Goal: Information Seeking & Learning: Learn about a topic

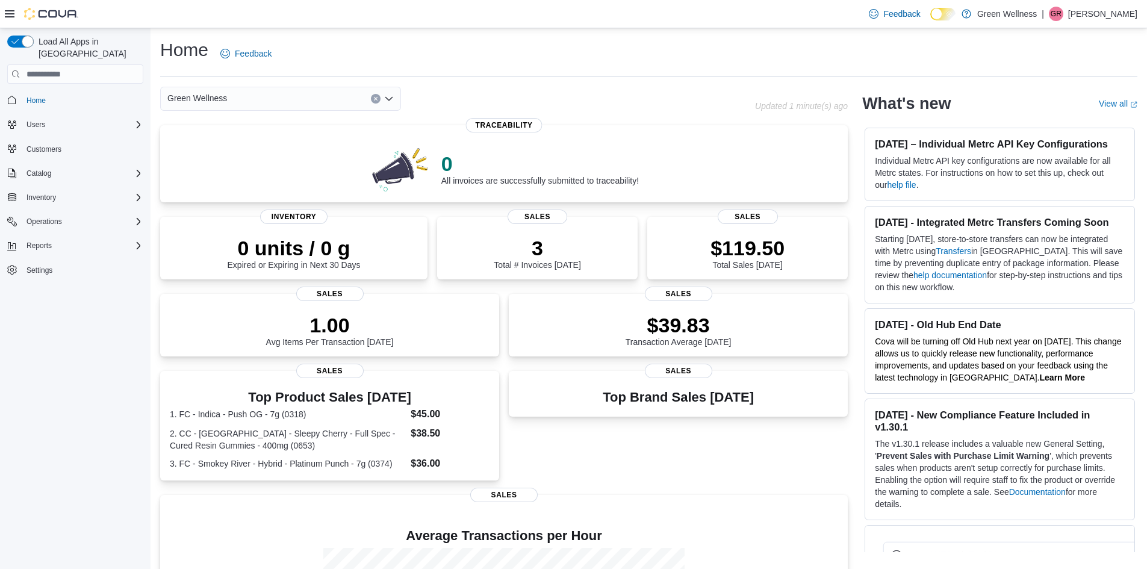
click at [1108, 12] on p "[PERSON_NAME]" at bounding box center [1102, 14] width 69 height 14
click at [1014, 11] on p "Green Wellness" at bounding box center [1008, 14] width 60 height 14
click at [810, 46] on div "Home Feedback" at bounding box center [649, 53] width 978 height 31
click at [11, 14] on icon at bounding box center [10, 13] width 10 height 7
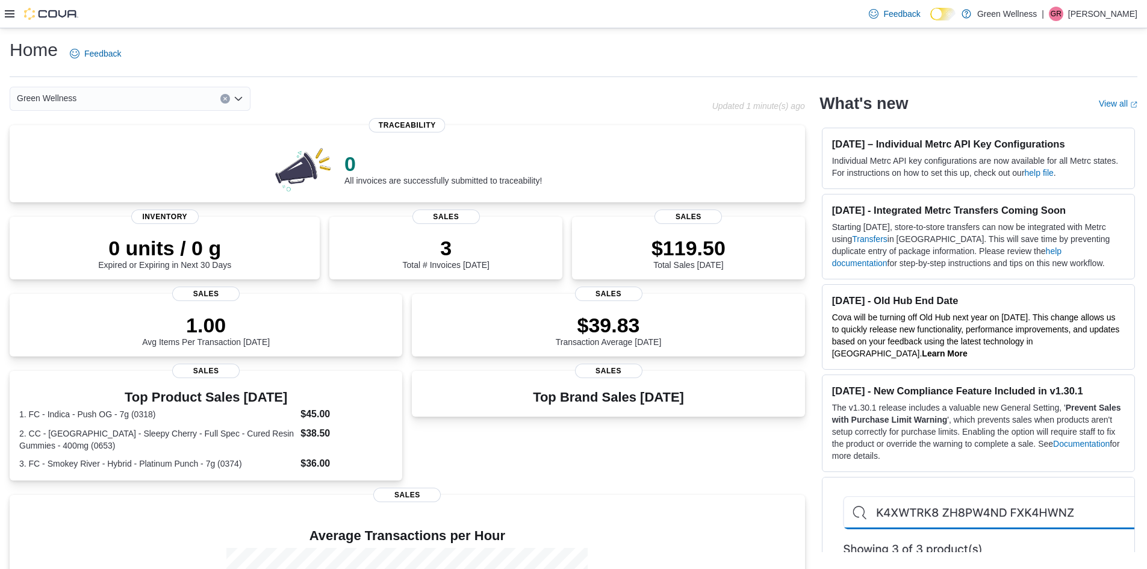
click at [11, 14] on icon at bounding box center [10, 13] width 10 height 7
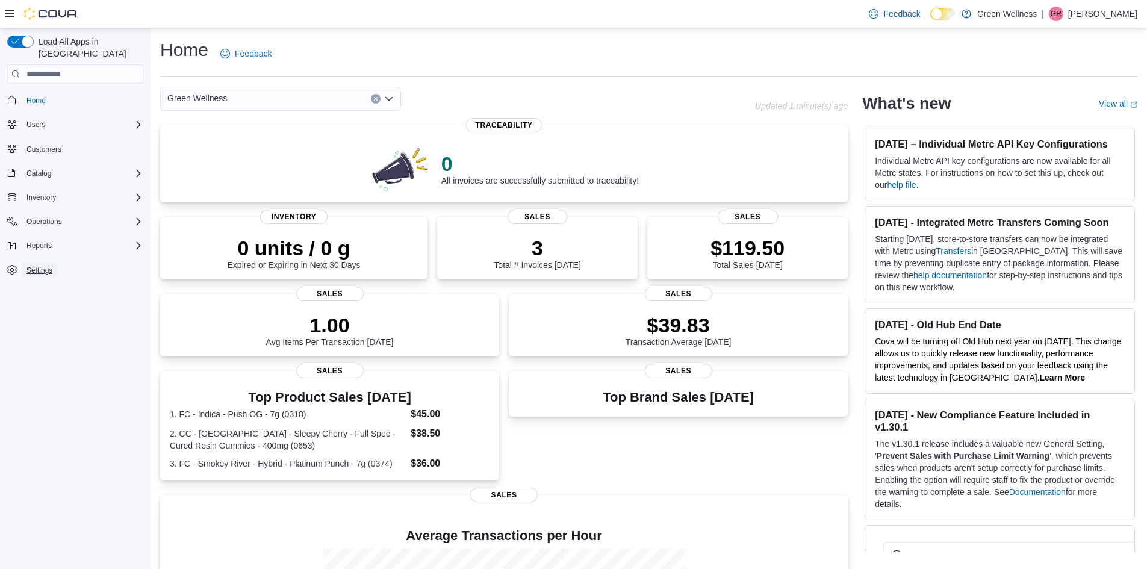
click at [43, 266] on span "Settings" at bounding box center [40, 271] width 26 height 10
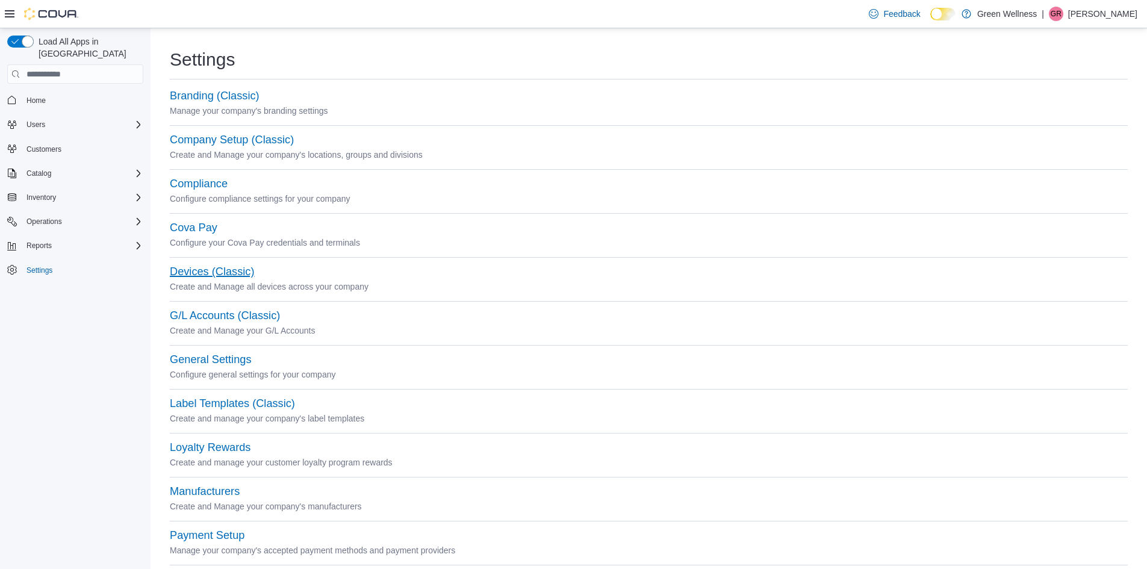
click at [217, 270] on button "Devices (Classic)" at bounding box center [212, 272] width 84 height 13
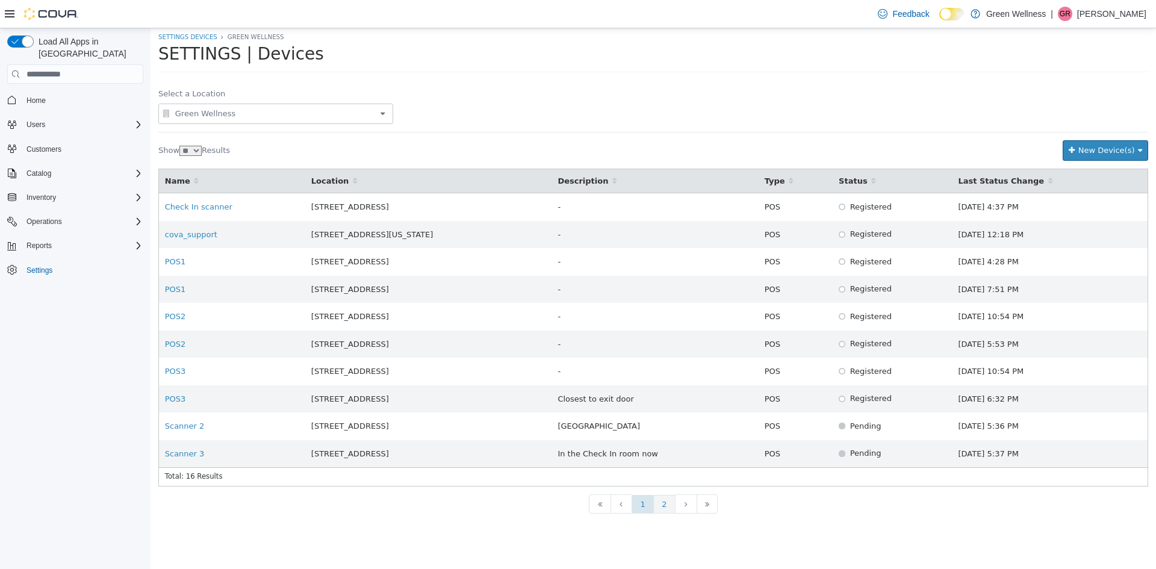
click at [668, 503] on li "2" at bounding box center [664, 504] width 22 height 19
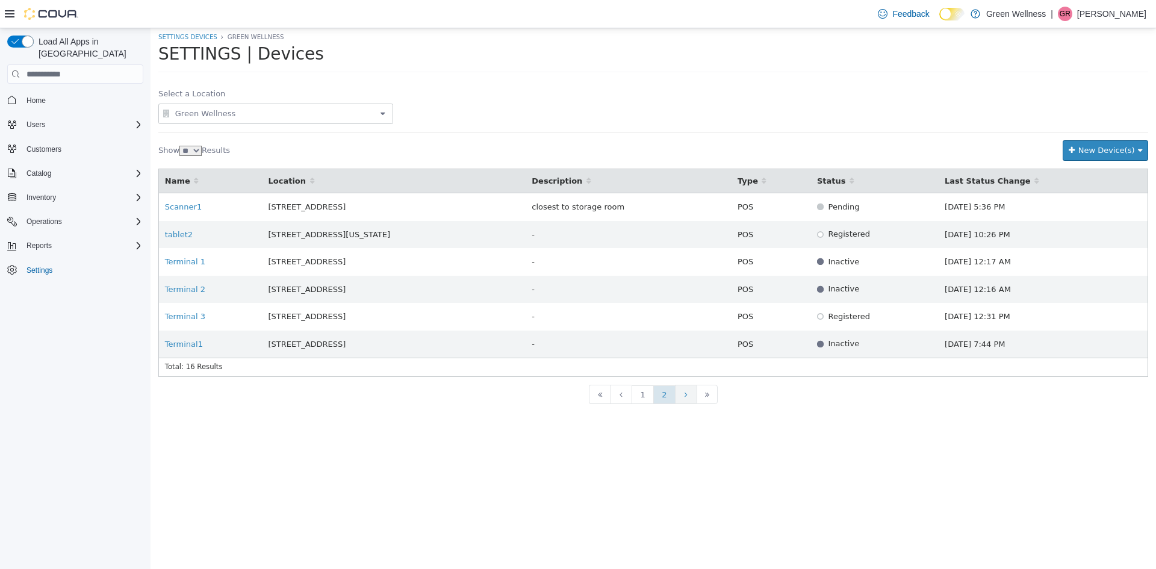
click at [681, 390] on li at bounding box center [686, 394] width 22 height 19
click at [617, 395] on li at bounding box center [622, 394] width 22 height 19
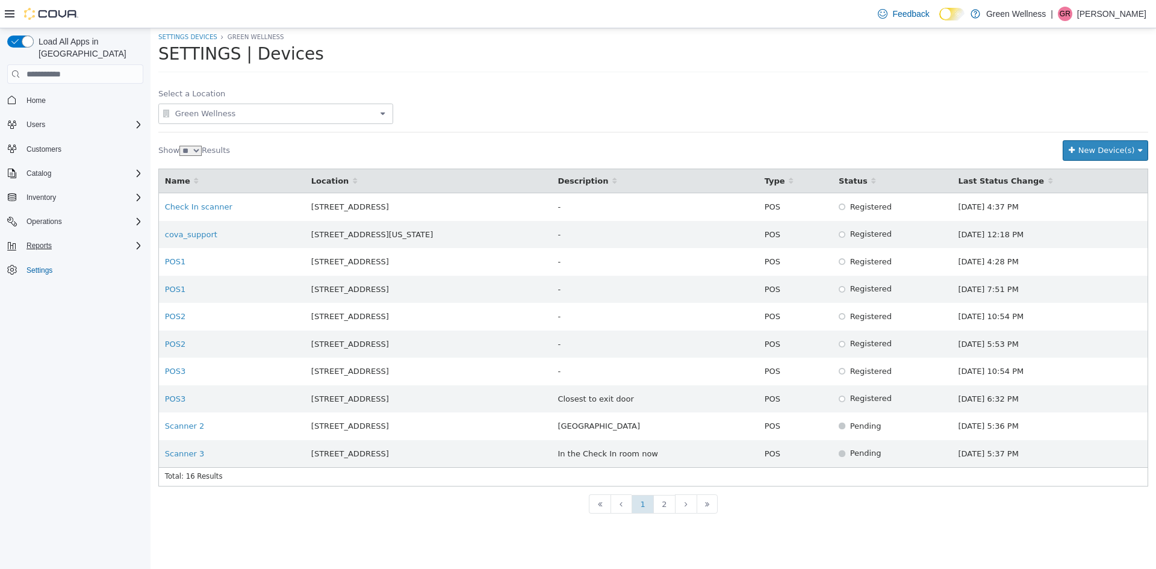
click at [99, 239] on div "Reports" at bounding box center [83, 246] width 122 height 14
click at [63, 340] on div "Reports" at bounding box center [80, 347] width 126 height 14
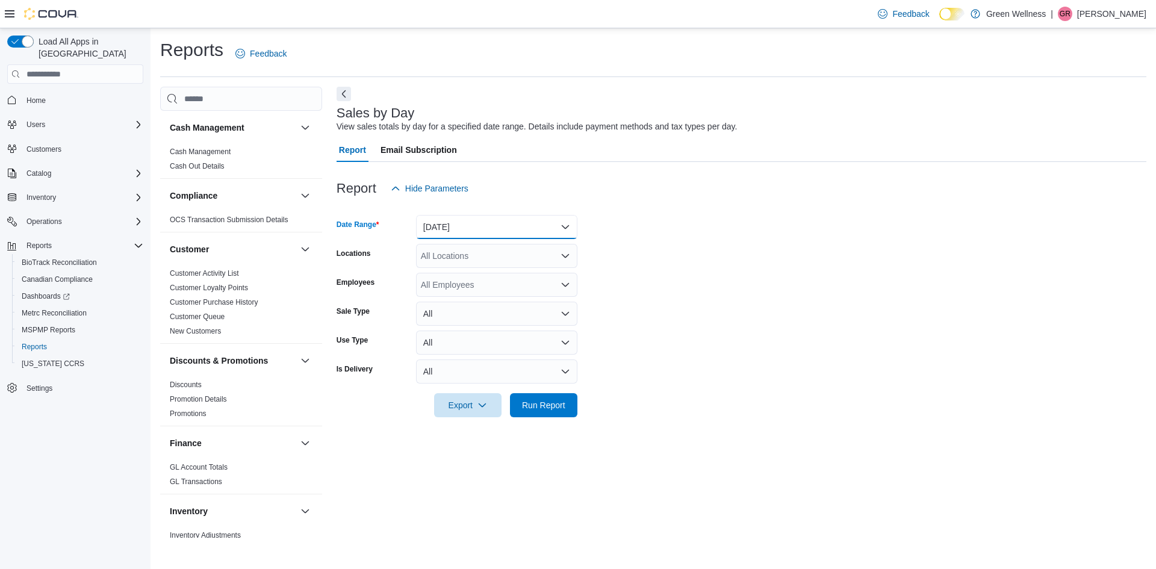
click at [523, 226] on button "[DATE]" at bounding box center [496, 227] width 161 height 24
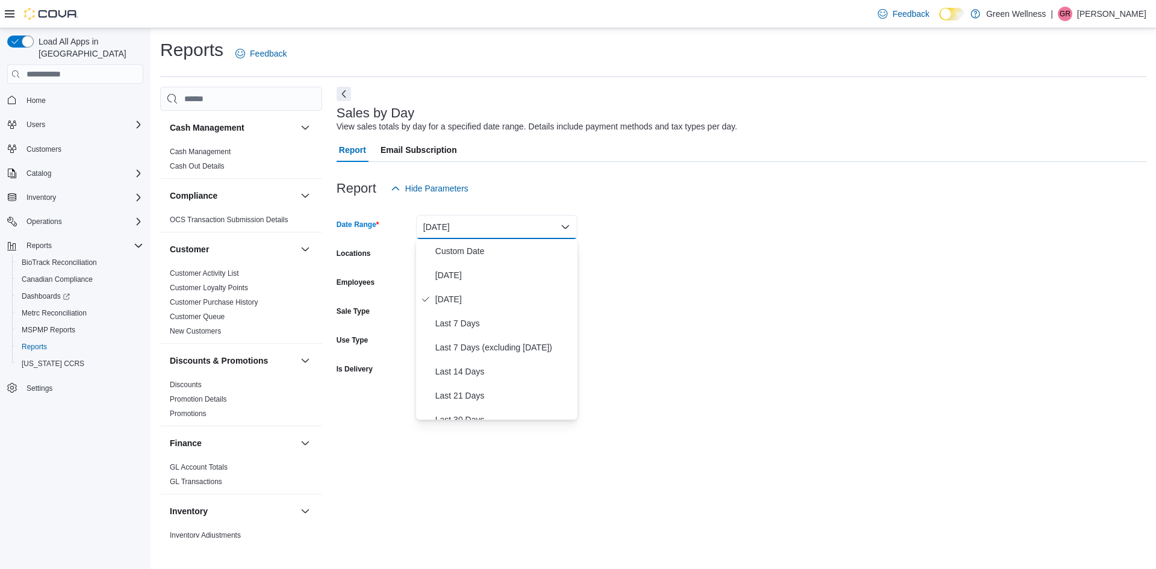
click at [523, 226] on button "[DATE]" at bounding box center [496, 227] width 161 height 24
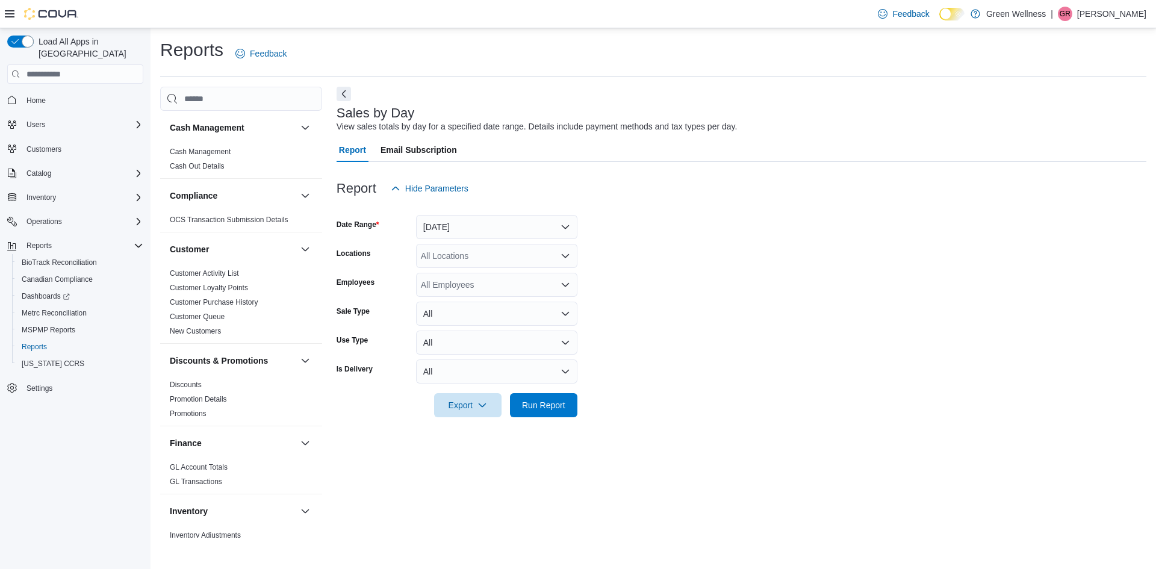
click at [519, 260] on div "All Locations" at bounding box center [496, 256] width 161 height 24
drag, startPoint x: 436, startPoint y: 255, endPoint x: 425, endPoint y: 254, distance: 10.9
click at [435, 255] on div "All Locations" at bounding box center [496, 256] width 161 height 24
click at [443, 259] on div "All Locations" at bounding box center [496, 256] width 161 height 24
drag, startPoint x: 486, startPoint y: 295, endPoint x: 395, endPoint y: 298, distance: 91.6
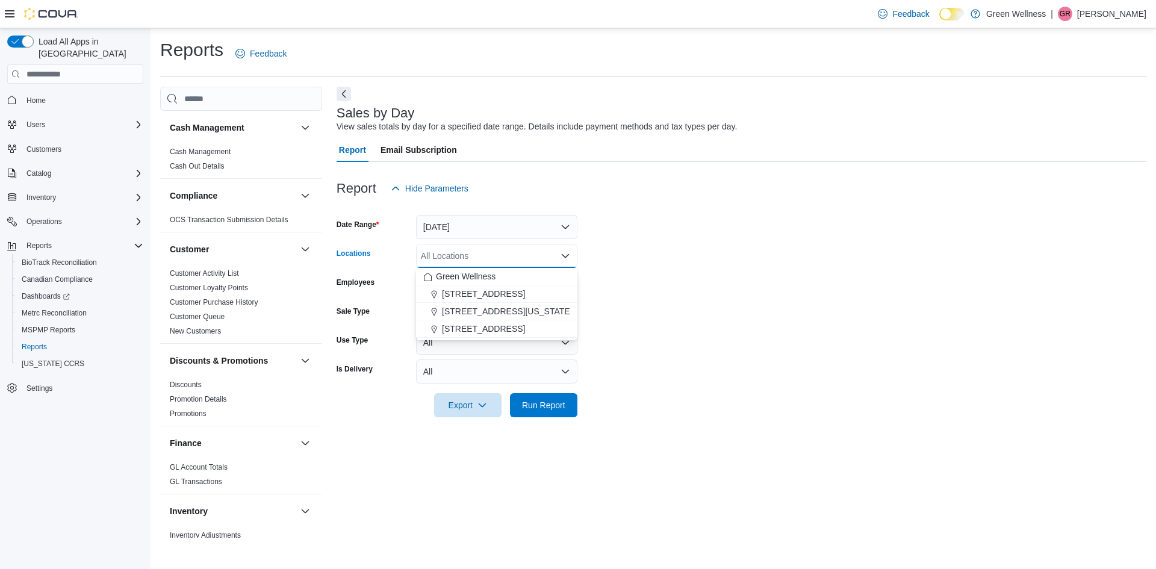
click at [396, 298] on form "Date Range [DATE] Locations All Locations Combo box. Selected. Combo box input.…" at bounding box center [742, 309] width 810 height 217
click at [488, 242] on form "Date Range [DATE] Locations All Locations Employees All Employees Sale Type All…" at bounding box center [742, 309] width 810 height 217
click at [488, 255] on div "All Locations" at bounding box center [496, 256] width 161 height 24
click at [497, 257] on div "All Locations" at bounding box center [496, 256] width 161 height 24
click at [459, 263] on div "All Locations" at bounding box center [496, 256] width 161 height 24
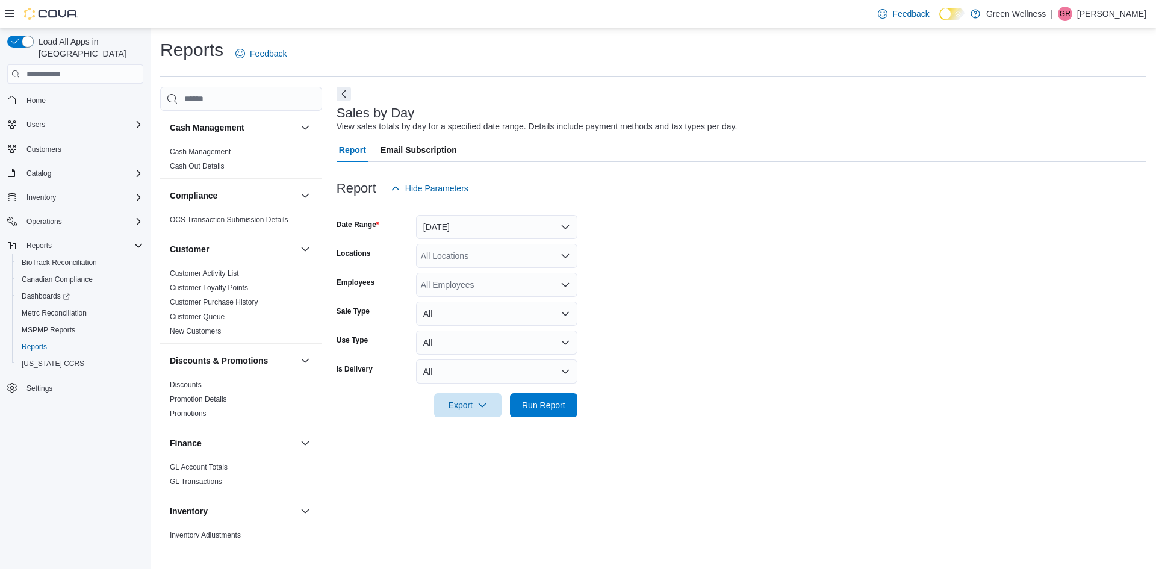
click at [616, 248] on form "Date Range [DATE] Locations All Locations Employees All Employees Sale Type All…" at bounding box center [742, 309] width 810 height 217
click at [494, 231] on button "[DATE]" at bounding box center [496, 227] width 161 height 24
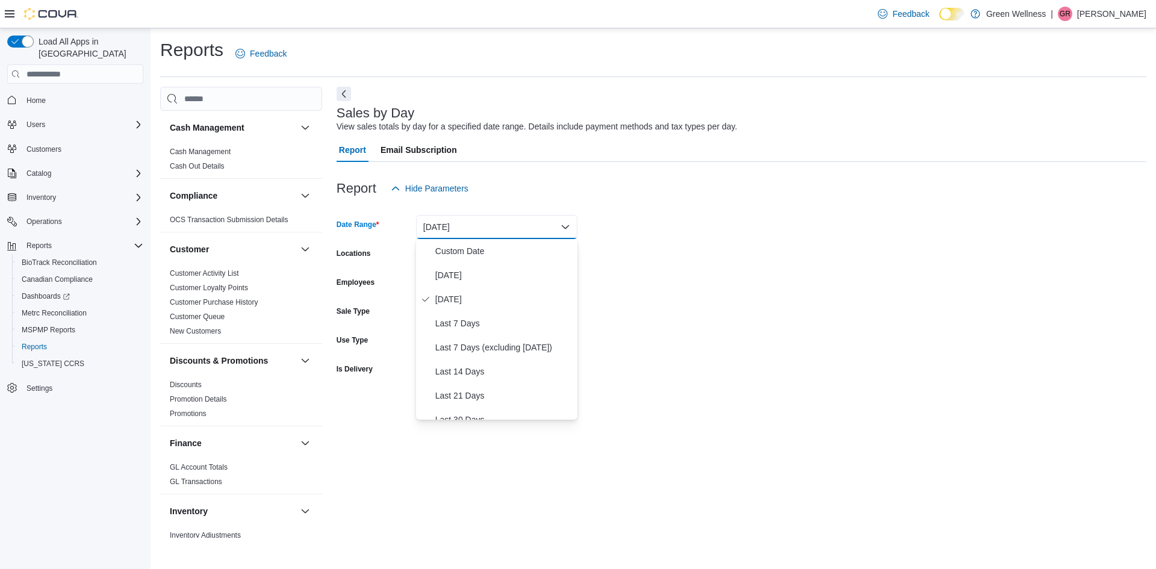
click at [635, 322] on form "Date Range [DATE] Locations All Locations Employees All Employees Sale Type All…" at bounding box center [742, 309] width 810 height 217
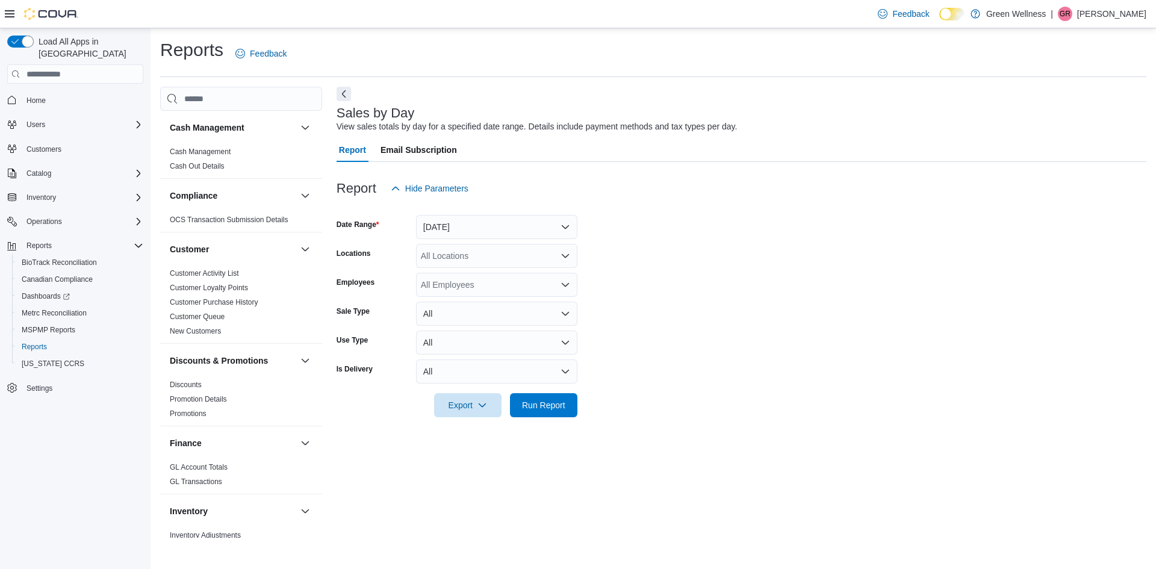
click at [457, 252] on div "All Locations" at bounding box center [496, 256] width 161 height 24
click at [466, 323] on span "[STREET_ADDRESS]" at bounding box center [483, 329] width 83 height 12
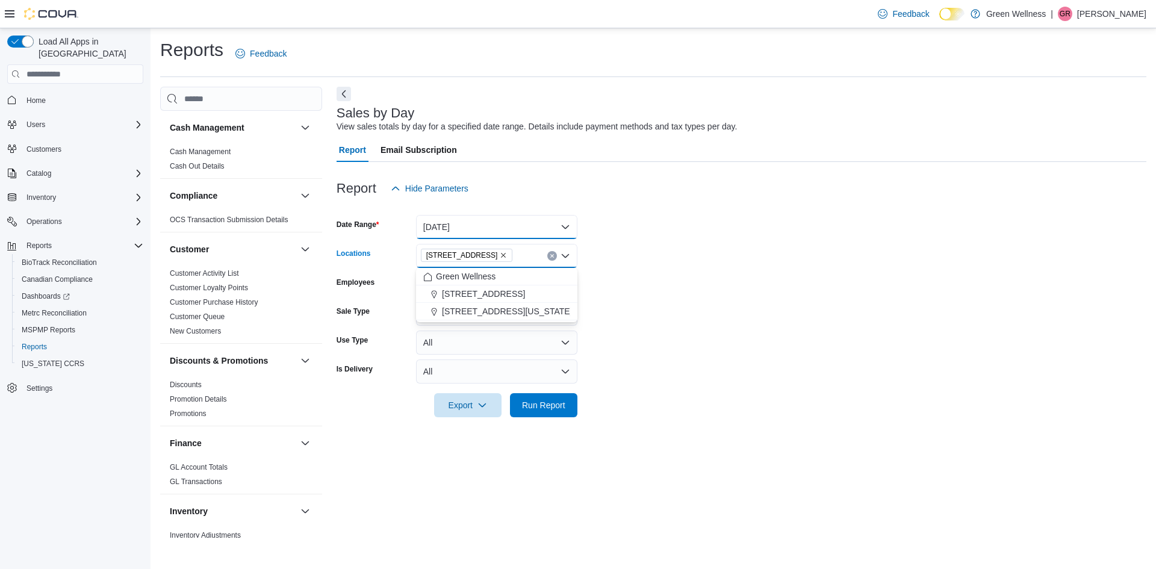
click at [478, 225] on button "[DATE]" at bounding box center [496, 227] width 161 height 24
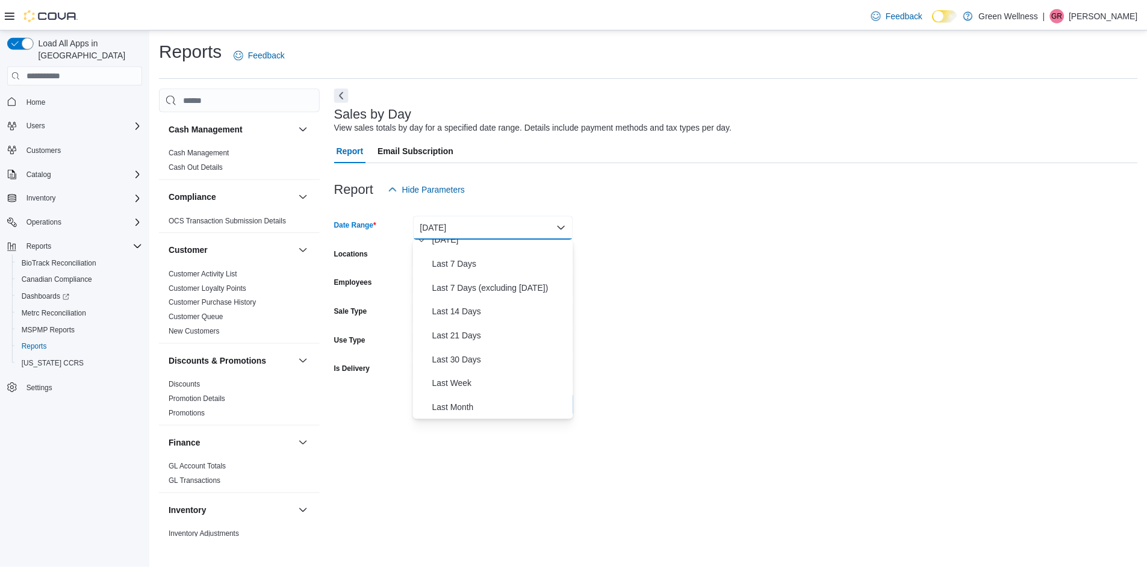
scroll to position [120, 0]
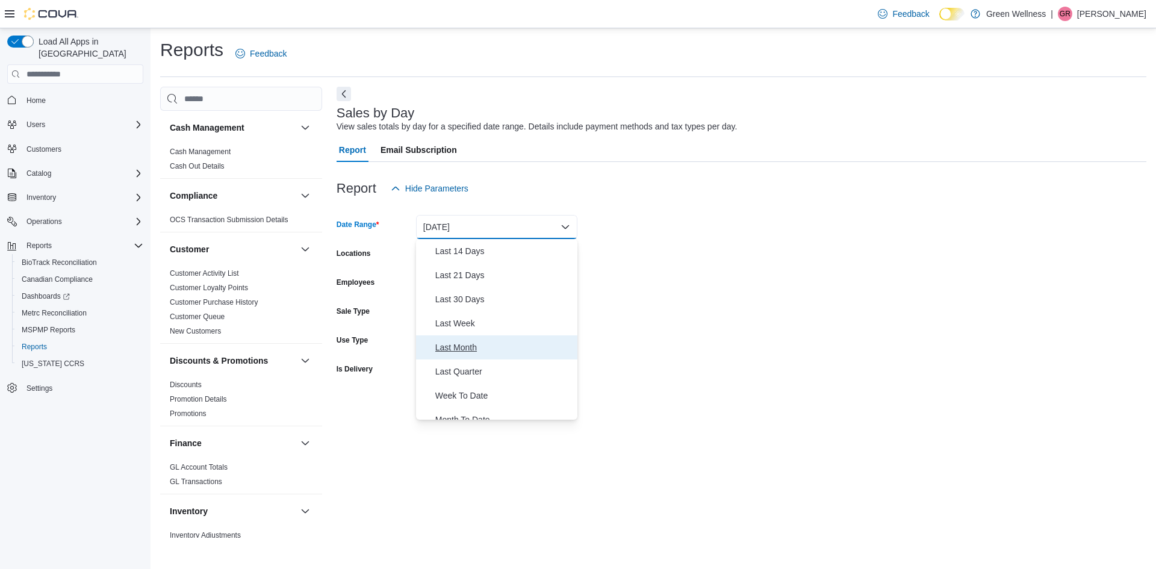
click at [463, 351] on span "Last Month" at bounding box center [503, 347] width 137 height 14
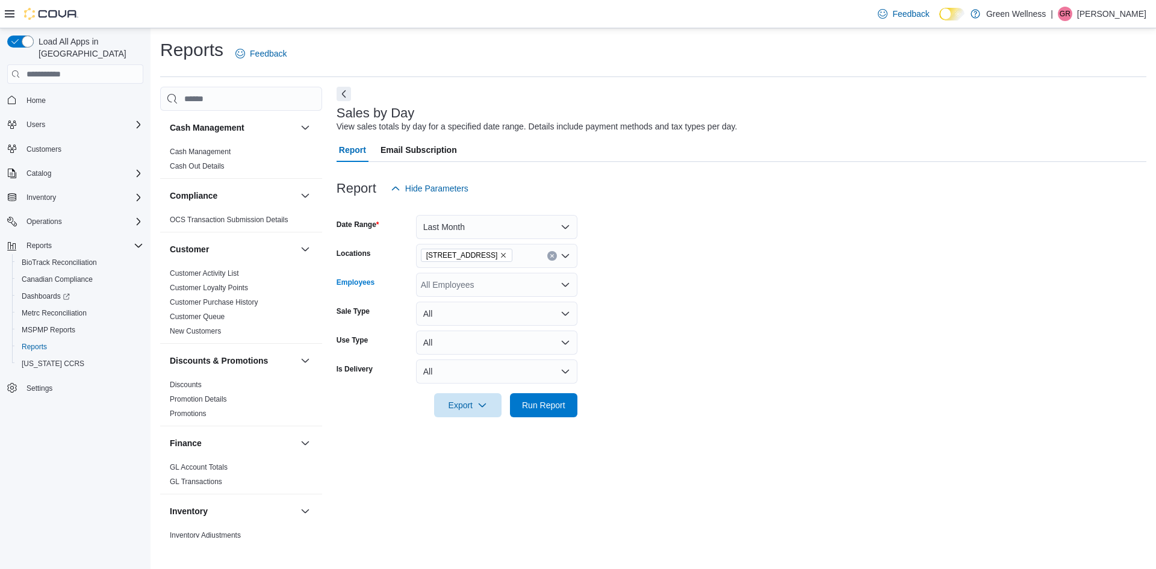
click at [514, 280] on div "All Employees" at bounding box center [496, 285] width 161 height 24
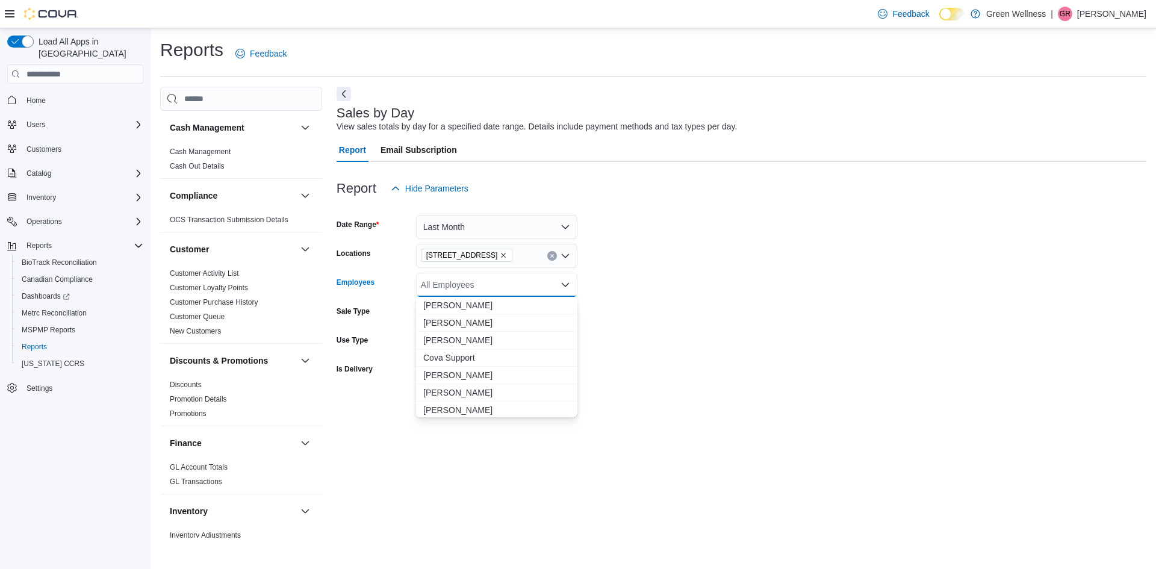
click at [514, 280] on div "All Employees" at bounding box center [496, 285] width 161 height 24
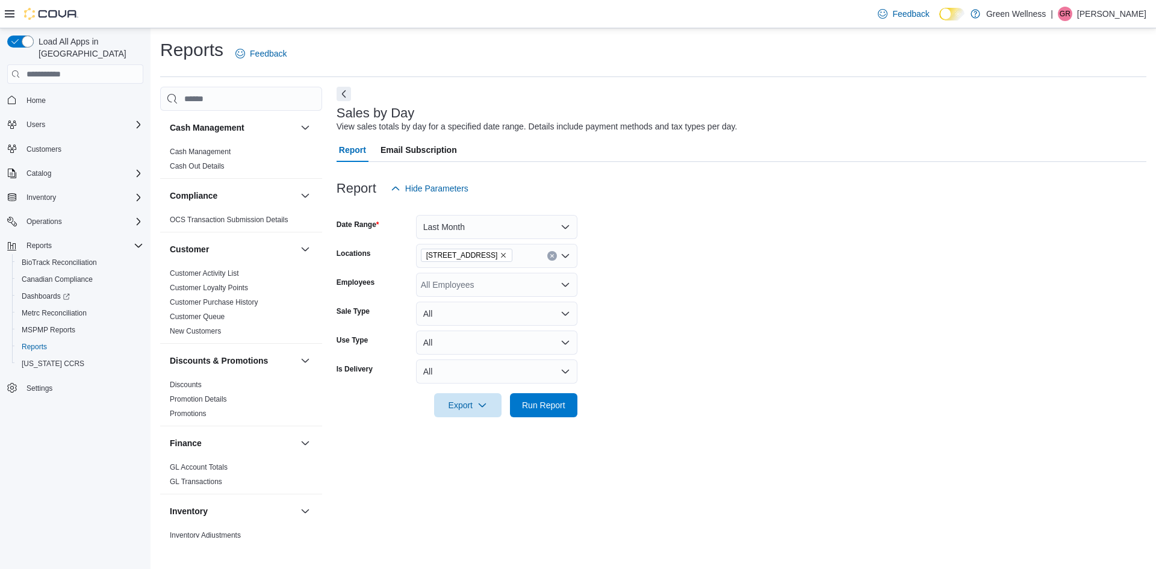
click at [587, 293] on form "Date Range Last Month Locations [STREET_ADDRESS] Employees All Employees Sale T…" at bounding box center [742, 309] width 810 height 217
click at [533, 307] on button "All" at bounding box center [496, 314] width 161 height 24
click at [595, 314] on form "Date Range Last Month Locations [STREET_ADDRESS] Employees All Employees Sale T…" at bounding box center [742, 309] width 810 height 217
click at [543, 349] on button "All" at bounding box center [496, 343] width 161 height 24
click at [588, 349] on form "Date Range Last Month Locations [STREET_ADDRESS] Employees All Employees Sale T…" at bounding box center [742, 309] width 810 height 217
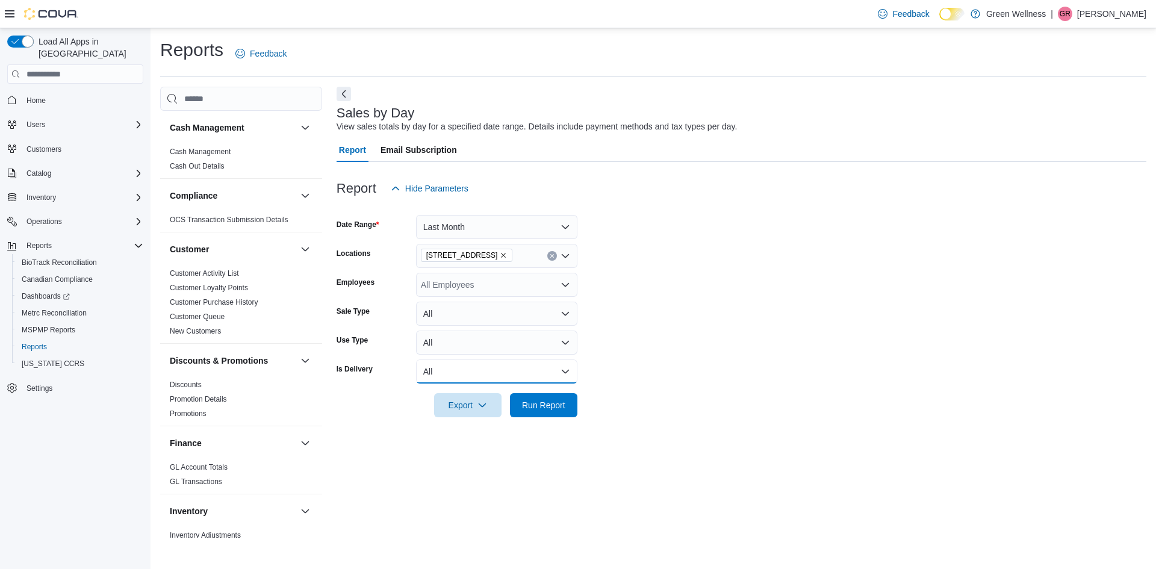
click at [558, 366] on button "All" at bounding box center [496, 372] width 161 height 24
click at [603, 363] on form "Date Range Last Month Locations [STREET_ADDRESS] Employees All Employees Sale T…" at bounding box center [742, 309] width 810 height 217
click at [522, 407] on span "Run Report" at bounding box center [543, 405] width 43 height 12
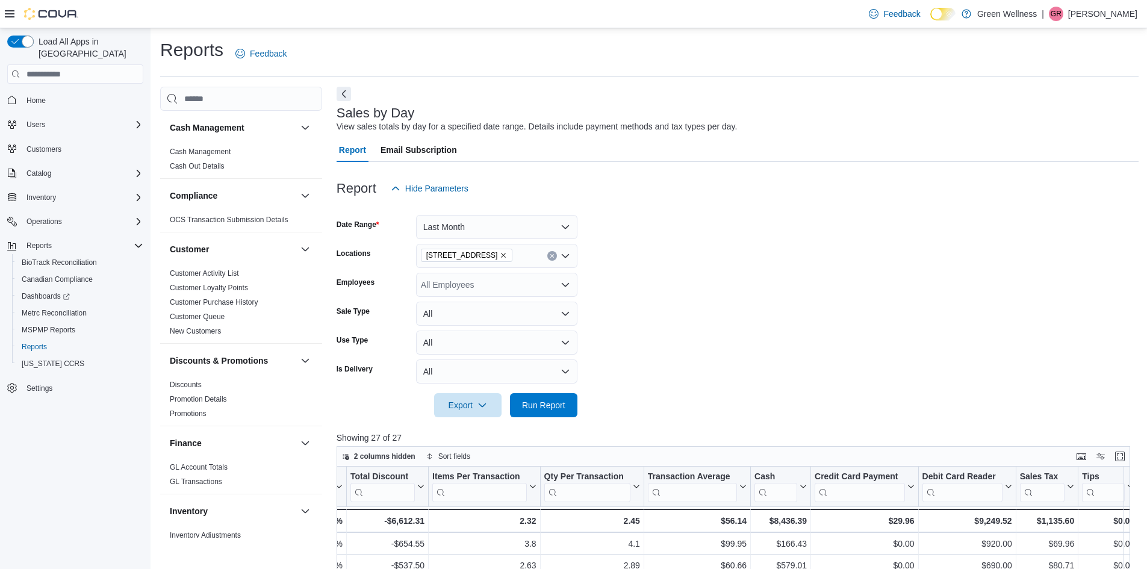
click at [334, 92] on div "Cash Management Cash Management Cash Out Details Compliance OCS Transaction Sub…" at bounding box center [649, 494] width 979 height 815
click at [337, 92] on button "Next" at bounding box center [344, 93] width 14 height 14
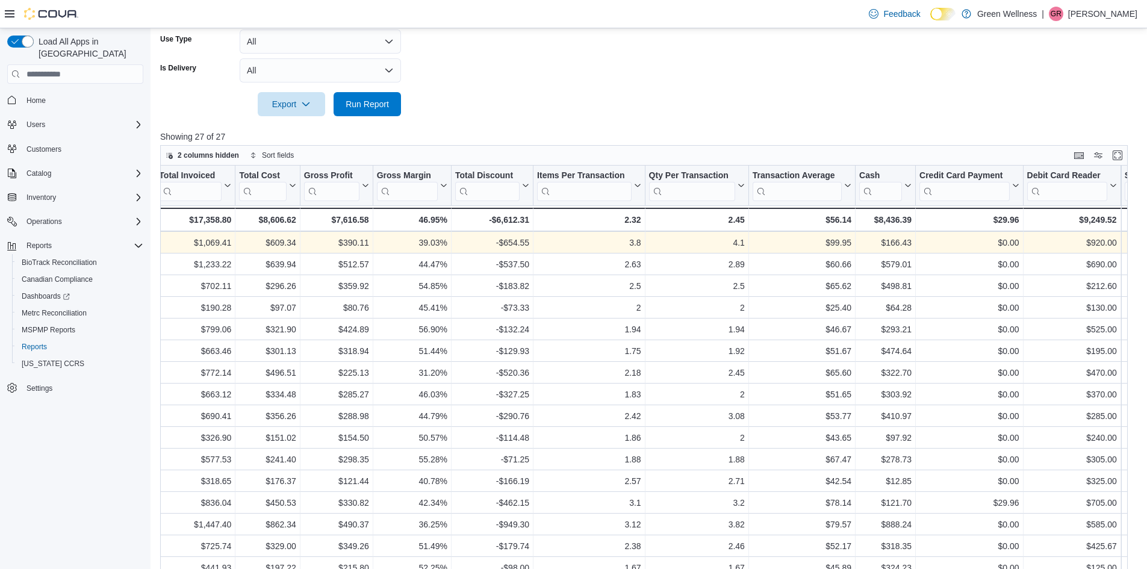
scroll to position [222, 663]
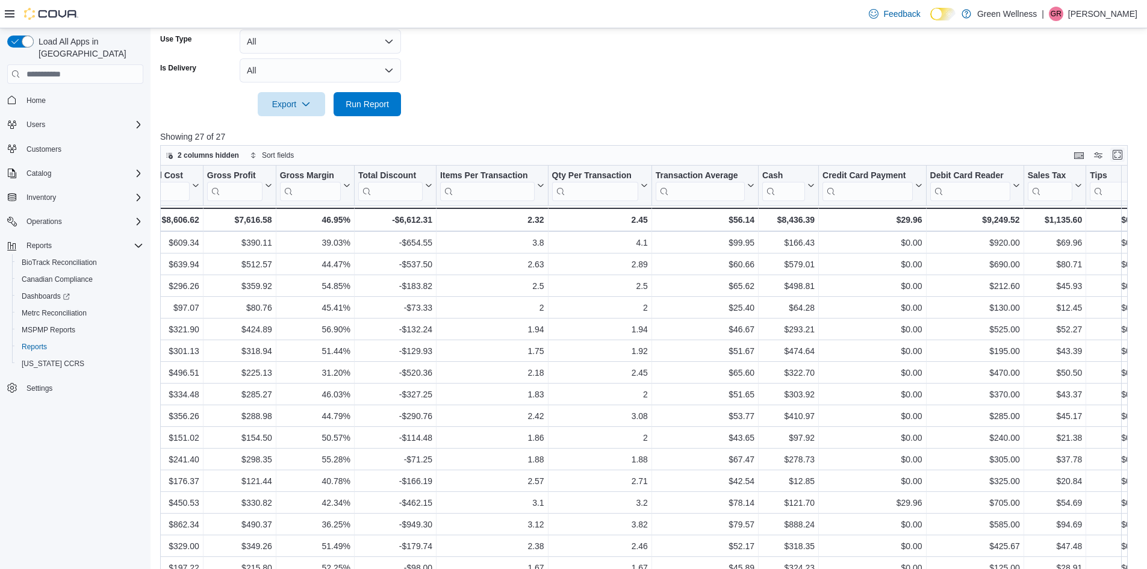
click at [1124, 158] on button "Enter fullscreen" at bounding box center [1118, 155] width 14 height 14
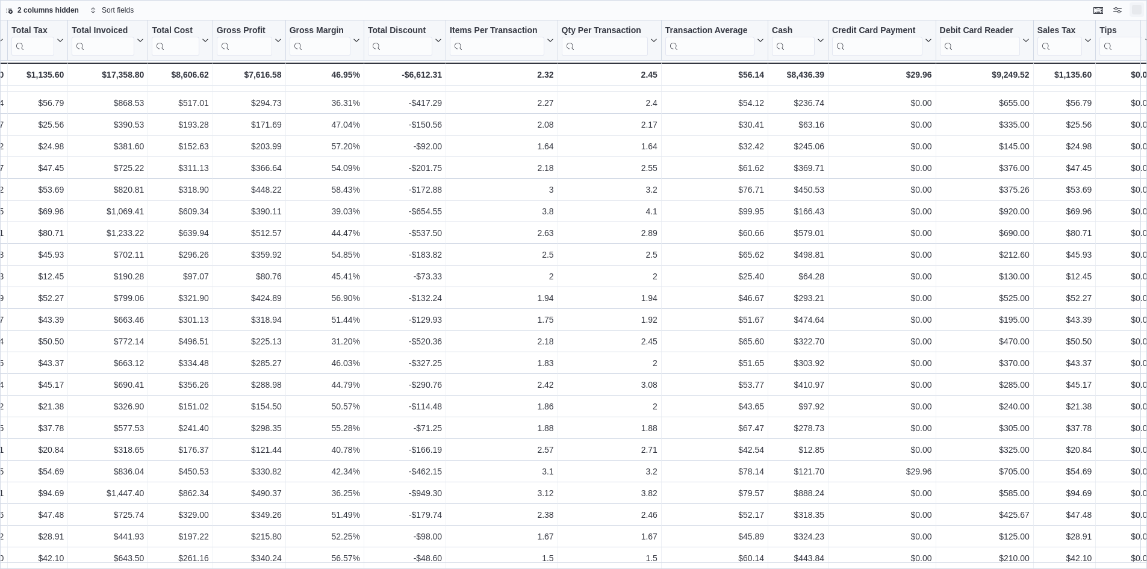
scroll to position [108, 499]
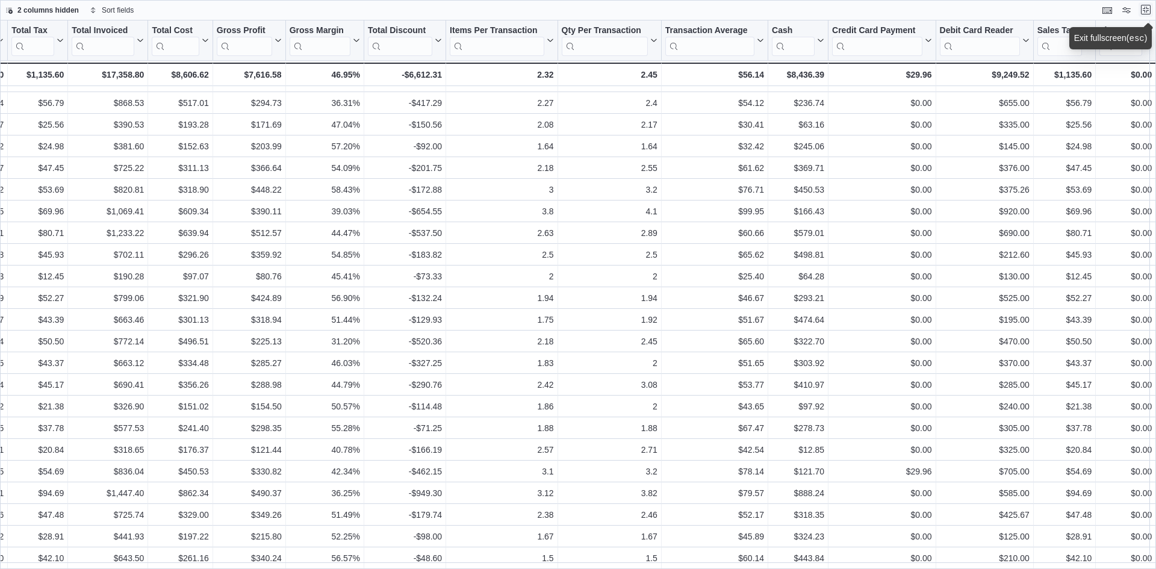
click at [1143, 13] on button "Exit fullscreen" at bounding box center [1146, 9] width 14 height 14
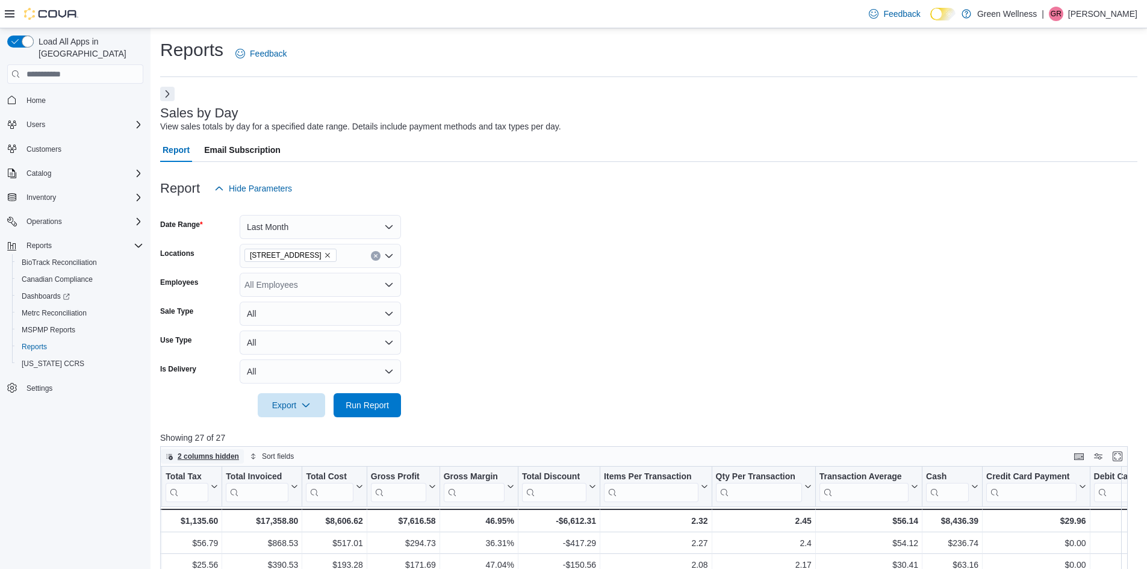
click at [212, 457] on span "2 columns hidden" at bounding box center [208, 457] width 61 height 10
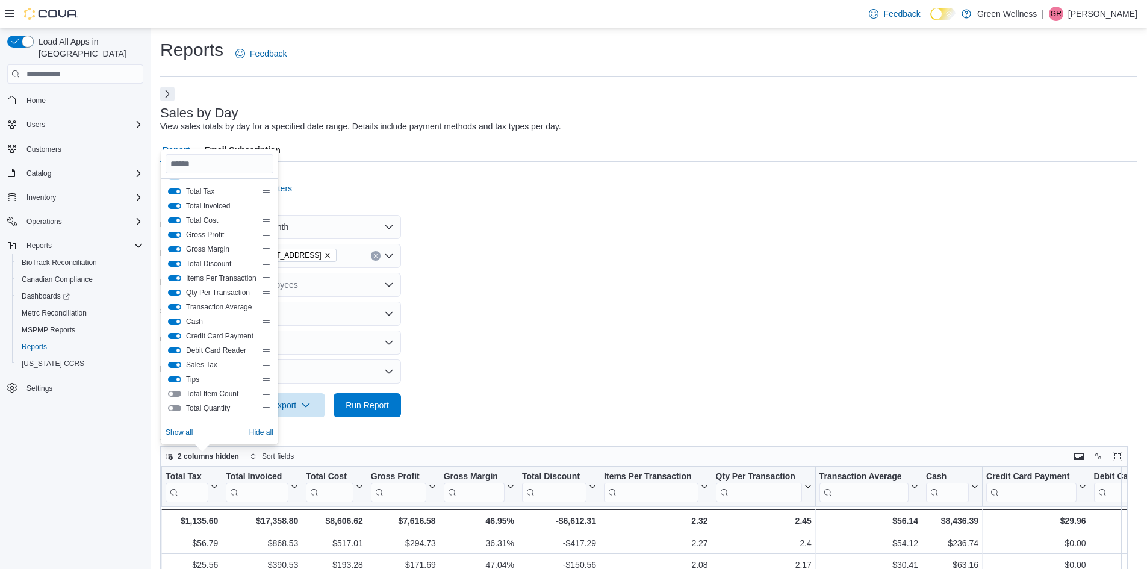
scroll to position [101, 0]
click at [173, 351] on button "Debit Card Reader" at bounding box center [174, 350] width 13 height 6
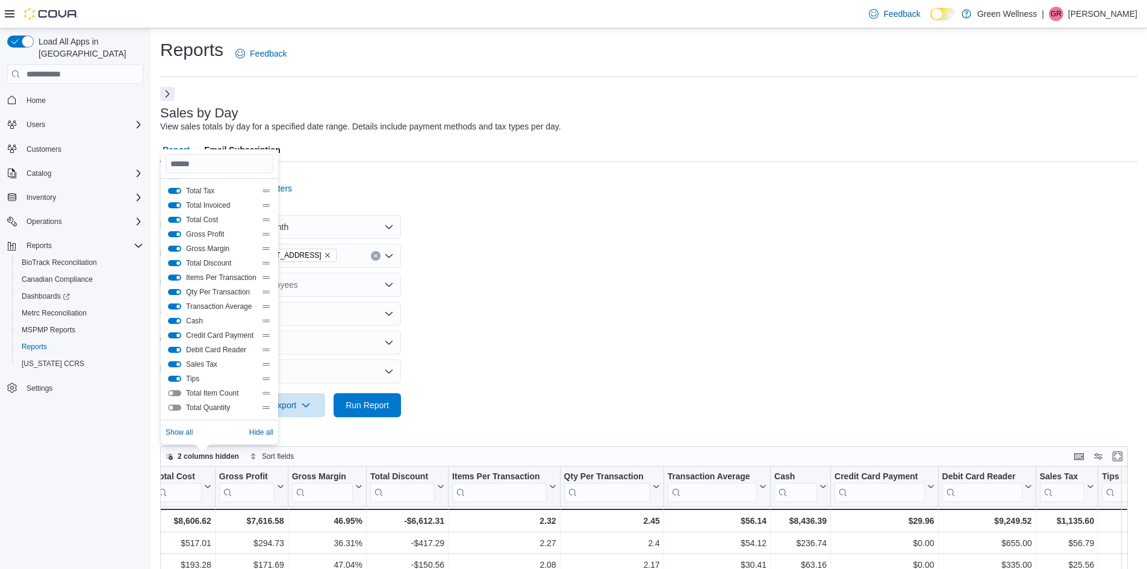
scroll to position [108, 678]
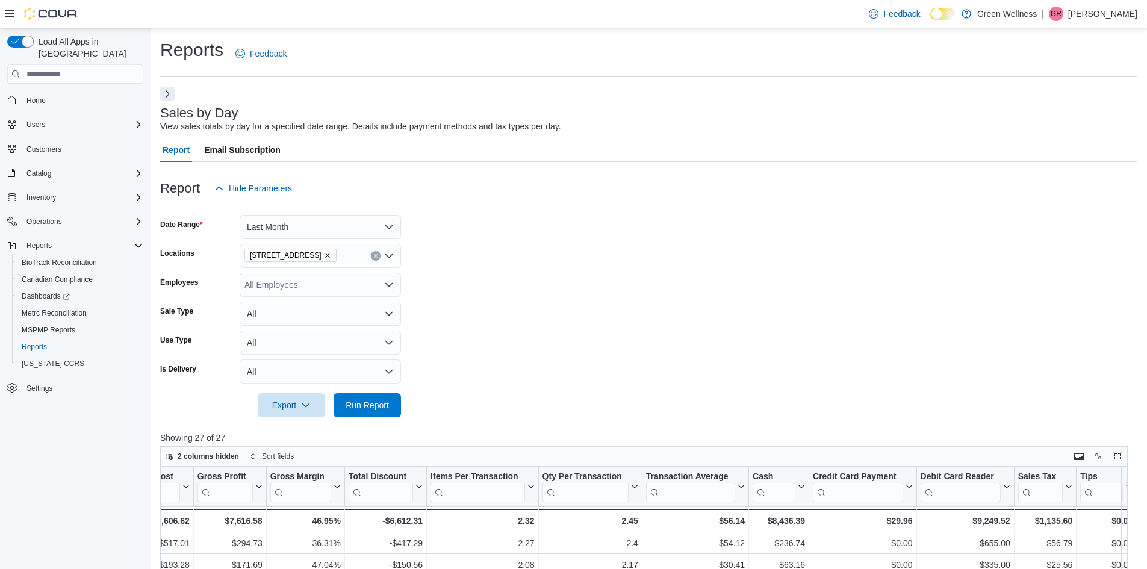
click at [501, 302] on form "Date Range Last Month Locations [STREET_ADDRESS] Employees All Employees Sale T…" at bounding box center [649, 309] width 978 height 217
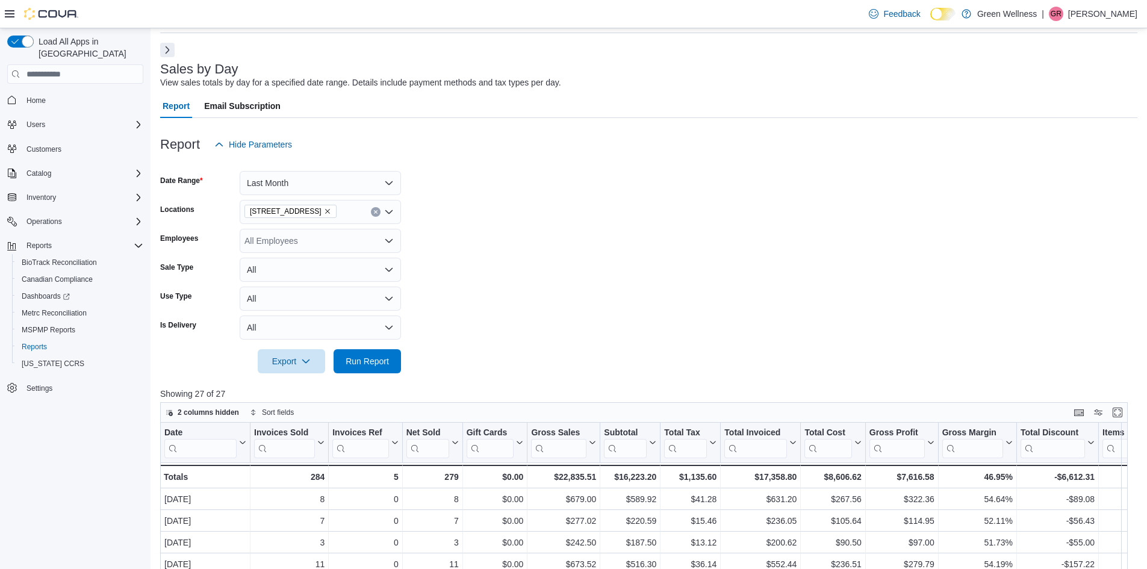
scroll to position [0, 0]
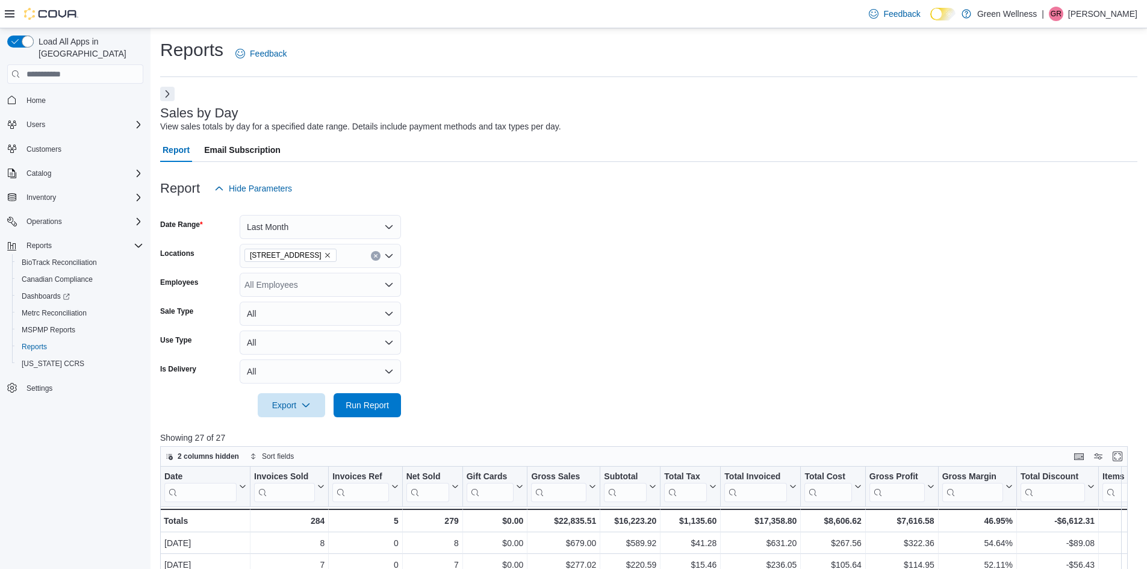
click at [170, 84] on div "Reports Feedback Sales by Day View sales totals by day for a specified date ran…" at bounding box center [649, 470] width 978 height 864
click at [163, 89] on button "Next" at bounding box center [167, 93] width 14 height 14
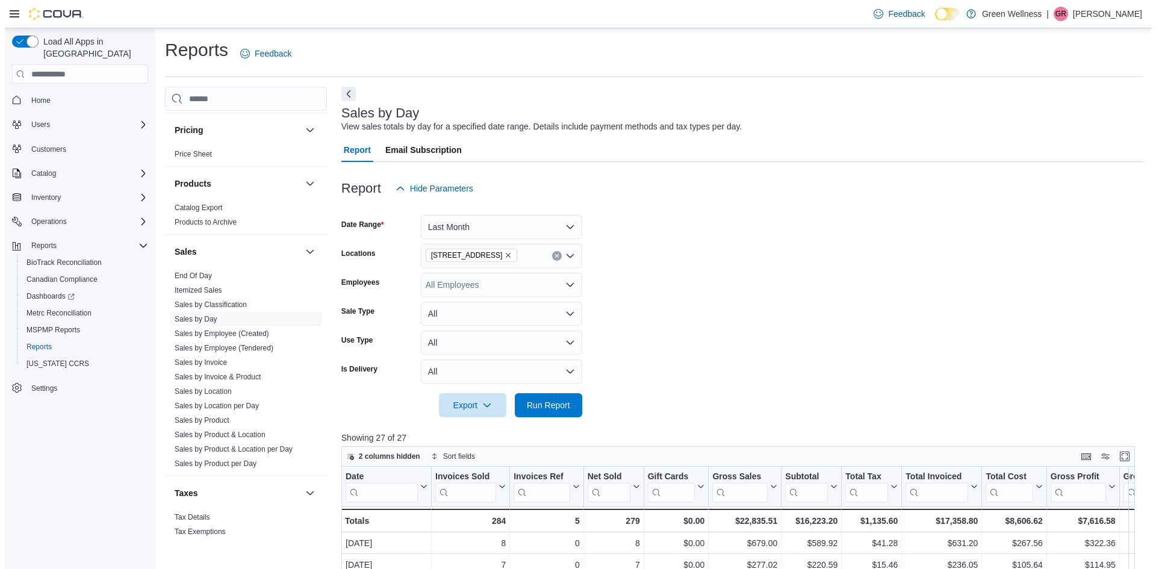
scroll to position [723, 0]
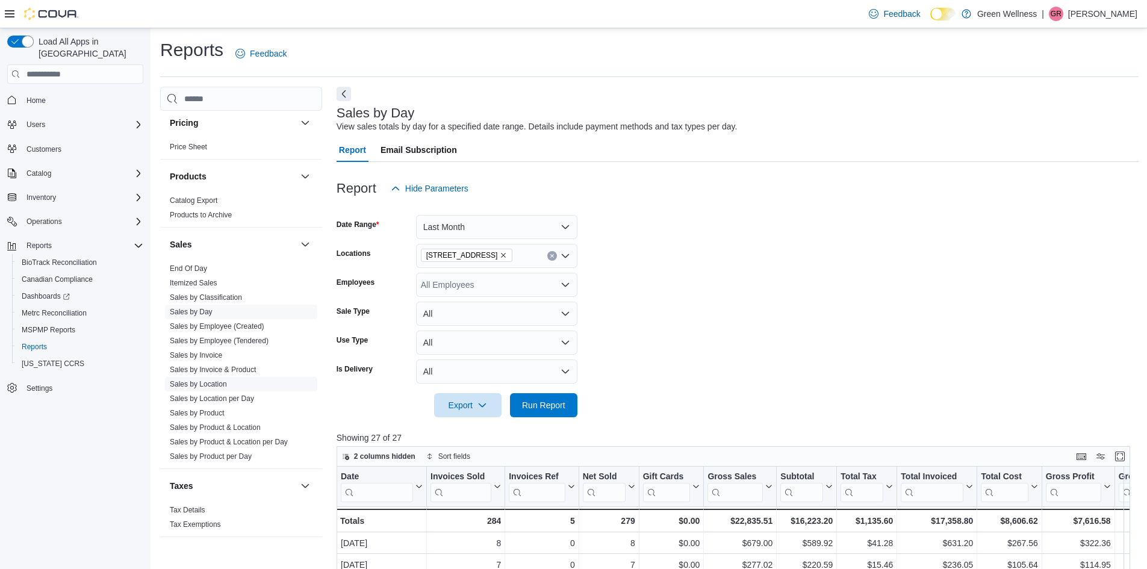
click at [231, 383] on span "Sales by Location" at bounding box center [241, 384] width 152 height 14
click at [202, 385] on link "Sales by Location" at bounding box center [198, 384] width 57 height 8
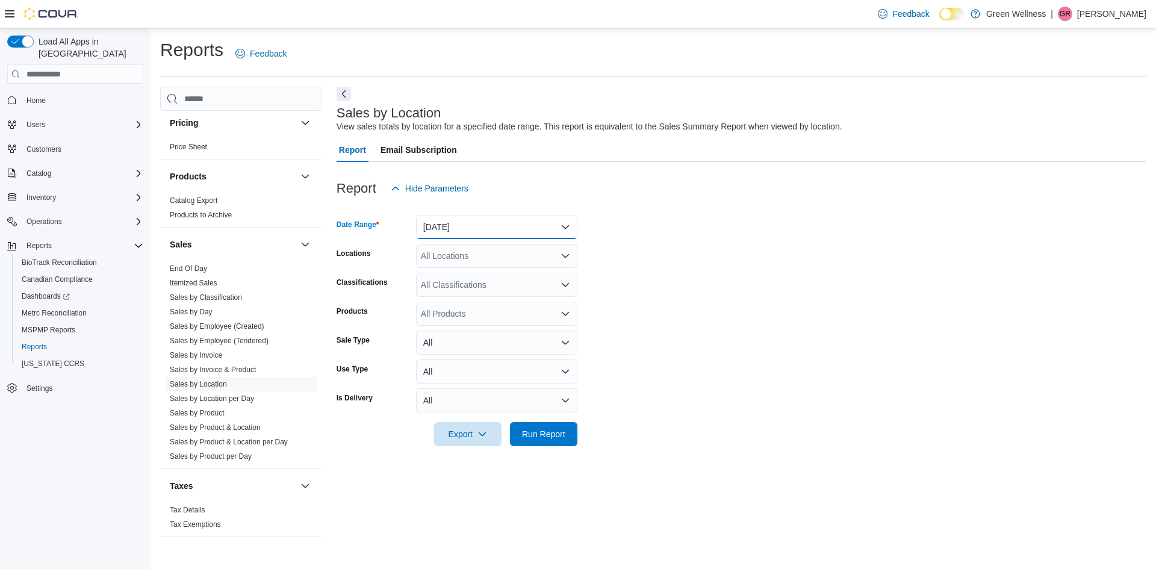
click at [482, 222] on button "[DATE]" at bounding box center [496, 227] width 161 height 24
click at [453, 292] on span "Last Month" at bounding box center [503, 287] width 137 height 14
click at [463, 252] on div "All Locations" at bounding box center [496, 256] width 161 height 24
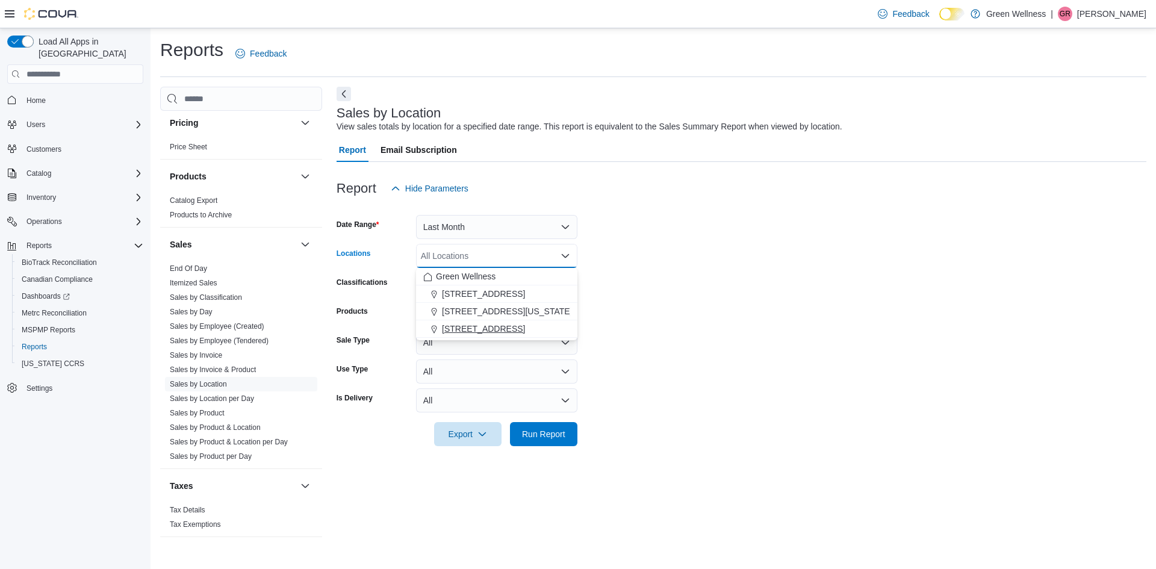
click at [463, 326] on span "[STREET_ADDRESS]" at bounding box center [483, 329] width 83 height 12
click at [626, 281] on form "Date Range Last Month Locations [STREET_ADDRESS] Selected. [STREET_ADDRESS]. Pr…" at bounding box center [742, 324] width 810 height 246
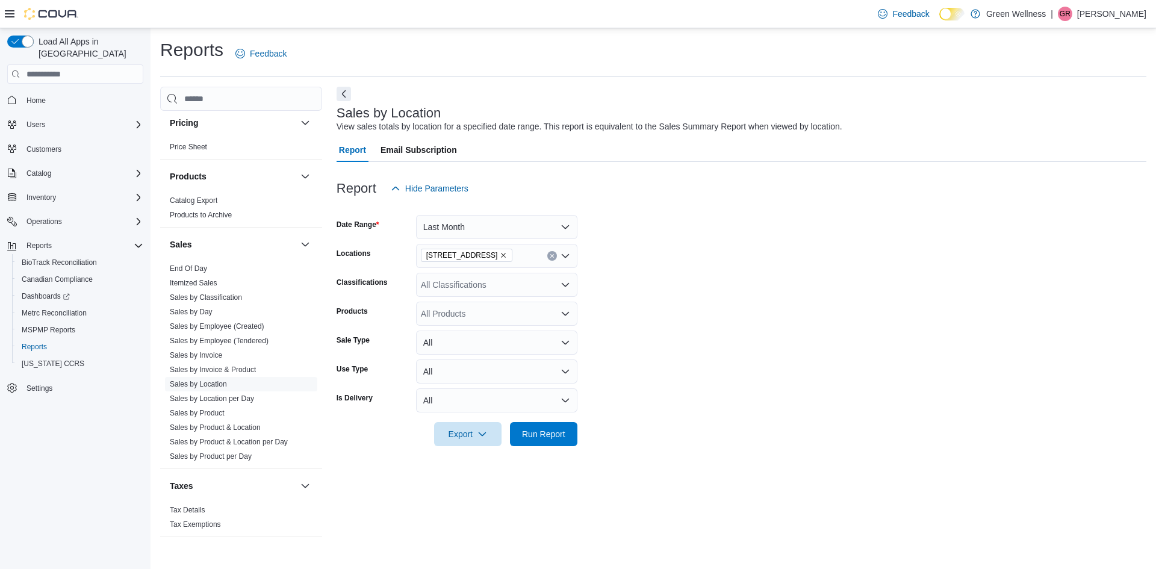
click at [552, 293] on div "All Classifications" at bounding box center [496, 285] width 161 height 24
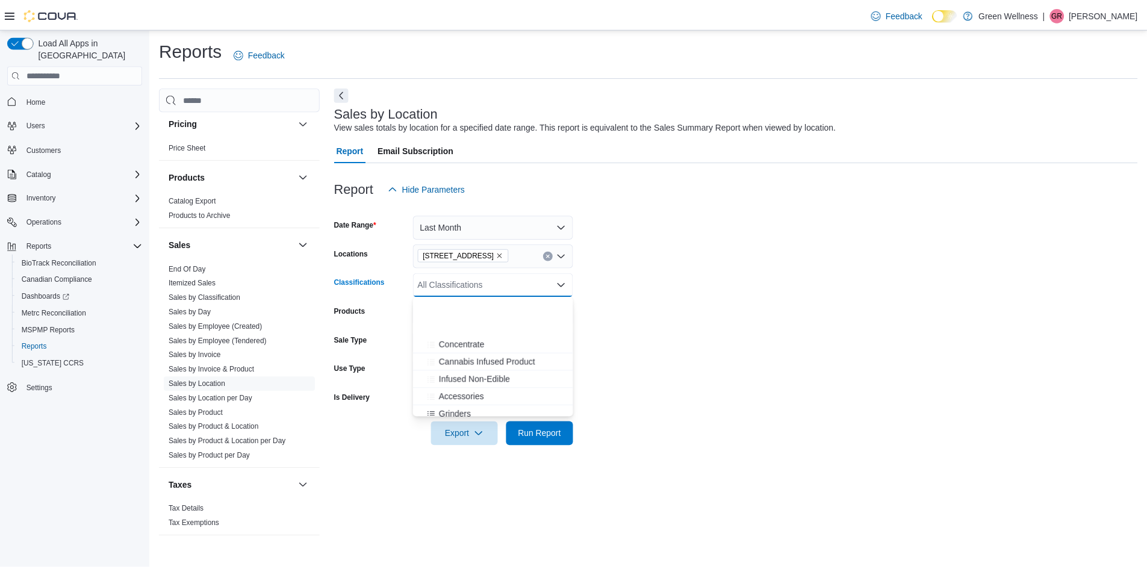
scroll to position [120, 0]
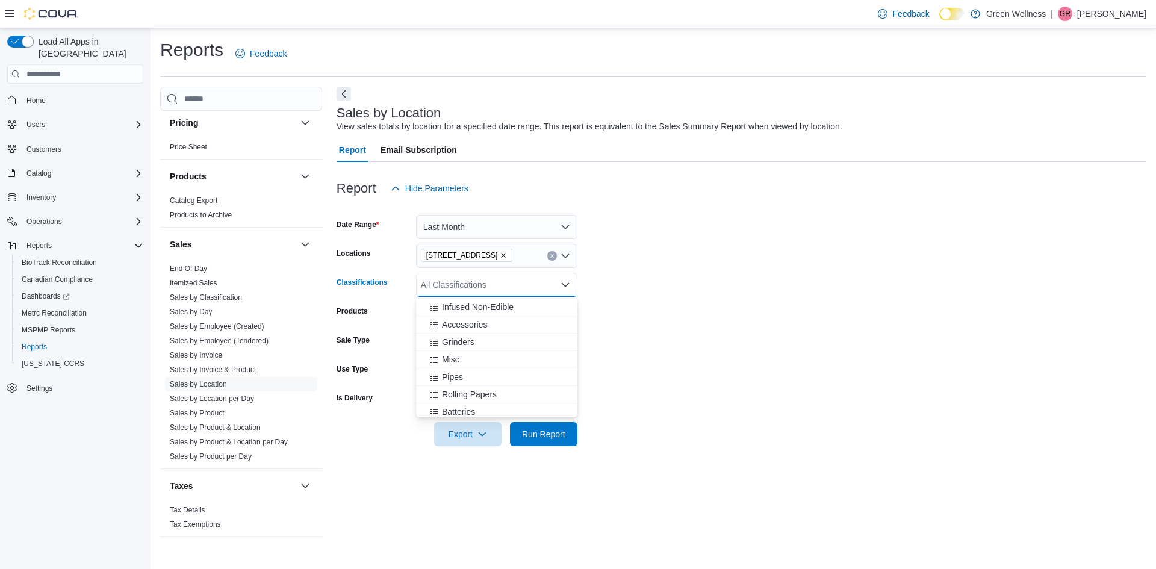
click at [610, 339] on form "Date Range Last Month Locations [STREET_ADDRESS] Classifications All Classifica…" at bounding box center [742, 324] width 810 height 246
click at [564, 317] on icon "Open list of options" at bounding box center [566, 314] width 10 height 10
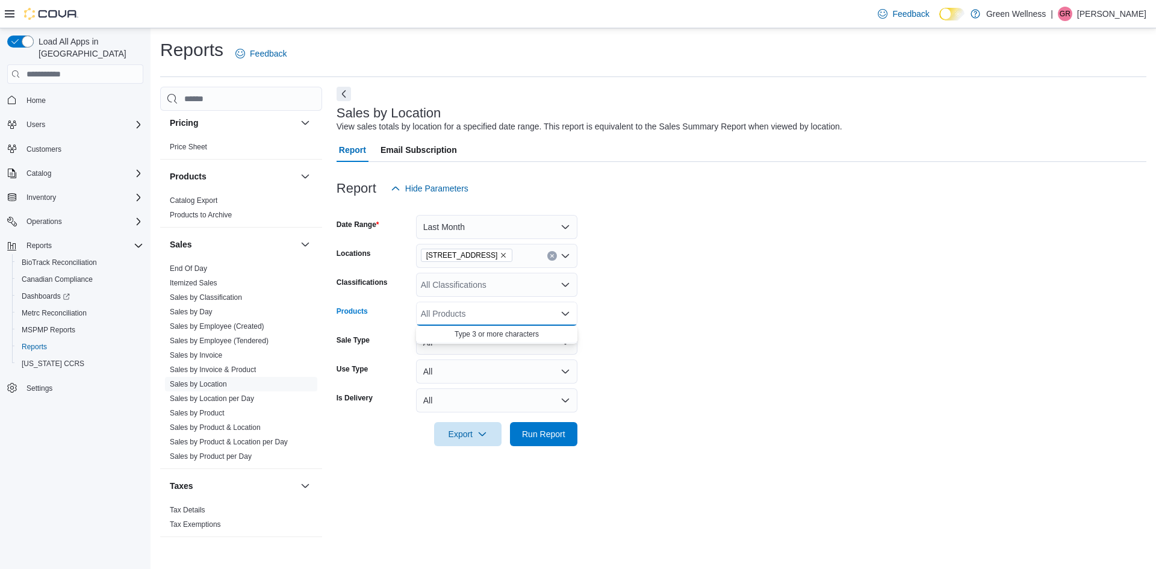
click at [564, 317] on icon "Close list of options" at bounding box center [566, 314] width 10 height 10
click at [566, 345] on button "All" at bounding box center [496, 343] width 161 height 24
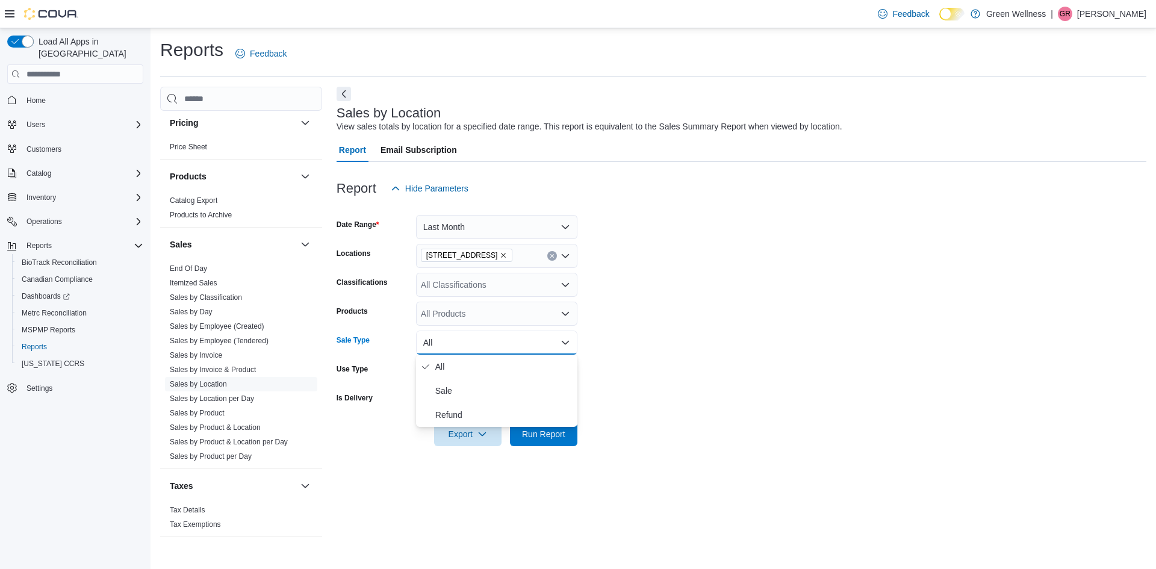
click at [566, 345] on button "All" at bounding box center [496, 343] width 161 height 24
click at [565, 371] on button "All" at bounding box center [496, 372] width 161 height 24
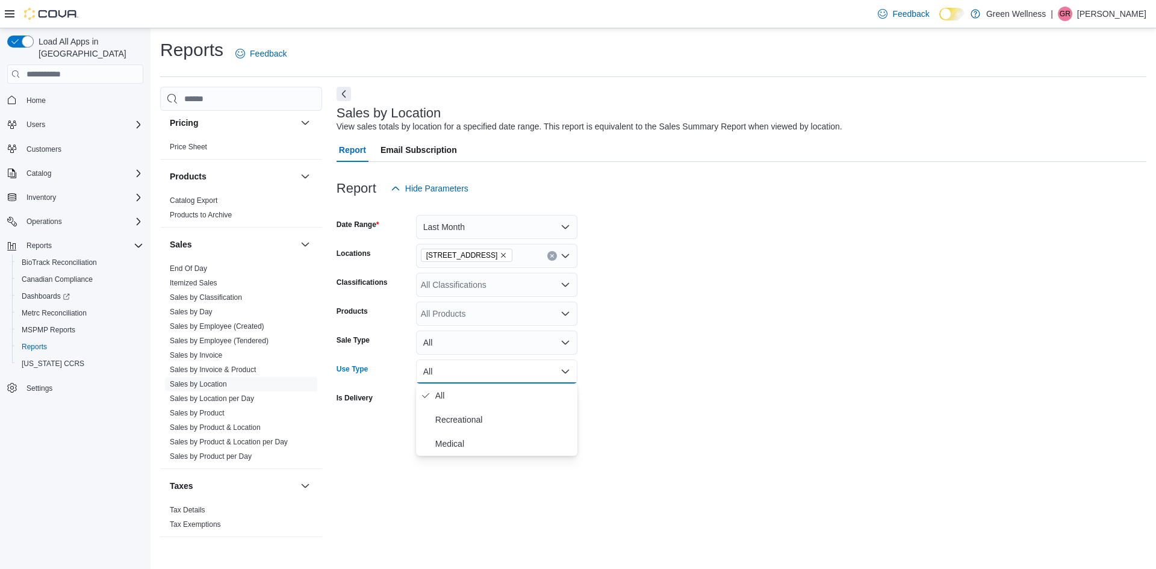
click at [565, 371] on button "All" at bounding box center [496, 372] width 161 height 24
click at [538, 439] on span "Run Report" at bounding box center [543, 434] width 43 height 12
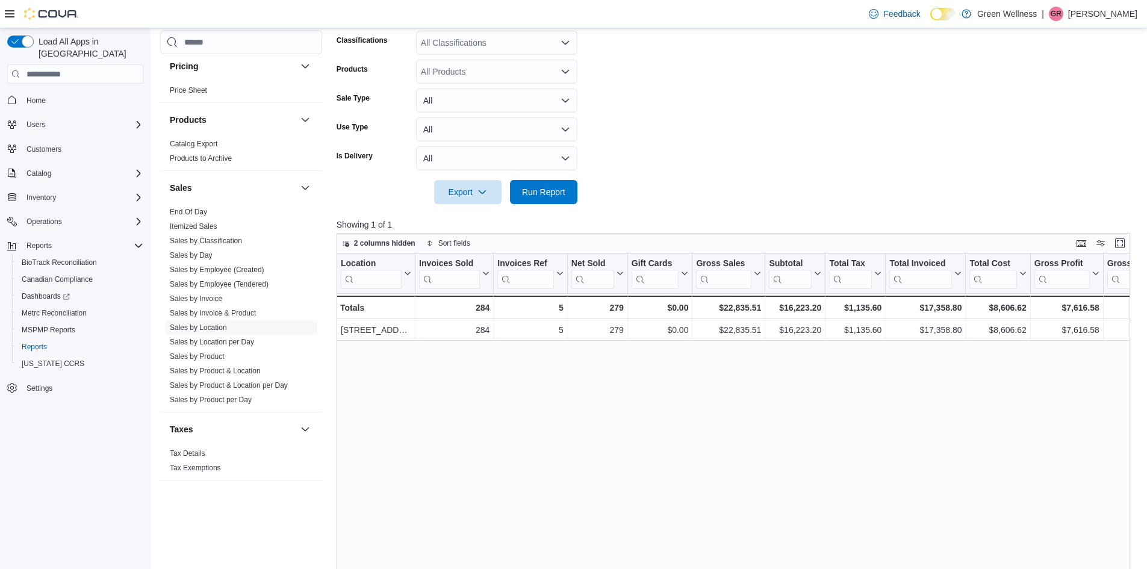
scroll to position [241, 0]
click at [446, 196] on span "Export" at bounding box center [467, 193] width 53 height 24
click at [472, 220] on span "Export to Excel" at bounding box center [470, 218] width 54 height 10
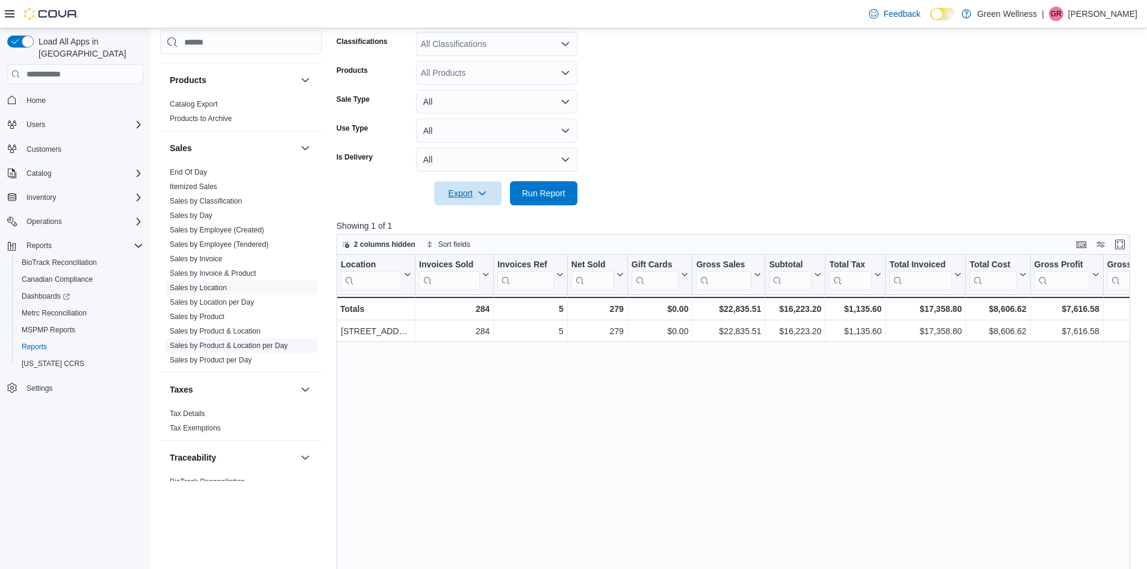
scroll to position [783, 0]
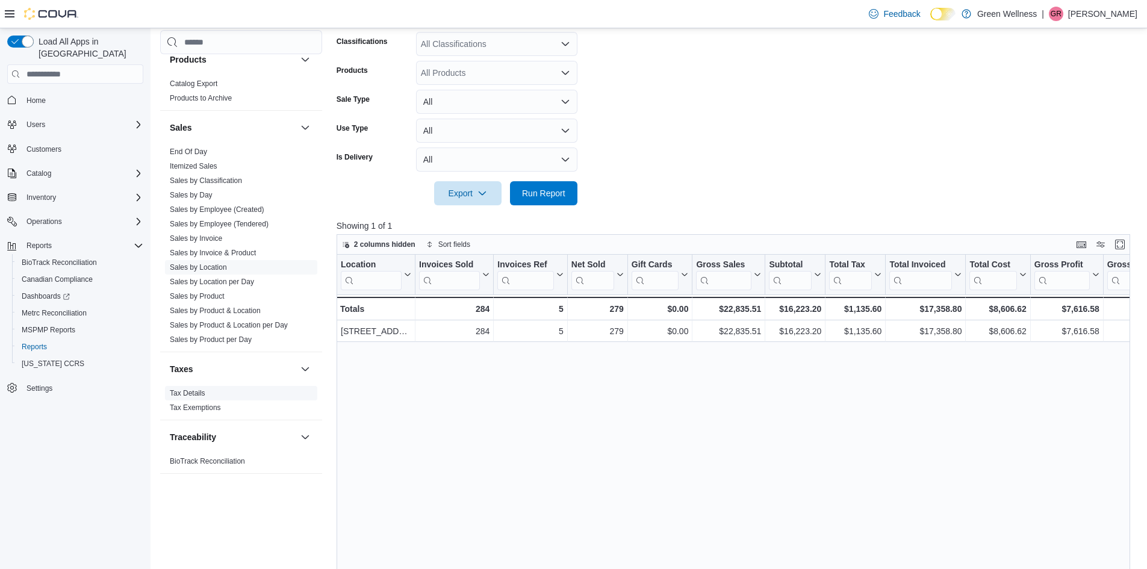
click at [239, 395] on span "Tax Details" at bounding box center [241, 393] width 152 height 14
click at [187, 393] on link "Tax Details" at bounding box center [188, 393] width 36 height 8
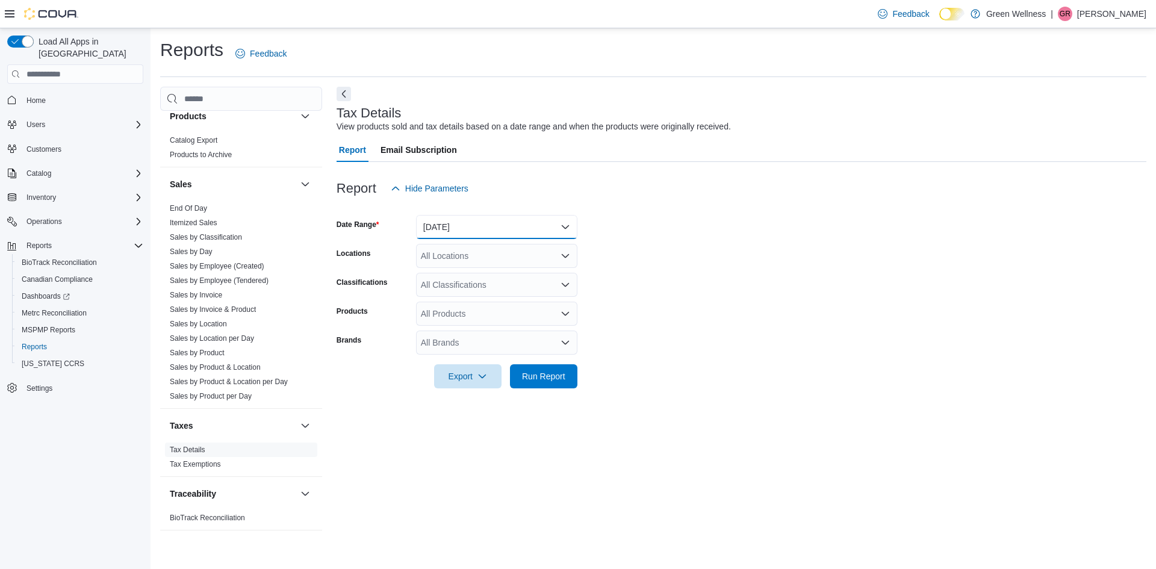
click at [463, 228] on button "[DATE]" at bounding box center [496, 227] width 161 height 24
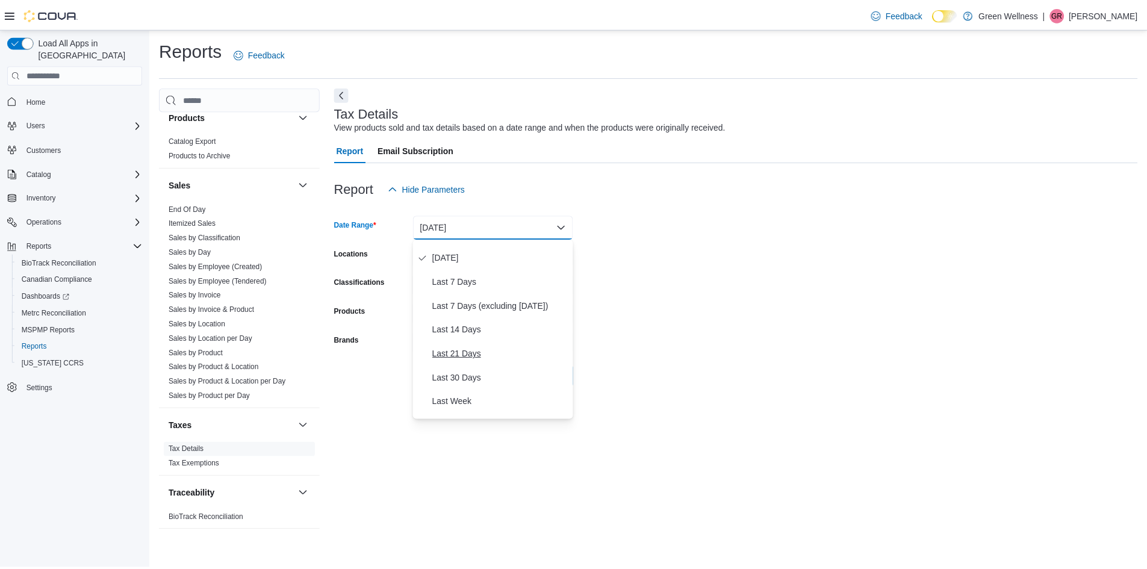
scroll to position [181, 0]
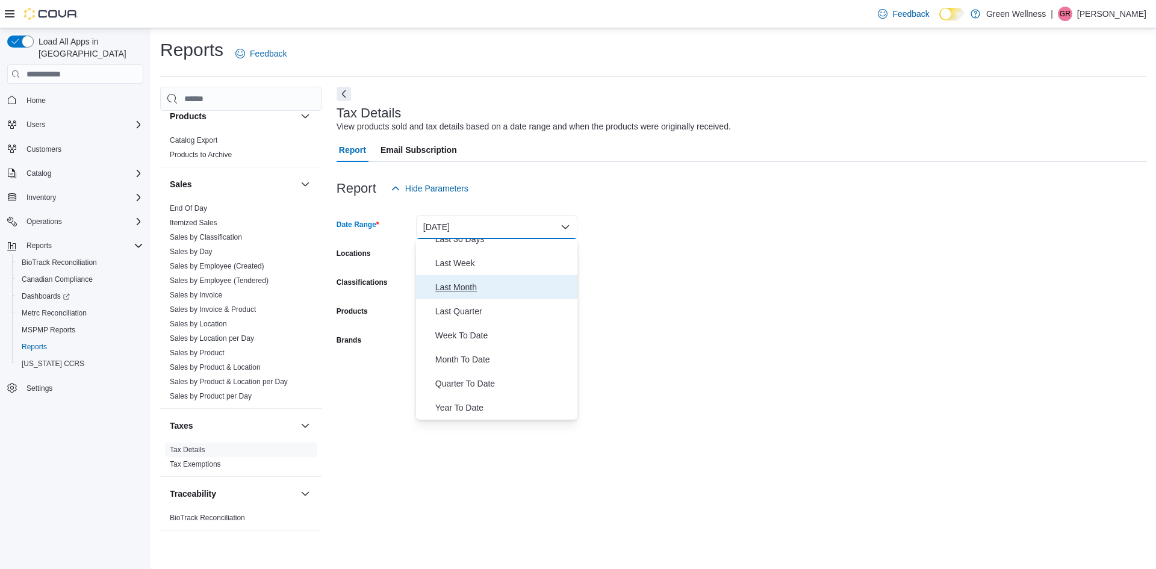
click at [472, 287] on span "Last Month" at bounding box center [503, 287] width 137 height 14
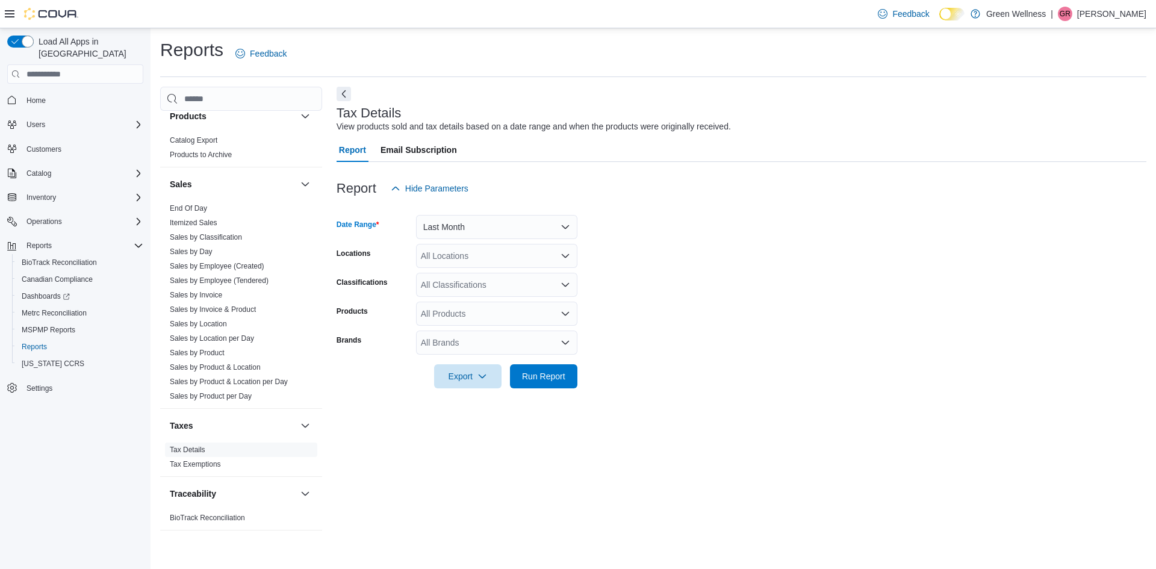
click at [472, 246] on div "All Locations" at bounding box center [496, 256] width 161 height 24
click at [461, 324] on span "[STREET_ADDRESS]" at bounding box center [483, 329] width 83 height 12
click at [613, 293] on form "Date Range Last Month Locations [STREET_ADDRESS] Classifications All Classifica…" at bounding box center [742, 295] width 810 height 188
click at [514, 384] on button "Run Report" at bounding box center [543, 376] width 67 height 24
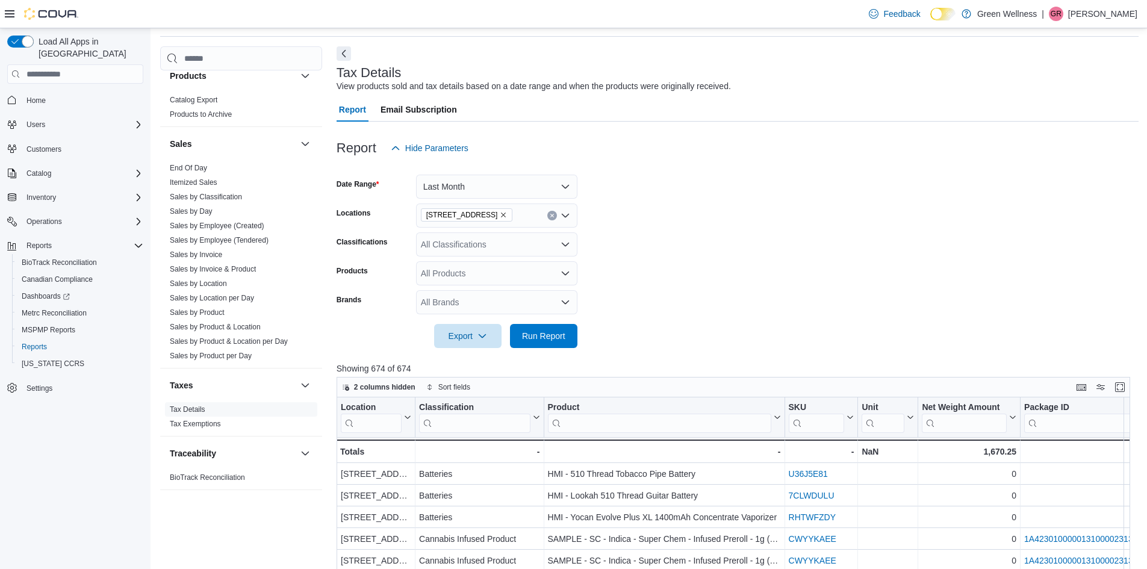
scroll to position [181, 0]
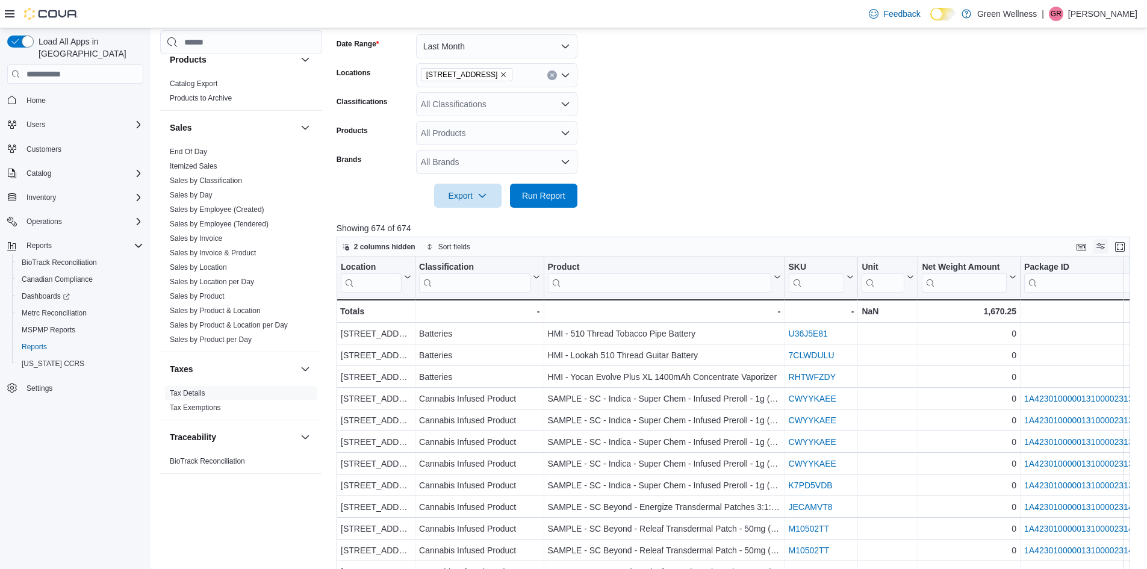
click at [1108, 247] on button "Display options" at bounding box center [1101, 246] width 14 height 14
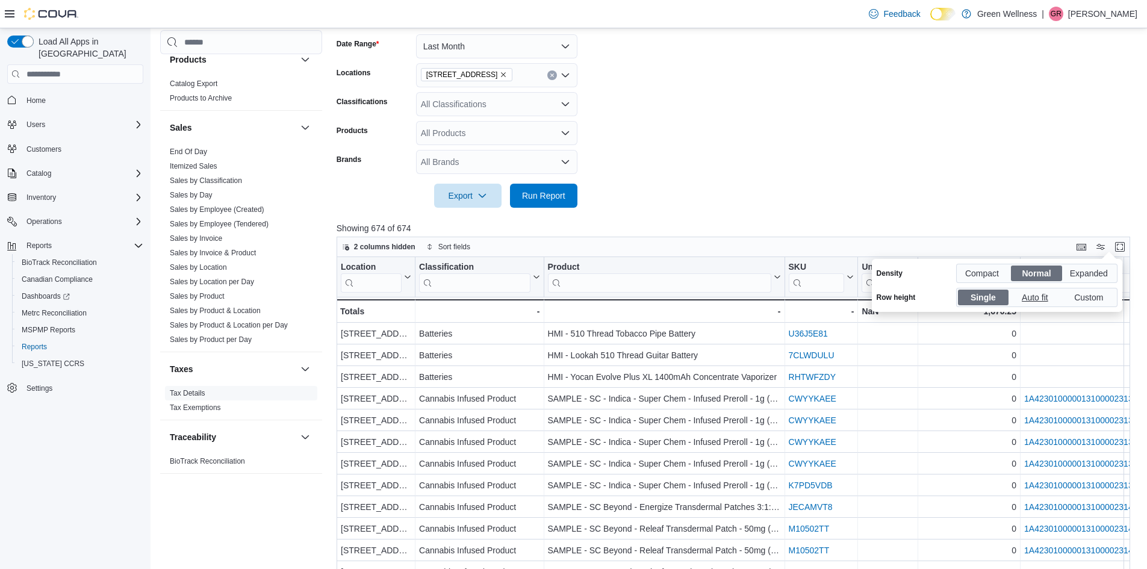
click at [1029, 294] on span "Auto fit" at bounding box center [1037, 297] width 30 height 18
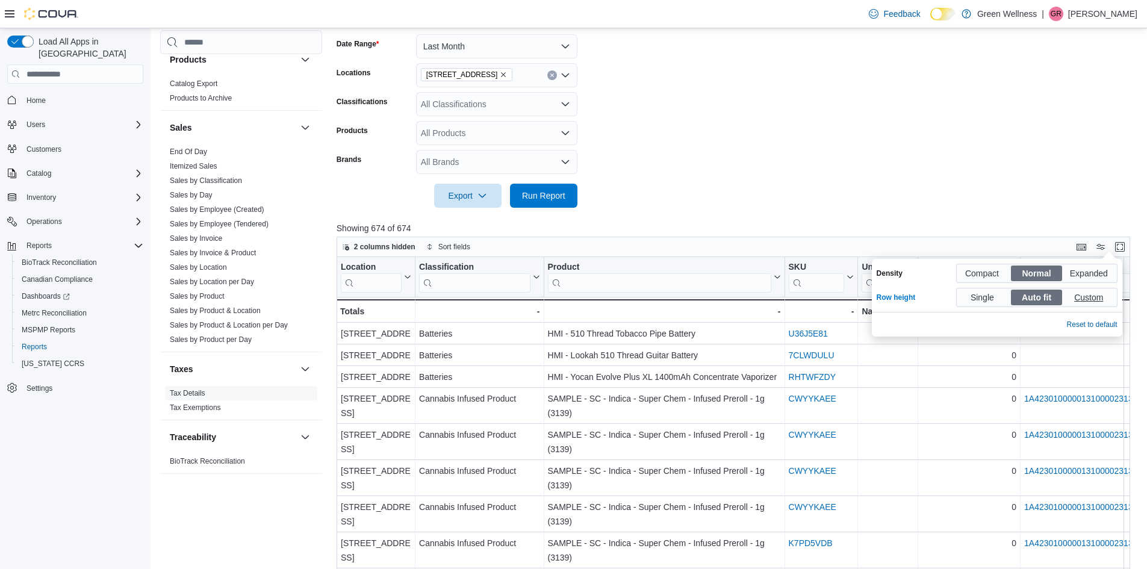
click at [1079, 305] on span "Custom" at bounding box center [1089, 297] width 31 height 18
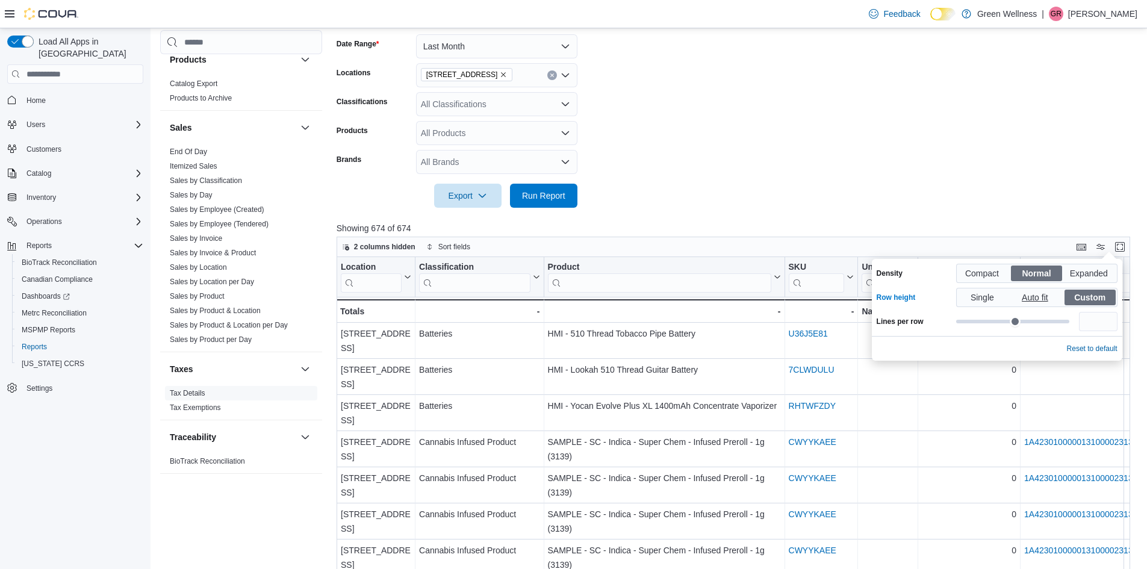
click at [1040, 298] on span "Auto fit" at bounding box center [1037, 297] width 30 height 18
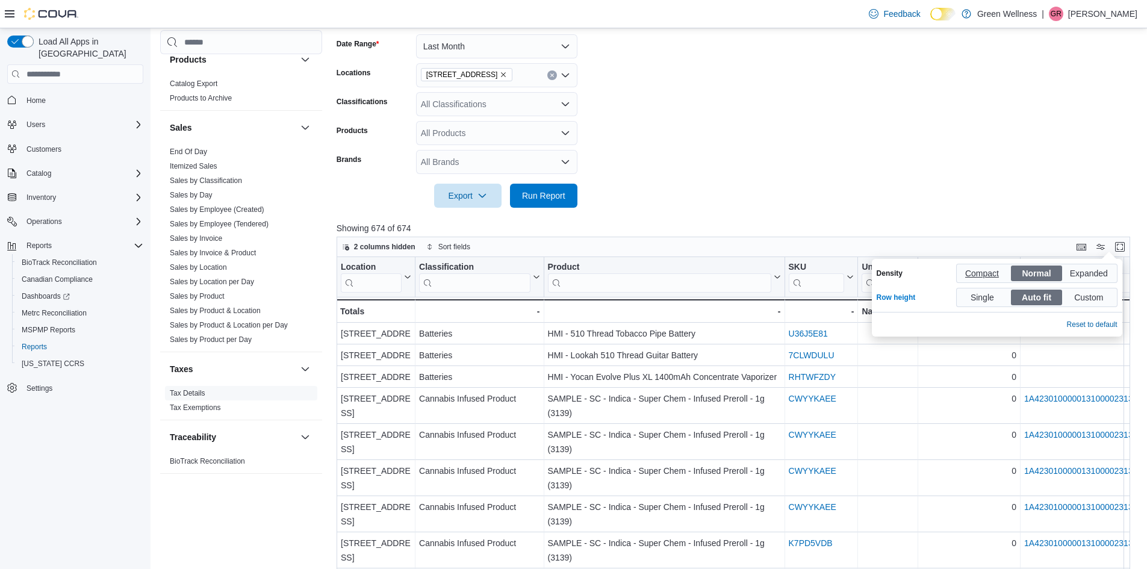
click at [988, 276] on span "Compact" at bounding box center [983, 273] width 36 height 18
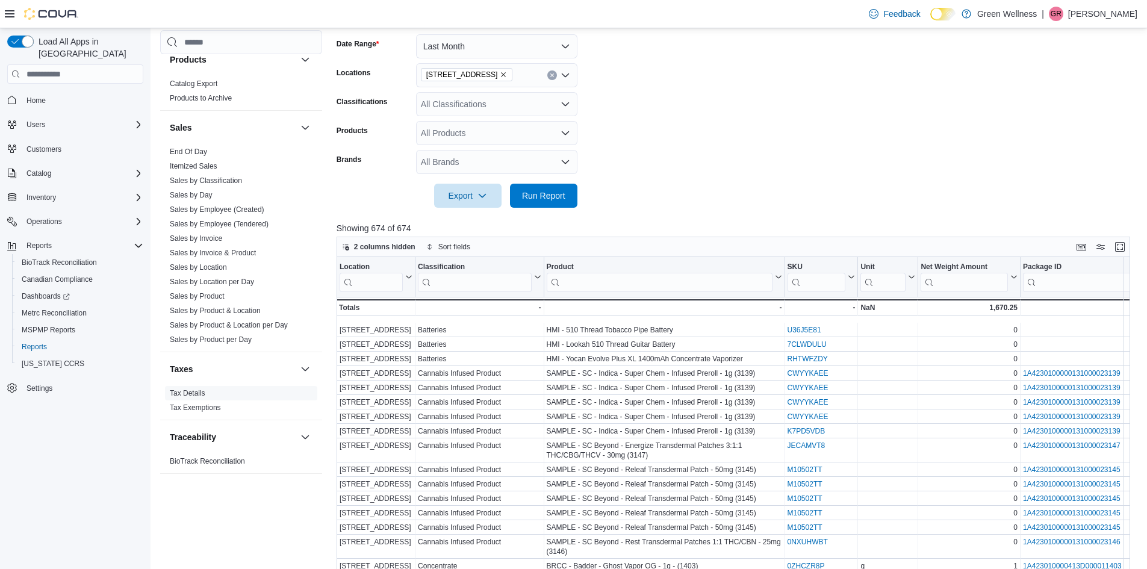
click at [876, 199] on form "Date Range Last Month Locations [STREET_ADDRESS] Classifications All Classifica…" at bounding box center [738, 114] width 802 height 188
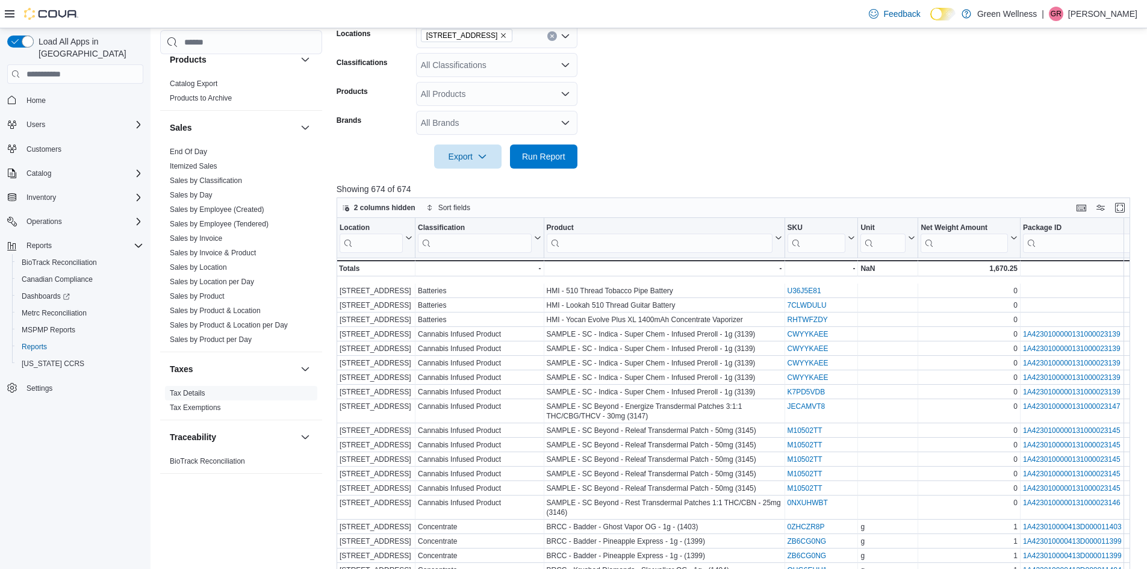
scroll to position [241, 0]
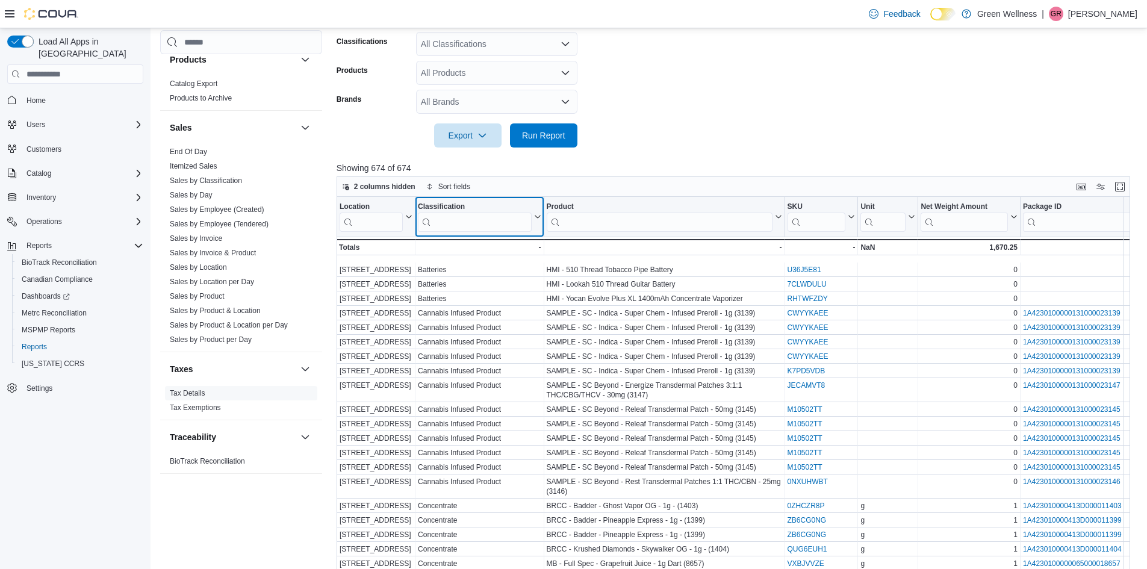
click at [469, 223] on input "search" at bounding box center [474, 222] width 113 height 19
click at [539, 217] on div at bounding box center [543, 217] width 10 height 40
click at [536, 214] on icon at bounding box center [536, 216] width 10 height 7
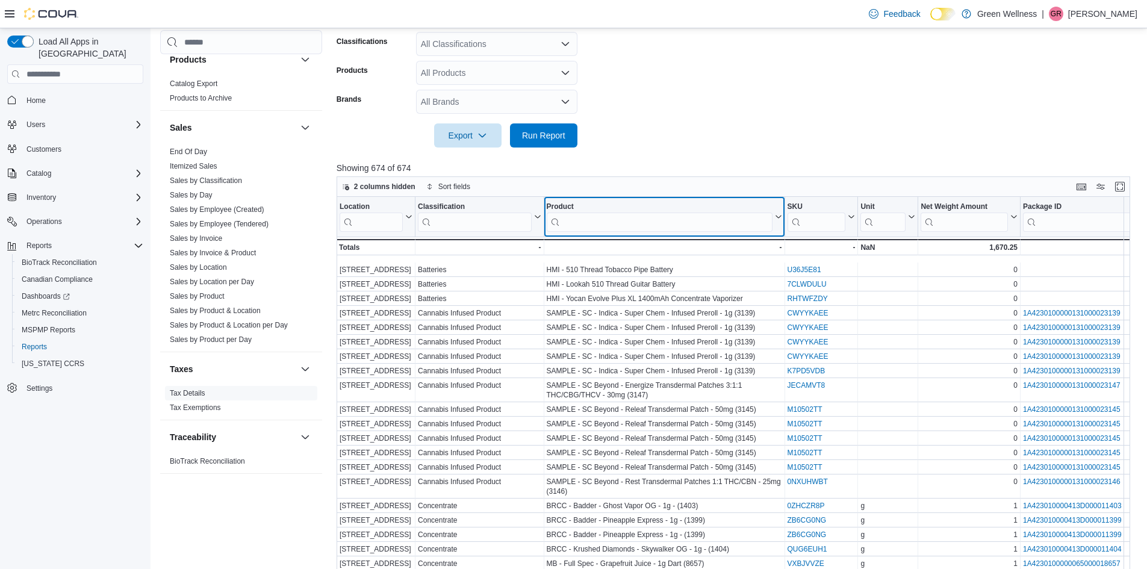
click at [658, 211] on div "Product" at bounding box center [659, 207] width 226 height 10
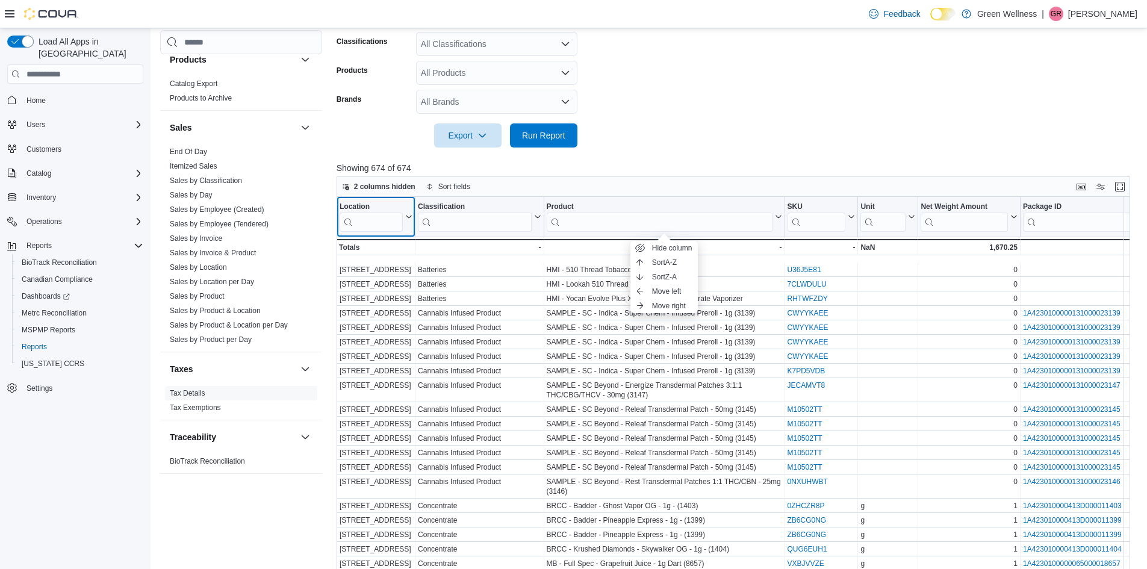
click at [404, 211] on button "Location" at bounding box center [376, 217] width 73 height 30
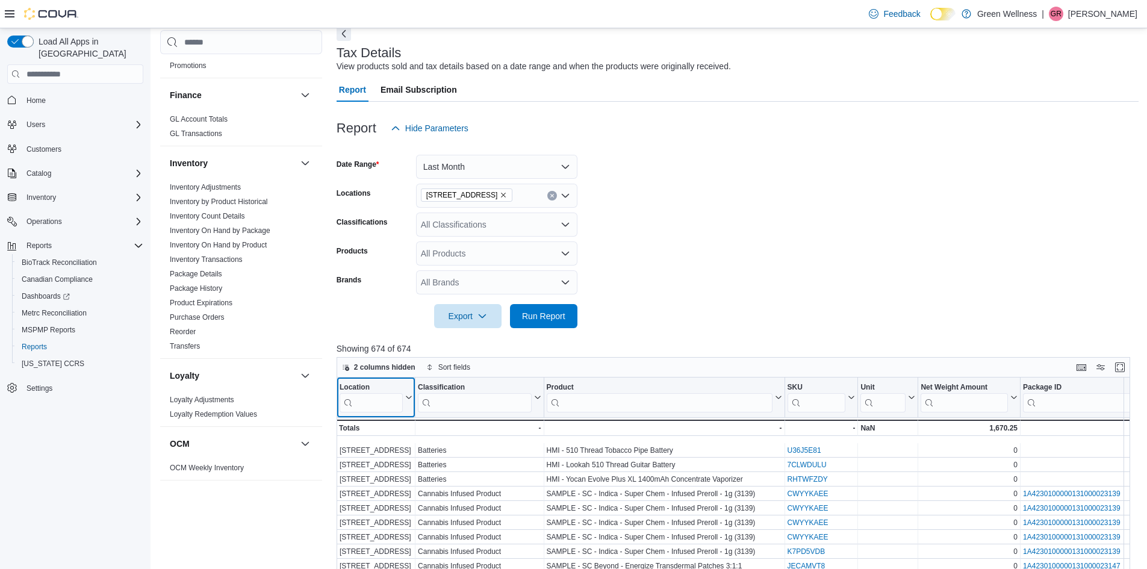
scroll to position [301, 0]
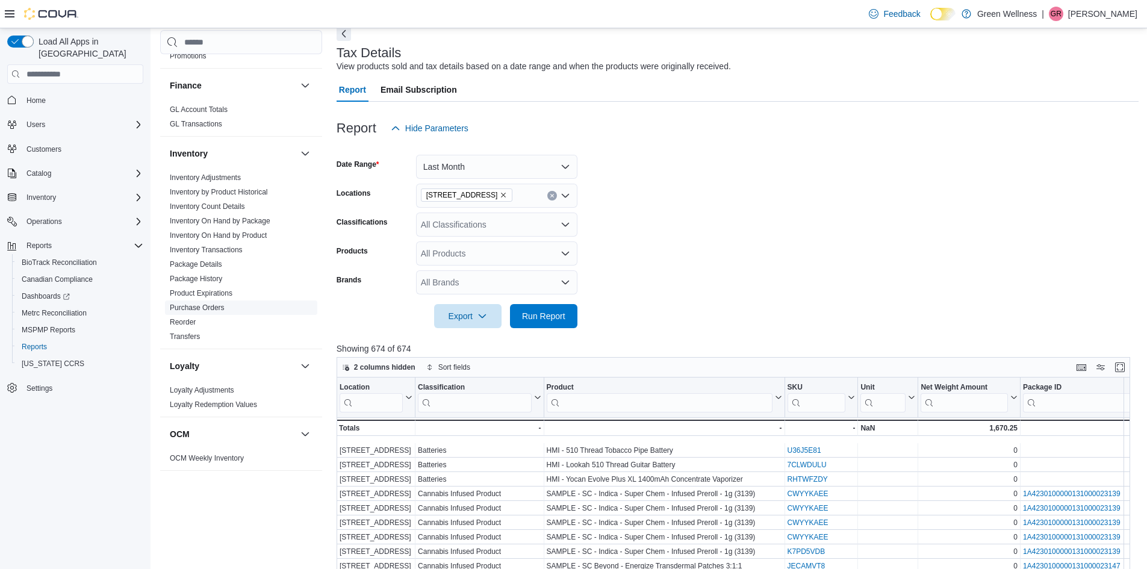
click at [208, 310] on link "Purchase Orders" at bounding box center [197, 308] width 55 height 8
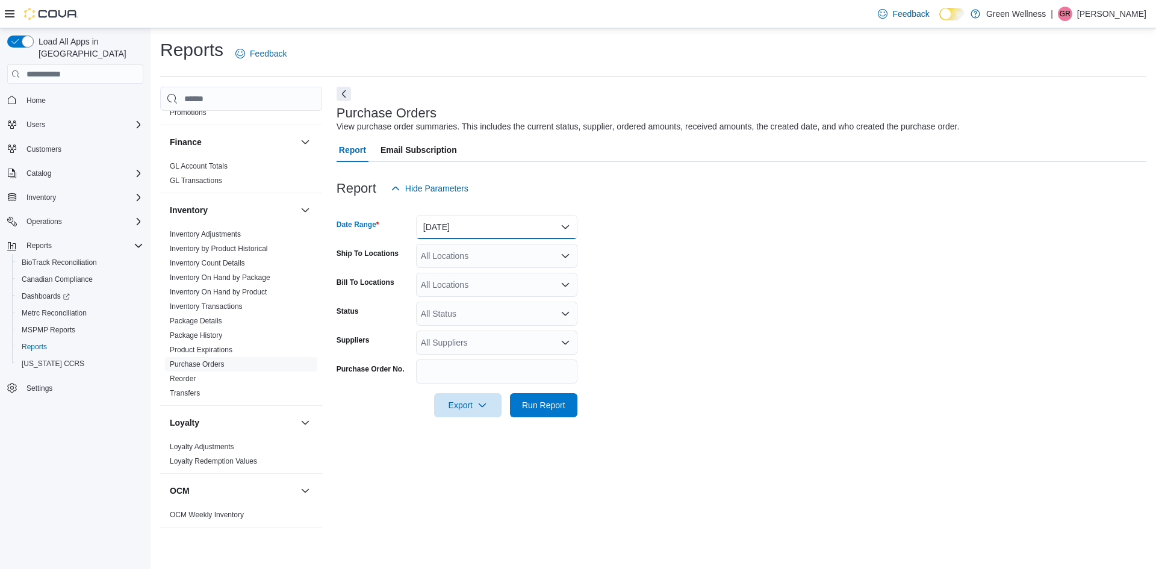
click at [485, 221] on button "[DATE]" at bounding box center [496, 227] width 161 height 24
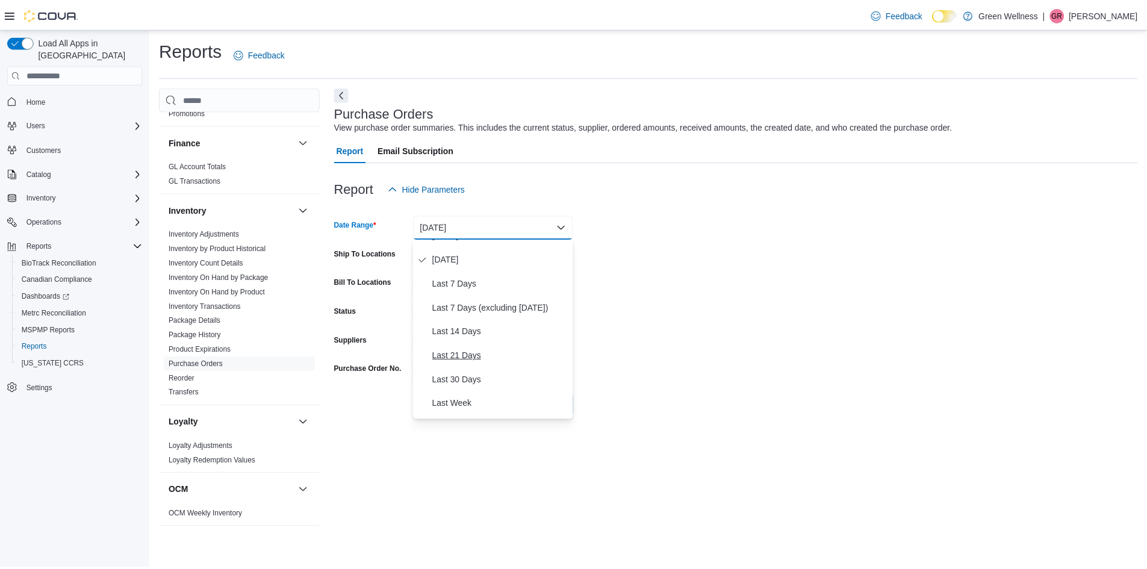
scroll to position [60, 0]
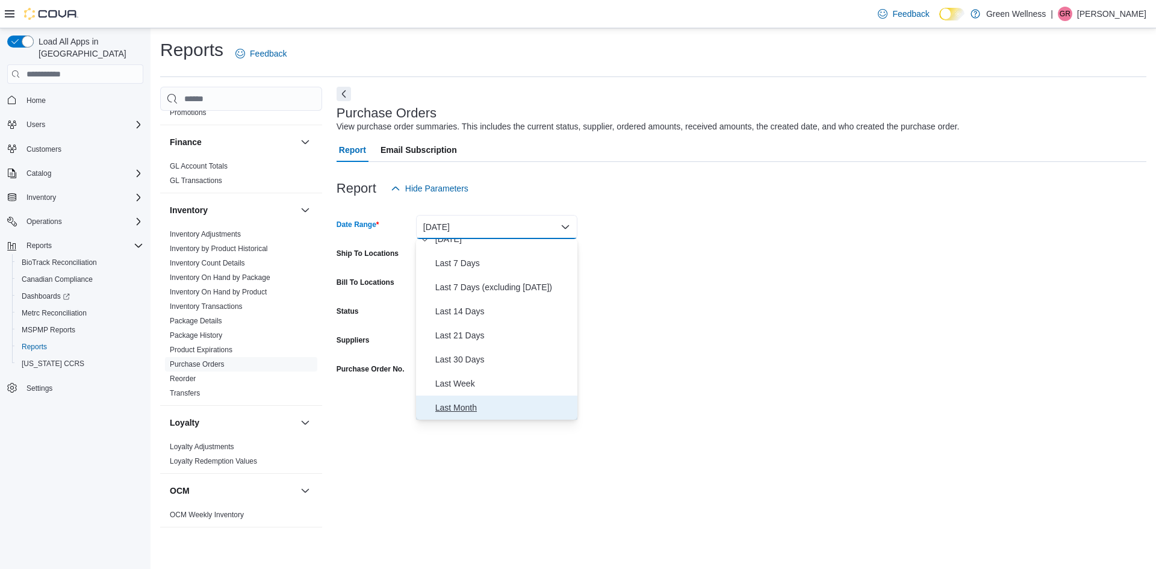
click at [488, 399] on button "Last Month" at bounding box center [496, 408] width 161 height 24
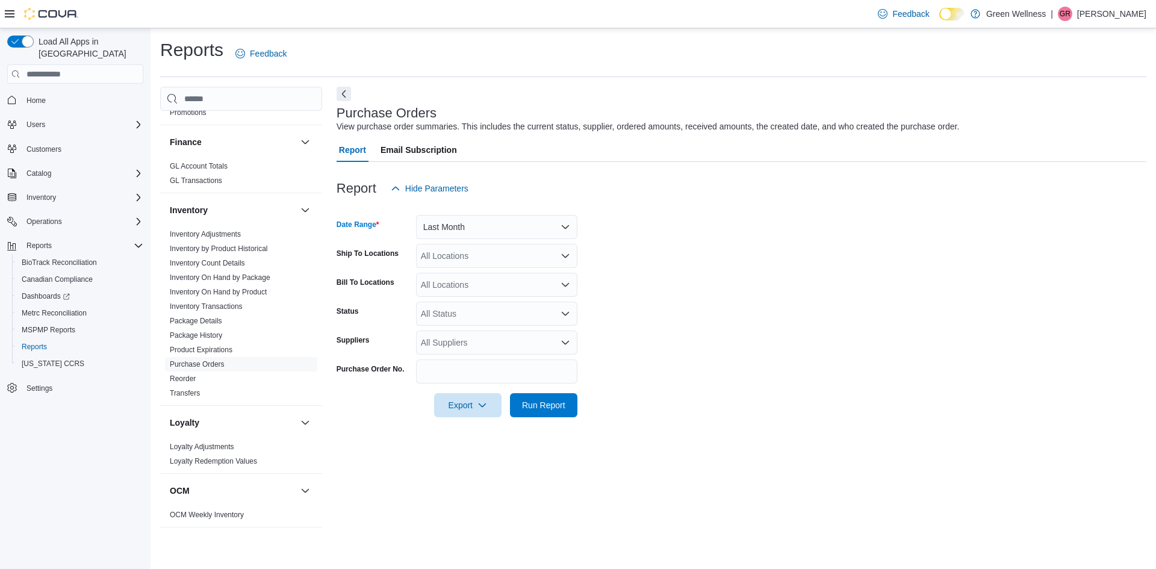
click at [485, 258] on div "All Locations" at bounding box center [496, 256] width 161 height 24
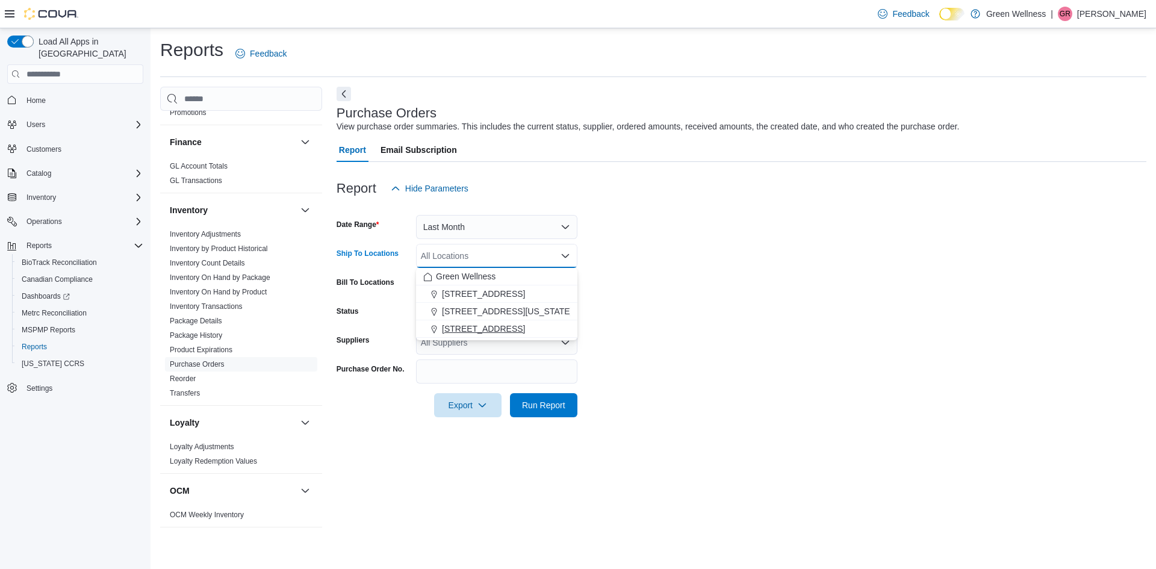
click at [471, 324] on span "[STREET_ADDRESS]" at bounding box center [483, 329] width 83 height 12
click at [586, 383] on form "Date Range Last Month Ship To Locations [STREET_ADDRESS] Selected. [STREET_ADDR…" at bounding box center [742, 309] width 810 height 217
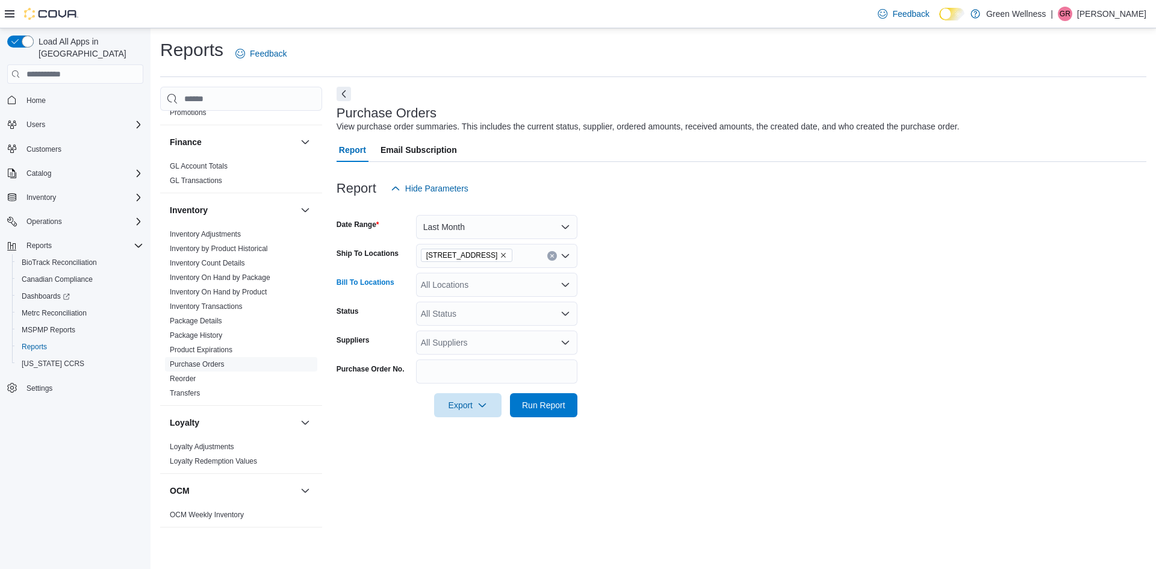
click at [521, 287] on div "All Locations" at bounding box center [496, 285] width 161 height 24
click at [504, 350] on button "[STREET_ADDRESS]" at bounding box center [496, 357] width 161 height 17
click at [609, 355] on form "Date Range Last Month Ship To Locations [STREET_ADDRESS] Bill To Locations 2805…" at bounding box center [742, 309] width 810 height 217
click at [514, 311] on div "All Status" at bounding box center [496, 314] width 161 height 24
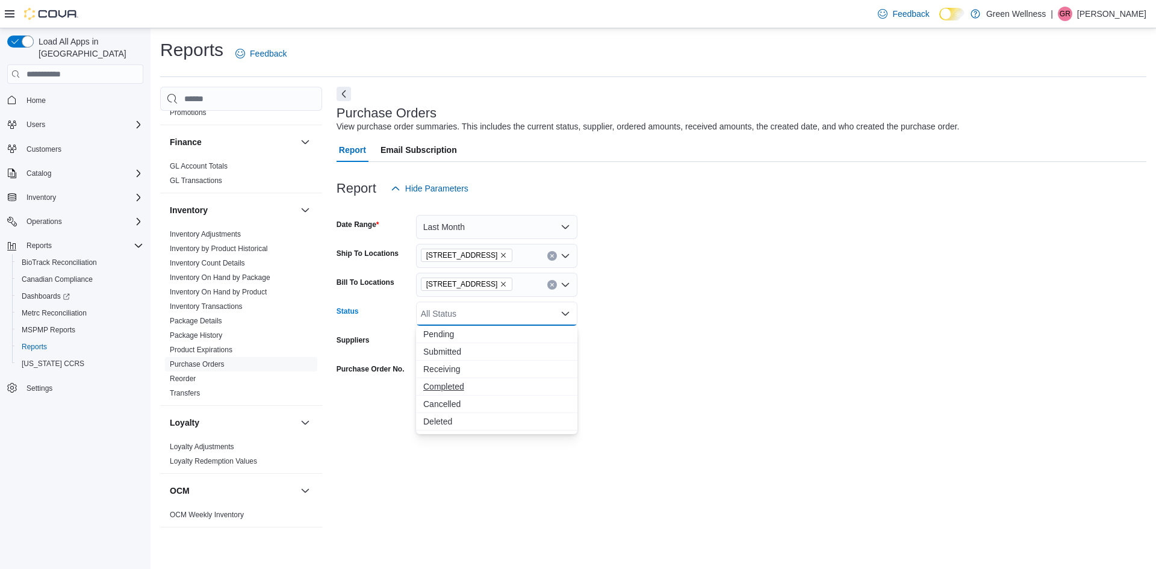
click at [451, 381] on span "Completed" at bounding box center [496, 387] width 147 height 12
click at [451, 368] on span "Receiving" at bounding box center [496, 369] width 147 height 12
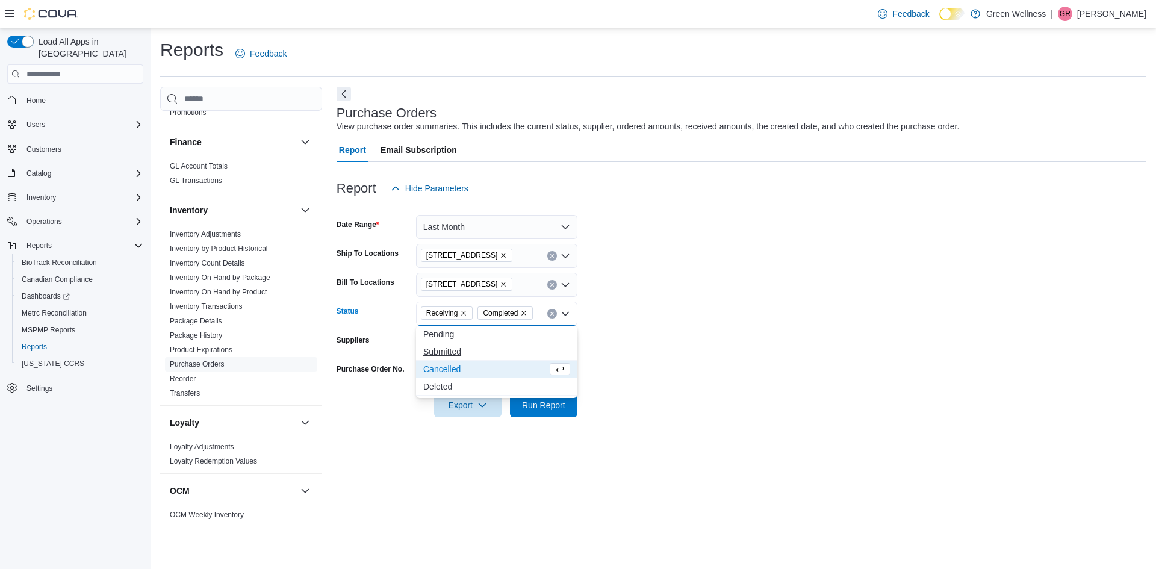
click at [450, 354] on span "Submitted" at bounding box center [496, 352] width 147 height 12
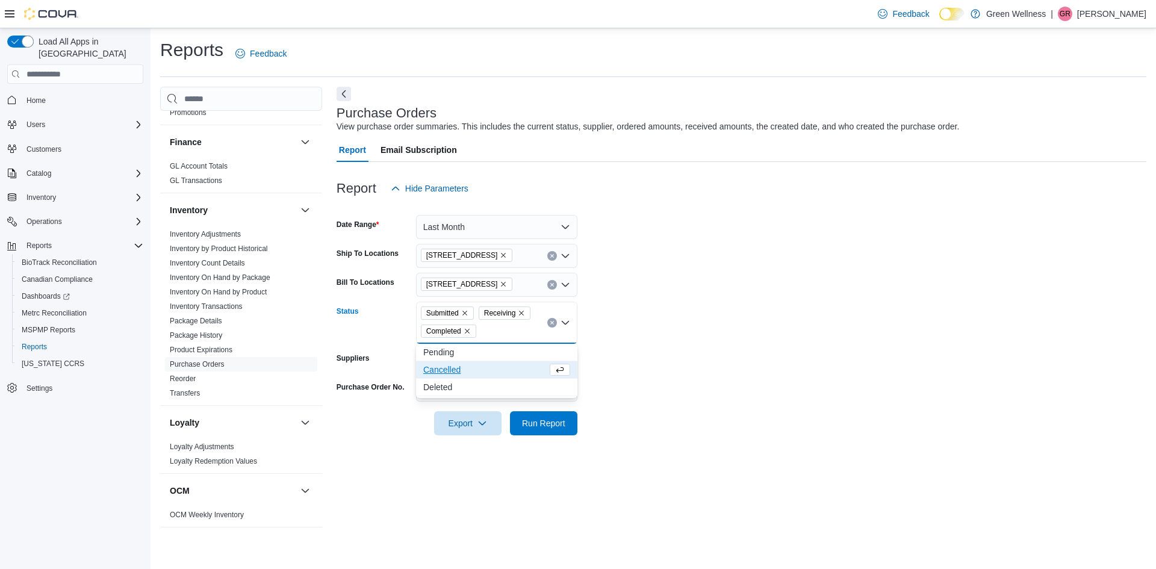
click at [594, 334] on form "Date Range Last Month Ship To Locations [STREET_ADDRESS] Bill To Locations [GEO…" at bounding box center [742, 318] width 810 height 235
click at [519, 355] on div "All Suppliers" at bounding box center [496, 361] width 161 height 24
click at [655, 373] on form "Date Range Last Month Ship To Locations [STREET_ADDRESS] Bill To Locations 2805…" at bounding box center [742, 318] width 810 height 235
click at [575, 424] on button "Run Report" at bounding box center [543, 423] width 67 height 24
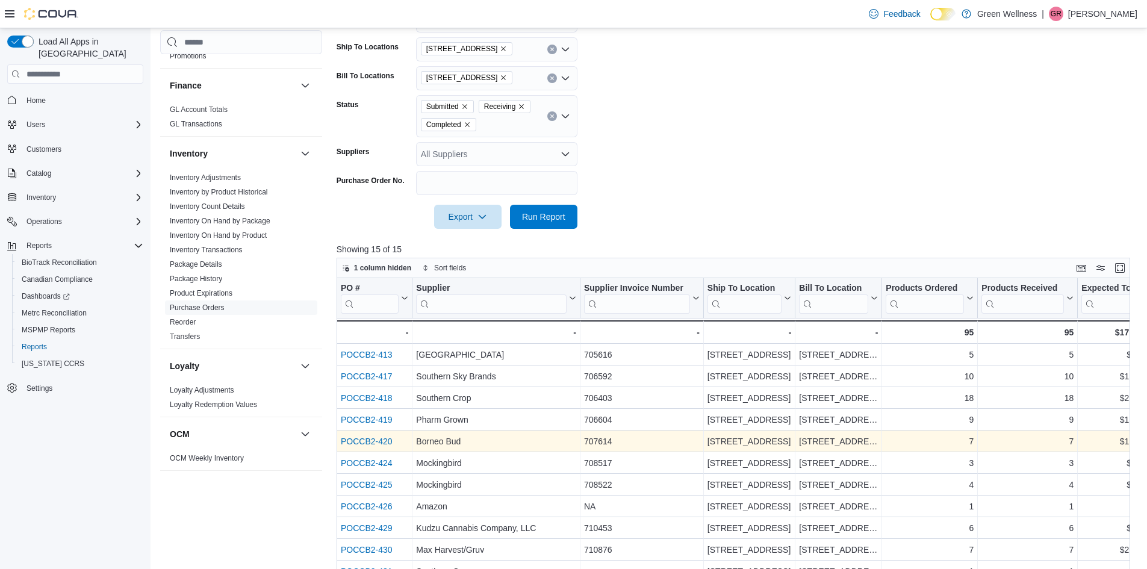
scroll to position [119, 0]
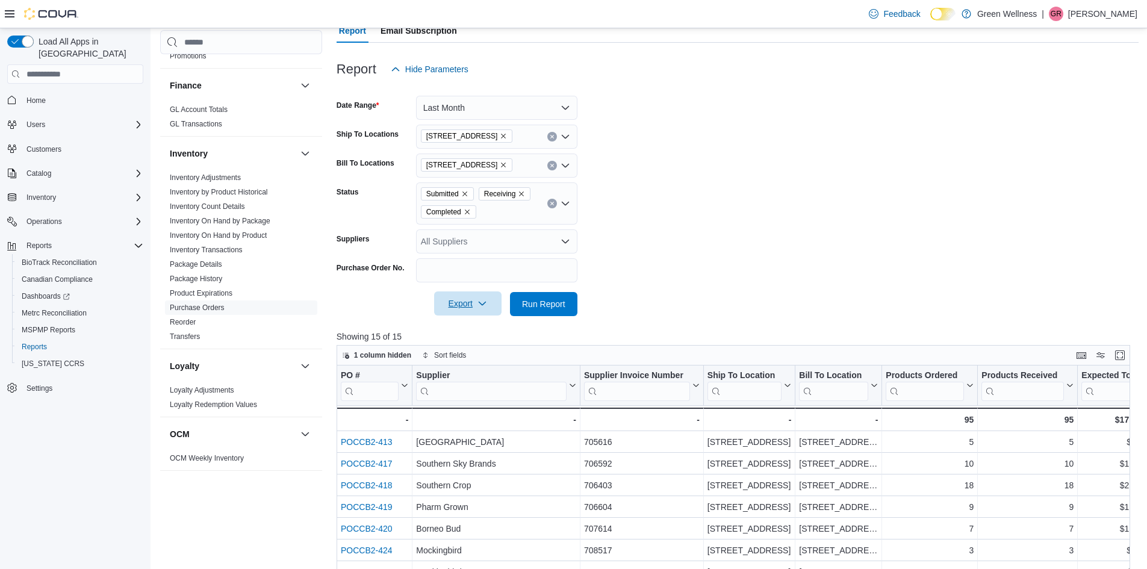
click at [492, 307] on span "Export" at bounding box center [467, 304] width 53 height 24
click at [463, 374] on span "Export to Json" at bounding box center [470, 377] width 54 height 10
click at [493, 308] on span "Export" at bounding box center [467, 304] width 53 height 24
click at [478, 332] on span "Export to Excel" at bounding box center [470, 328] width 54 height 10
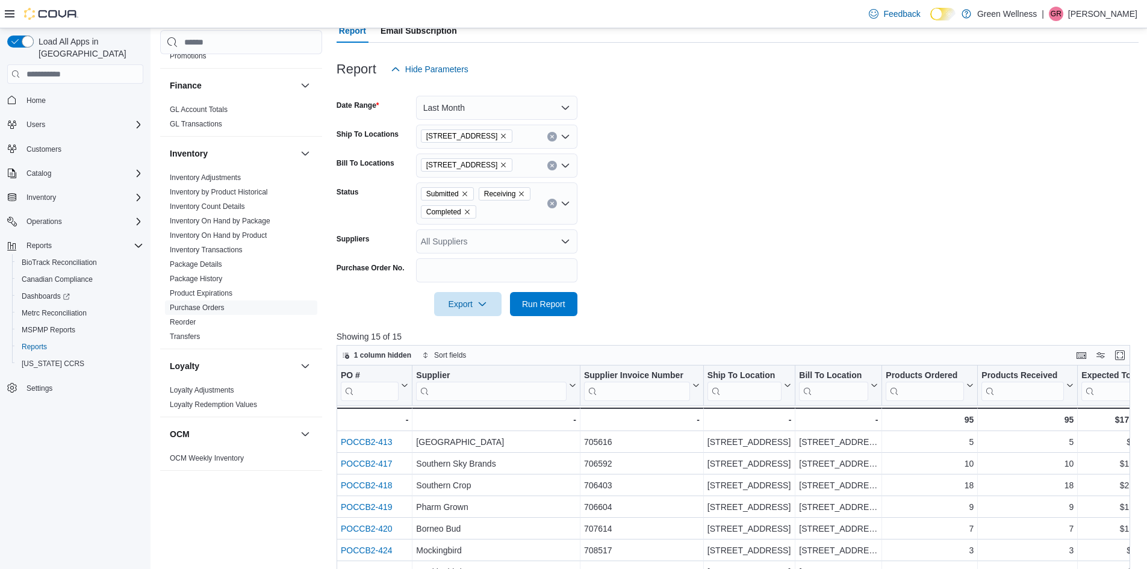
click at [500, 134] on icon "Remove 28059 Hwy 28 from selection in this group" at bounding box center [503, 136] width 7 height 7
click at [475, 176] on span "[STREET_ADDRESS]" at bounding box center [483, 175] width 83 height 12
click at [636, 187] on form "Date Range Last Month Ship To Locations [STREET_ADDRESS] Combo box. Selected. […" at bounding box center [738, 198] width 802 height 235
click at [502, 164] on icon "Remove 28059 Hwy 28 from selection in this group" at bounding box center [504, 165] width 5 height 5
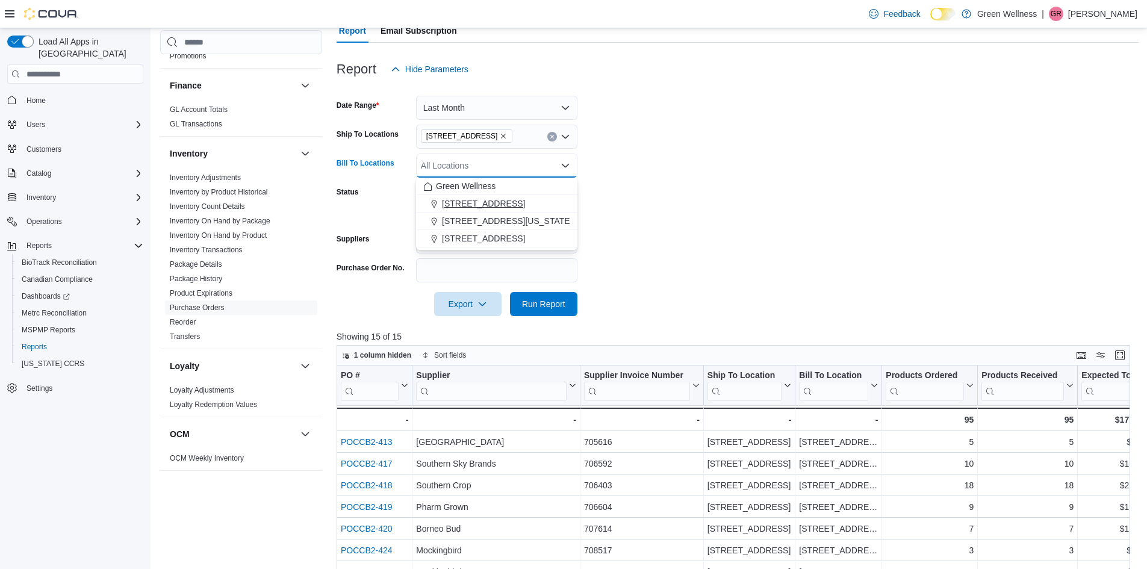
click at [472, 199] on span "[STREET_ADDRESS]" at bounding box center [483, 204] width 83 height 12
click at [614, 199] on form "Date Range Last Month Ship To Locations [STREET_ADDRESS] [PERSON_NAME] To Locat…" at bounding box center [738, 198] width 802 height 235
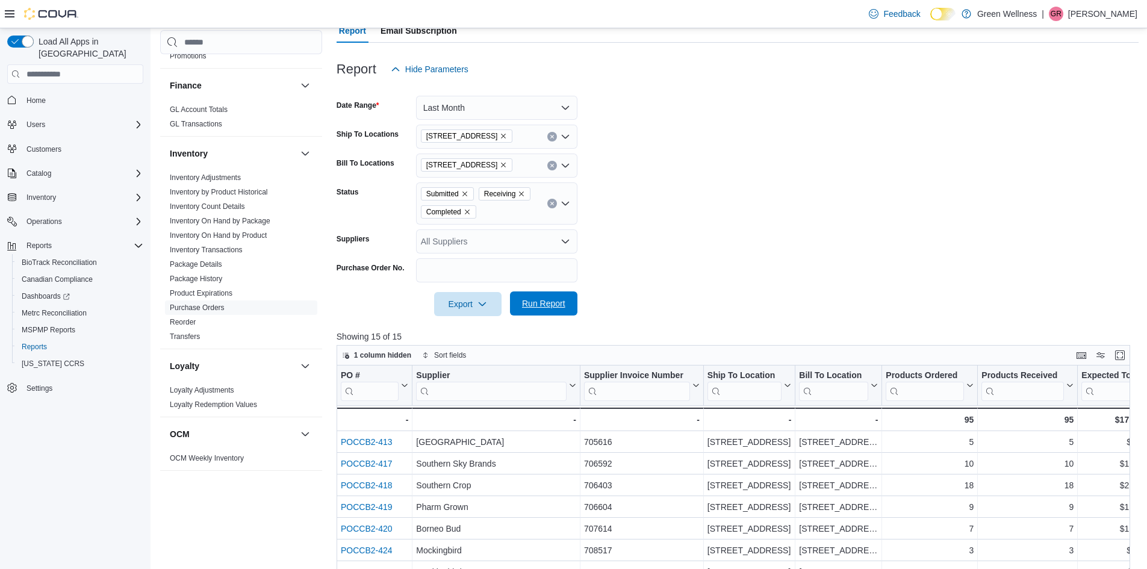
click at [519, 304] on span "Run Report" at bounding box center [543, 304] width 53 height 24
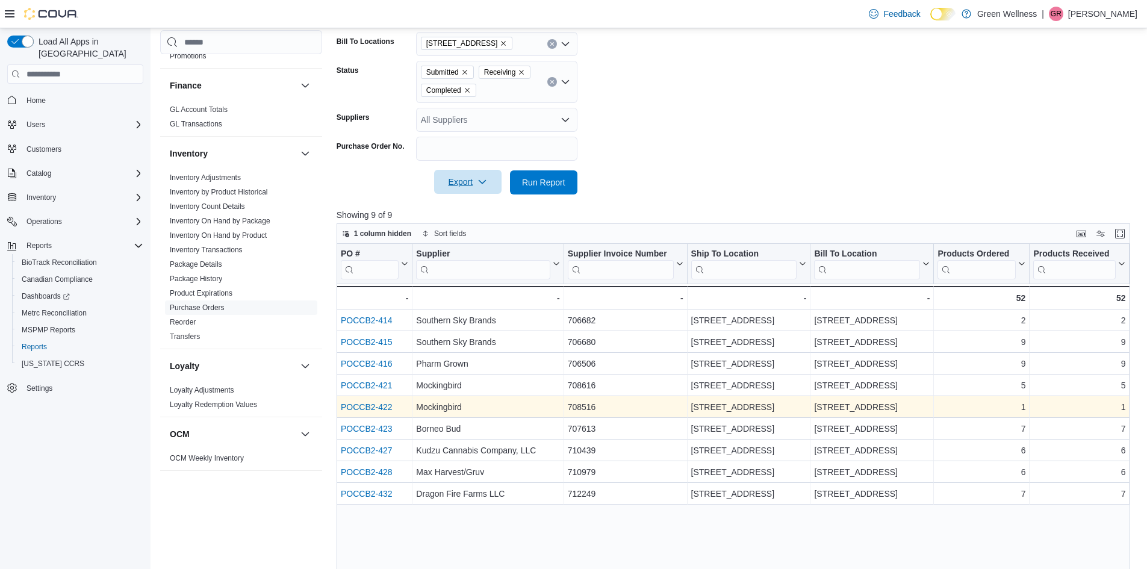
click at [461, 183] on span "Export" at bounding box center [467, 182] width 53 height 24
click at [463, 200] on button "Export to Excel" at bounding box center [469, 207] width 69 height 24
click at [231, 320] on span "Reorder" at bounding box center [241, 322] width 152 height 14
click at [190, 320] on link "Reorder" at bounding box center [183, 322] width 26 height 8
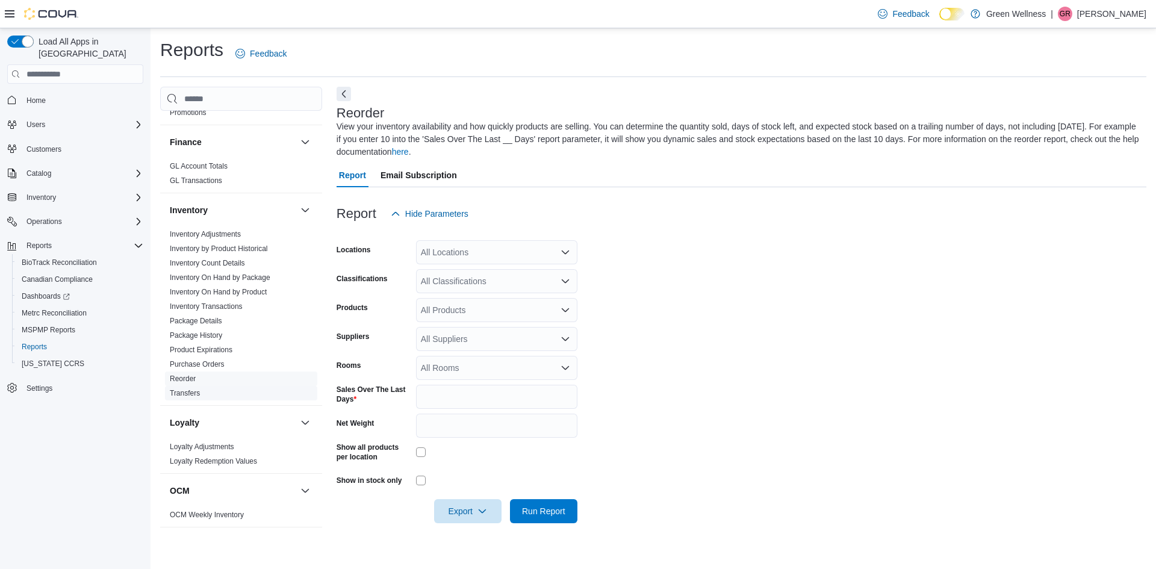
click at [187, 393] on link "Transfers" at bounding box center [185, 393] width 30 height 8
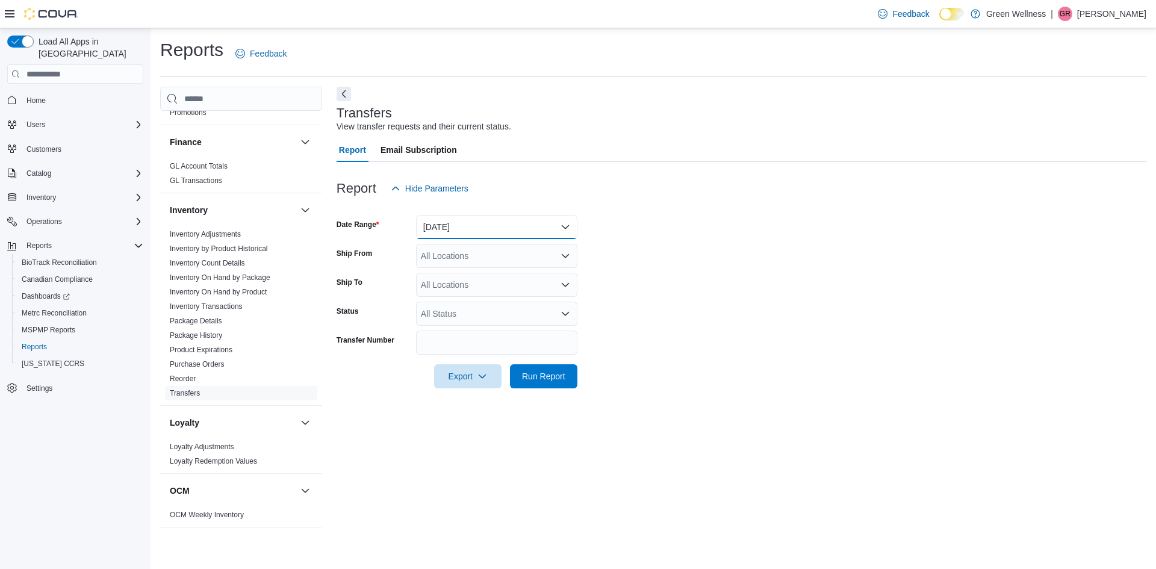
click at [476, 229] on button "[DATE]" at bounding box center [496, 227] width 161 height 24
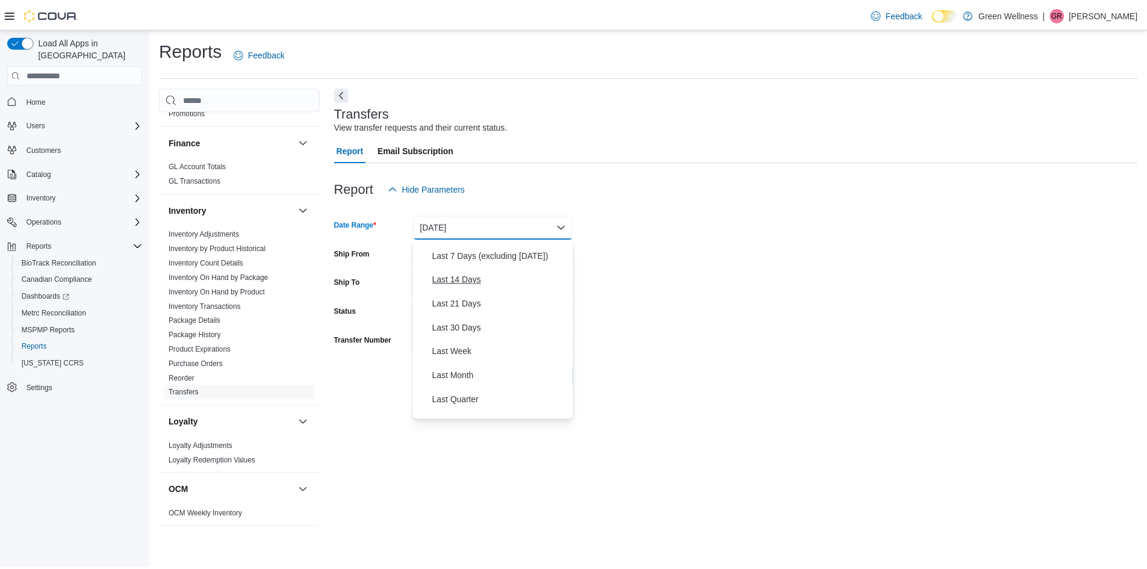
scroll to position [120, 0]
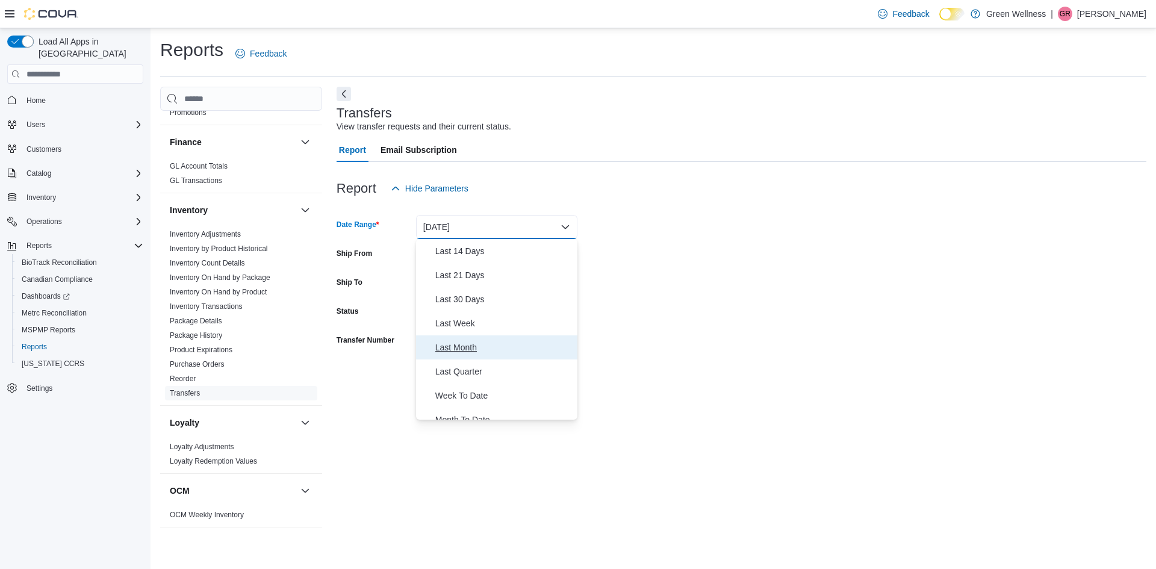
click at [461, 351] on span "Last Month" at bounding box center [503, 347] width 137 height 14
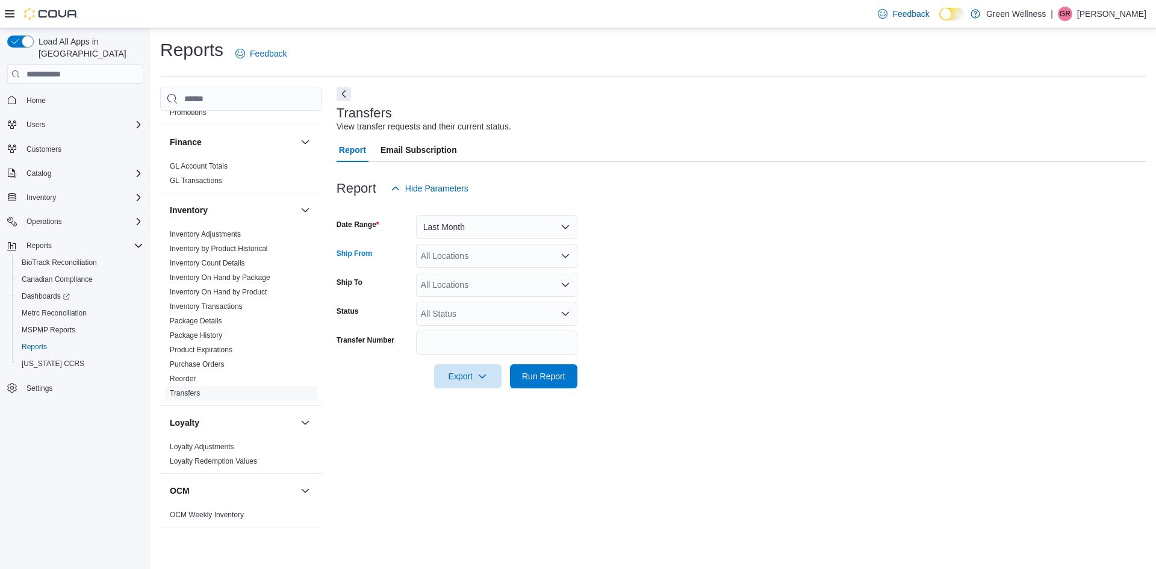
click at [467, 259] on div "All Locations" at bounding box center [496, 256] width 161 height 24
click at [467, 287] on button "[STREET_ADDRESS]" at bounding box center [496, 293] width 161 height 17
click at [464, 295] on span "[STREET_ADDRESS][US_STATE]" at bounding box center [507, 294] width 131 height 12
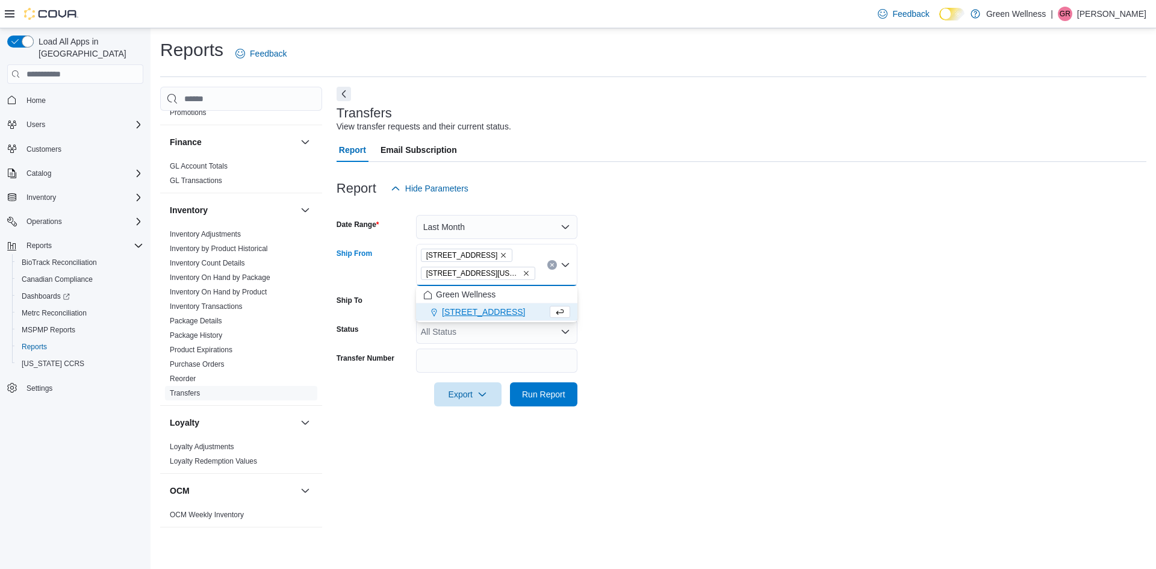
click at [368, 289] on form "Date Range Last Month Ship From [STREET_ADDRESS][GEOGRAPHIC_DATA][US_STATE] box…" at bounding box center [742, 304] width 810 height 206
click at [419, 297] on div "All Locations" at bounding box center [496, 303] width 161 height 24
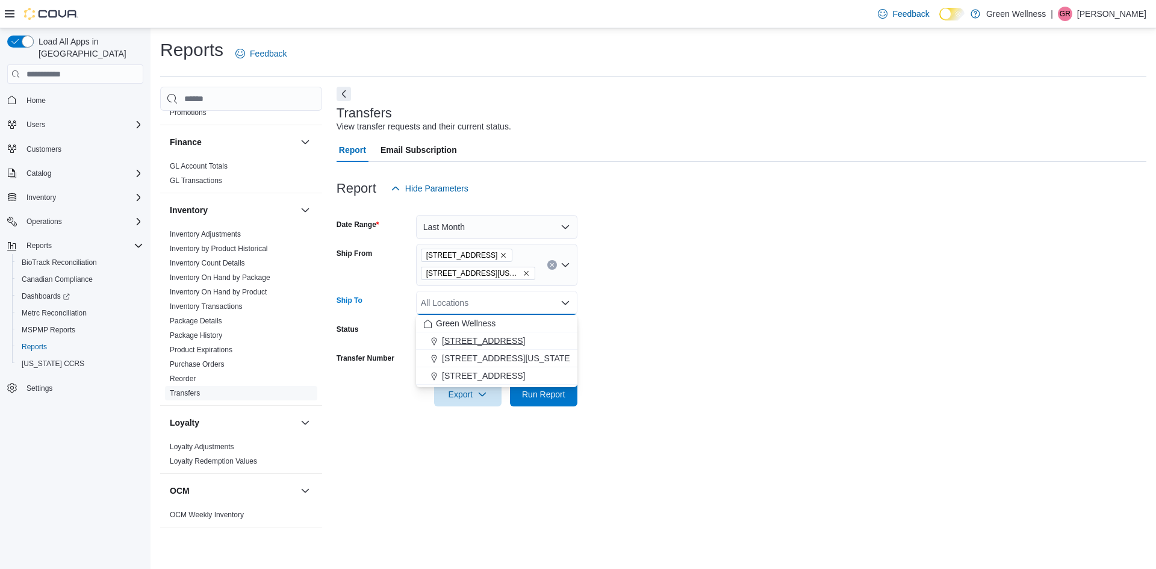
click at [446, 332] on button "[STREET_ADDRESS]" at bounding box center [496, 340] width 161 height 17
click at [446, 332] on button "[STREET_ADDRESS][US_STATE]" at bounding box center [496, 340] width 161 height 17
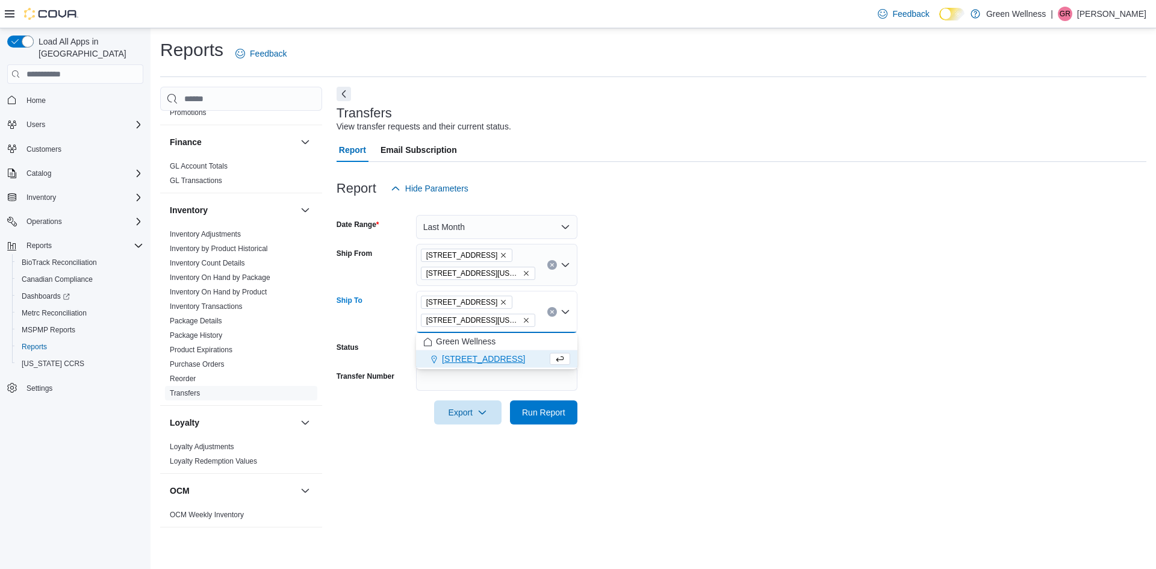
click at [443, 357] on span "[STREET_ADDRESS]" at bounding box center [483, 359] width 83 height 12
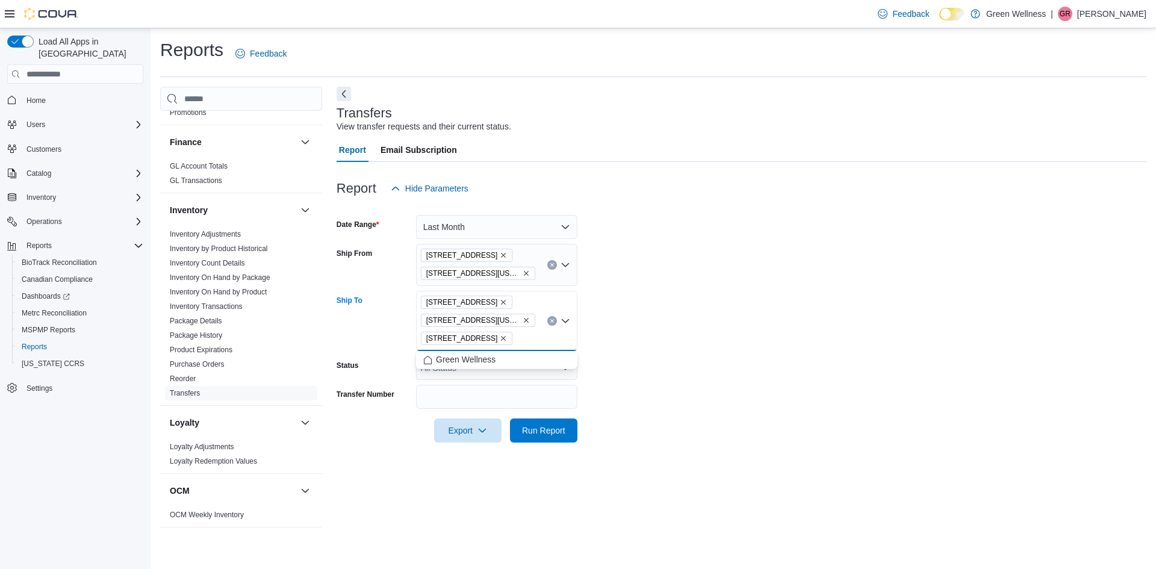
click at [506, 272] on div "[STREET_ADDRESS][US_STATE]" at bounding box center [496, 265] width 161 height 42
click at [488, 307] on span "[STREET_ADDRESS]" at bounding box center [483, 312] width 83 height 12
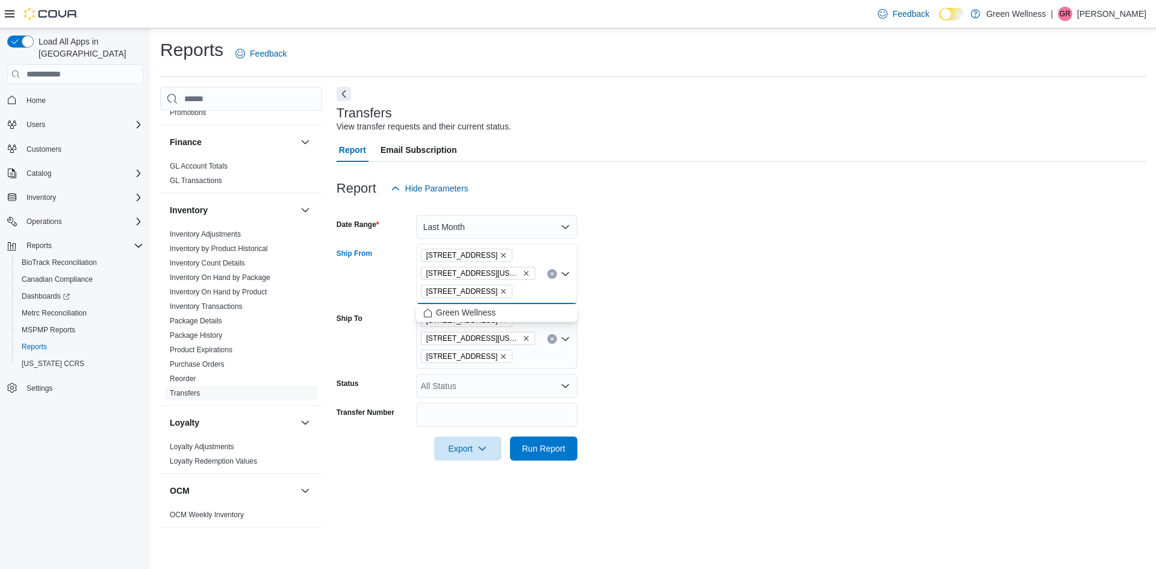
click at [404, 314] on div "Ship To" at bounding box center [374, 339] width 75 height 60
click at [537, 446] on span "Run Report" at bounding box center [543, 448] width 43 height 12
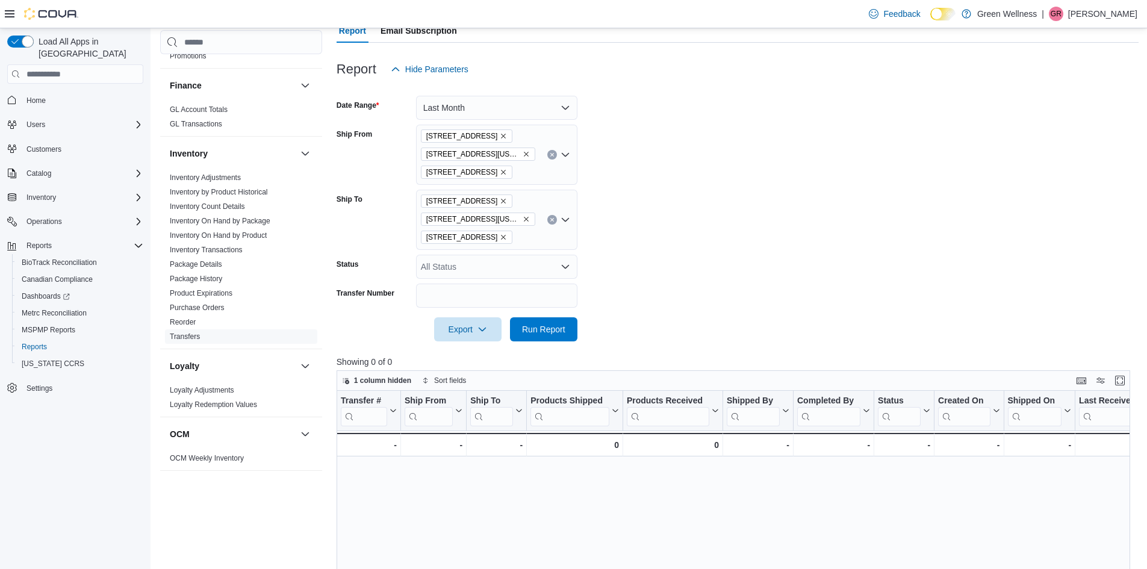
scroll to position [60, 0]
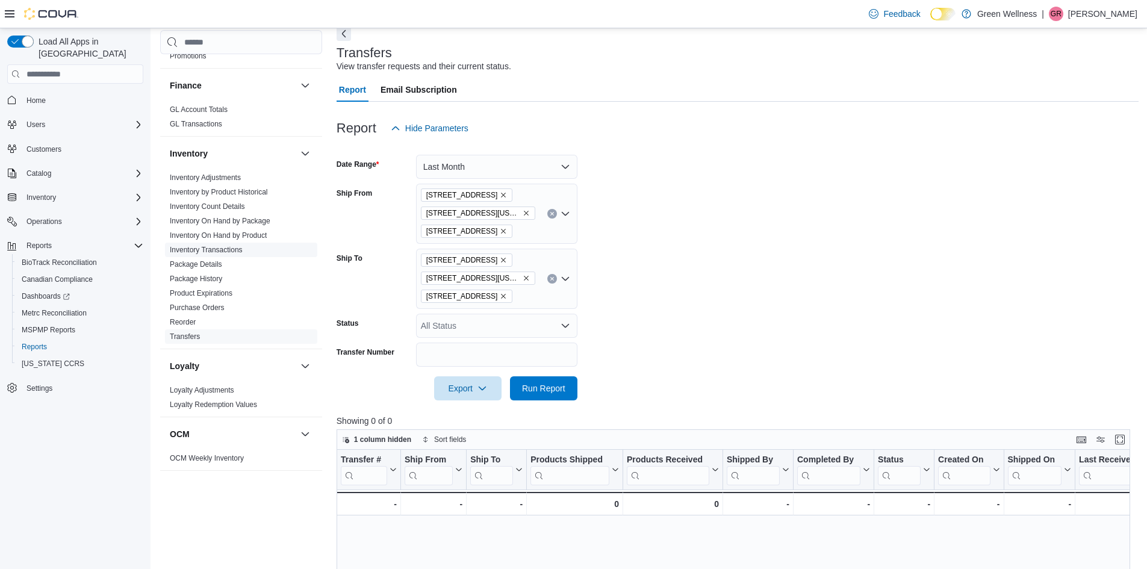
click at [198, 250] on link "Inventory Transactions" at bounding box center [206, 250] width 73 height 8
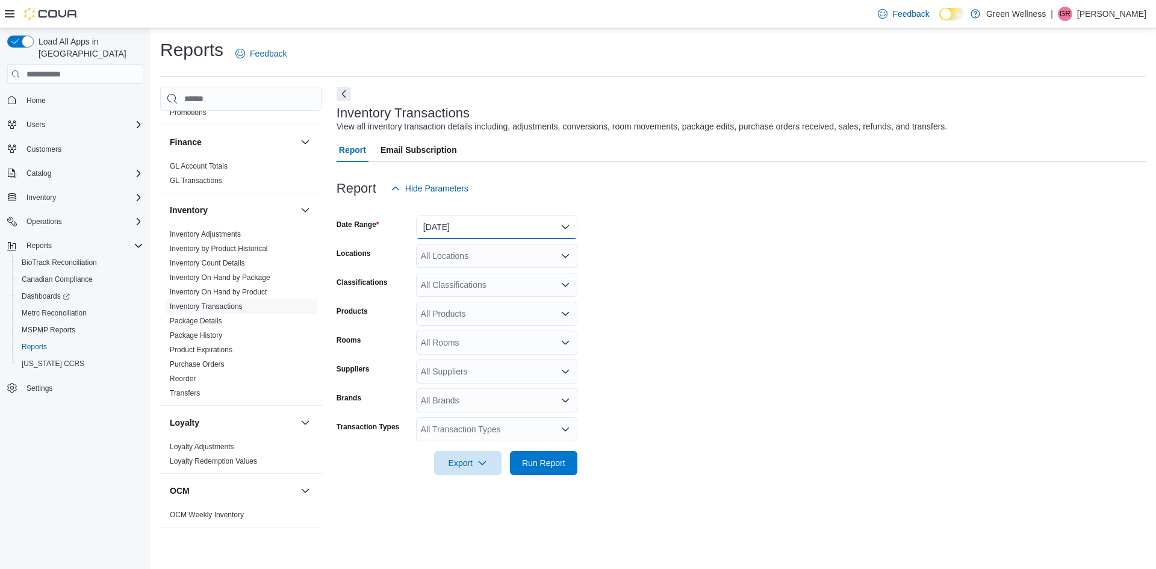
click at [422, 236] on button "[DATE]" at bounding box center [496, 227] width 161 height 24
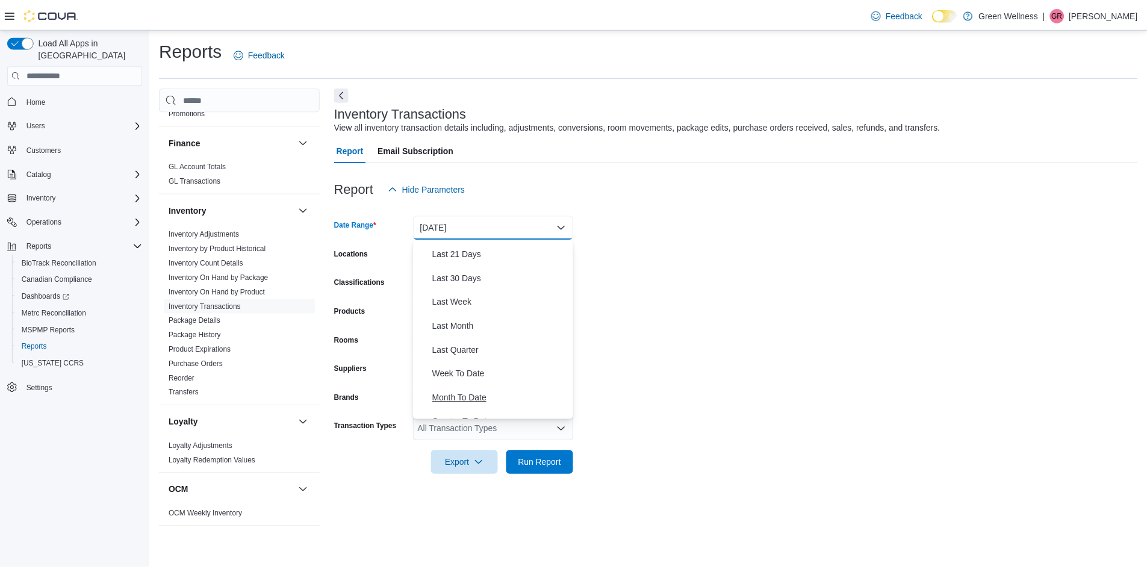
scroll to position [181, 0]
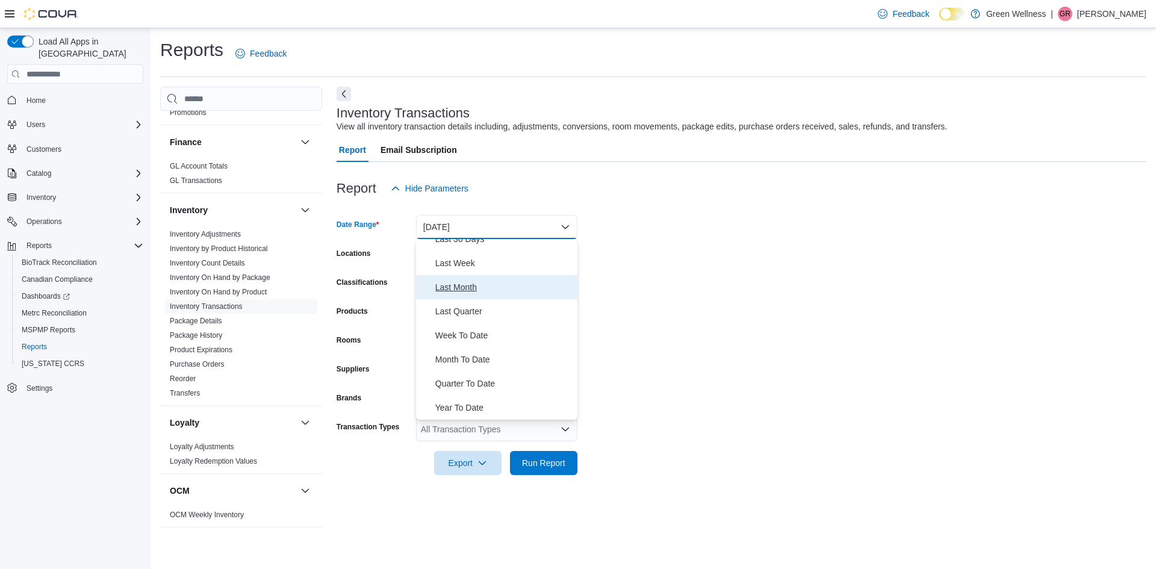
click at [454, 289] on span "Last Month" at bounding box center [503, 287] width 137 height 14
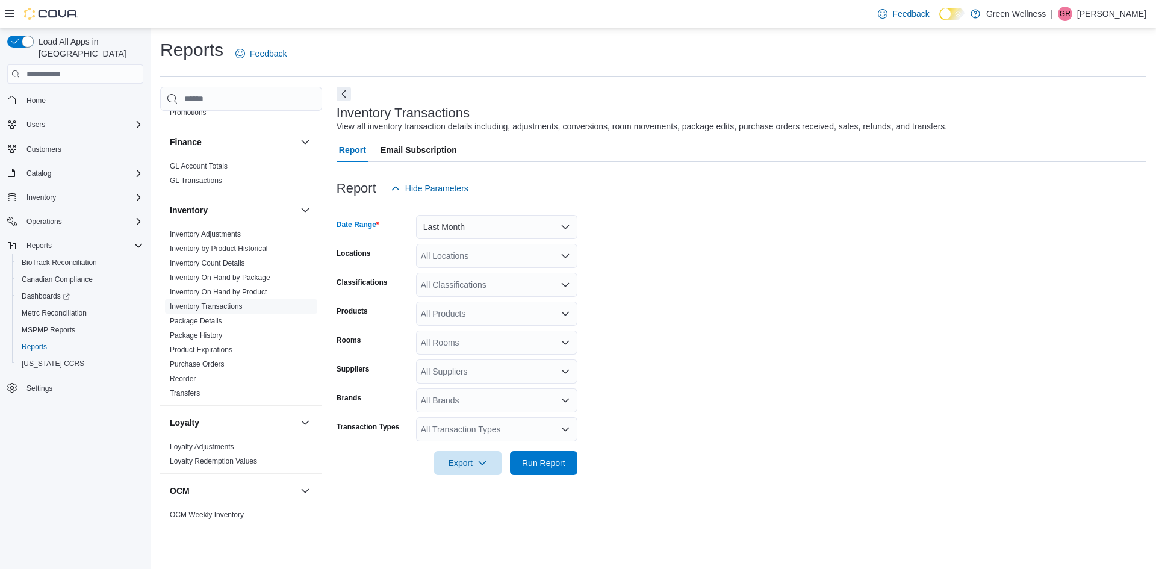
click at [463, 256] on div "All Locations" at bounding box center [496, 256] width 161 height 24
click at [462, 290] on span "[STREET_ADDRESS]" at bounding box center [483, 294] width 83 height 12
click at [643, 304] on form "Date Range Last Month Locations [STREET_ADDRESS] Combo box. Selected. [STREET_A…" at bounding box center [742, 338] width 810 height 275
click at [489, 284] on div "All Classifications" at bounding box center [496, 285] width 161 height 24
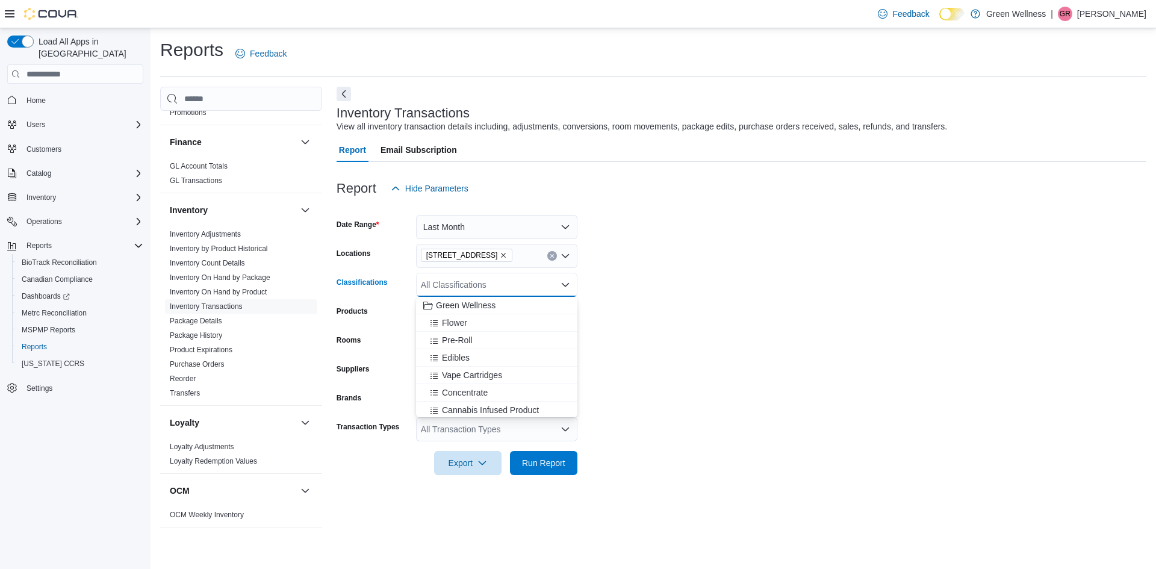
click at [620, 296] on form "Date Range Last Month Locations [STREET_ADDRESS] Classifications All Classifica…" at bounding box center [742, 338] width 810 height 275
click at [539, 304] on div "All Products" at bounding box center [496, 314] width 161 height 24
click at [643, 314] on form "Date Range Last Month Locations [STREET_ADDRESS] Classifications All Classifica…" at bounding box center [742, 338] width 810 height 275
click at [581, 338] on form "Date Range Last Month Locations [STREET_ADDRESS] Classifications All Classifica…" at bounding box center [742, 338] width 810 height 275
click at [553, 338] on div "All Rooms" at bounding box center [496, 343] width 161 height 24
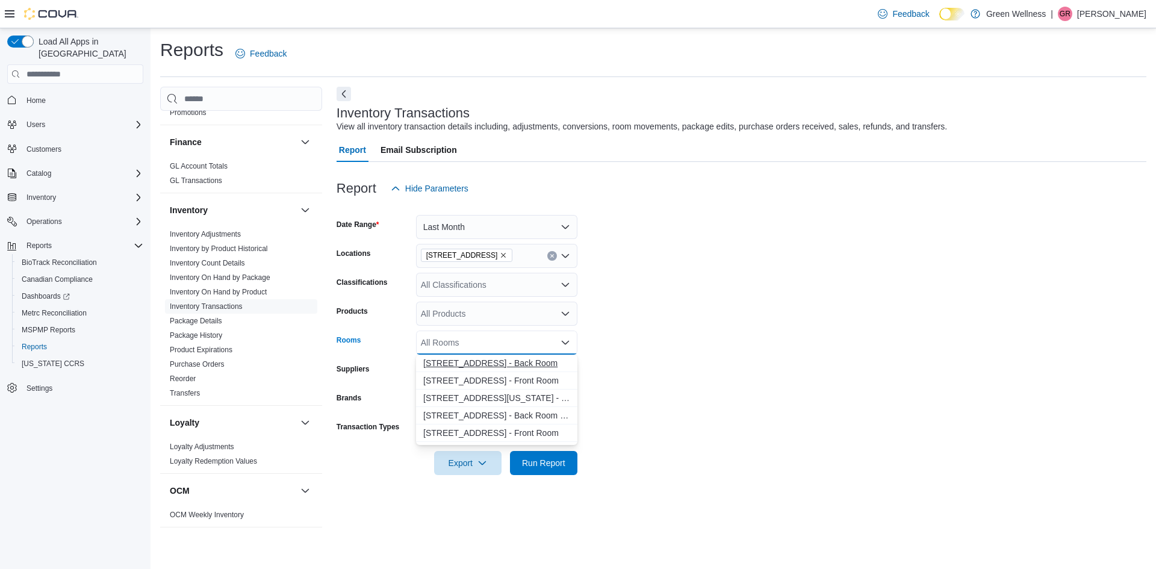
click at [489, 363] on span "[STREET_ADDRESS] - Back Room" at bounding box center [496, 363] width 147 height 12
click at [489, 363] on span "[STREET_ADDRESS] - Front Room" at bounding box center [485, 363] width 124 height 12
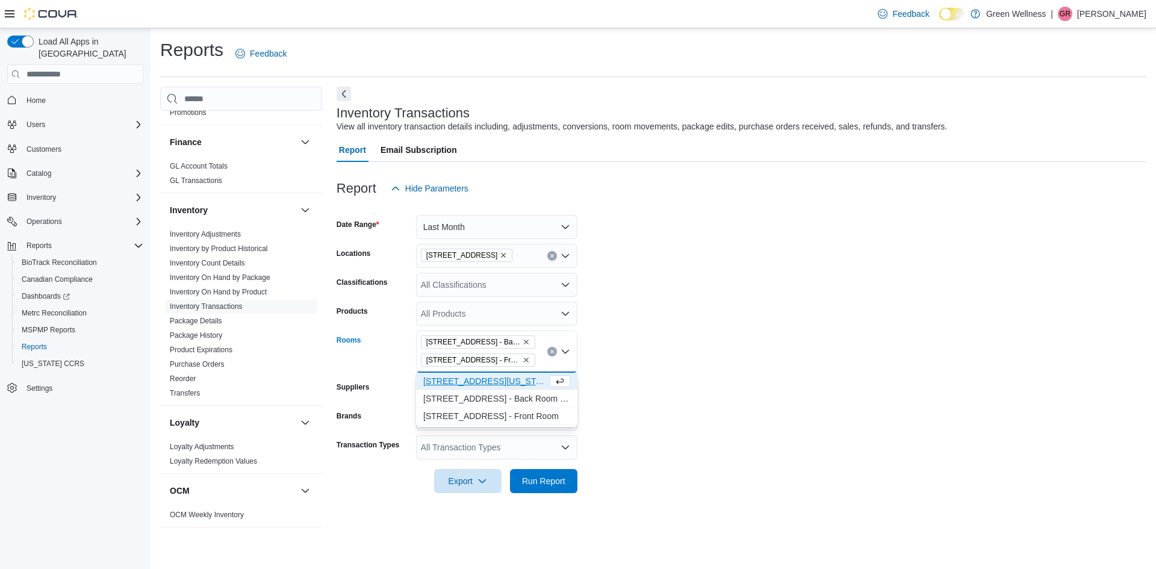
click at [609, 393] on form "Date Range Last Month Locations [STREET_ADDRESS] Classifications All Classifica…" at bounding box center [742, 347] width 810 height 293
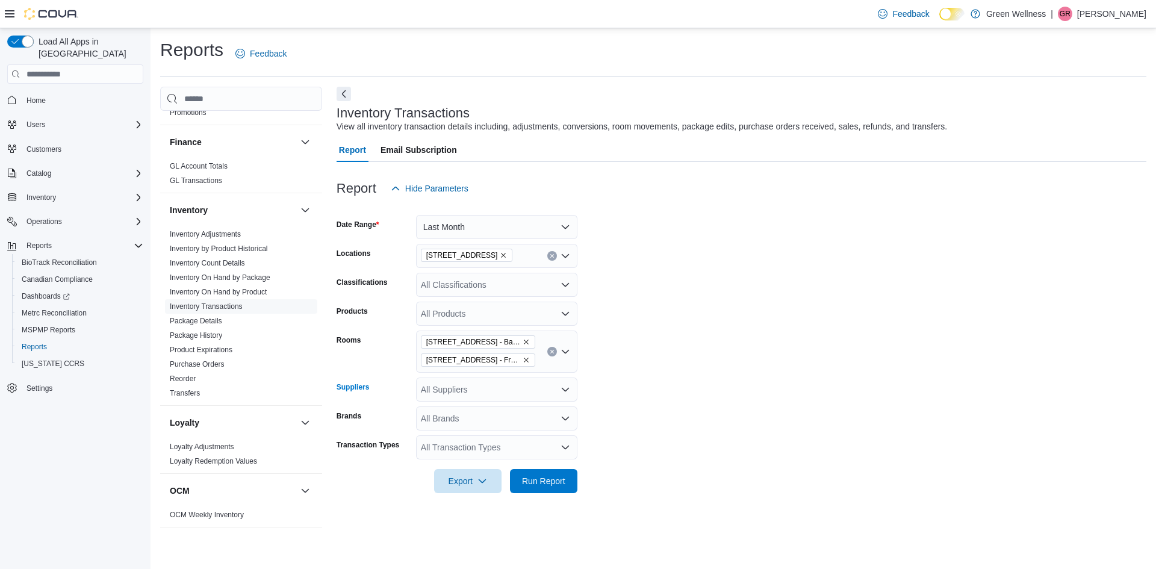
click at [558, 389] on div "All Suppliers" at bounding box center [496, 390] width 161 height 24
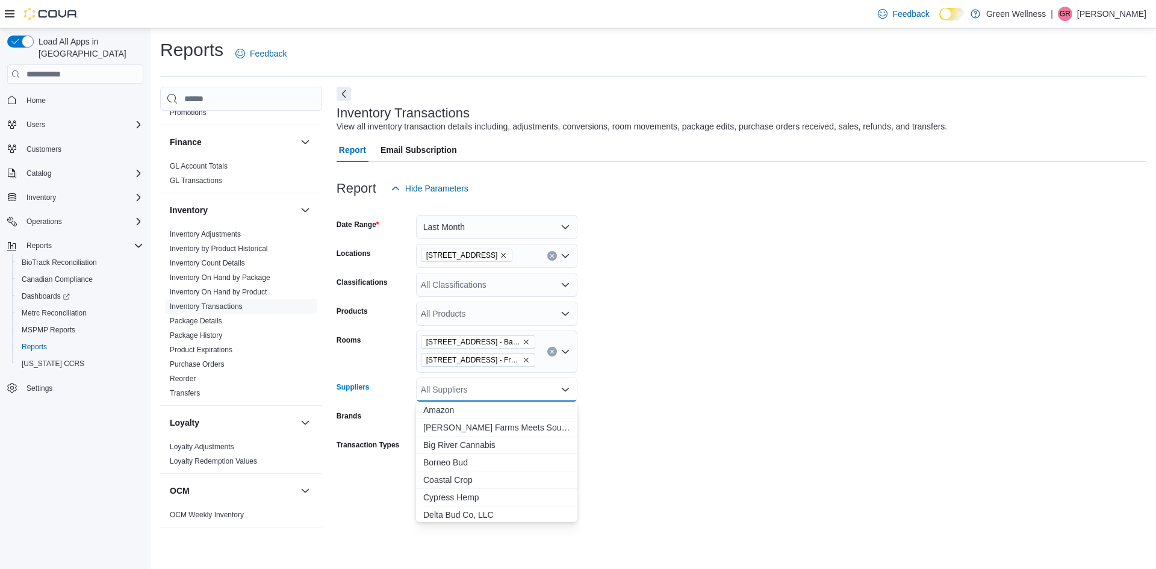
click at [558, 389] on div "All Suppliers Combo box. Selected. Combo box input. All Suppliers. Type some te…" at bounding box center [496, 390] width 161 height 24
click at [599, 402] on form "Date Range Last Month Locations [STREET_ADDRESS] Classifications All Classifica…" at bounding box center [742, 347] width 810 height 293
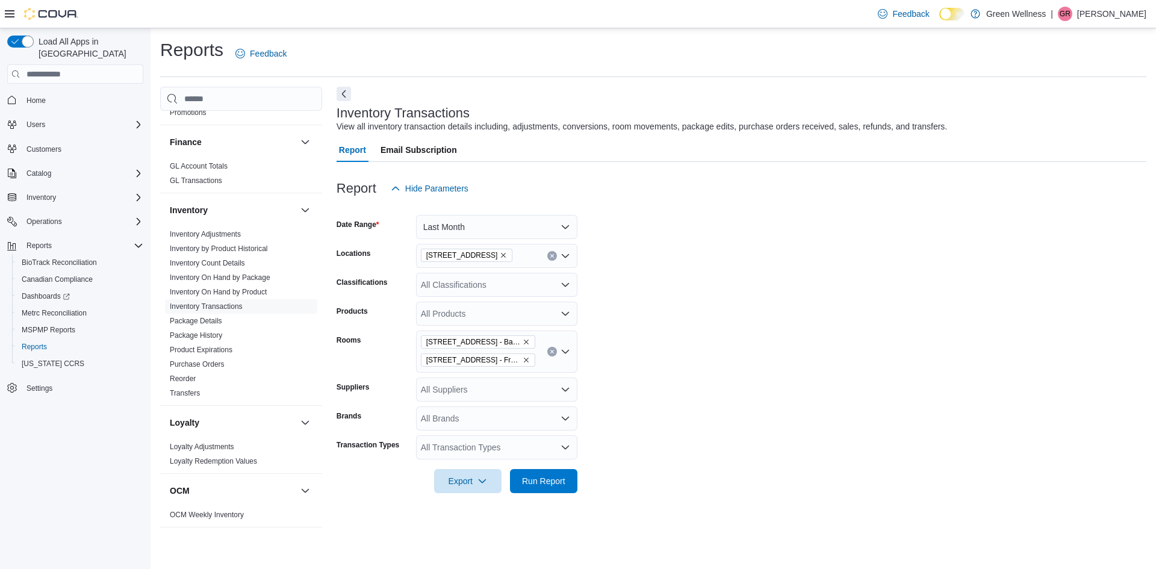
click at [574, 419] on div "All Brands" at bounding box center [496, 419] width 161 height 24
click at [562, 420] on icon "Close list of options" at bounding box center [566, 419] width 10 height 10
click at [565, 449] on icon "Open list of options" at bounding box center [565, 448] width 7 height 4
click at [631, 443] on form "Date Range Last Month Locations [STREET_ADDRESS] Classifications All Classifica…" at bounding box center [742, 347] width 810 height 293
click at [540, 486] on span "Run Report" at bounding box center [543, 481] width 43 height 12
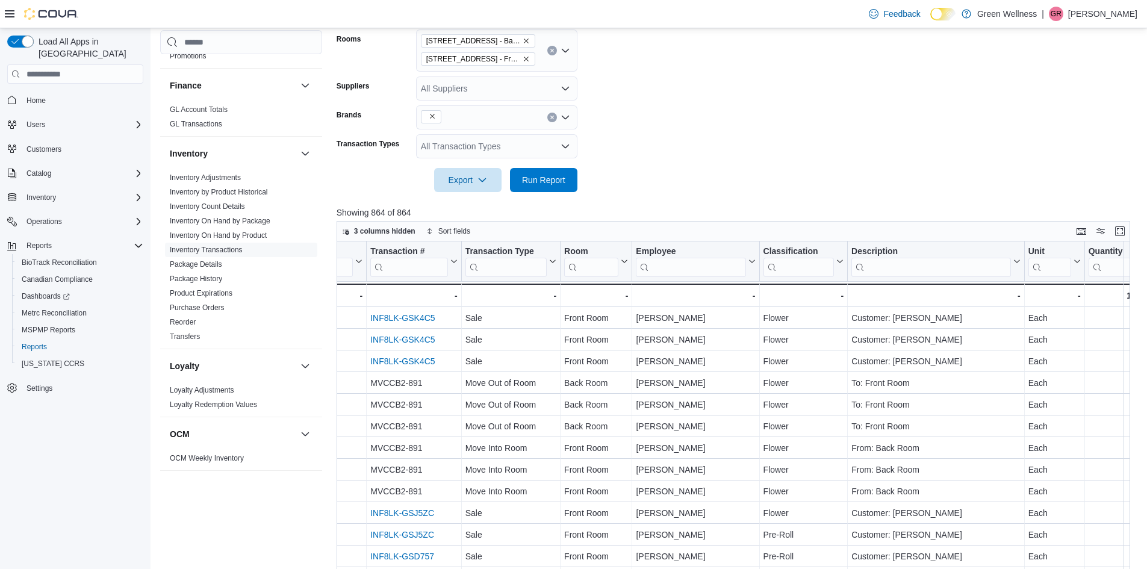
scroll to position [0, 802]
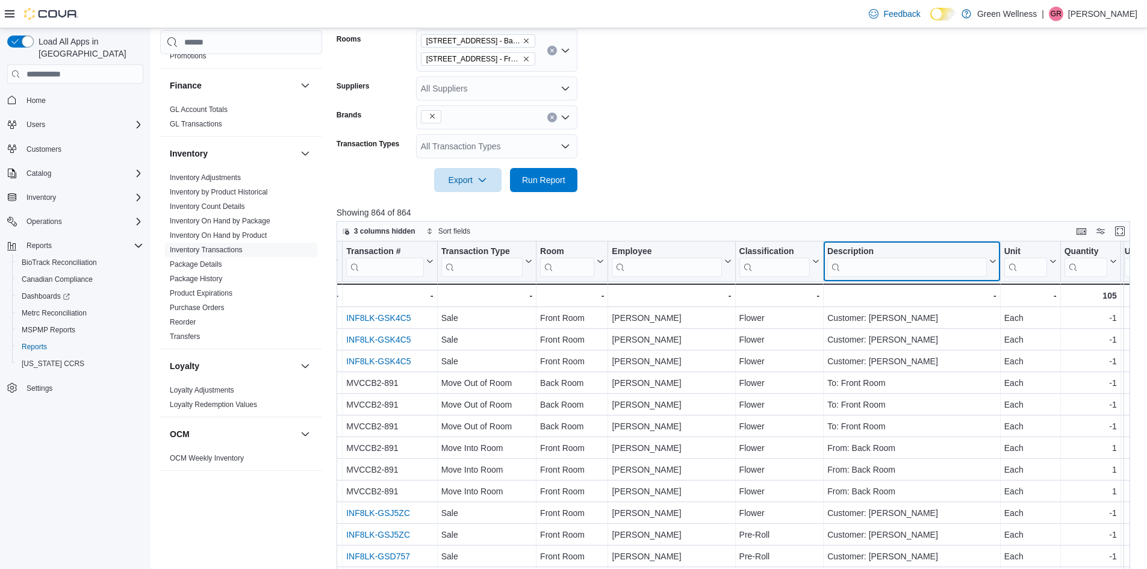
click at [994, 263] on icon at bounding box center [992, 261] width 10 height 7
click at [880, 207] on p "Showing 864 of 864" at bounding box center [738, 213] width 802 height 12
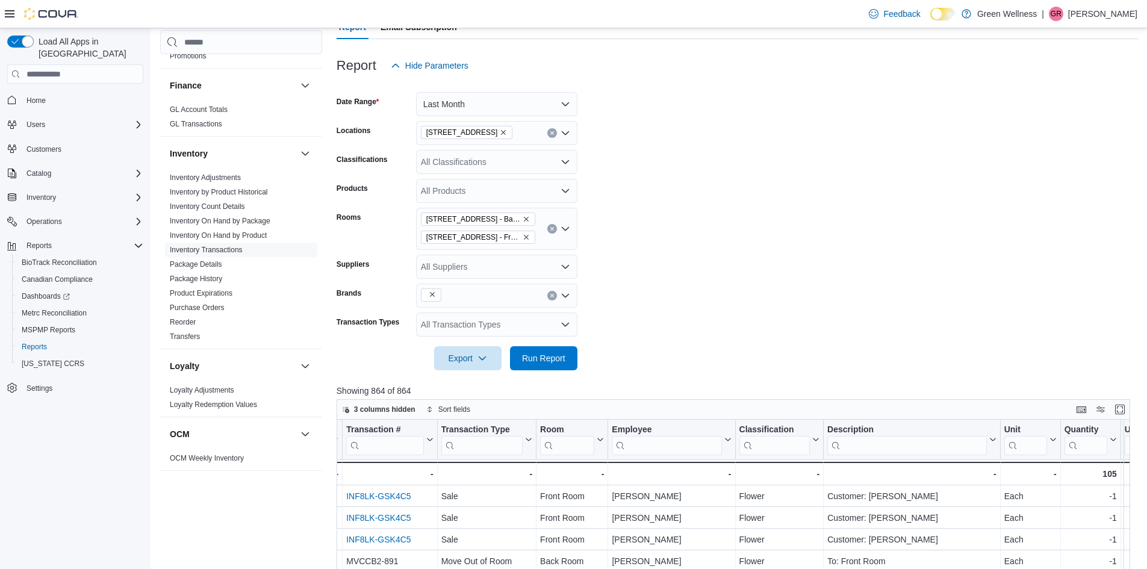
scroll to position [120, 0]
click at [567, 170] on div "All Classifications" at bounding box center [496, 164] width 161 height 24
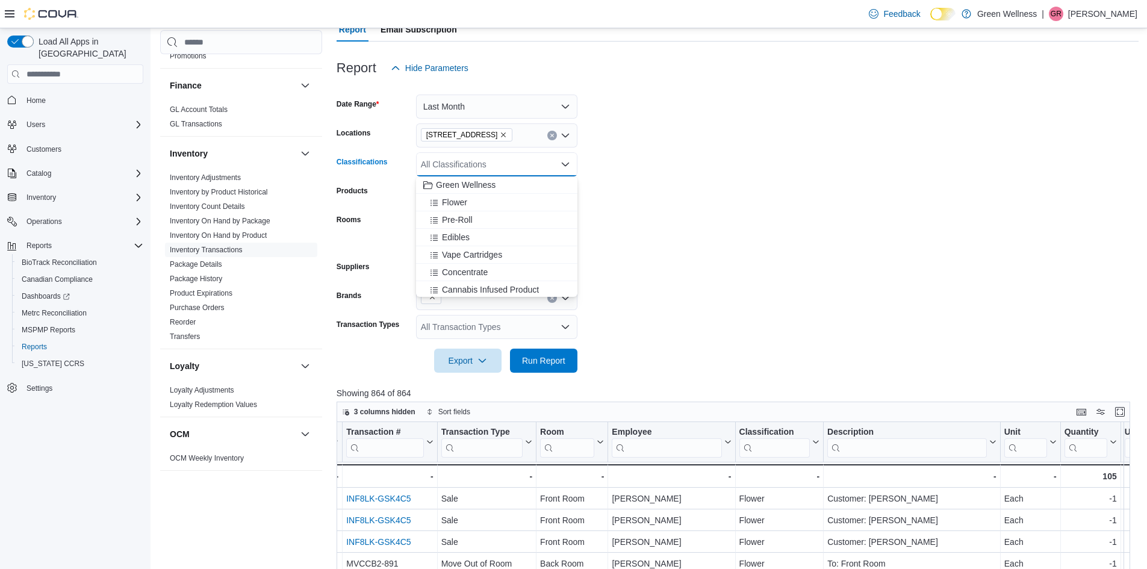
click at [565, 164] on icon "Close list of options" at bounding box center [566, 165] width 10 height 10
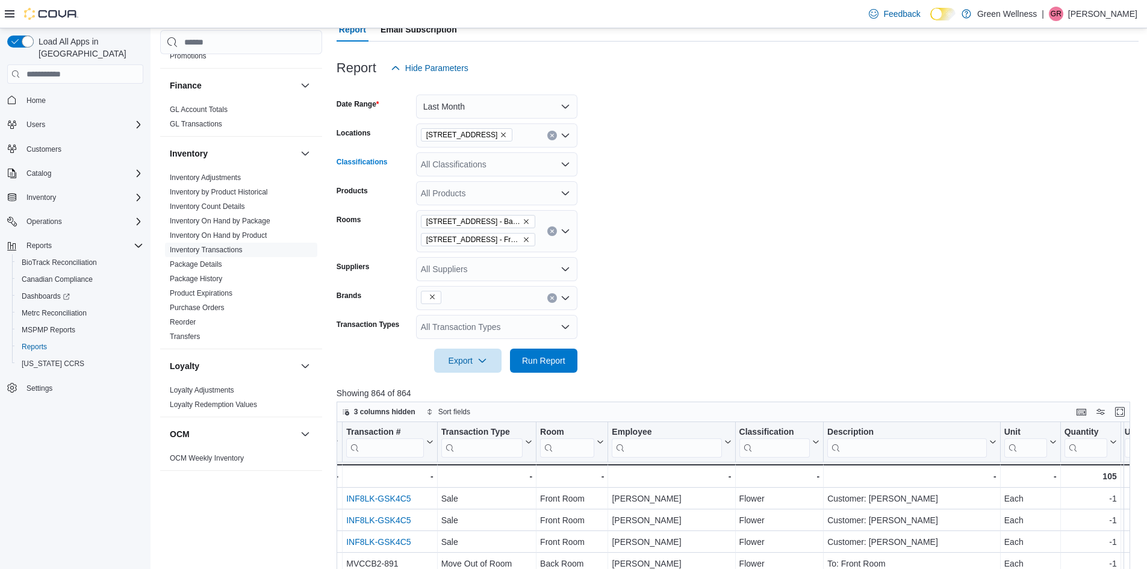
click at [567, 199] on div "All Products" at bounding box center [496, 193] width 161 height 24
click at [567, 193] on icon "Close list of options" at bounding box center [565, 194] width 7 height 4
click at [566, 297] on icon "Open list of options" at bounding box center [566, 298] width 10 height 10
click at [566, 297] on icon "Close list of options" at bounding box center [566, 298] width 10 height 10
click at [569, 317] on div "All Transaction Types" at bounding box center [496, 327] width 161 height 24
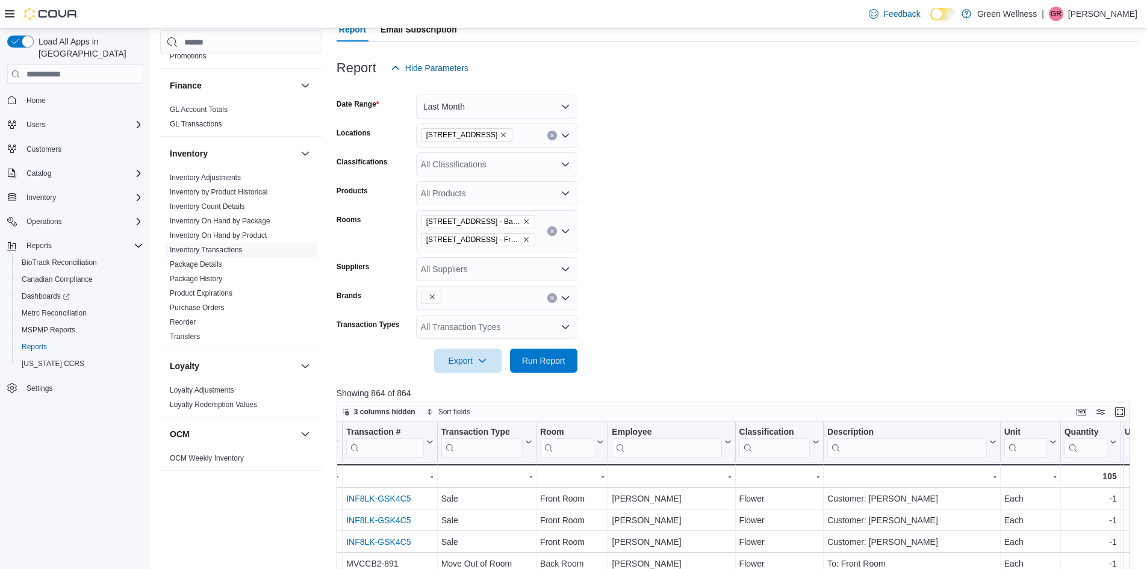
click at [644, 331] on form "Date Range Last Month Locations [STREET_ADDRESS] Classifications All Classifica…" at bounding box center [738, 226] width 802 height 293
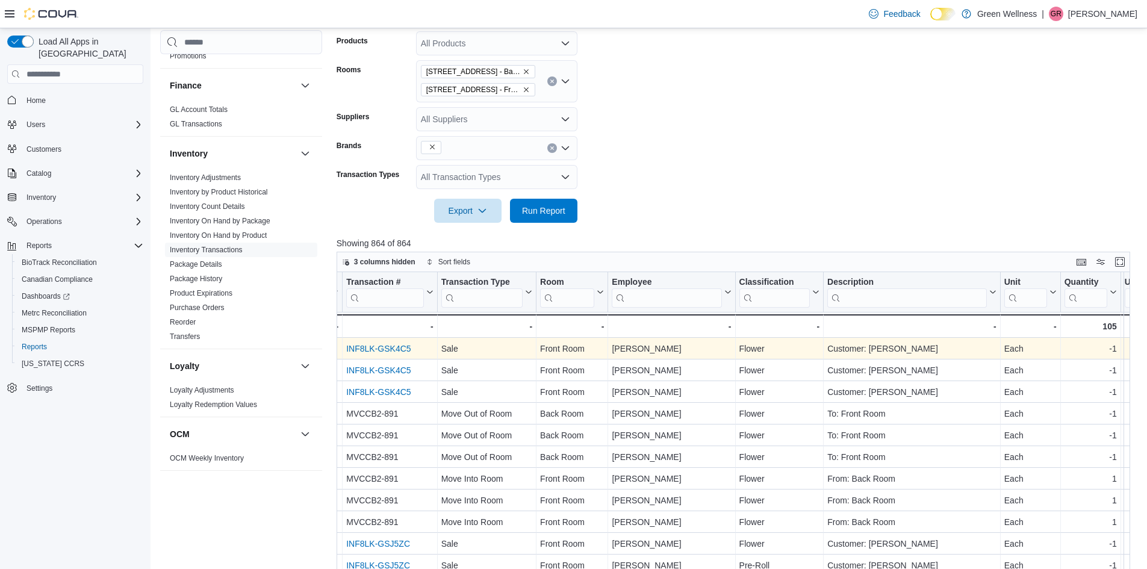
scroll to position [301, 0]
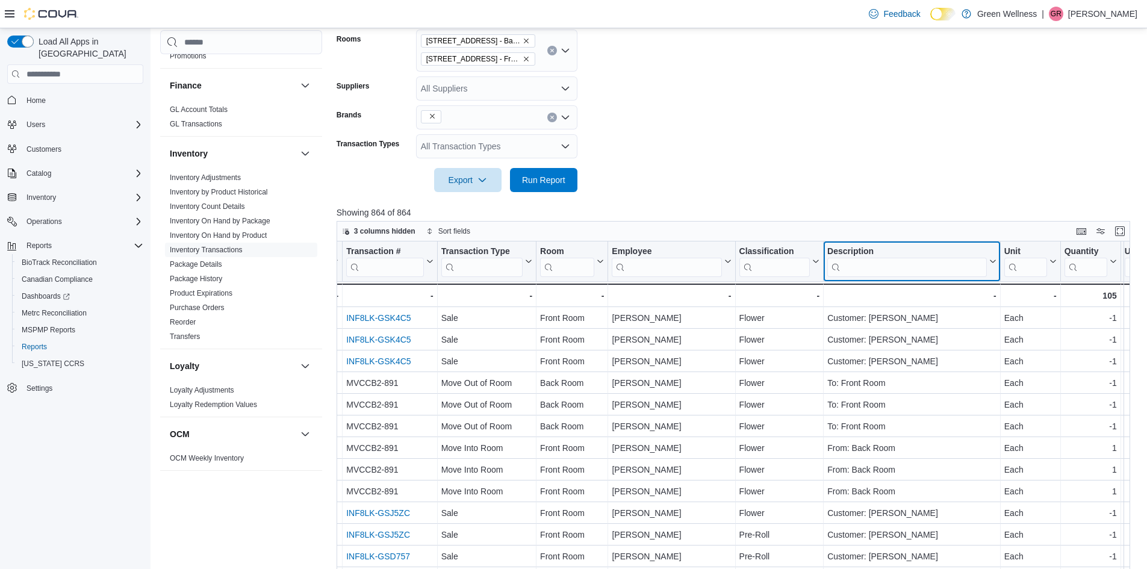
click at [993, 263] on icon at bounding box center [992, 261] width 10 height 7
click at [923, 304] on span "Sort A-Z" at bounding box center [912, 308] width 25 height 10
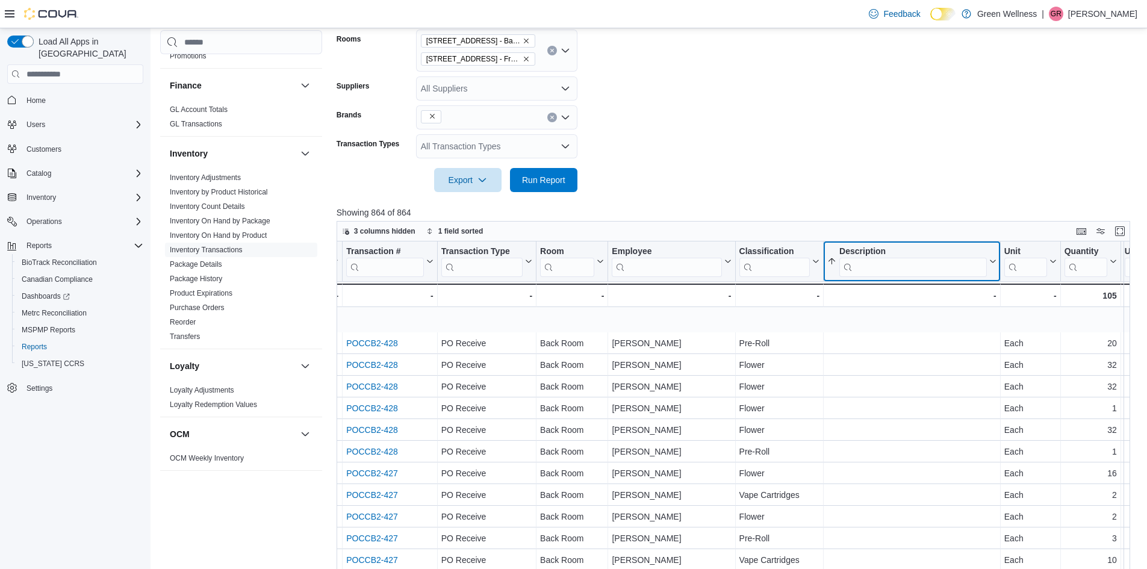
scroll to position [181, 802]
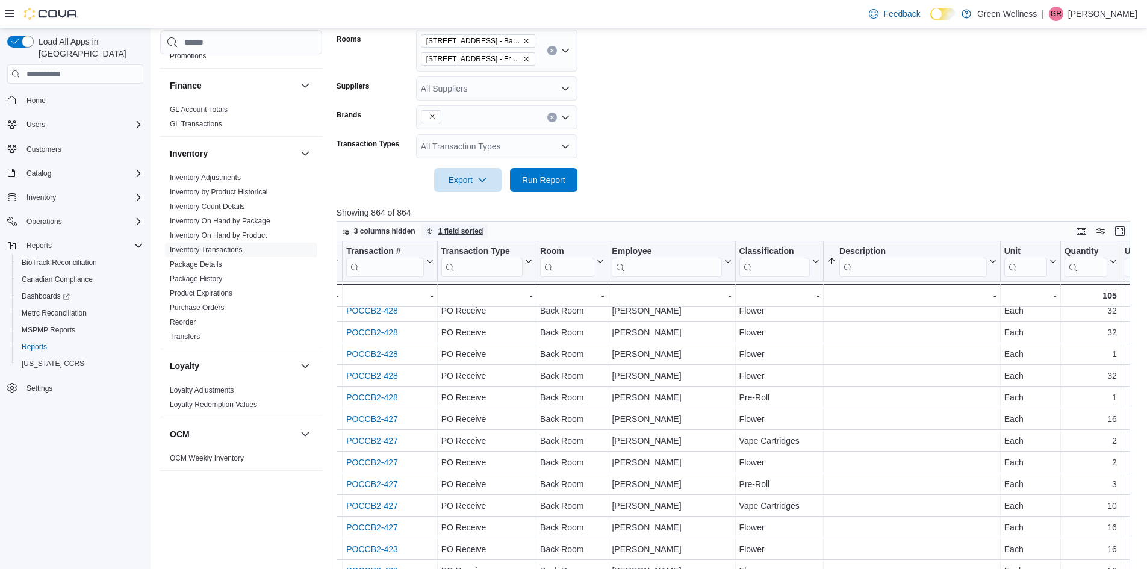
click at [475, 230] on span "1 field sorted" at bounding box center [460, 231] width 45 height 10
click at [431, 257] on button "Remove Description from data grid sort" at bounding box center [433, 257] width 14 height 14
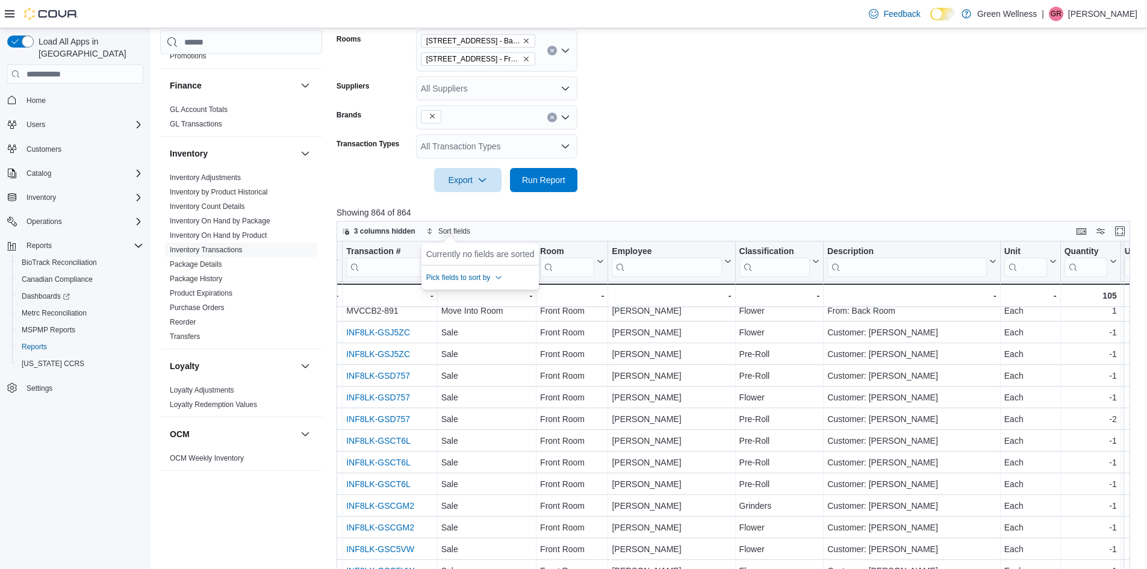
click at [536, 218] on p "Showing 864 of 864" at bounding box center [738, 213] width 802 height 12
click at [531, 260] on icon at bounding box center [528, 261] width 10 height 7
click at [489, 302] on button "Sort A-Z" at bounding box center [486, 308] width 67 height 14
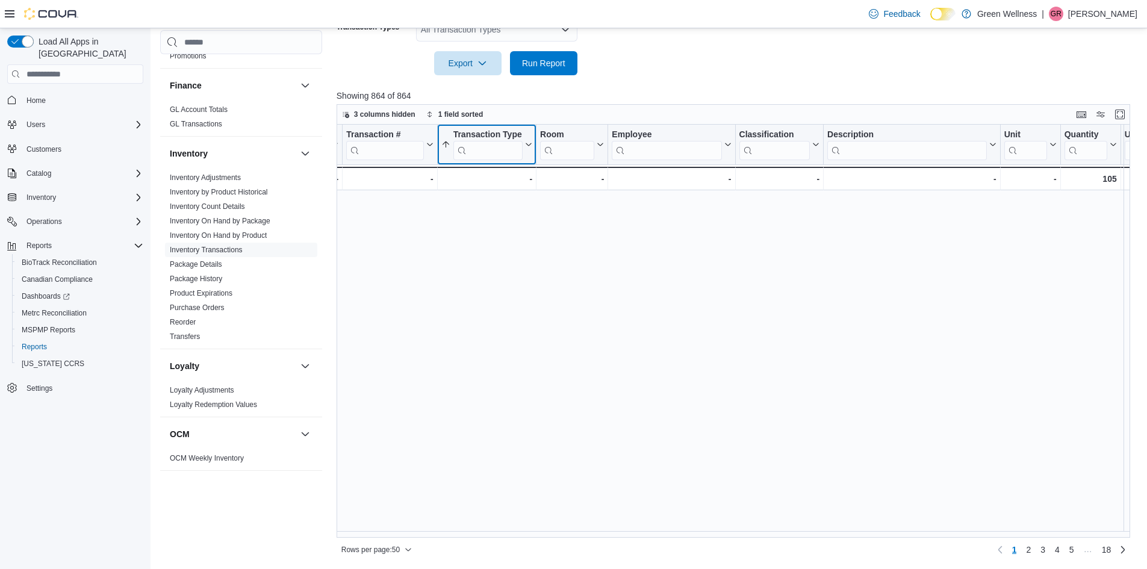
scroll to position [743, 802]
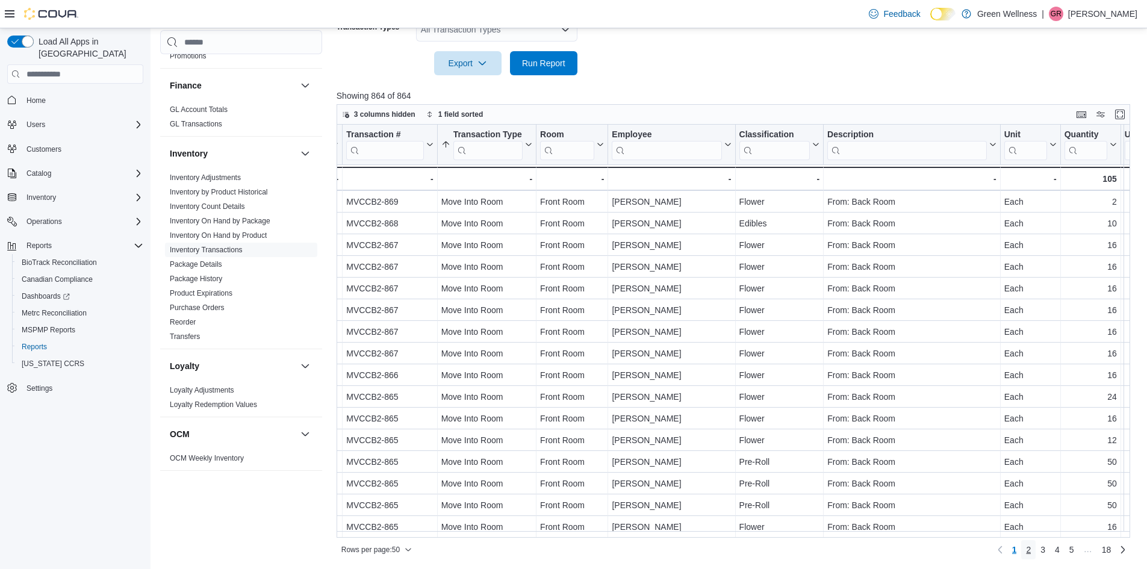
click at [1031, 549] on span "2" at bounding box center [1028, 550] width 5 height 12
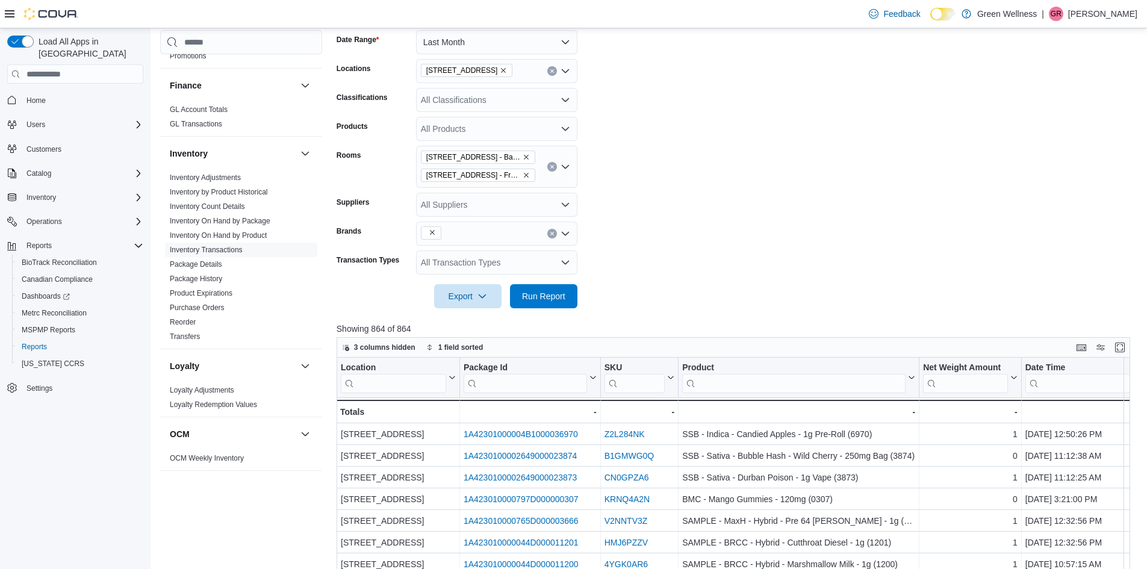
scroll to position [177, 0]
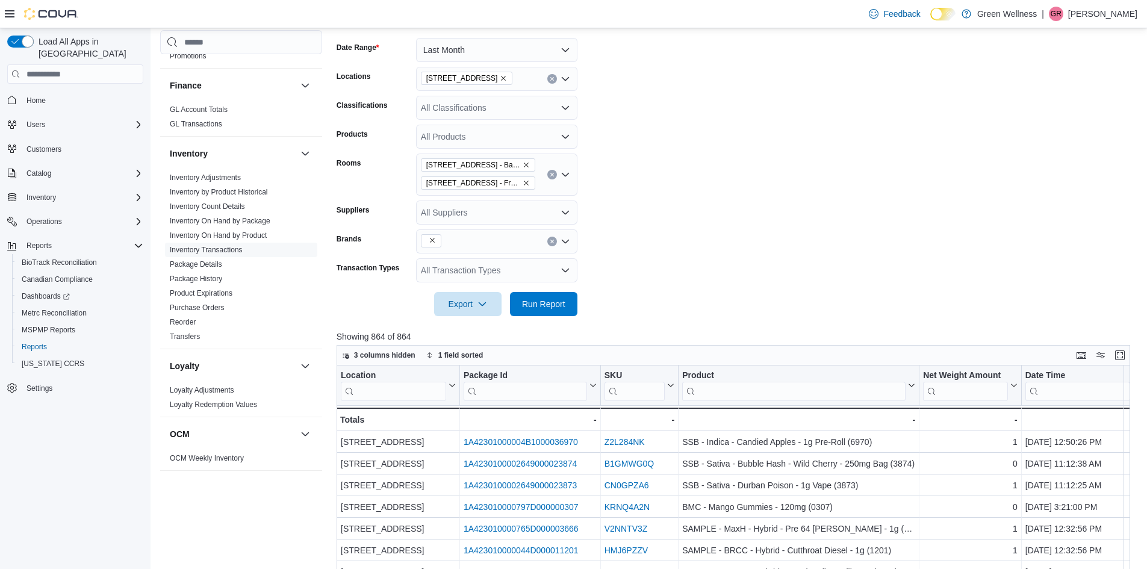
click at [558, 275] on div "All Transaction Types" at bounding box center [496, 270] width 161 height 24
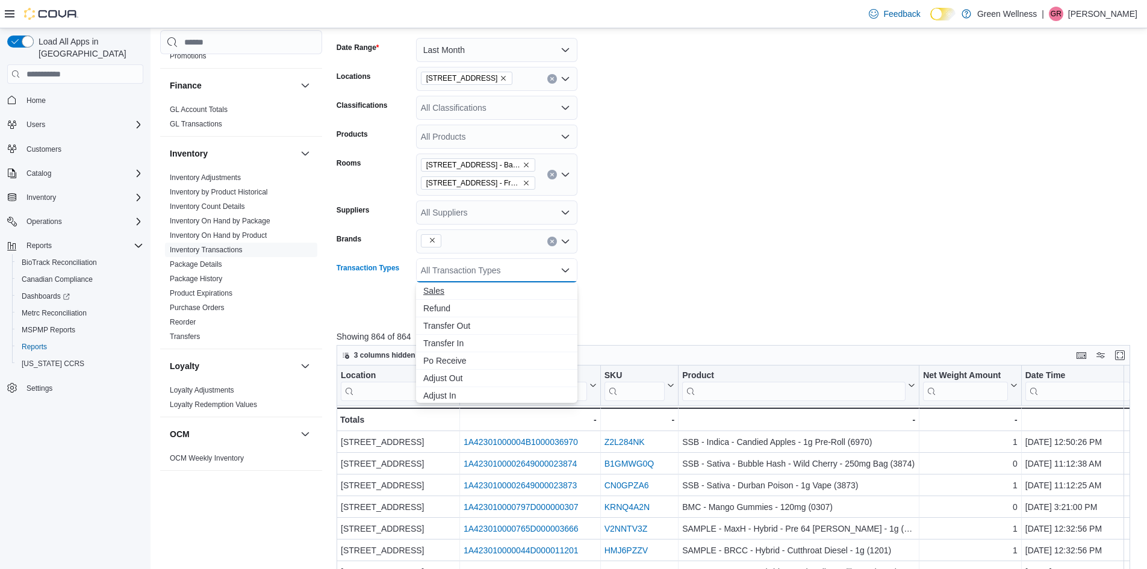
click at [510, 287] on span "Sales" at bounding box center [496, 291] width 147 height 12
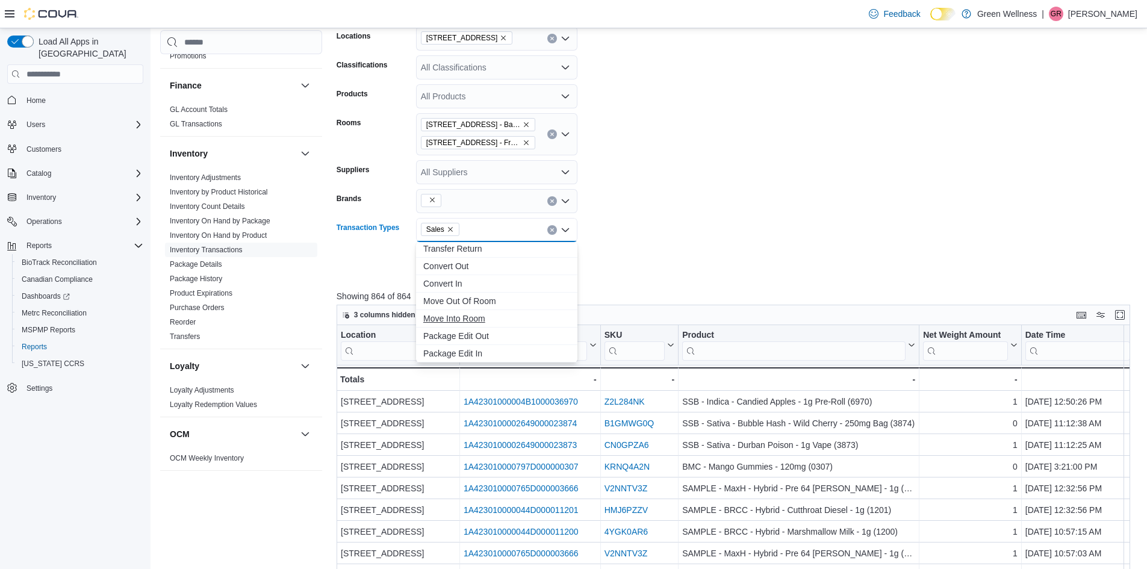
scroll to position [237, 0]
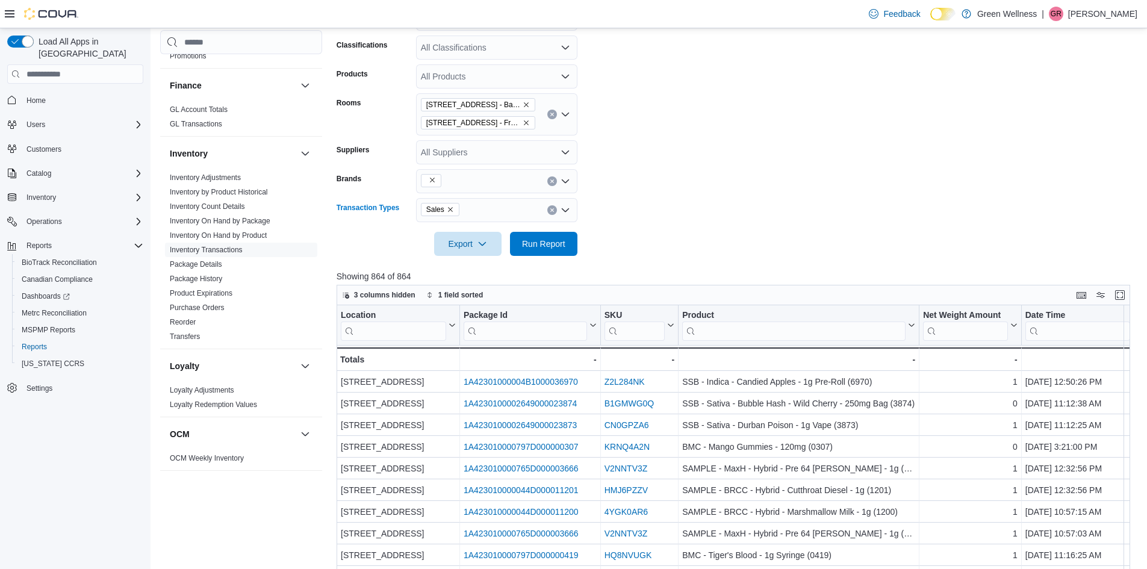
click at [562, 211] on icon "Open list of options" at bounding box center [566, 210] width 10 height 10
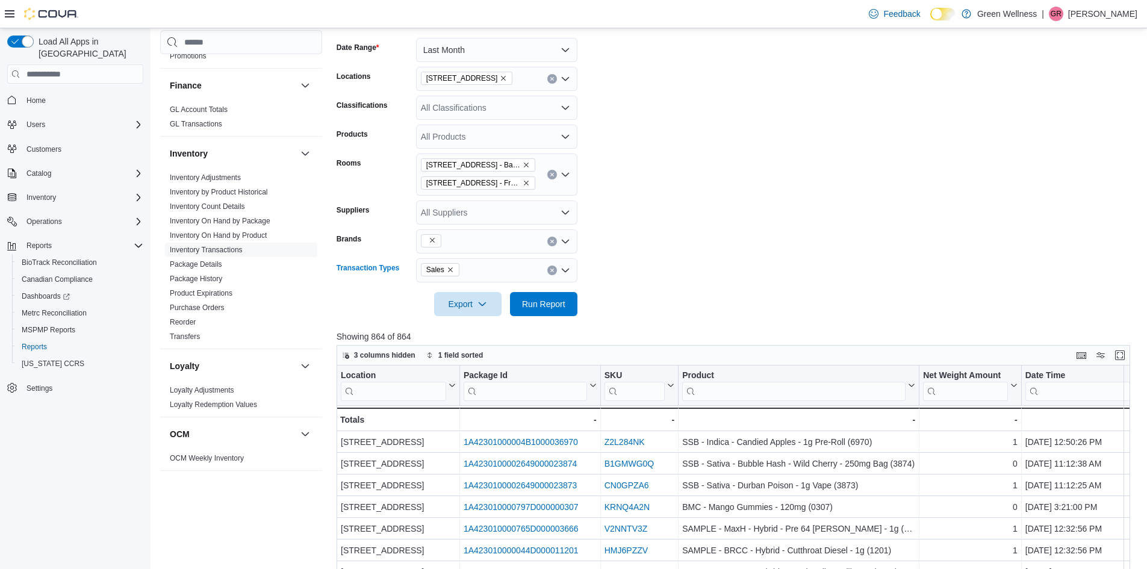
click at [558, 272] on div "Sales Combo box. Selected. Sales. Press Backspace to delete Sales. Combo box in…" at bounding box center [496, 270] width 161 height 24
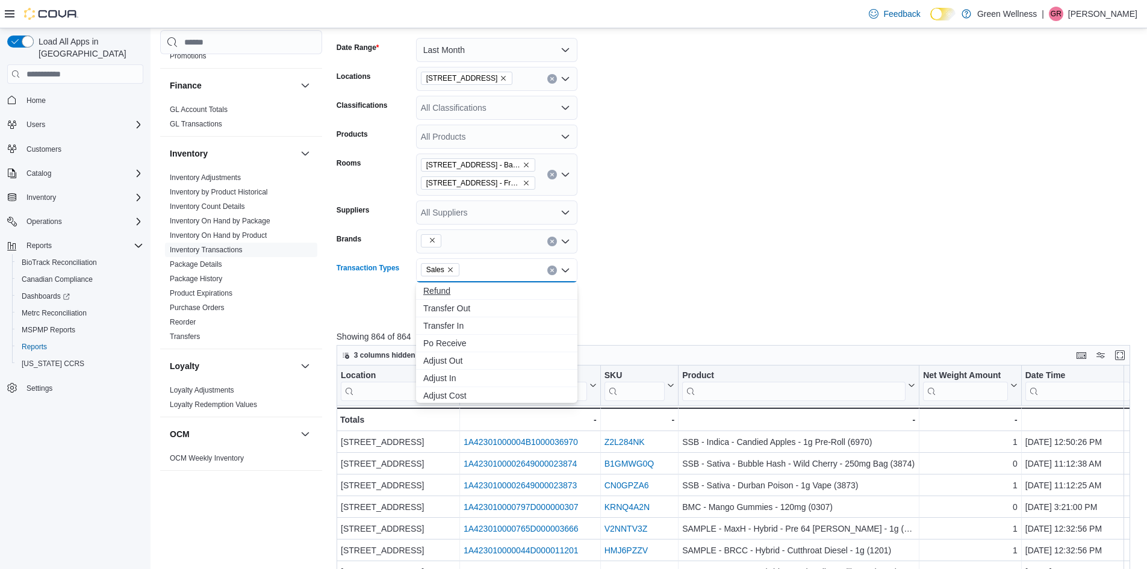
click at [503, 289] on span "Refund" at bounding box center [496, 291] width 147 height 12
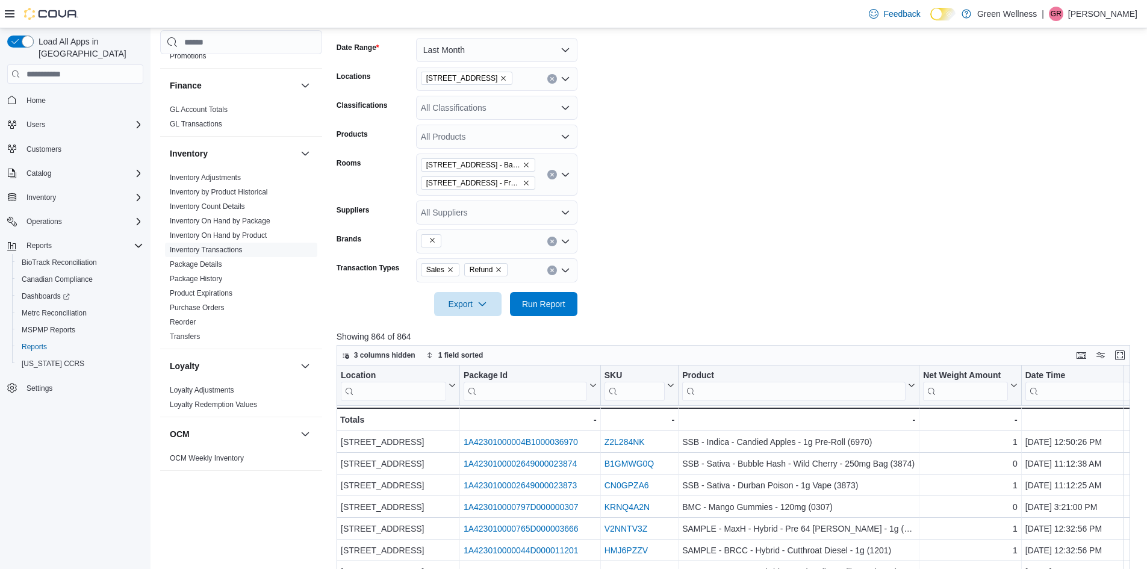
click at [617, 298] on form "Date Range Last Month Locations [STREET_ADDRESS] Classifications All Classifica…" at bounding box center [738, 169] width 802 height 293
click at [537, 303] on span "Run Report" at bounding box center [543, 304] width 43 height 12
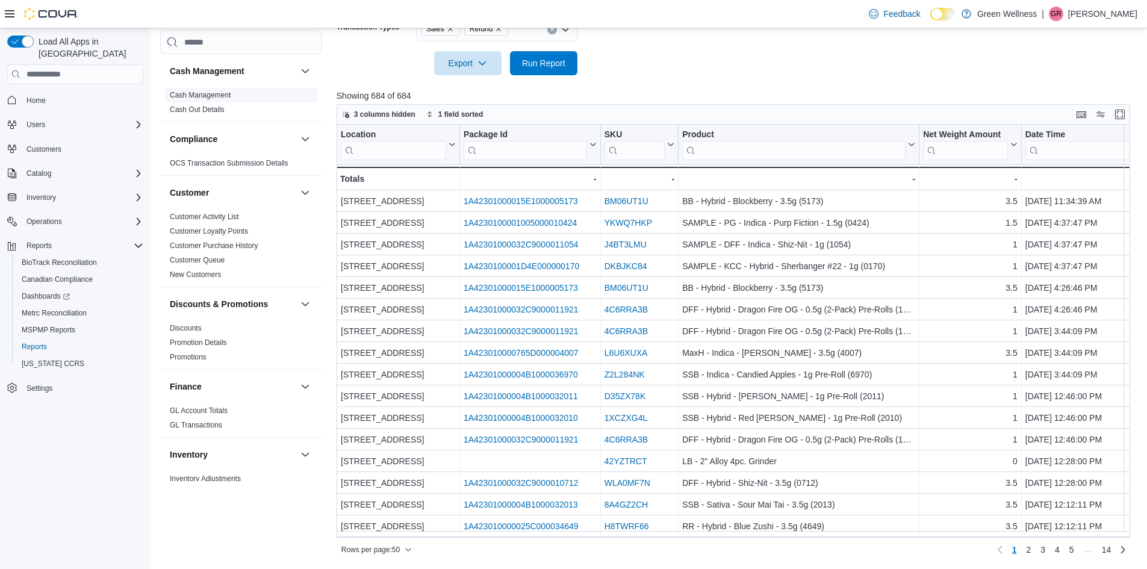
click at [205, 91] on link "Cash Management" at bounding box center [200, 95] width 61 height 8
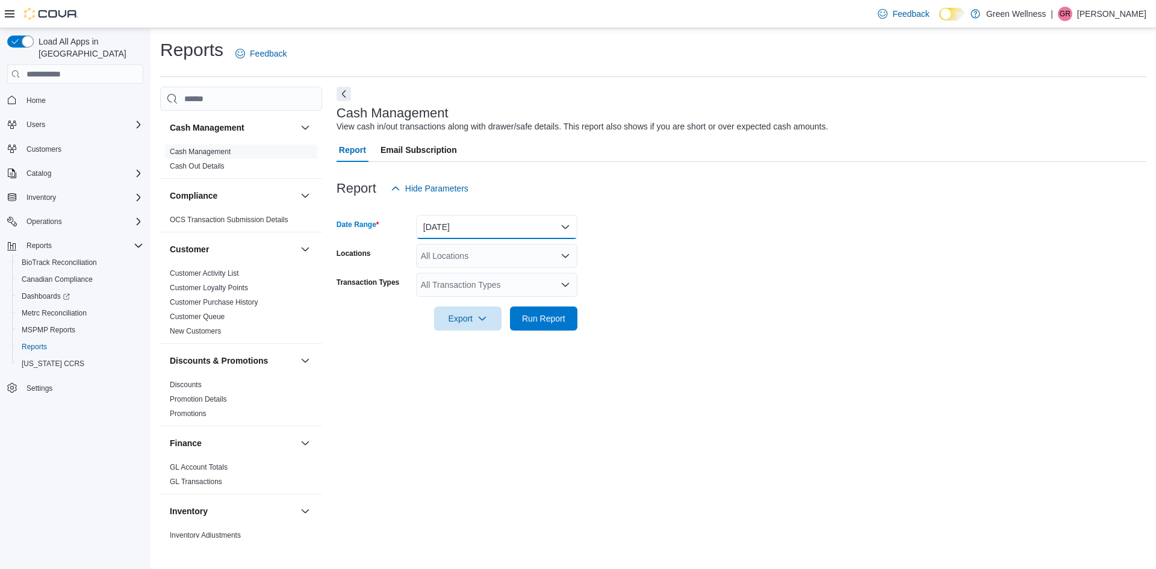
click at [452, 223] on button "[DATE]" at bounding box center [496, 227] width 161 height 24
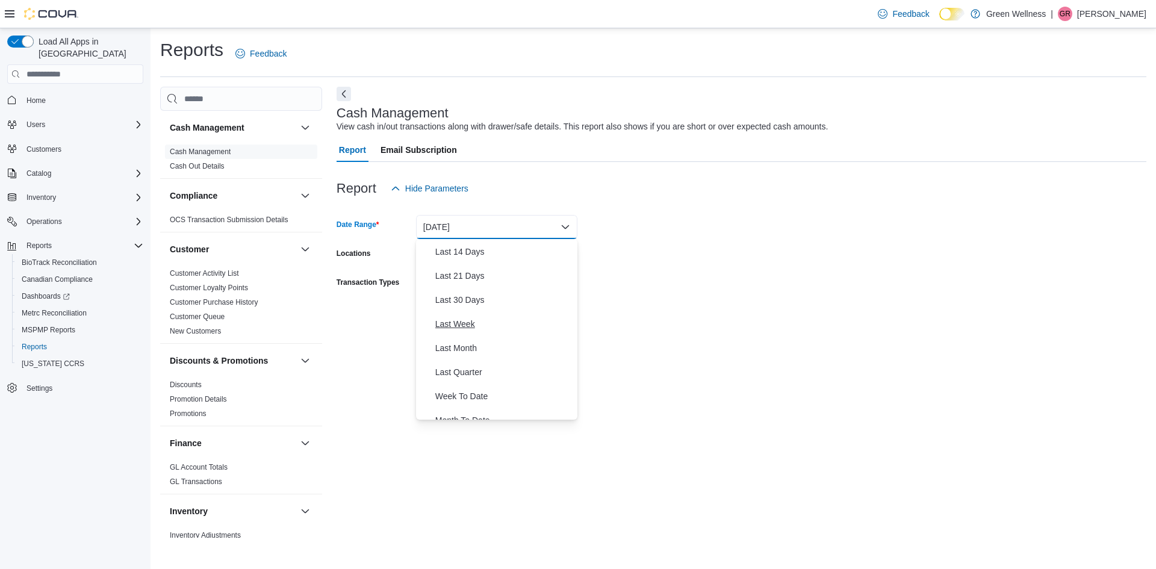
scroll to position [120, 0]
click at [485, 346] on span "Last Month" at bounding box center [503, 347] width 137 height 14
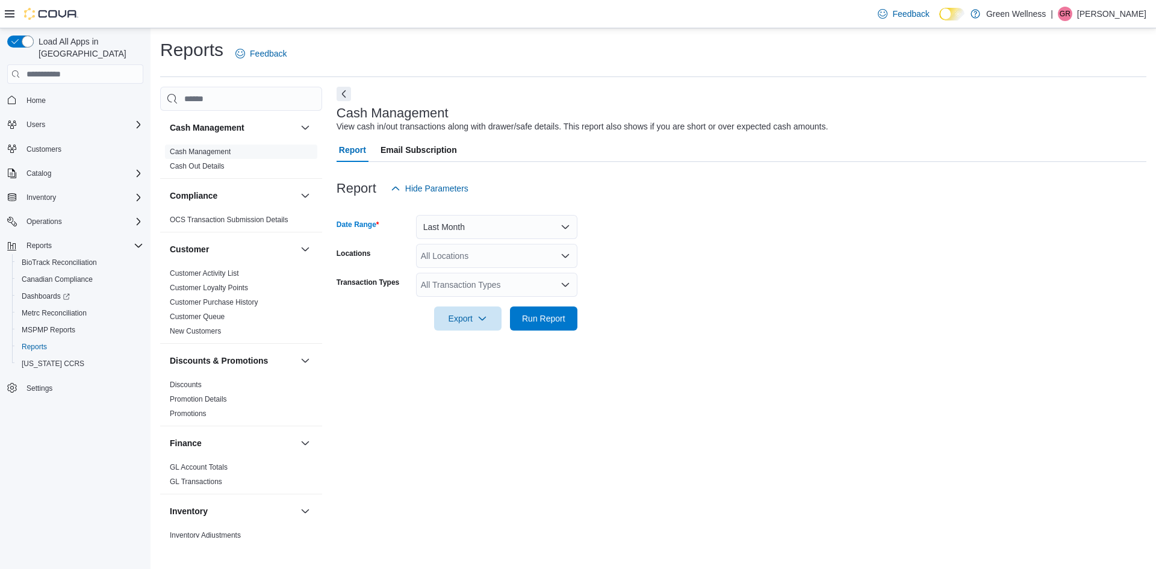
click at [473, 260] on div "All Locations" at bounding box center [496, 256] width 161 height 24
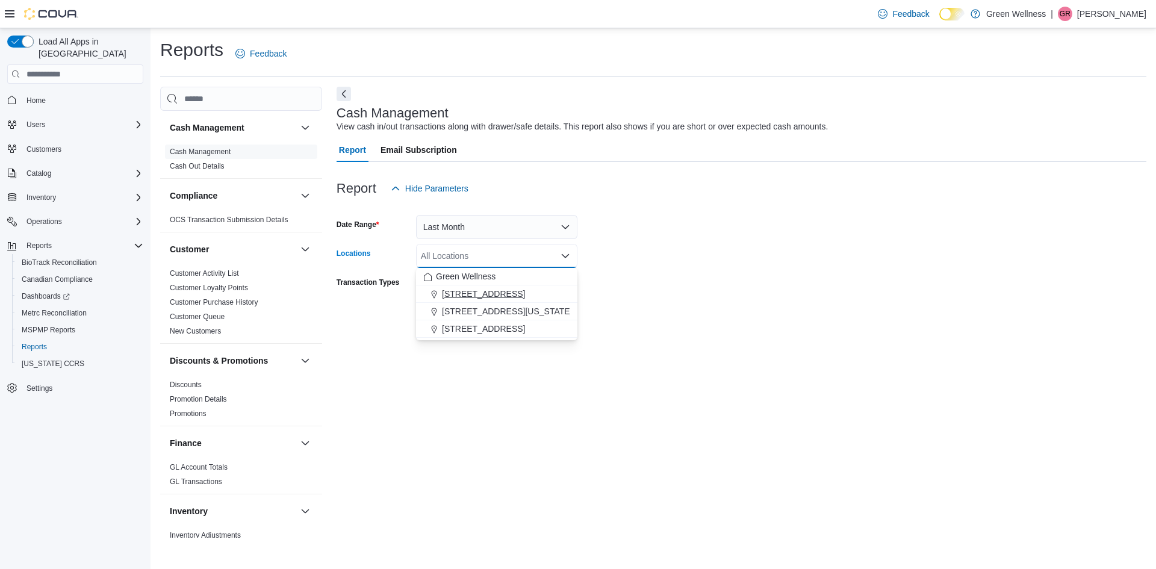
click at [470, 290] on span "[STREET_ADDRESS]" at bounding box center [483, 294] width 83 height 12
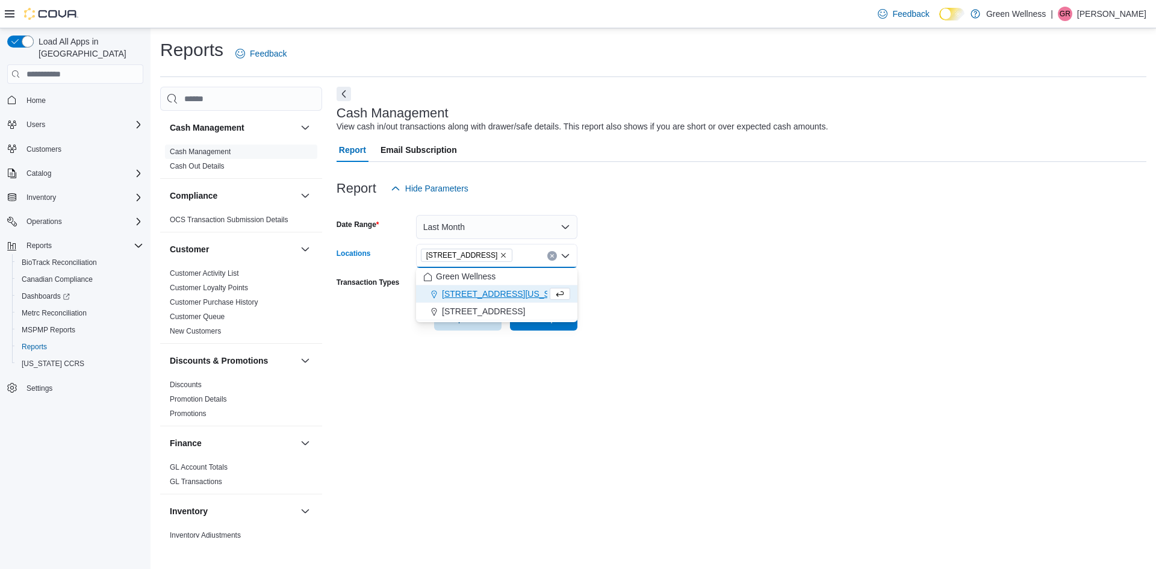
click at [384, 299] on div at bounding box center [742, 302] width 810 height 10
click at [451, 290] on div "All Transaction Types" at bounding box center [496, 285] width 161 height 24
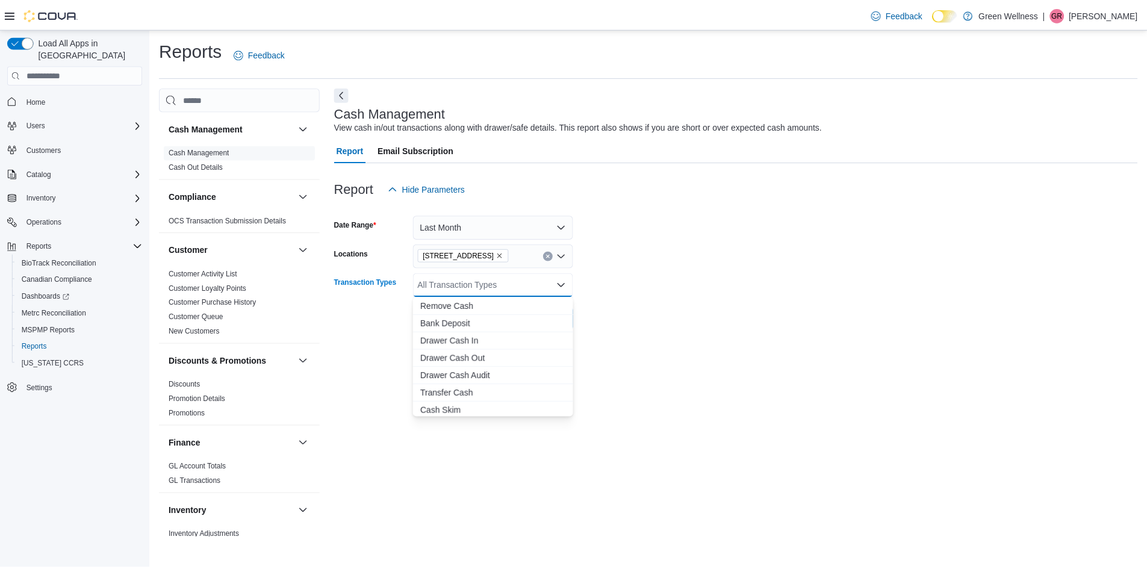
scroll to position [72, 0]
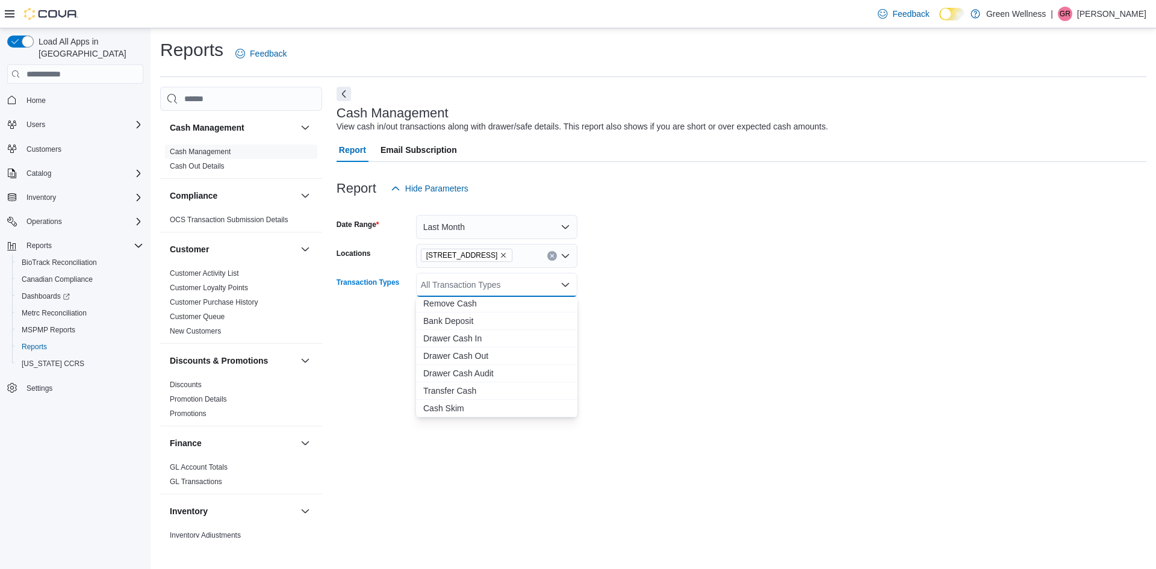
click at [372, 328] on div "Export Run Report" at bounding box center [457, 319] width 241 height 24
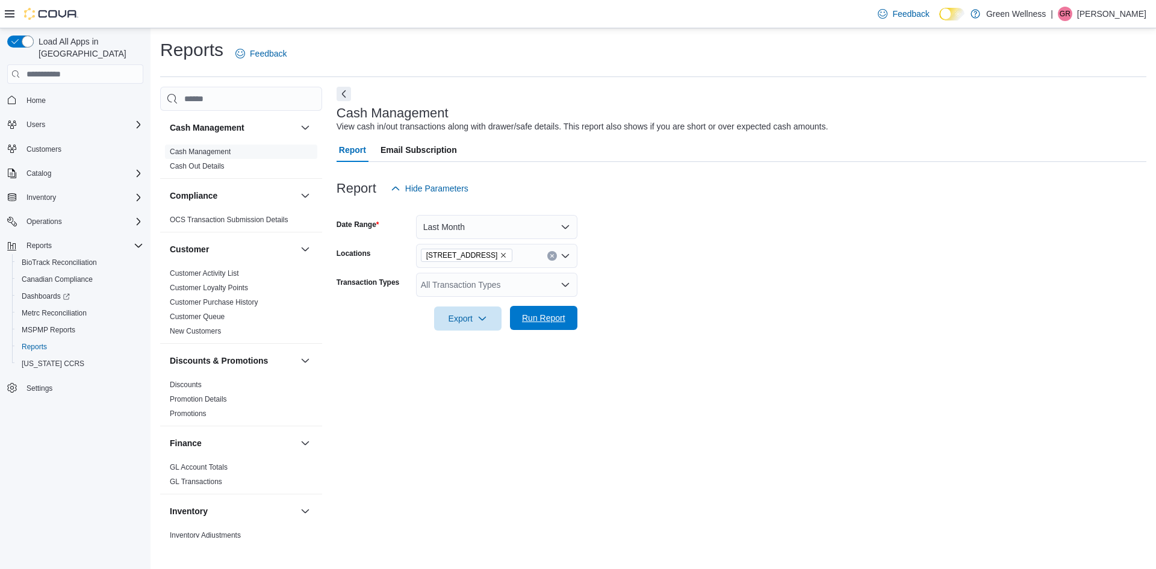
click at [529, 322] on span "Run Report" at bounding box center [543, 318] width 43 height 12
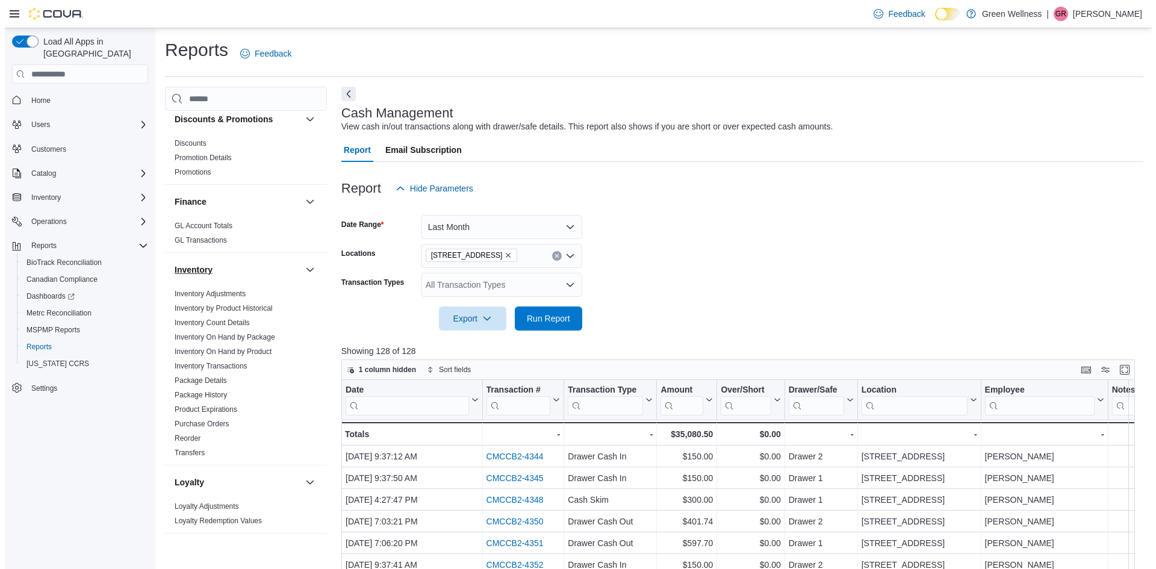
scroll to position [301, 0]
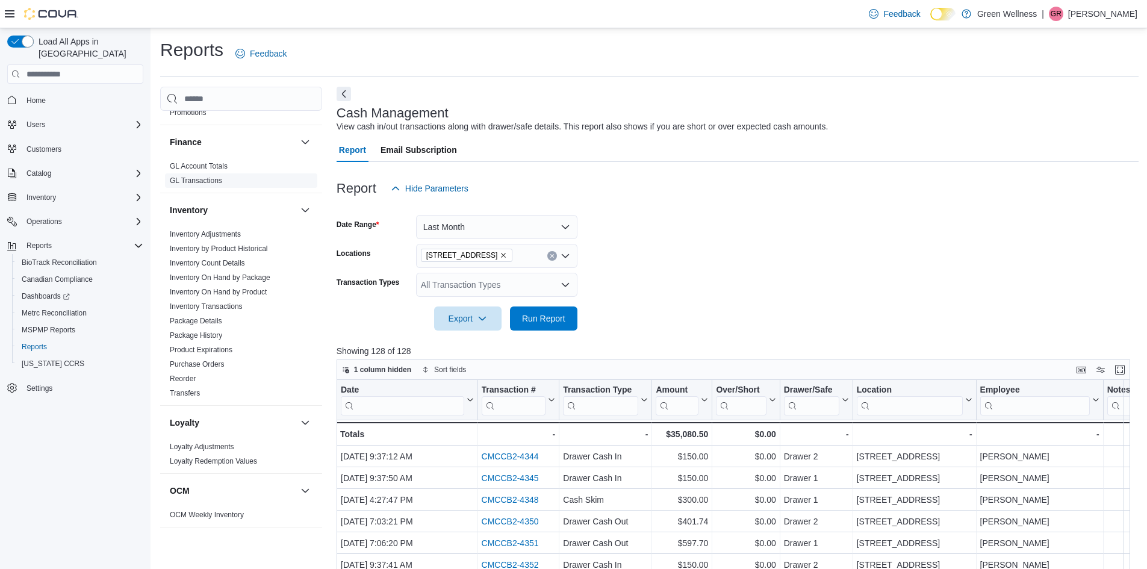
click at [205, 181] on link "GL Transactions" at bounding box center [196, 180] width 52 height 8
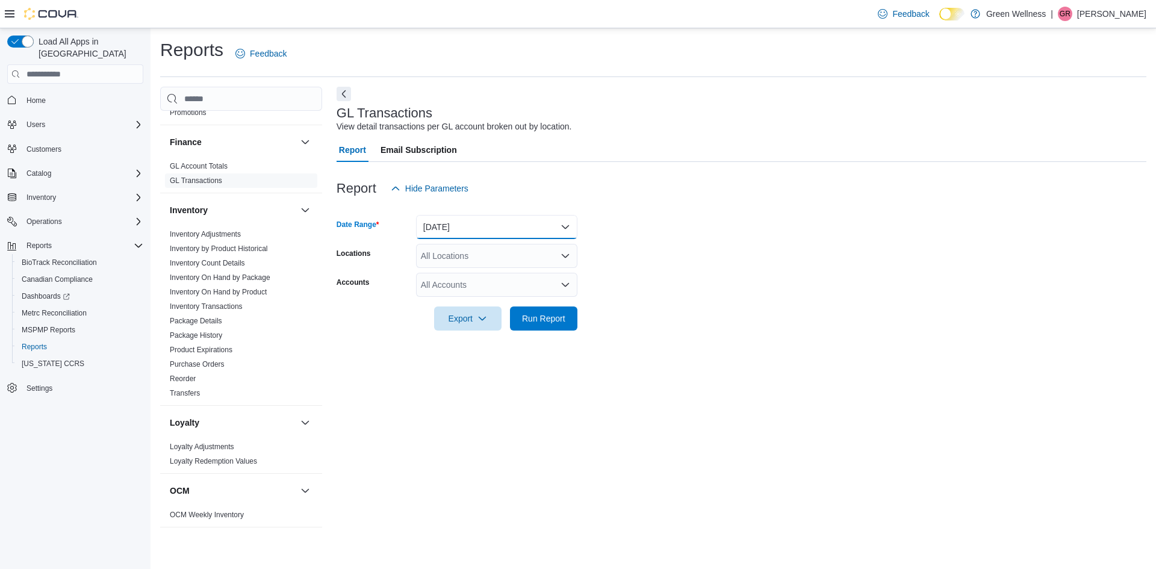
click at [475, 218] on button "[DATE]" at bounding box center [496, 227] width 161 height 24
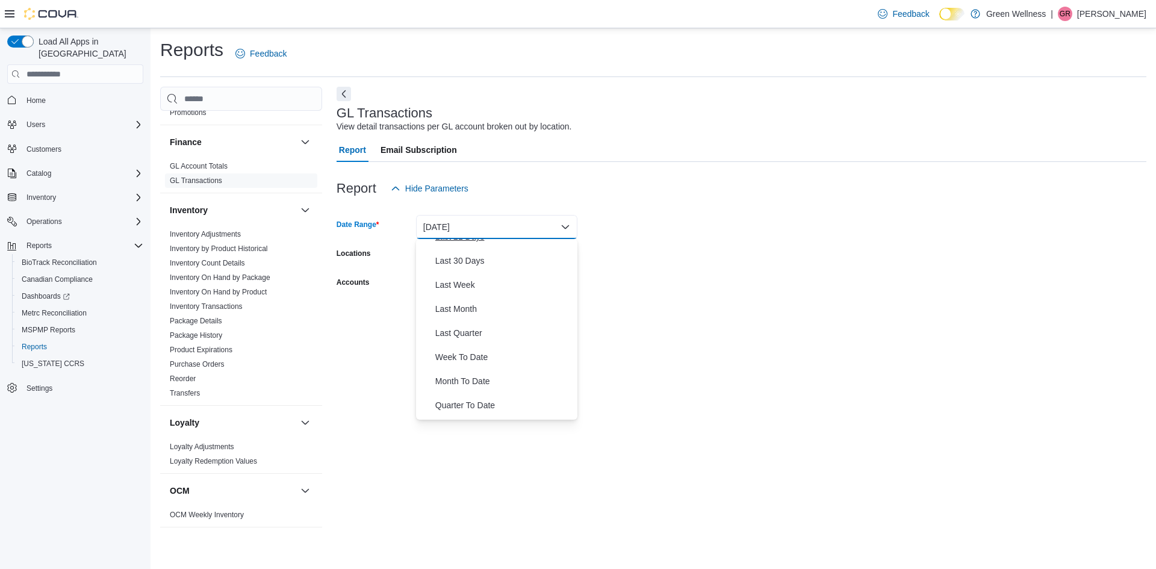
scroll to position [181, 0]
click at [464, 288] on span "Last Month" at bounding box center [503, 287] width 137 height 14
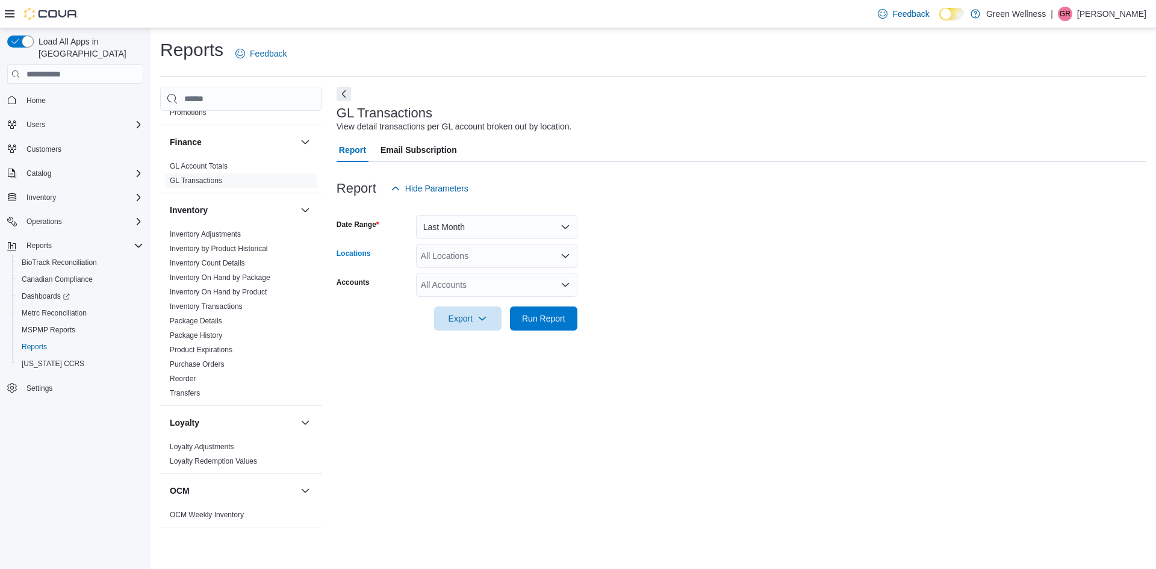
click at [469, 254] on div "All Locations" at bounding box center [496, 256] width 161 height 24
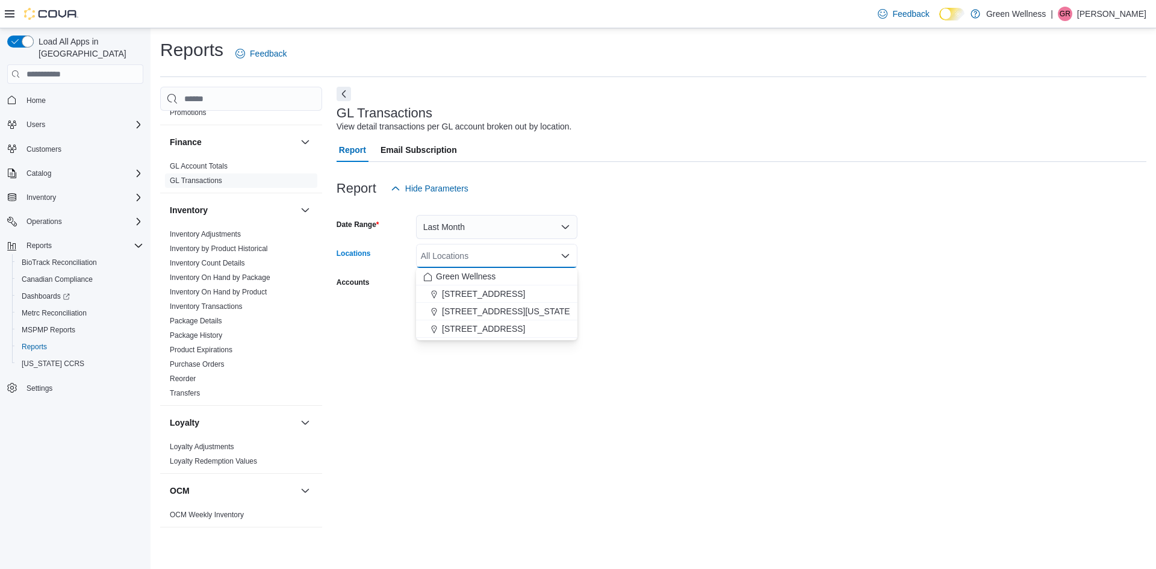
click at [472, 257] on div "All Locations Combo box. Selected. Combo box input. All Locations. Type some te…" at bounding box center [496, 256] width 161 height 24
click at [475, 289] on span "[STREET_ADDRESS]" at bounding box center [483, 294] width 83 height 12
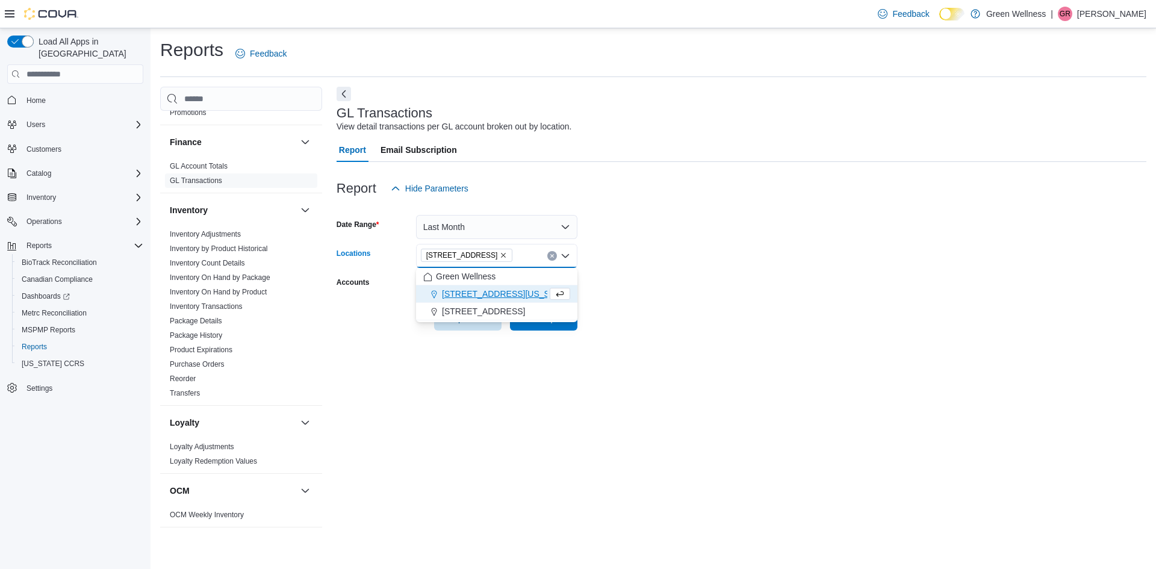
click at [547, 346] on div "GL Transactions View detail transactions per GL account broken out by location.…" at bounding box center [742, 312] width 810 height 451
click at [530, 281] on div "All Accounts" at bounding box center [496, 285] width 161 height 24
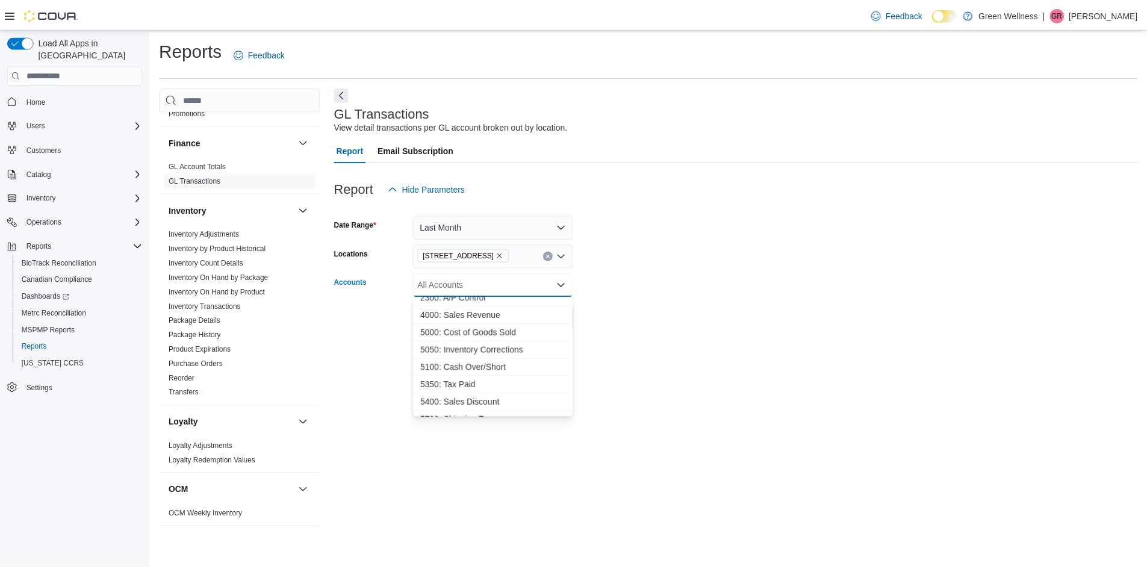
scroll to position [89, 0]
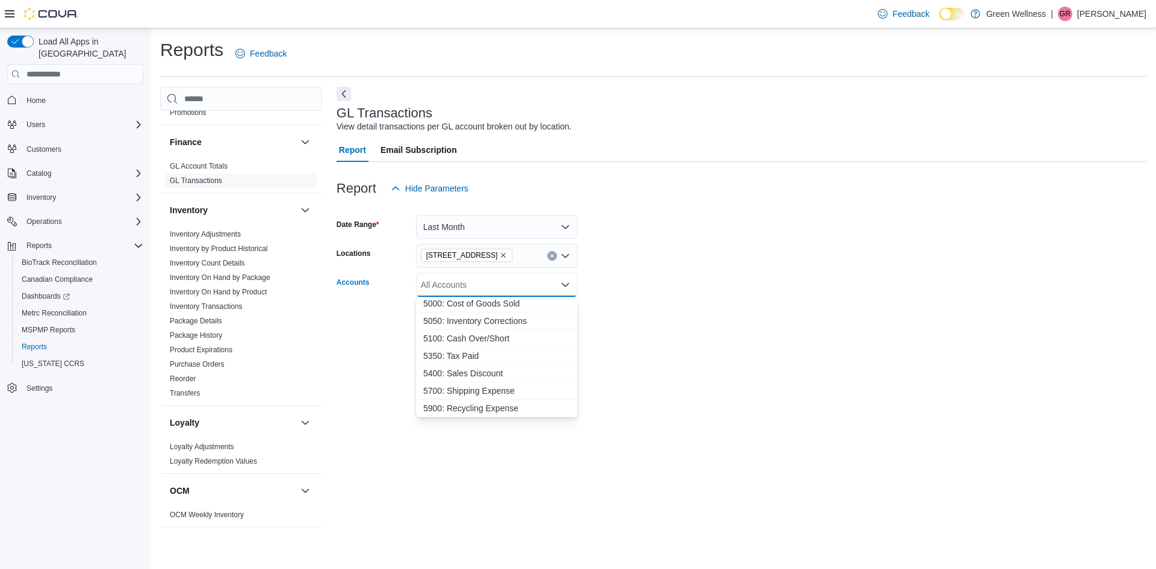
click at [596, 328] on form "Date Range Last Month Locations [STREET_ADDRESS] Accounts All Accounts Combo bo…" at bounding box center [742, 266] width 810 height 130
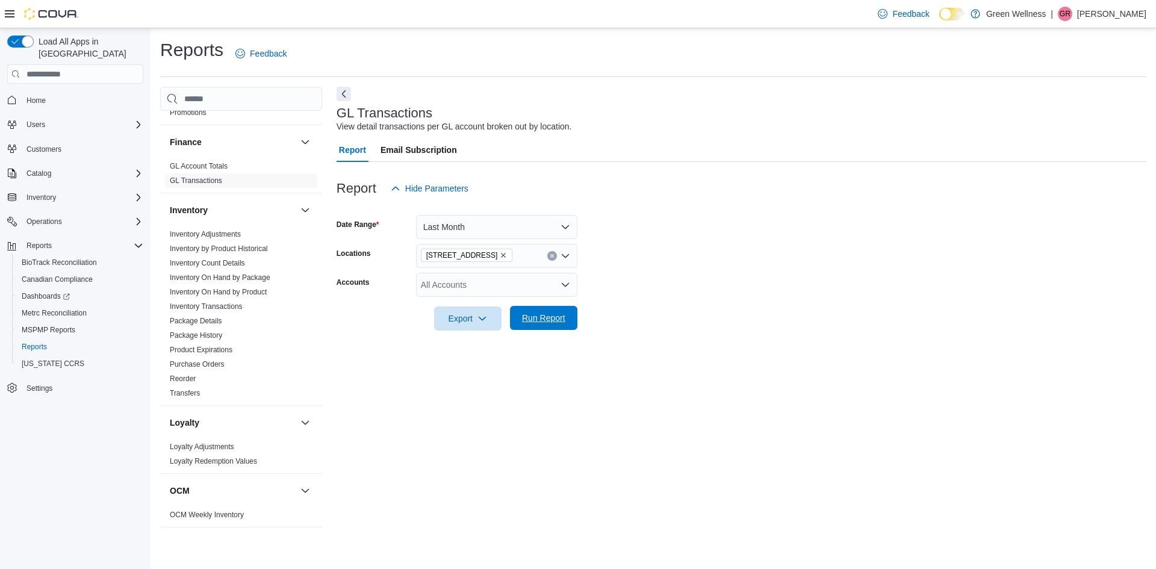
click at [558, 319] on span "Run Report" at bounding box center [543, 318] width 43 height 12
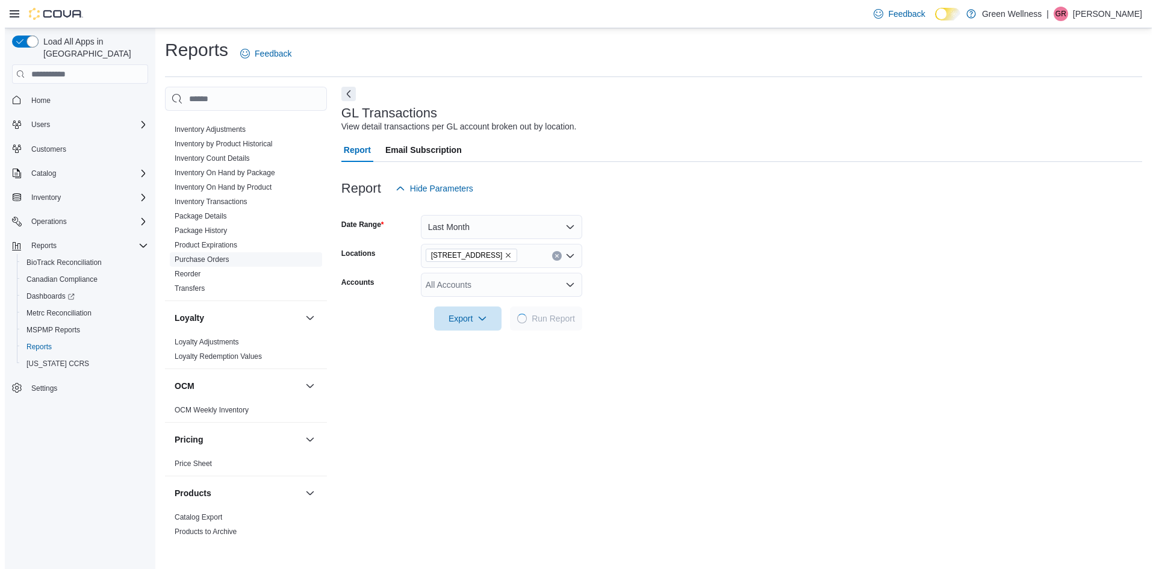
scroll to position [361, 0]
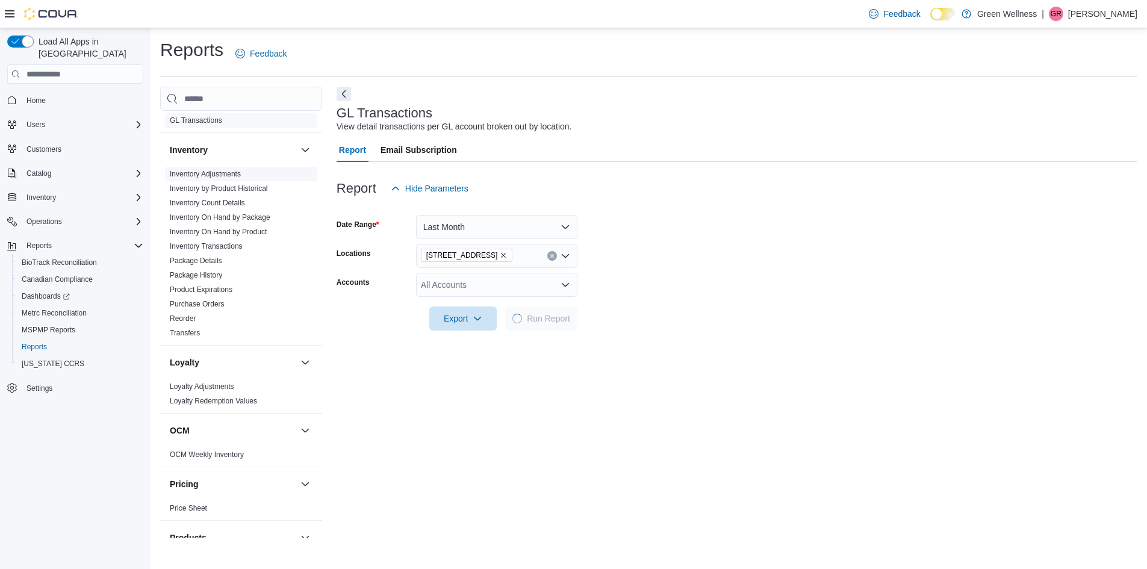
click at [227, 176] on link "Inventory Adjustments" at bounding box center [205, 174] width 71 height 8
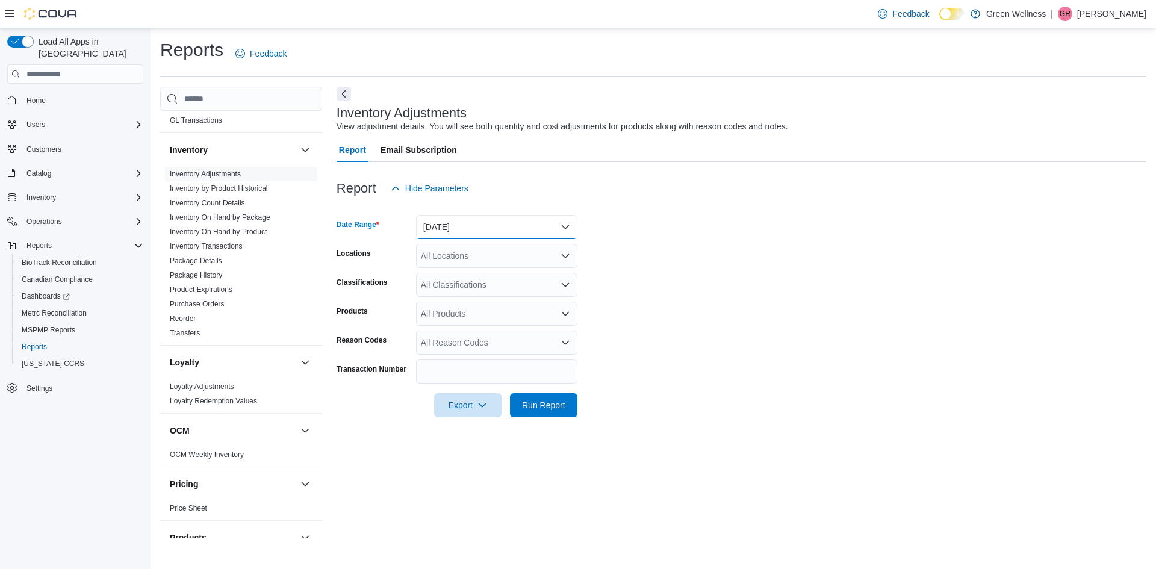
click at [453, 230] on button "[DATE]" at bounding box center [496, 227] width 161 height 24
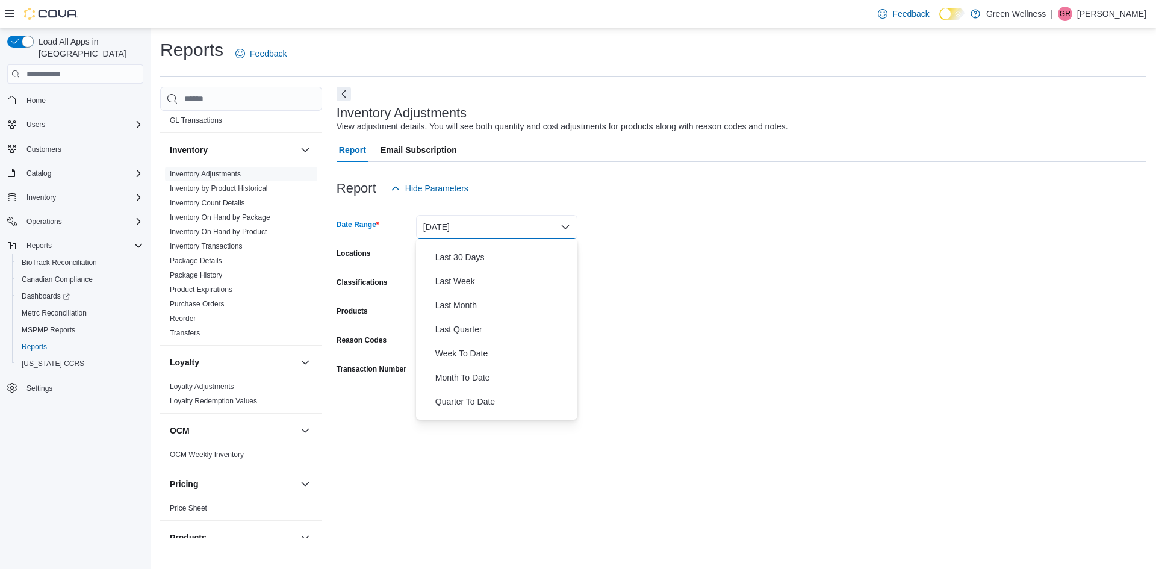
scroll to position [181, 0]
click at [444, 290] on span "Last Month" at bounding box center [503, 287] width 137 height 14
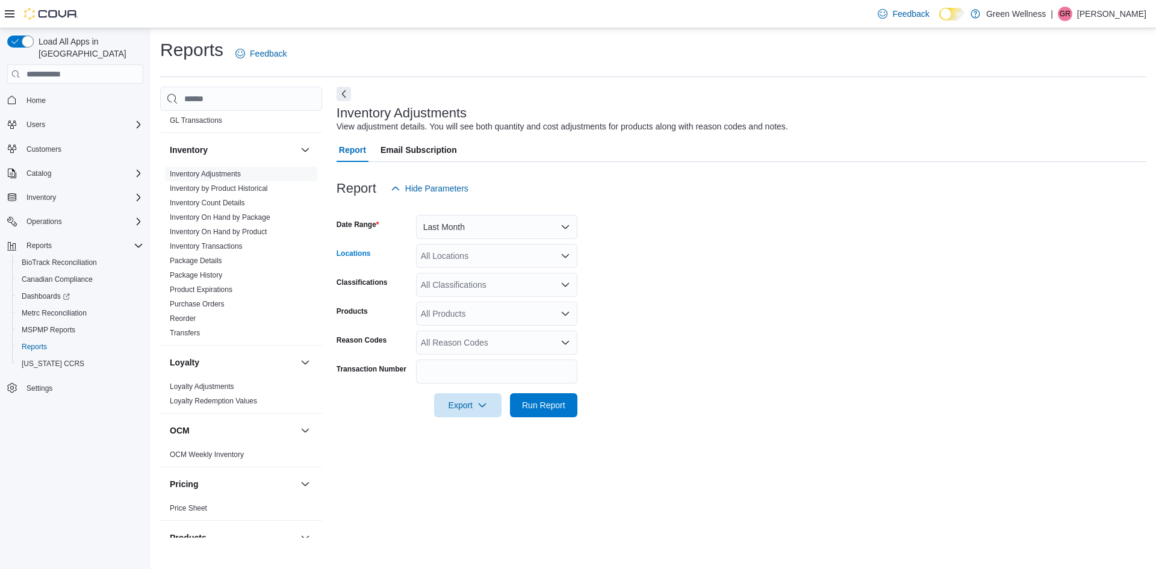
click at [473, 252] on div "All Locations" at bounding box center [496, 256] width 161 height 24
click at [474, 288] on span "[STREET_ADDRESS]" at bounding box center [483, 294] width 83 height 12
click at [678, 300] on form "Date Range Last Month Locations [STREET_ADDRESS] Combo box. Selected. [STREET_A…" at bounding box center [742, 309] width 810 height 217
click at [567, 283] on icon "Open list of options" at bounding box center [566, 285] width 10 height 10
click at [585, 288] on form "Date Range Last Month Locations [STREET_ADDRESS] Classifications All Classifica…" at bounding box center [742, 309] width 810 height 217
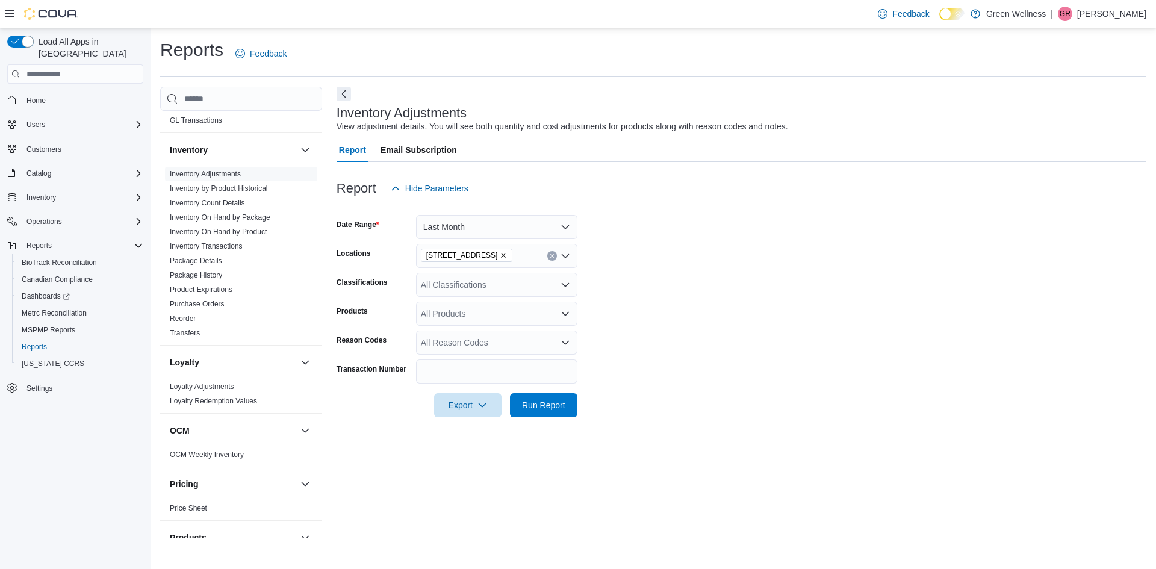
click at [568, 317] on icon "Open list of options" at bounding box center [566, 314] width 10 height 10
click at [599, 321] on form "Date Range Last Month Locations [STREET_ADDRESS] Classifications All Classifica…" at bounding box center [742, 309] width 810 height 217
click at [563, 344] on icon "Open list of options" at bounding box center [566, 343] width 10 height 10
click at [642, 356] on form "Date Range Last Month Locations [STREET_ADDRESS] Classifications All Classifica…" at bounding box center [742, 309] width 810 height 217
click at [569, 342] on icon "Open list of options" at bounding box center [565, 343] width 7 height 4
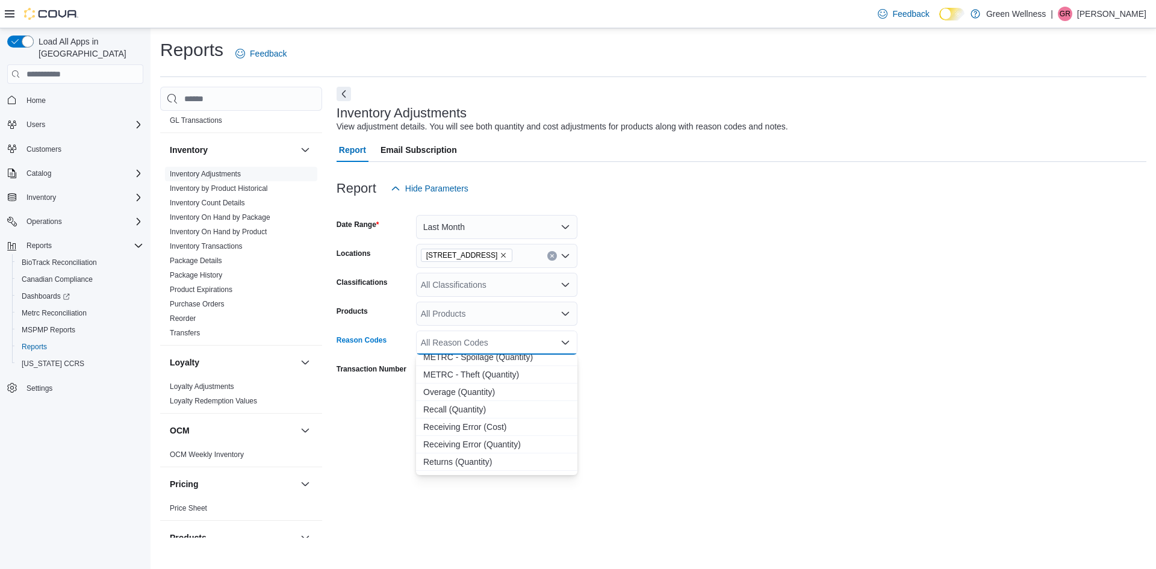
click at [601, 405] on form "Date Range Last Month Locations [STREET_ADDRESS] Classifications All Classifica…" at bounding box center [742, 309] width 810 height 217
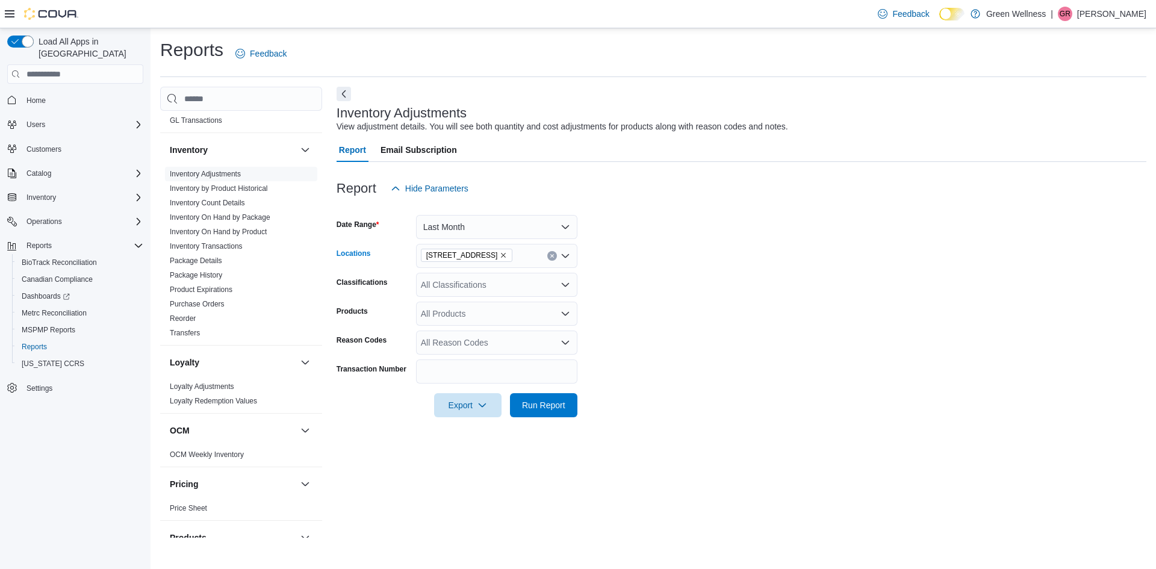
click at [572, 251] on div "[STREET_ADDRESS]" at bounding box center [496, 256] width 161 height 24
click at [605, 285] on form "Date Range Last Month Locations [STREET_ADDRESS] Classifications All Classifica…" at bounding box center [742, 309] width 810 height 217
click at [562, 287] on icon "Open list of options" at bounding box center [566, 285] width 10 height 10
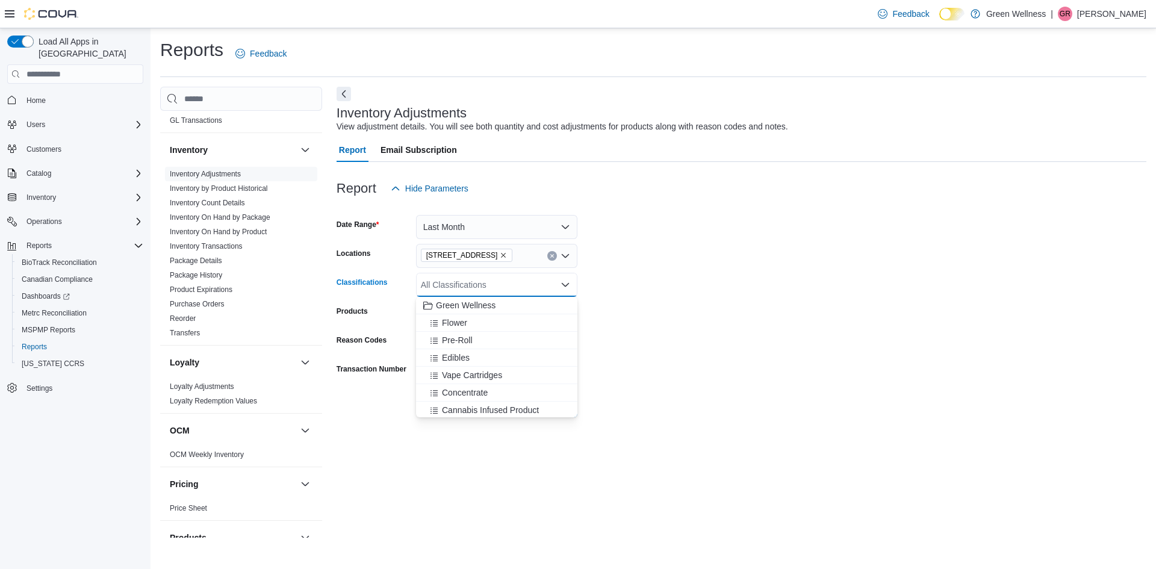
click at [562, 287] on icon "Close list of options" at bounding box center [566, 285] width 10 height 10
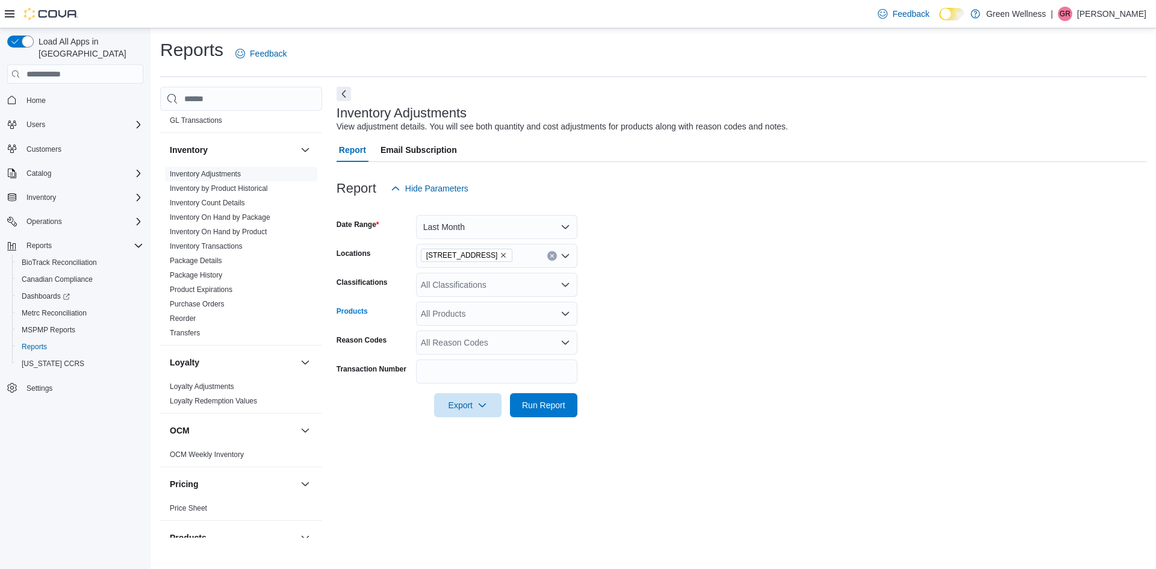
click at [567, 308] on div "All Products" at bounding box center [496, 314] width 161 height 24
click at [566, 311] on icon "Close list of options" at bounding box center [566, 314] width 10 height 10
click at [567, 342] on icon "Open list of options" at bounding box center [566, 343] width 10 height 10
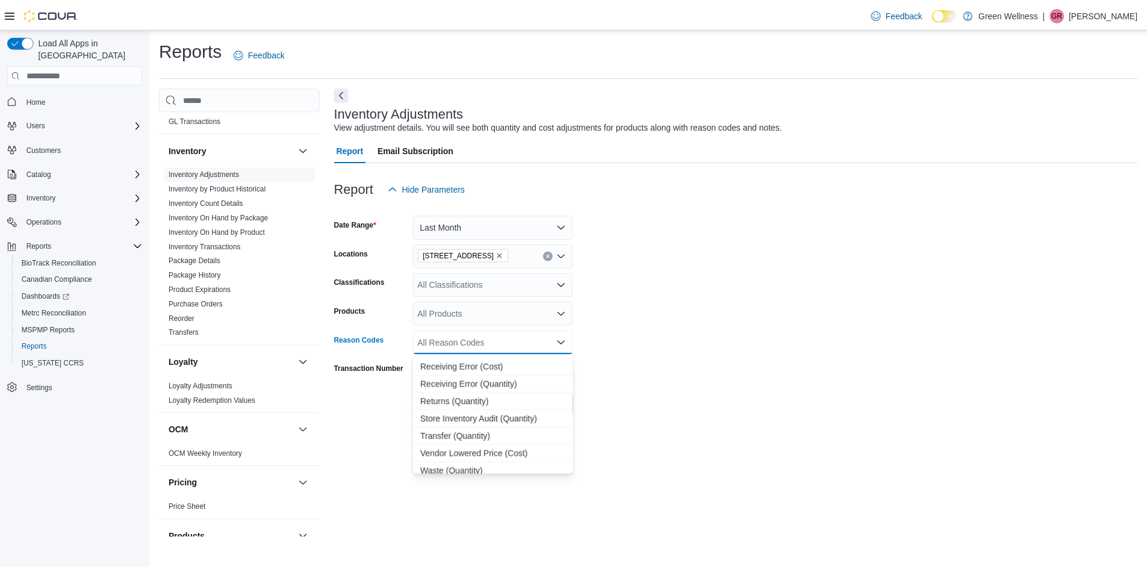
scroll to position [246, 0]
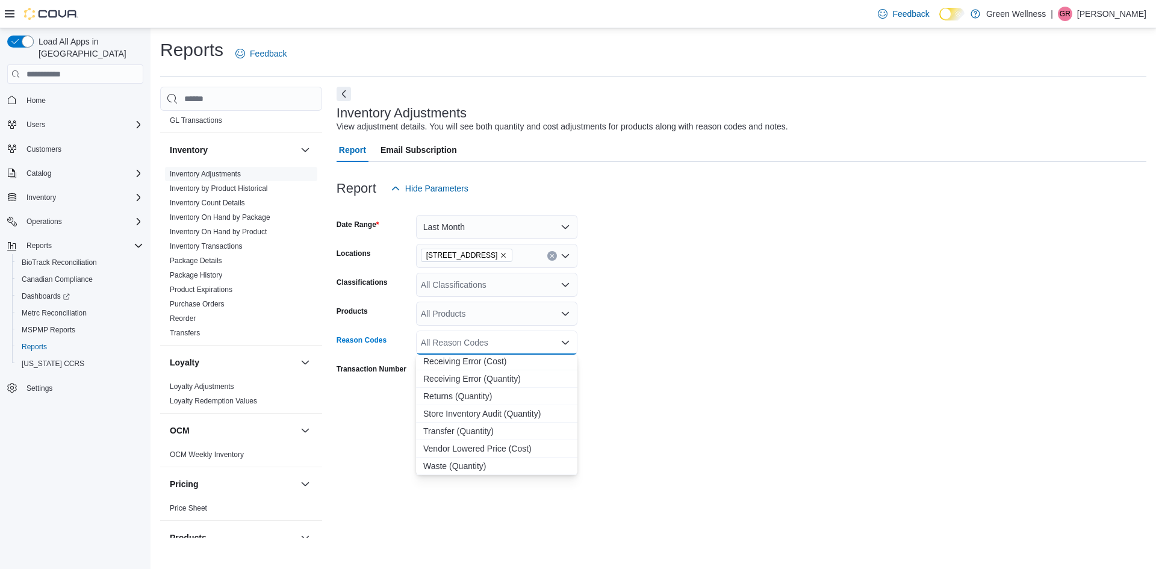
click at [696, 372] on form "Date Range Last Month Locations [STREET_ADDRESS] Classifications All Classifica…" at bounding box center [742, 309] width 810 height 217
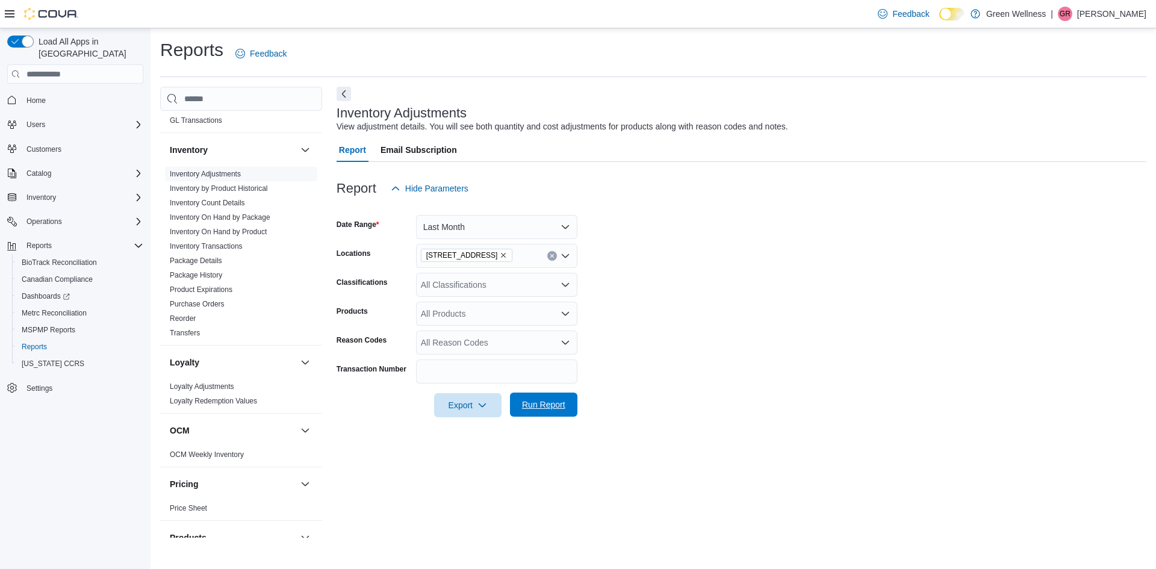
click at [543, 411] on span "Run Report" at bounding box center [543, 405] width 43 height 12
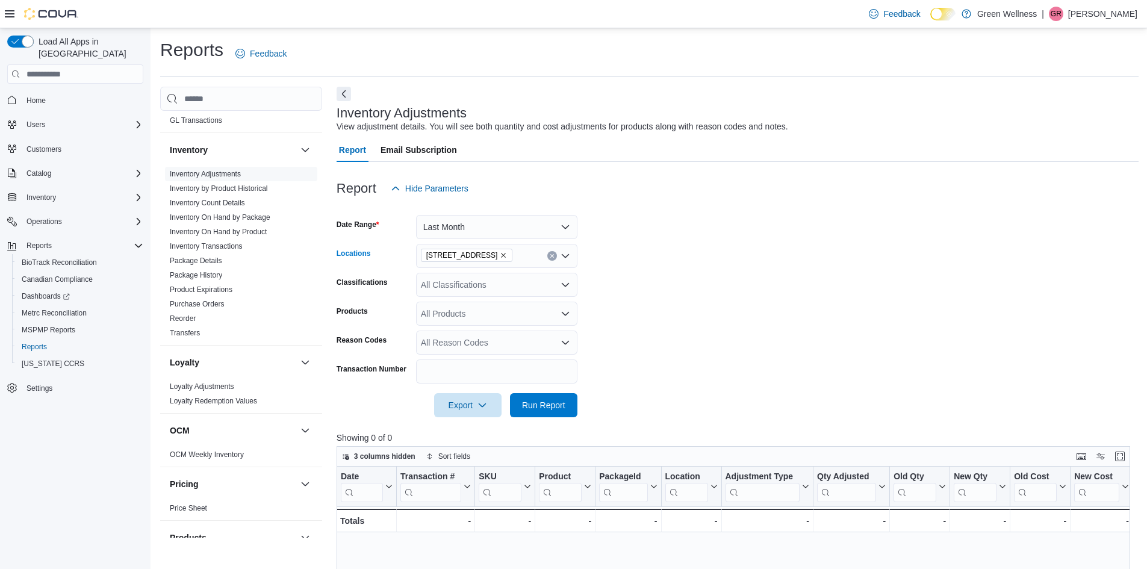
click at [564, 256] on icon "Open list of options" at bounding box center [565, 256] width 7 height 4
click at [470, 307] on span "[STREET_ADDRESS]" at bounding box center [483, 311] width 83 height 12
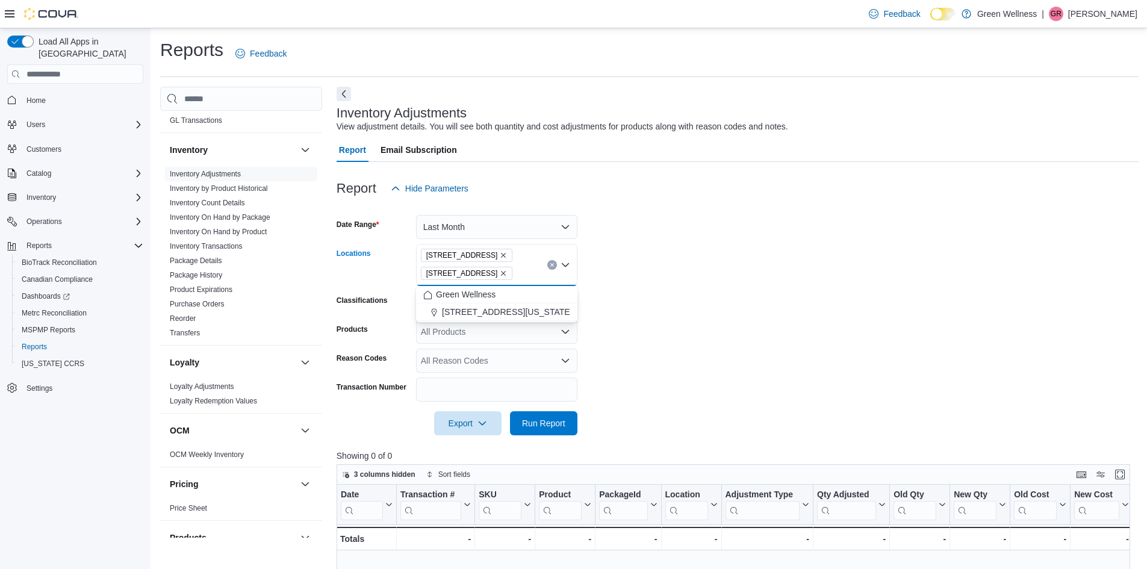
click at [507, 253] on icon "Remove 1217 South Frontage Rd. from selection in this group" at bounding box center [503, 255] width 7 height 7
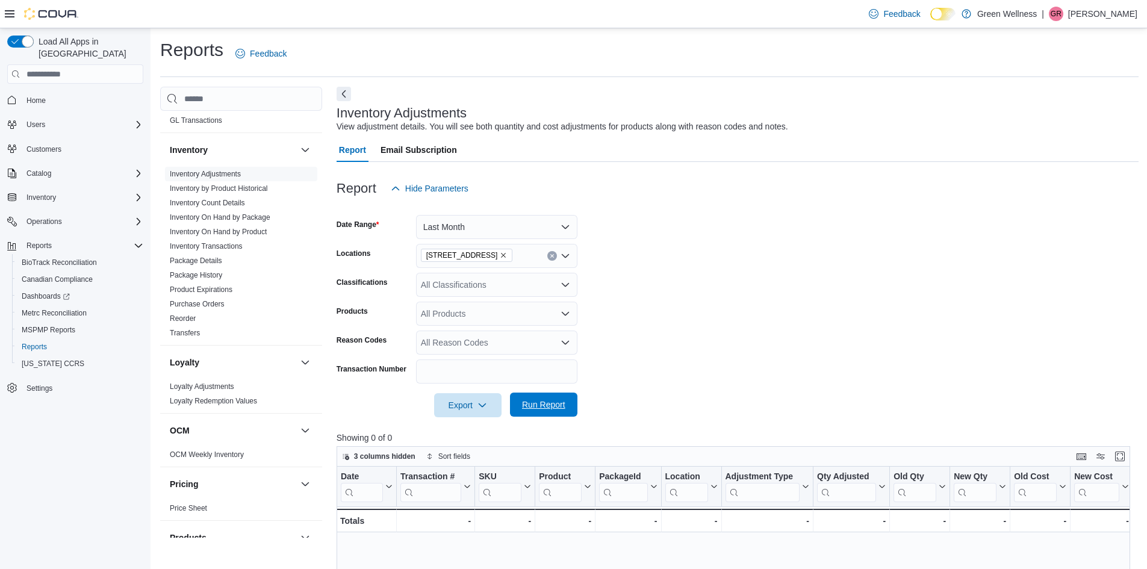
click at [549, 398] on span "Run Report" at bounding box center [543, 405] width 53 height 24
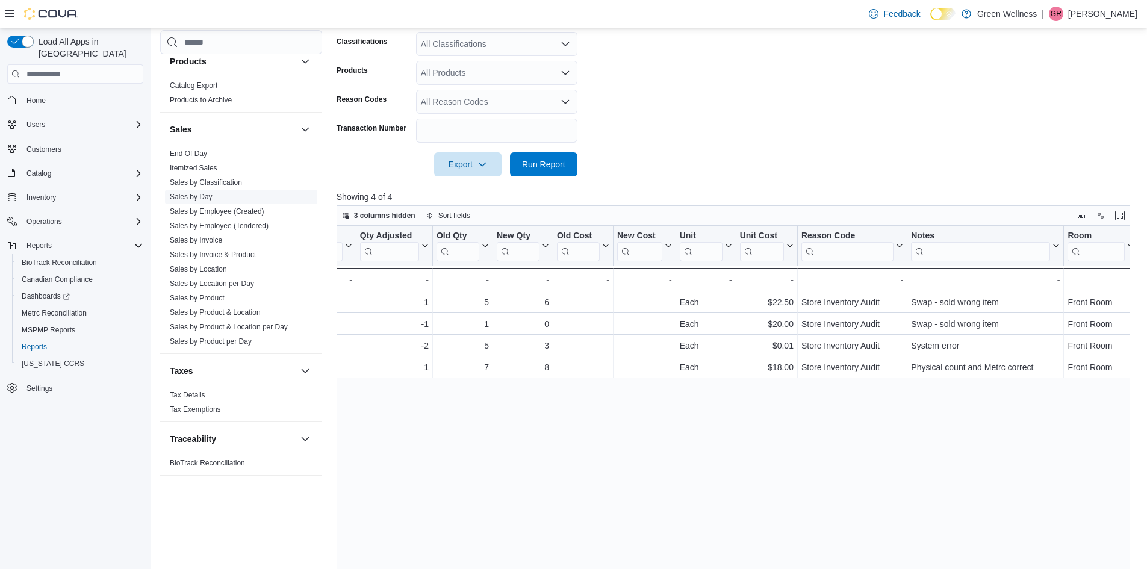
scroll to position [783, 0]
click at [238, 241] on span "Sales by Invoice" at bounding box center [241, 238] width 152 height 14
click at [202, 239] on link "Sales by Invoice" at bounding box center [196, 238] width 52 height 8
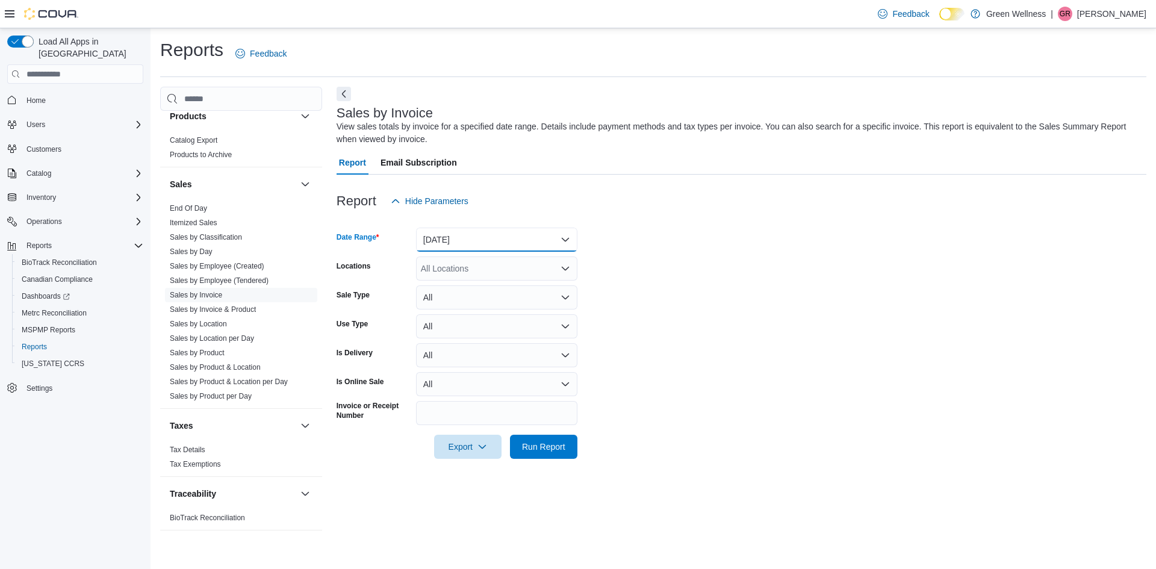
click at [472, 235] on button "[DATE]" at bounding box center [496, 240] width 161 height 24
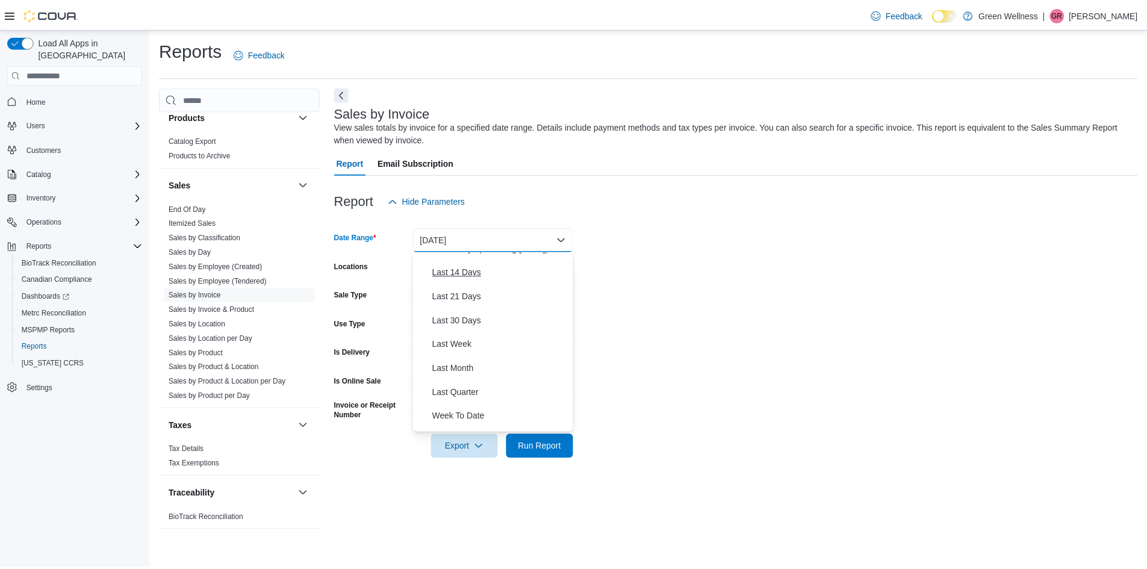
scroll to position [181, 0]
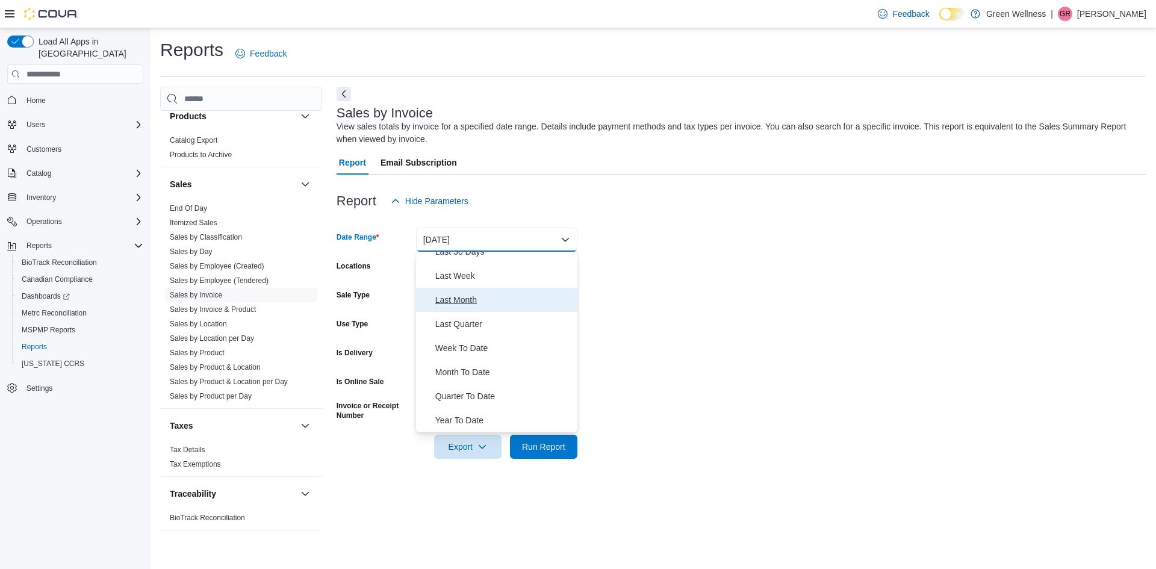
click at [456, 299] on span "Last Month" at bounding box center [503, 300] width 137 height 14
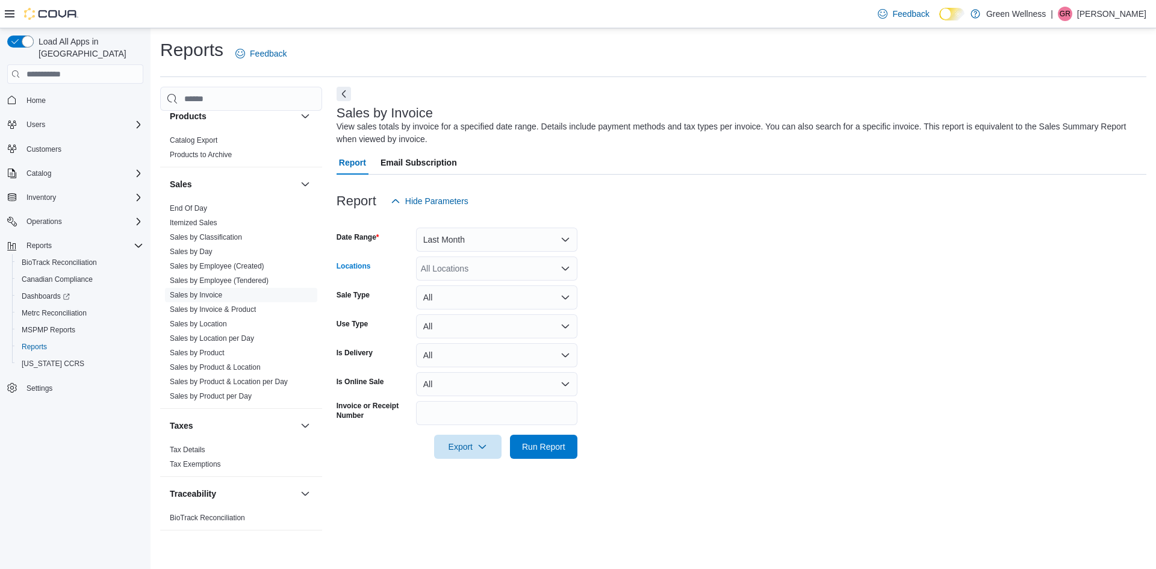
click at [568, 266] on icon "Open list of options" at bounding box center [566, 269] width 10 height 10
click at [525, 304] on span "[STREET_ADDRESS]" at bounding box center [483, 307] width 83 height 12
click at [699, 285] on form "Date Range Last Month Locations [STREET_ADDRESS] Combo box. Selected. [STREET_A…" at bounding box center [742, 336] width 810 height 246
click at [551, 296] on button "All" at bounding box center [496, 297] width 161 height 24
click at [552, 295] on button "All" at bounding box center [496, 297] width 161 height 24
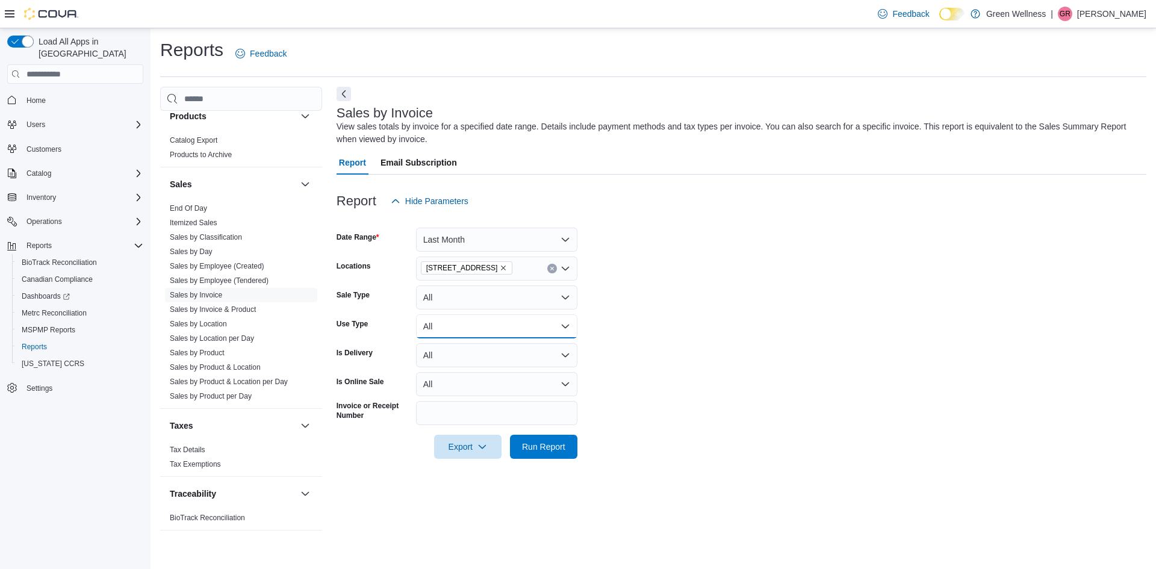
click at [559, 334] on button "All" at bounding box center [496, 326] width 161 height 24
click at [559, 331] on button "All" at bounding box center [496, 326] width 161 height 24
click at [492, 390] on button "All" at bounding box center [496, 384] width 161 height 24
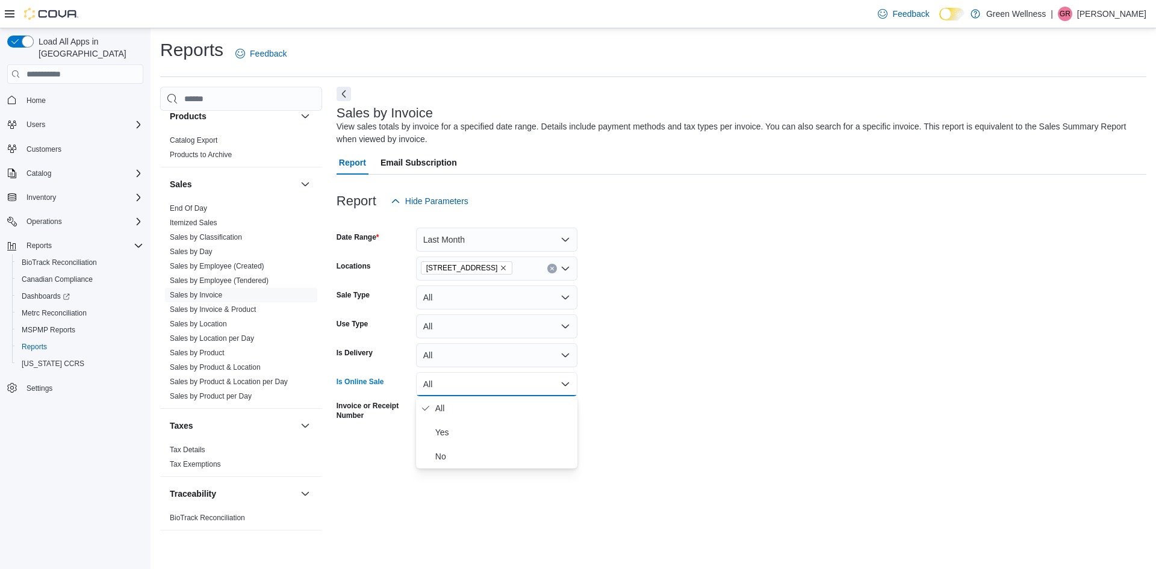
click at [492, 390] on button "All" at bounding box center [496, 384] width 161 height 24
click at [545, 445] on span "Run Report" at bounding box center [543, 446] width 43 height 12
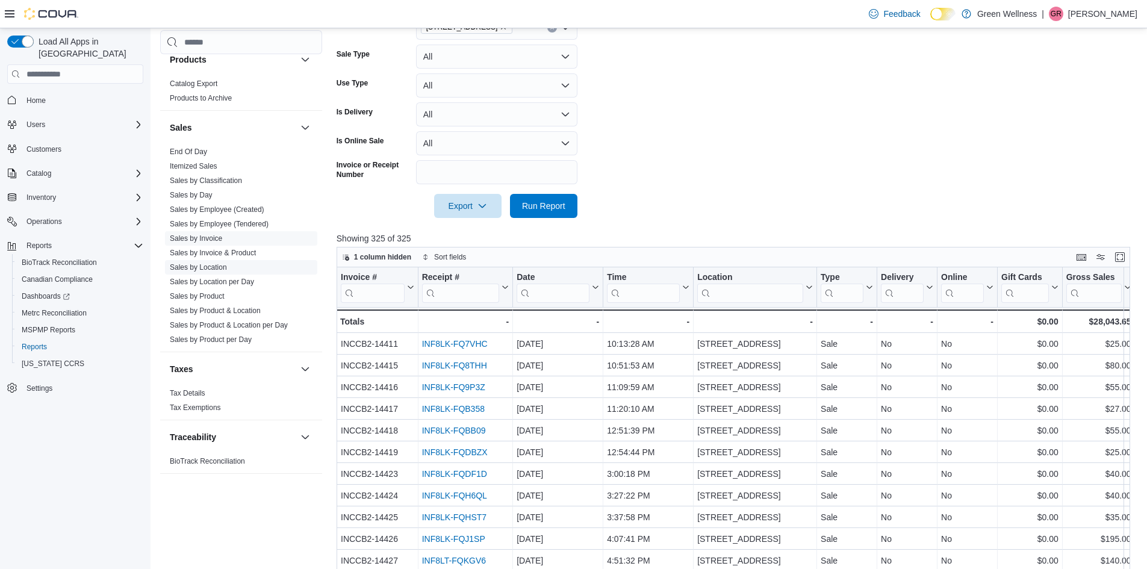
click at [219, 270] on link "Sales by Location" at bounding box center [198, 267] width 57 height 8
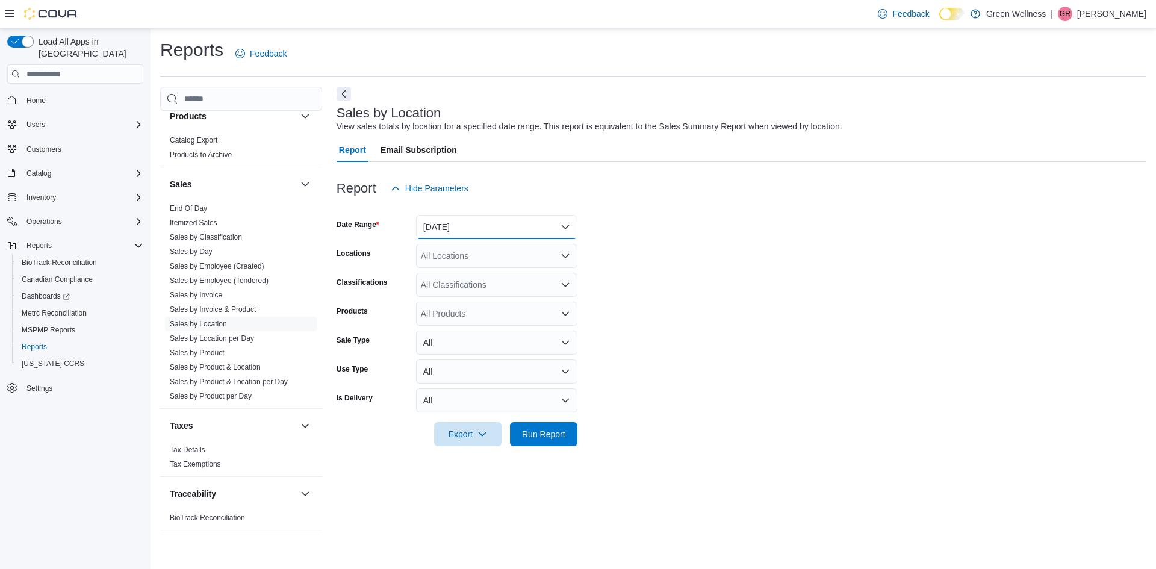
click at [466, 225] on button "[DATE]" at bounding box center [496, 227] width 161 height 24
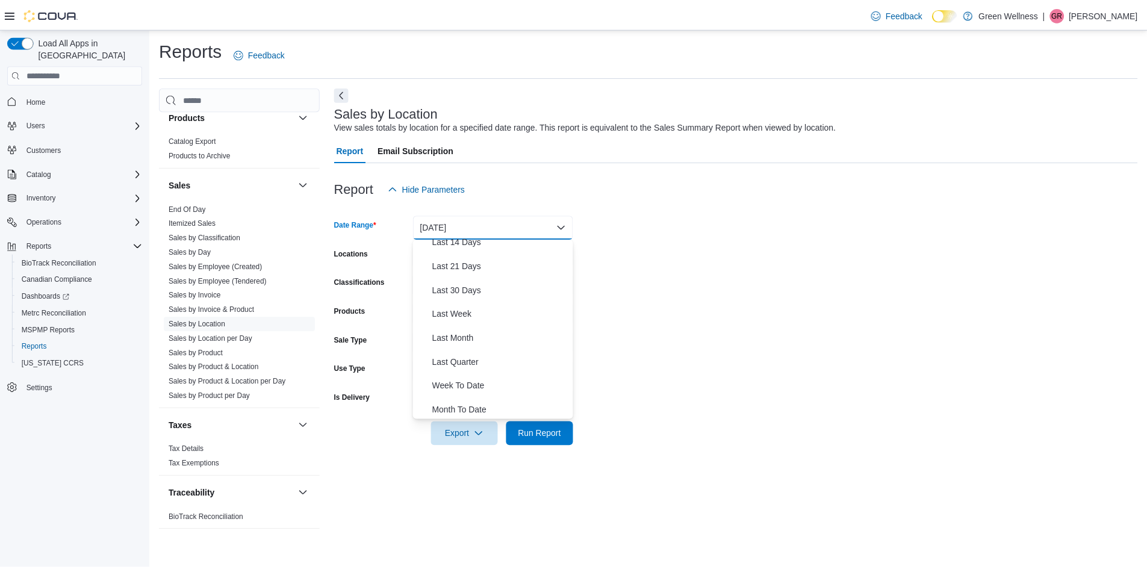
scroll to position [181, 0]
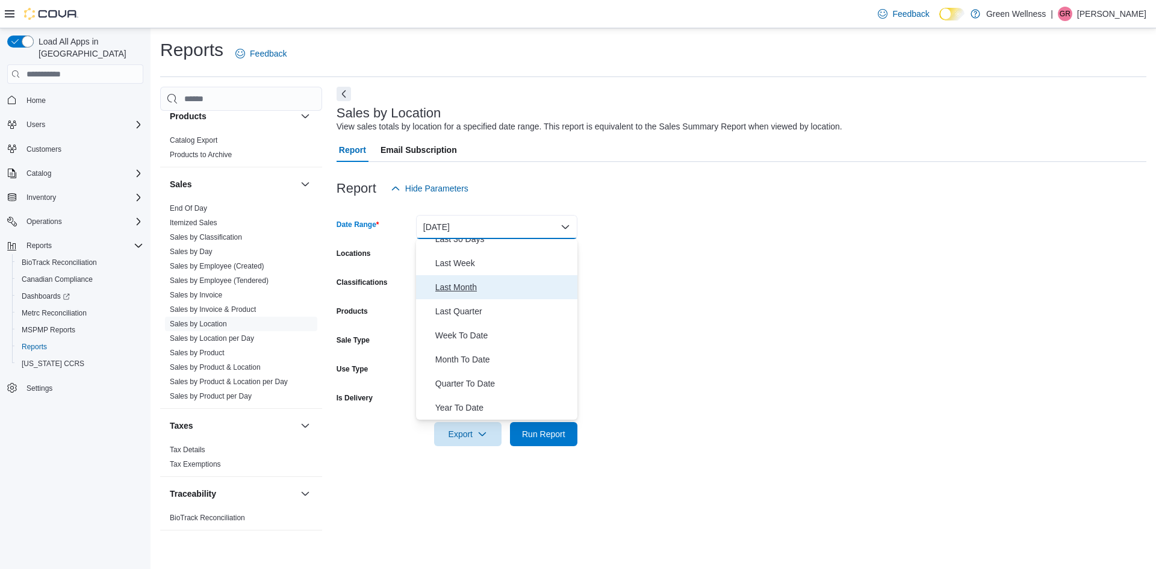
click at [456, 286] on span "Last Month" at bounding box center [503, 287] width 137 height 14
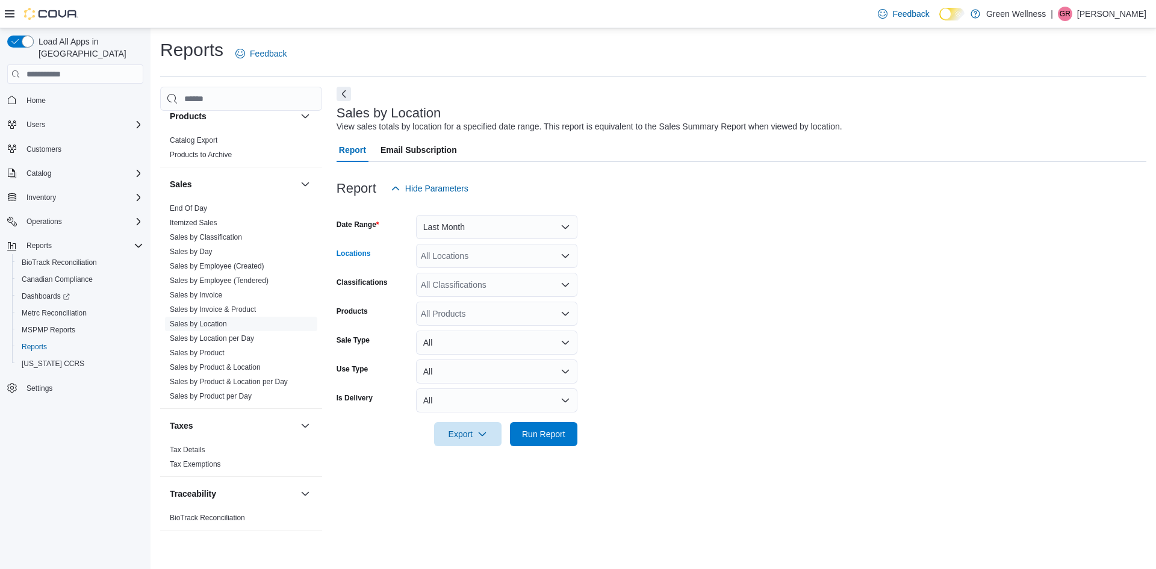
click at [475, 261] on div "All Locations" at bounding box center [496, 256] width 161 height 24
click at [493, 288] on span "[STREET_ADDRESS]" at bounding box center [483, 294] width 83 height 12
click at [643, 297] on form "Date Range Last Month Locations [STREET_ADDRESS] Combo box. Selected. [STREET_A…" at bounding box center [742, 324] width 810 height 246
click at [541, 434] on span "Run Report" at bounding box center [543, 434] width 43 height 12
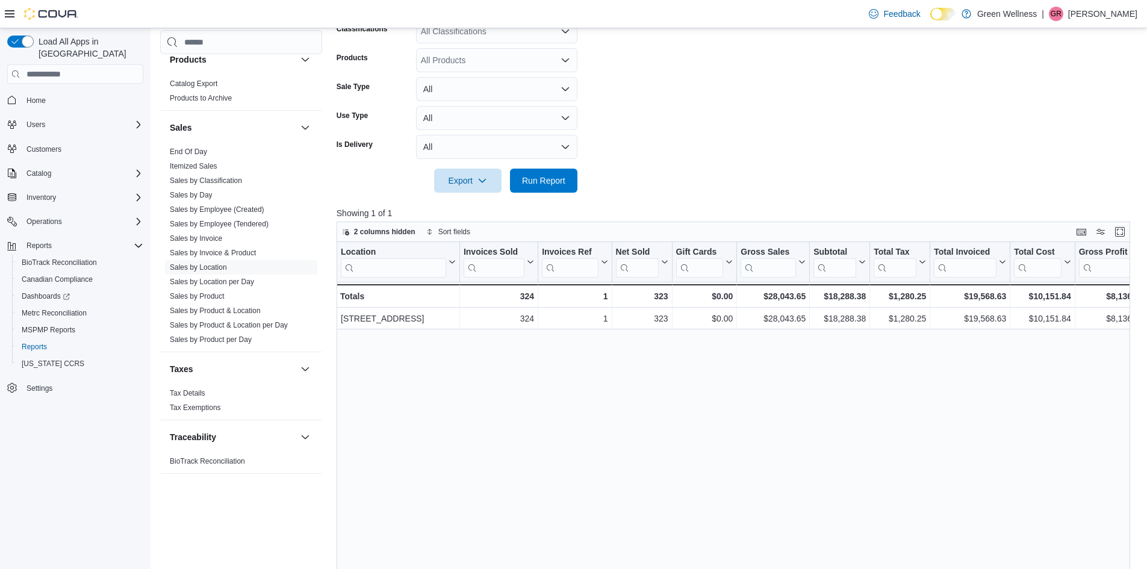
scroll to position [301, 0]
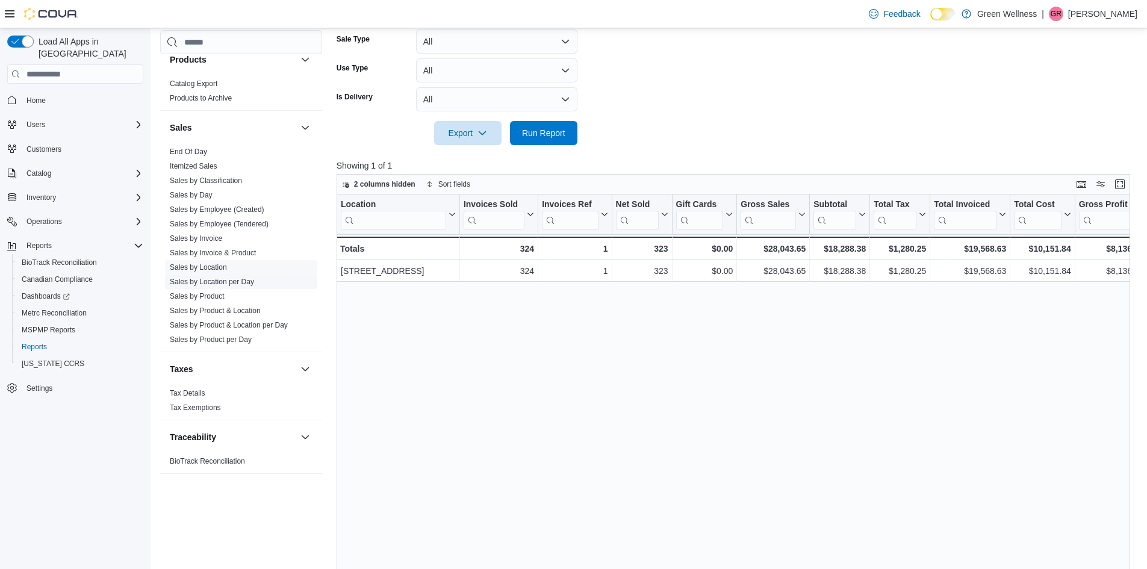
click at [232, 284] on link "Sales by Location per Day" at bounding box center [212, 282] width 84 height 8
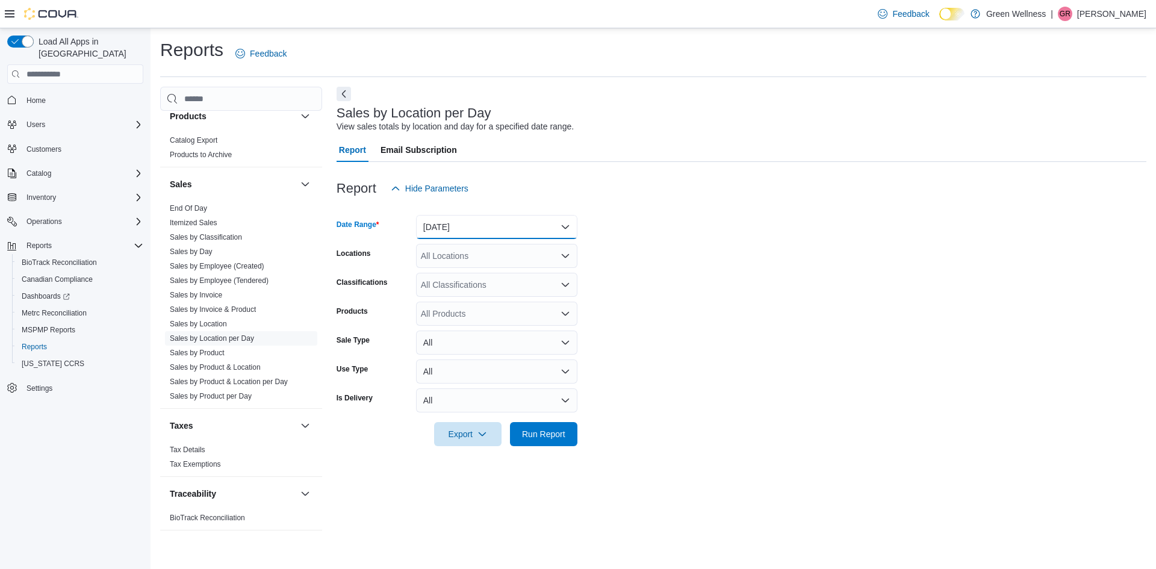
click at [468, 231] on button "[DATE]" at bounding box center [496, 227] width 161 height 24
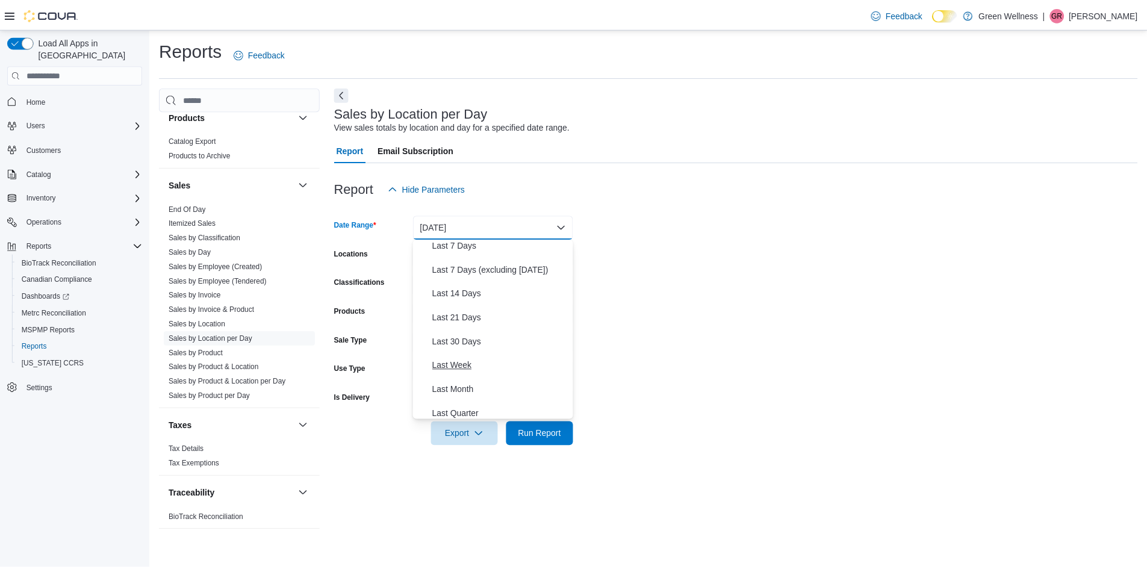
scroll to position [120, 0]
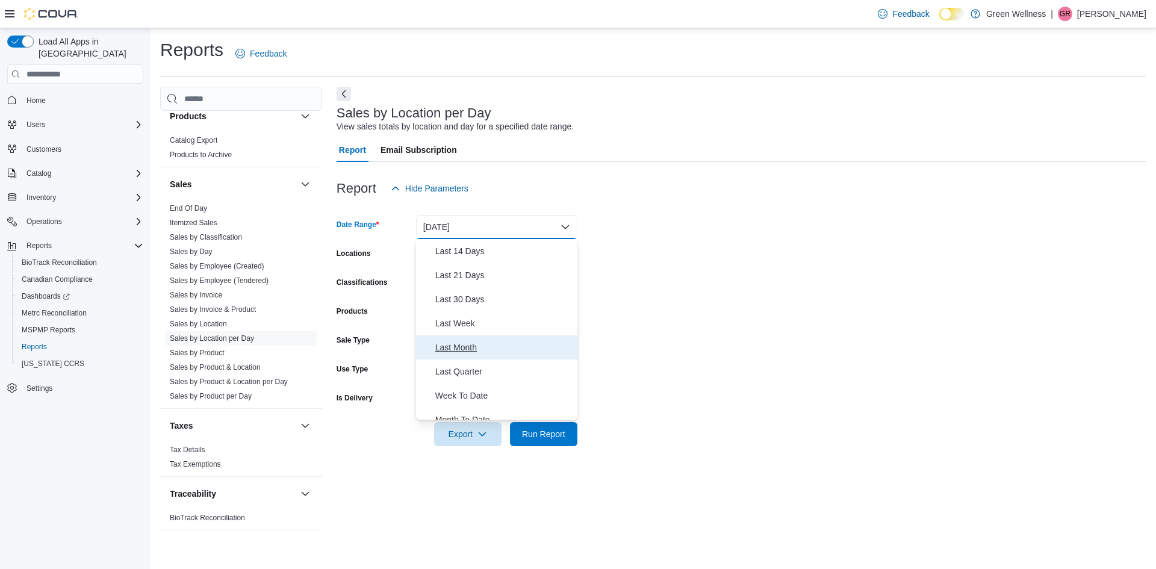
click at [476, 345] on span "Last Month" at bounding box center [503, 347] width 137 height 14
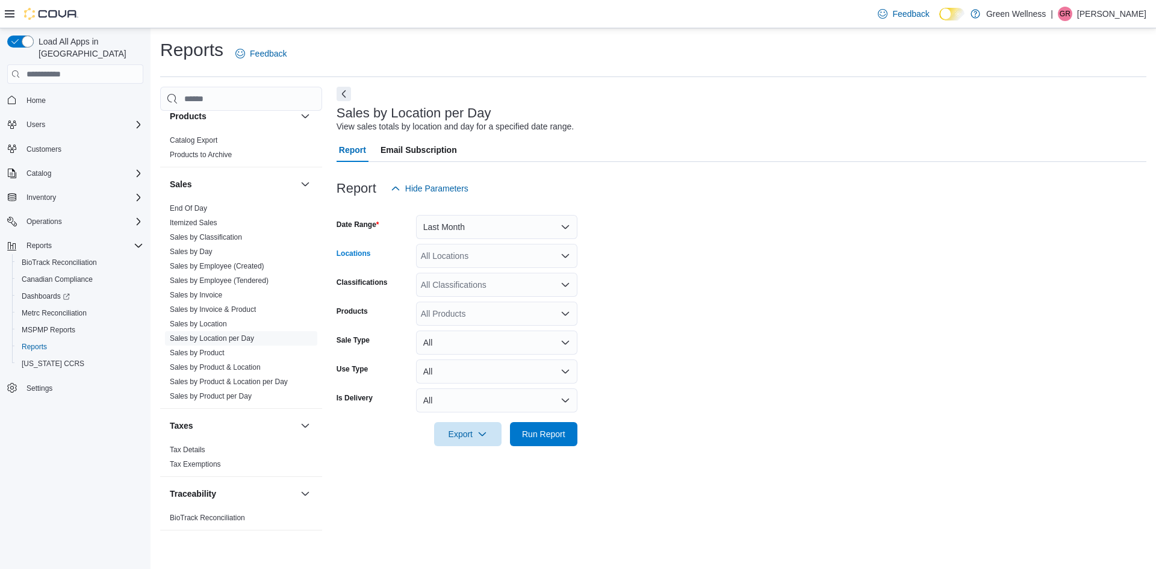
click at [462, 260] on div "All Locations" at bounding box center [496, 256] width 161 height 24
click at [467, 287] on button "[STREET_ADDRESS]" at bounding box center [496, 293] width 161 height 17
click at [681, 291] on form "Date Range Last Month Locations [STREET_ADDRESS] Combo box. Selected. [STREET_A…" at bounding box center [742, 324] width 810 height 246
click at [541, 437] on span "Run Report" at bounding box center [543, 434] width 43 height 12
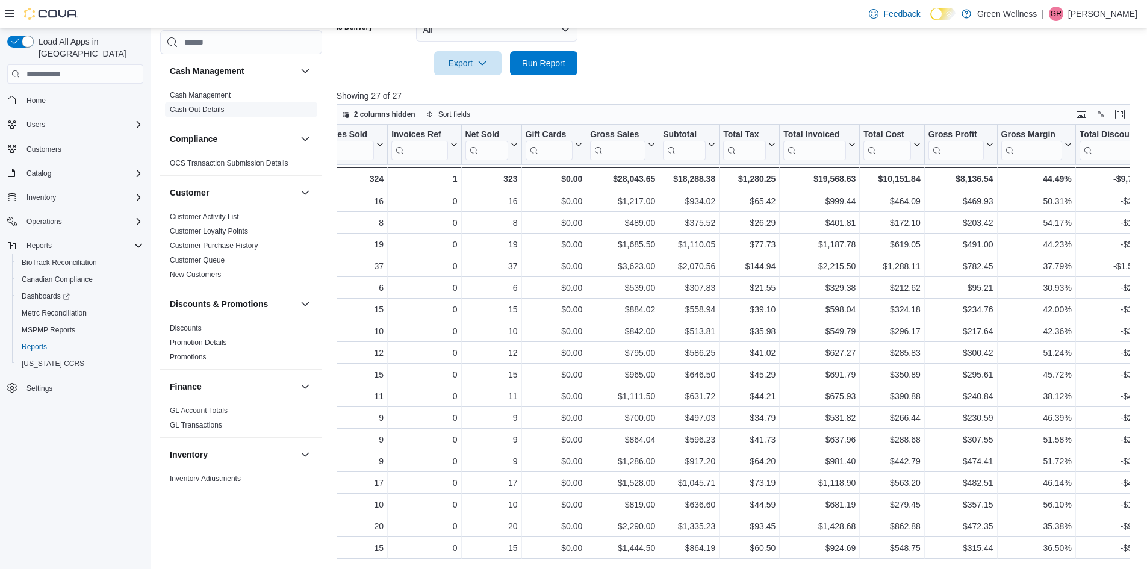
click at [202, 112] on link "Cash Out Details" at bounding box center [197, 109] width 55 height 8
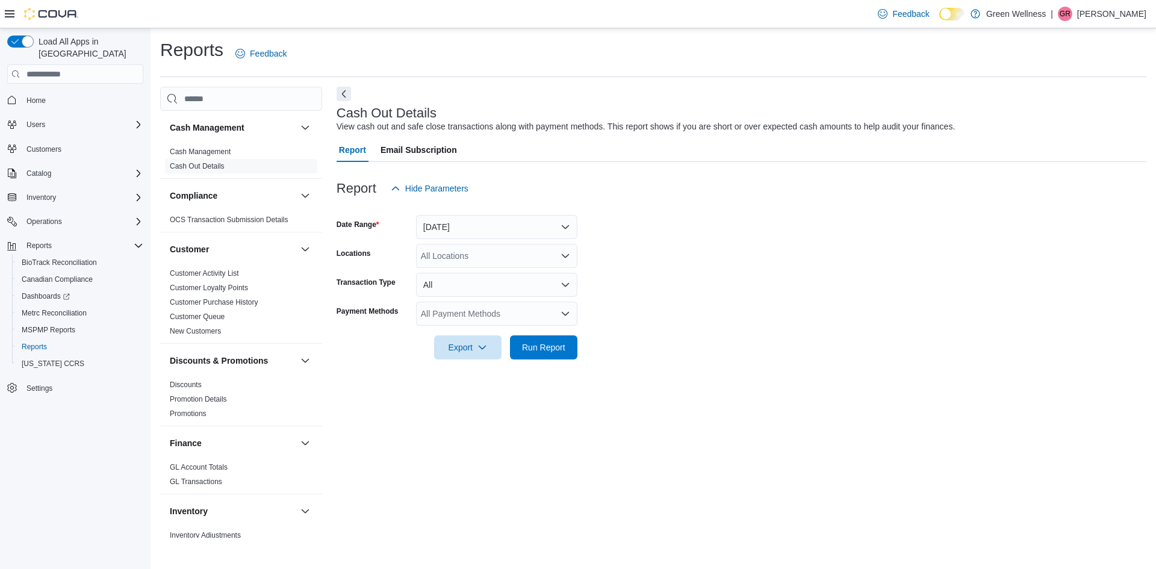
click at [454, 240] on form "Date Range [DATE] Locations All Locations Transaction Type All Payment Methods …" at bounding box center [742, 280] width 810 height 159
click at [454, 228] on button "[DATE]" at bounding box center [496, 227] width 161 height 24
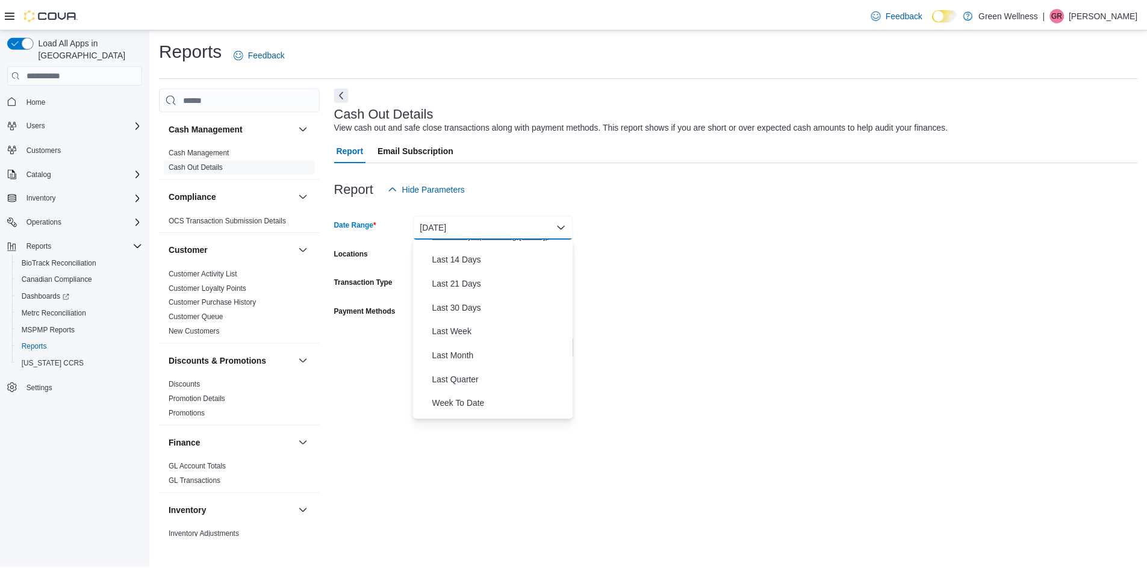
scroll to position [120, 0]
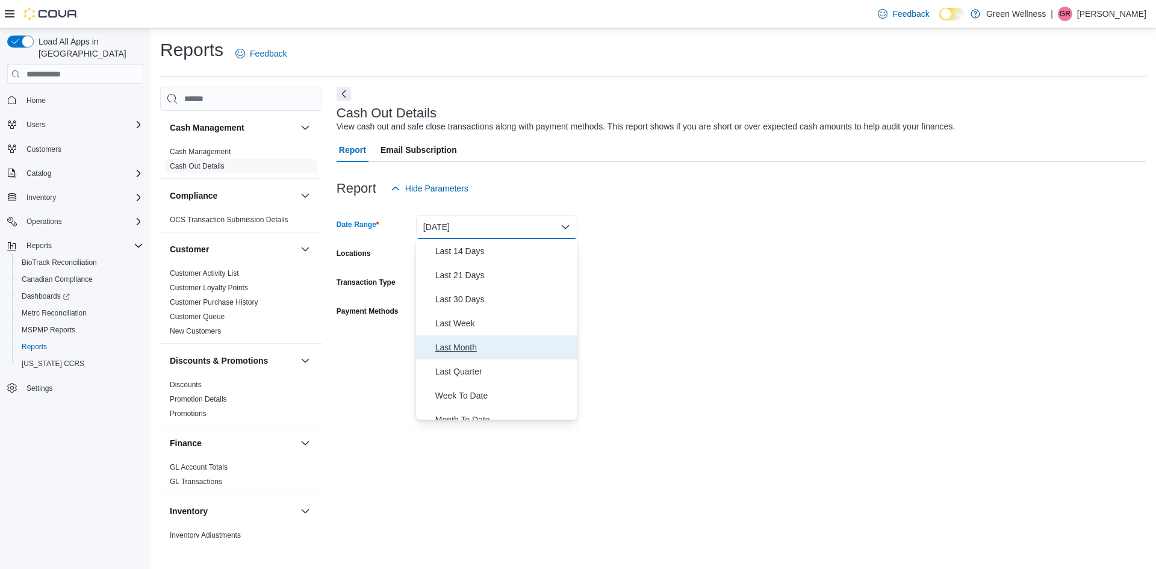
click at [469, 348] on span "Last Month" at bounding box center [503, 347] width 137 height 14
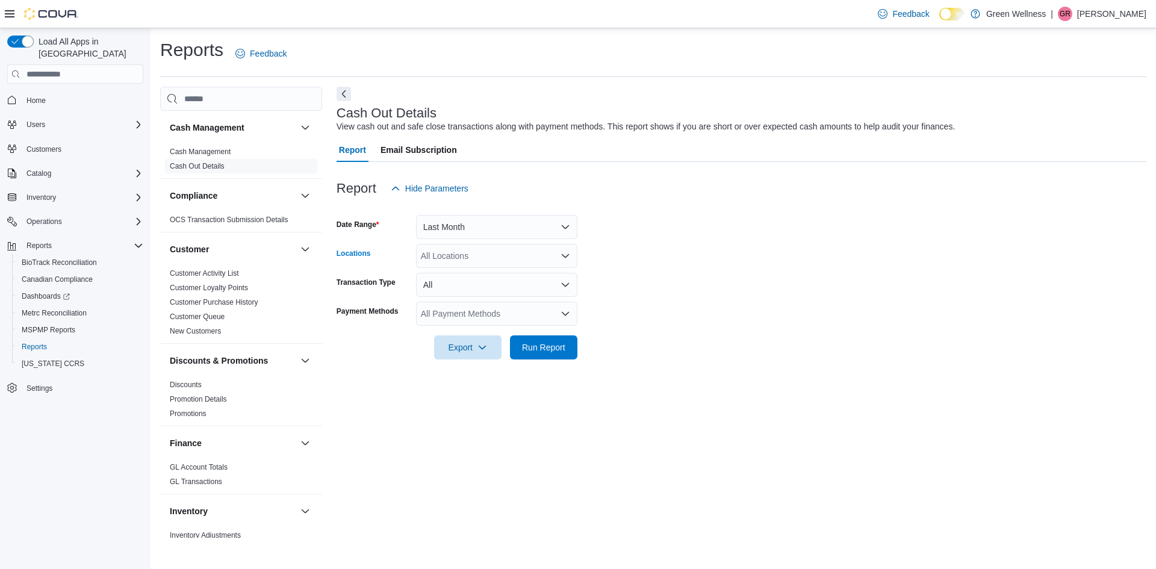
click at [464, 264] on div "All Locations" at bounding box center [496, 256] width 161 height 24
click at [461, 284] on button "Green Wellness" at bounding box center [496, 276] width 161 height 17
click at [480, 256] on icon "Remove Green Wellness from selection in this group" at bounding box center [483, 255] width 7 height 7
click at [476, 288] on span "[STREET_ADDRESS]" at bounding box center [483, 294] width 83 height 12
click at [618, 295] on form "Date Range Last Month Locations [STREET_ADDRESS] Combo box. Selected. [STREET_A…" at bounding box center [742, 280] width 810 height 159
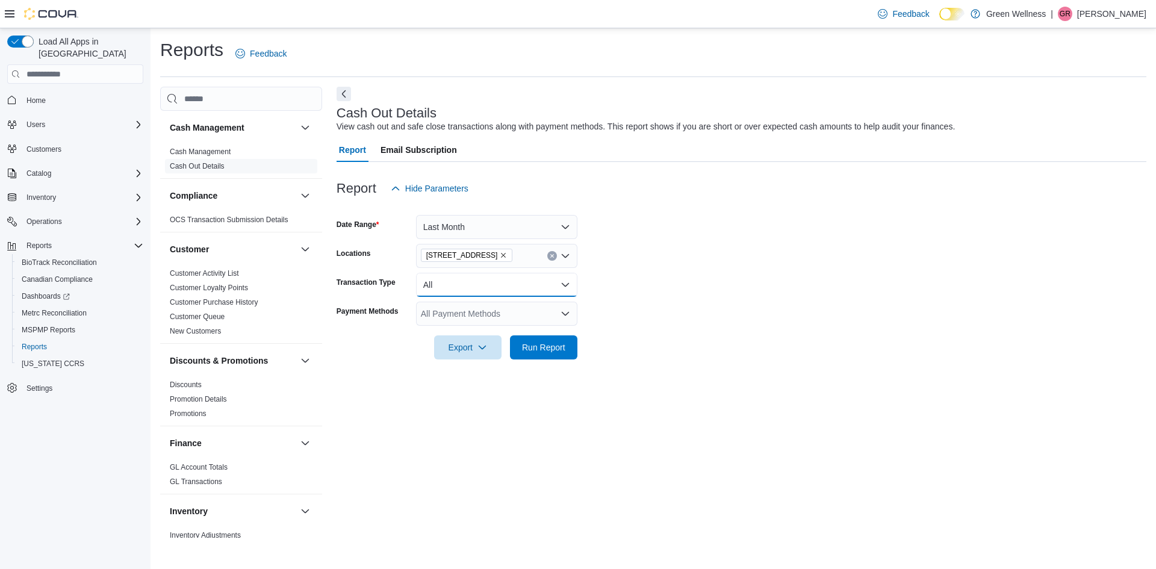
click at [528, 286] on button "All" at bounding box center [496, 285] width 161 height 24
click at [538, 346] on span "Run Report" at bounding box center [543, 347] width 43 height 12
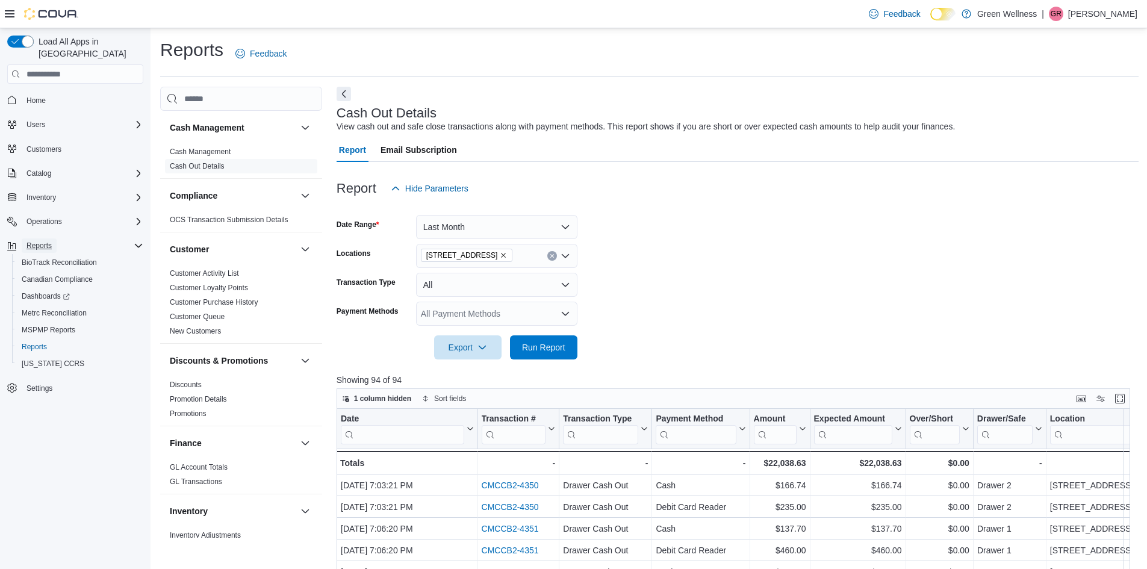
click at [34, 241] on span "Reports" at bounding box center [39, 246] width 25 height 10
click at [31, 258] on span "BioTrack Reconciliation" at bounding box center [59, 263] width 75 height 10
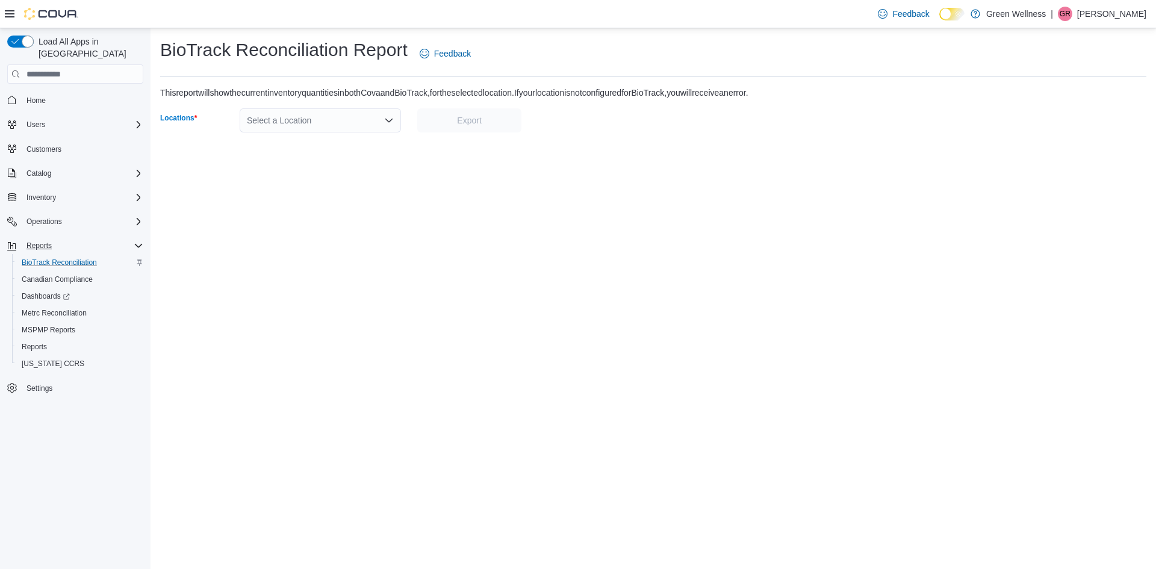
click at [267, 117] on div "Select a Location" at bounding box center [320, 120] width 161 height 24
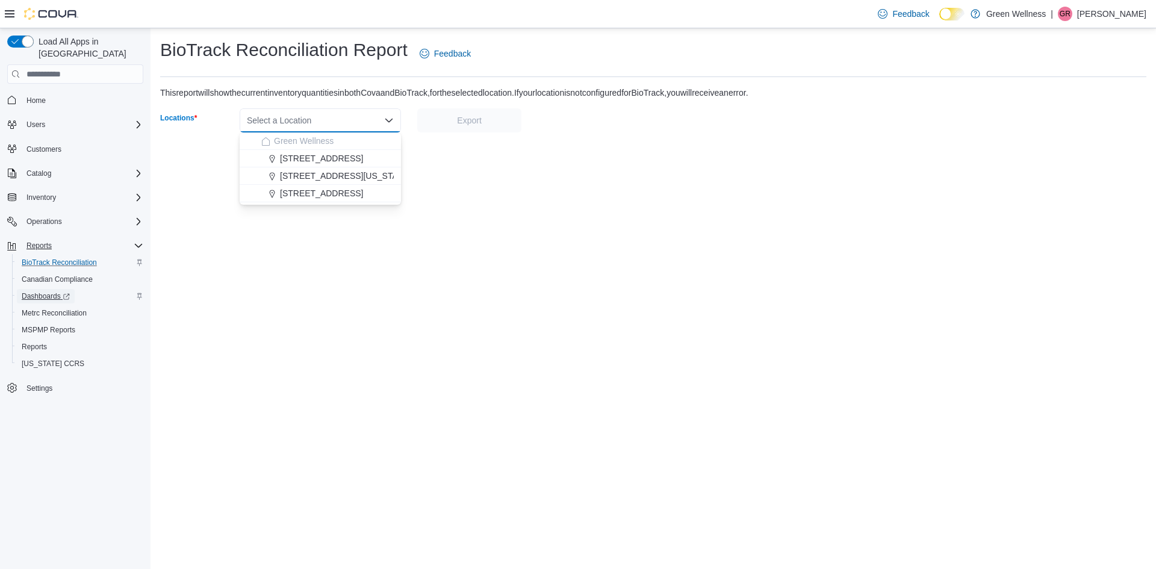
click at [51, 292] on span "Dashboards" at bounding box center [46, 297] width 48 height 10
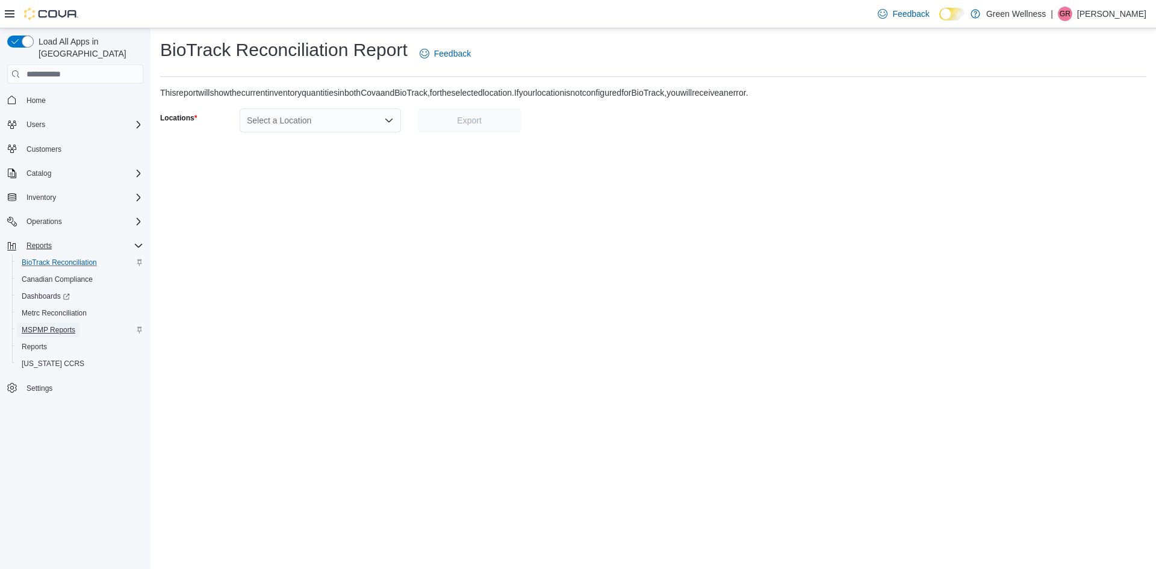
click at [48, 325] on span "MSPMP Reports" at bounding box center [49, 330] width 54 height 10
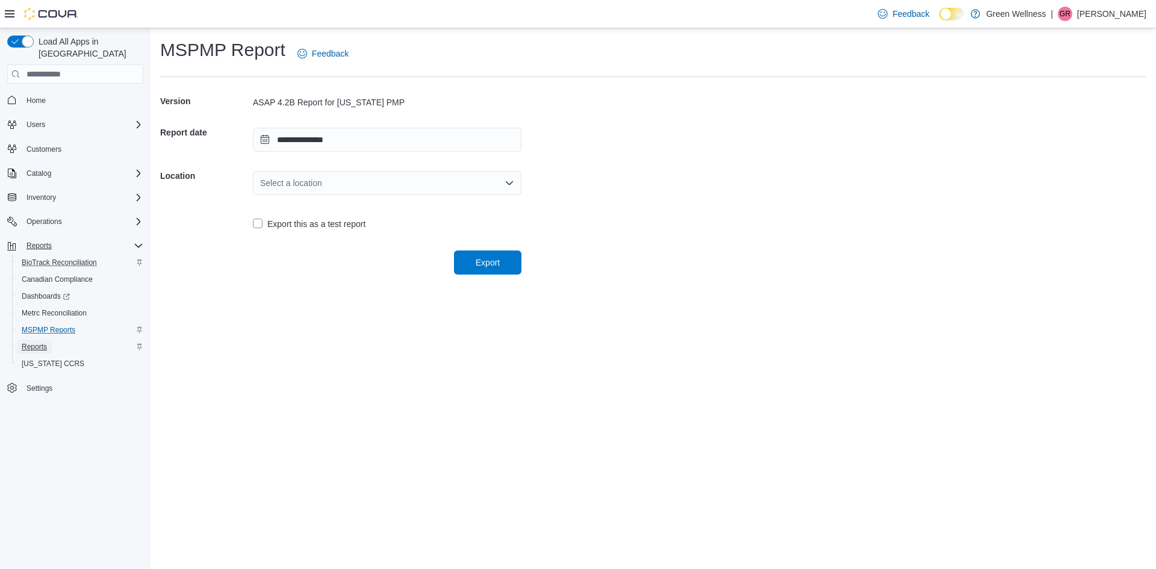
click at [42, 342] on span "Reports" at bounding box center [34, 347] width 25 height 10
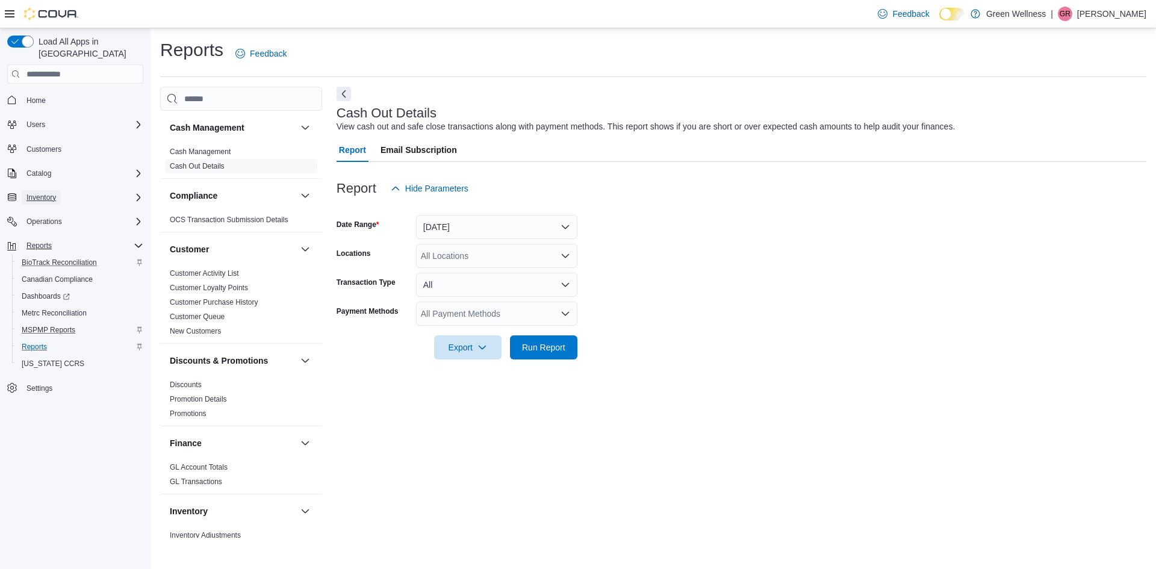
click at [42, 193] on span "Inventory" at bounding box center [42, 198] width 30 height 10
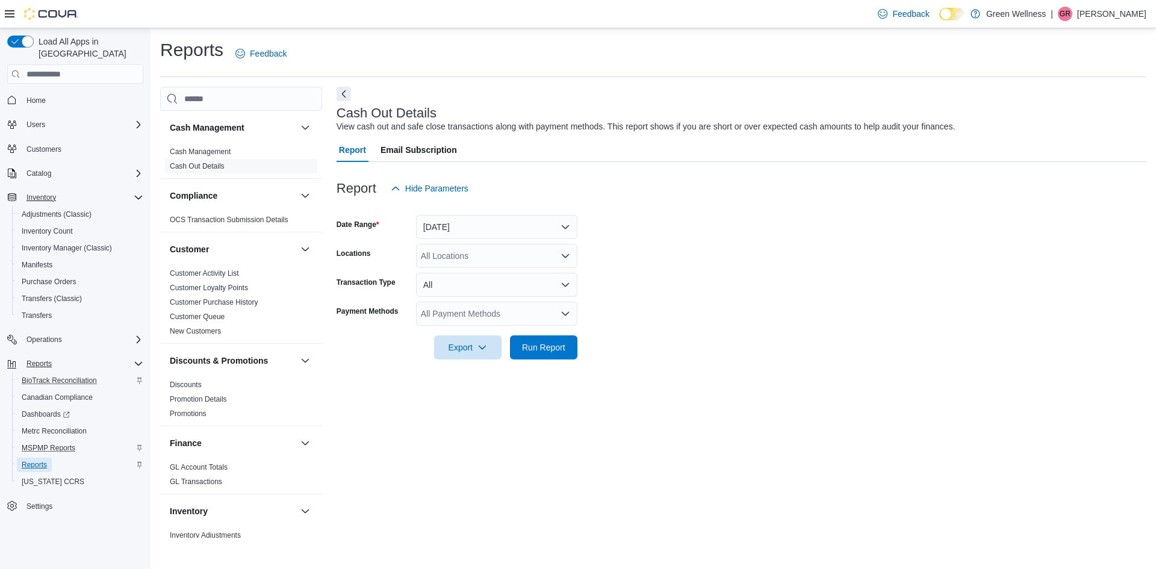
click at [35, 460] on span "Reports" at bounding box center [34, 465] width 25 height 10
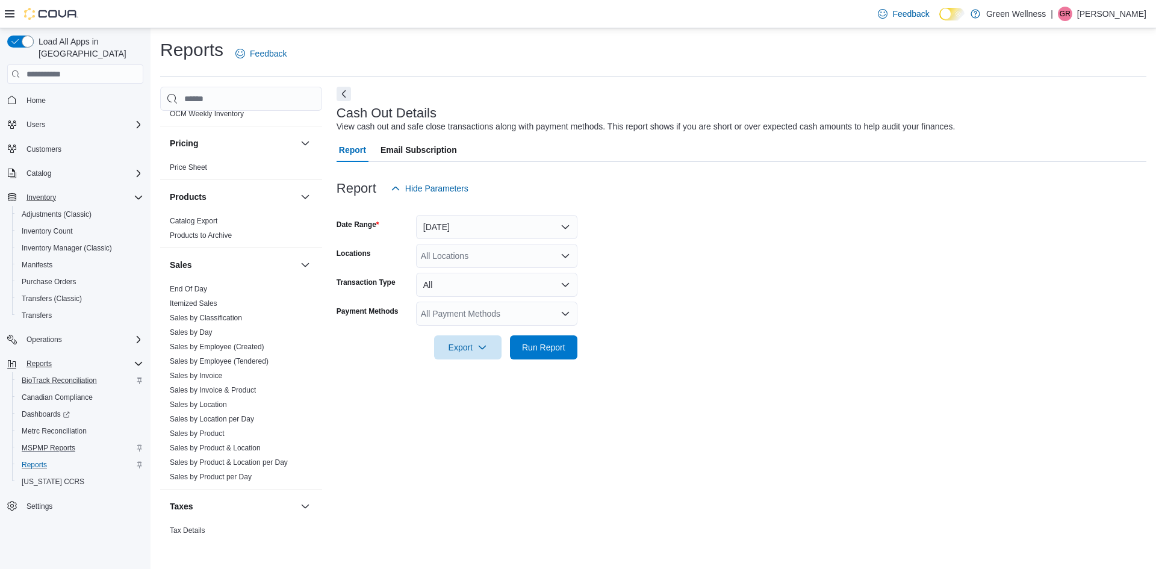
scroll to position [723, 0]
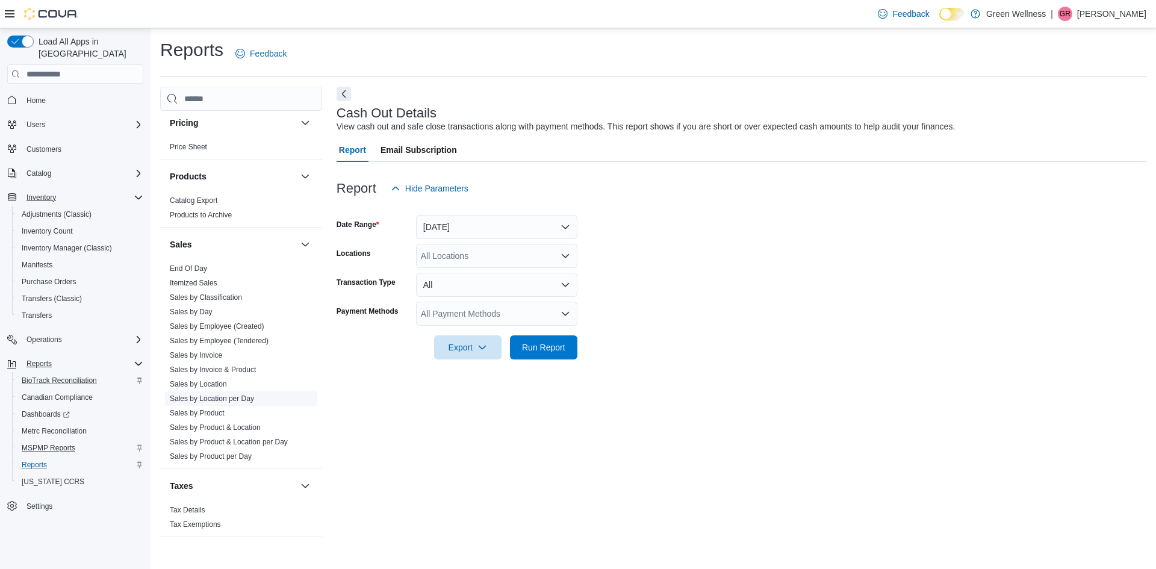
click at [229, 397] on link "Sales by Location per Day" at bounding box center [212, 399] width 84 height 8
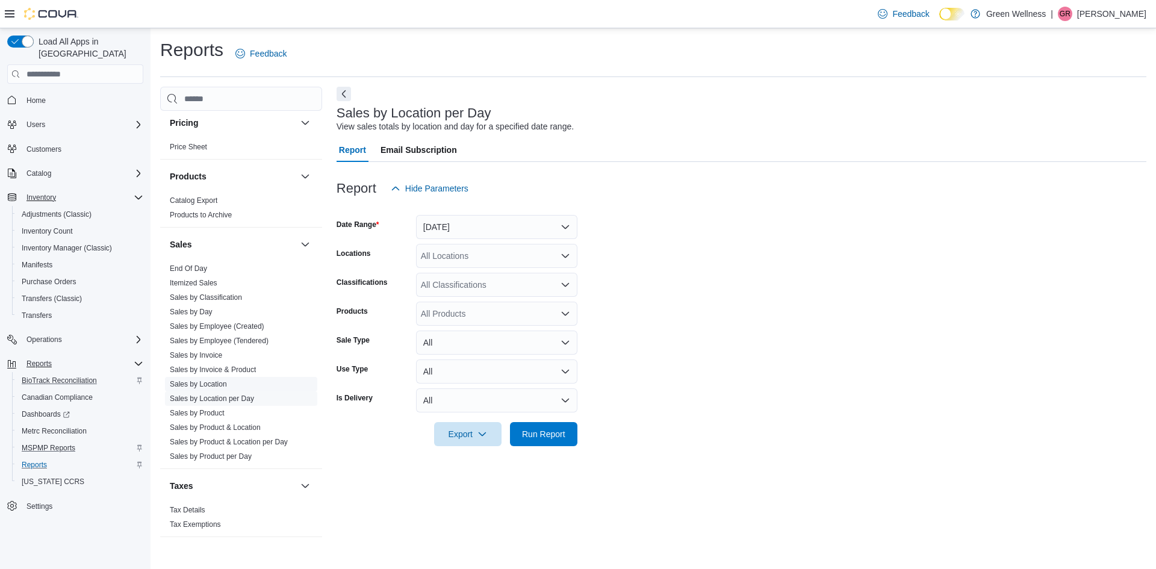
click at [217, 386] on link "Sales by Location" at bounding box center [198, 384] width 57 height 8
click at [465, 232] on button "[DATE]" at bounding box center [496, 227] width 161 height 24
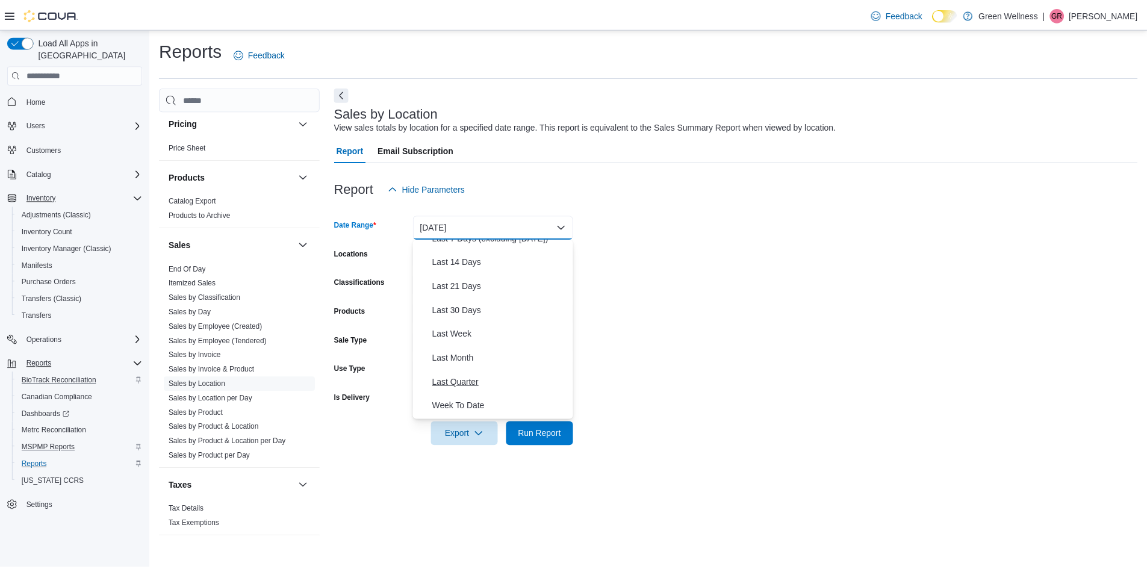
scroll to position [181, 0]
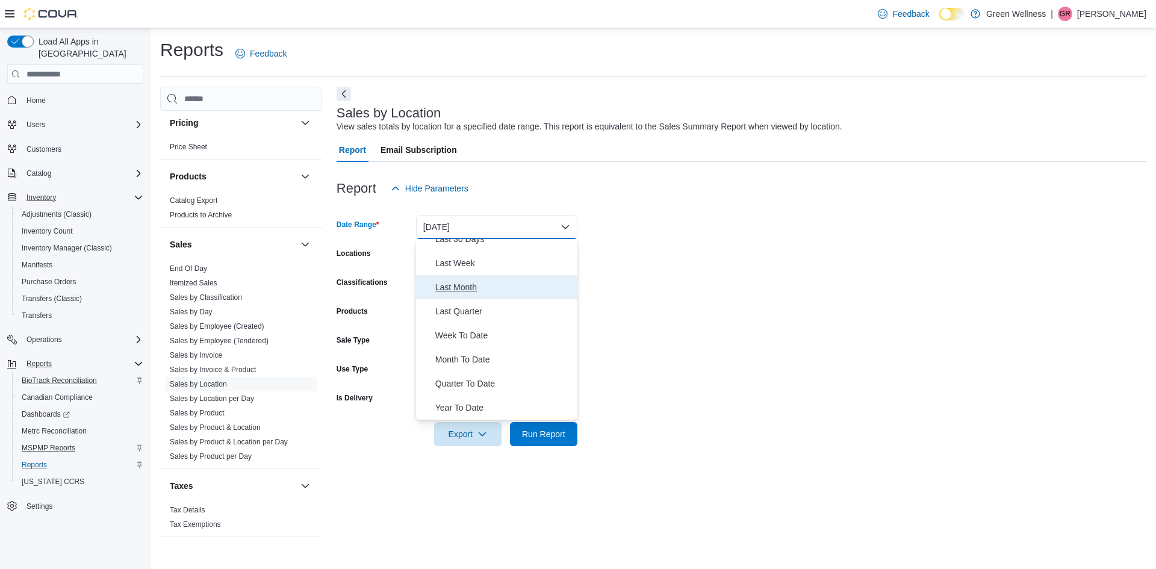
click at [463, 285] on span "Last Month" at bounding box center [503, 287] width 137 height 14
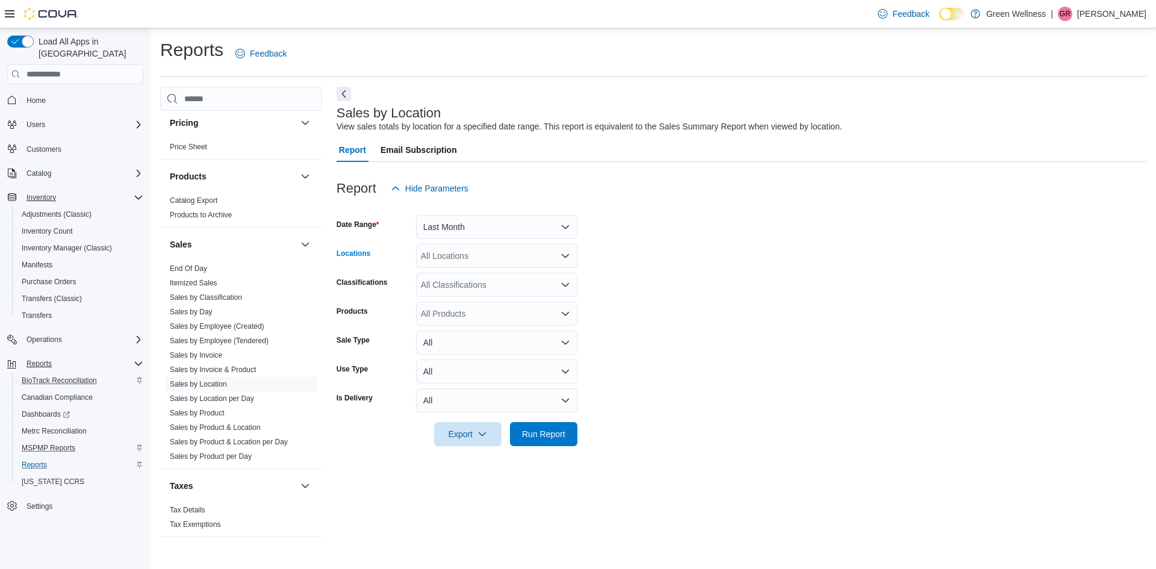
click at [471, 261] on div "All Locations" at bounding box center [496, 256] width 161 height 24
click at [473, 287] on button "[STREET_ADDRESS]" at bounding box center [496, 293] width 161 height 17
click at [644, 292] on form "Date Range Last Month Locations [STREET_ADDRESS] Classifications All Classifica…" at bounding box center [742, 324] width 810 height 246
click at [532, 436] on span "Run Report" at bounding box center [543, 434] width 43 height 12
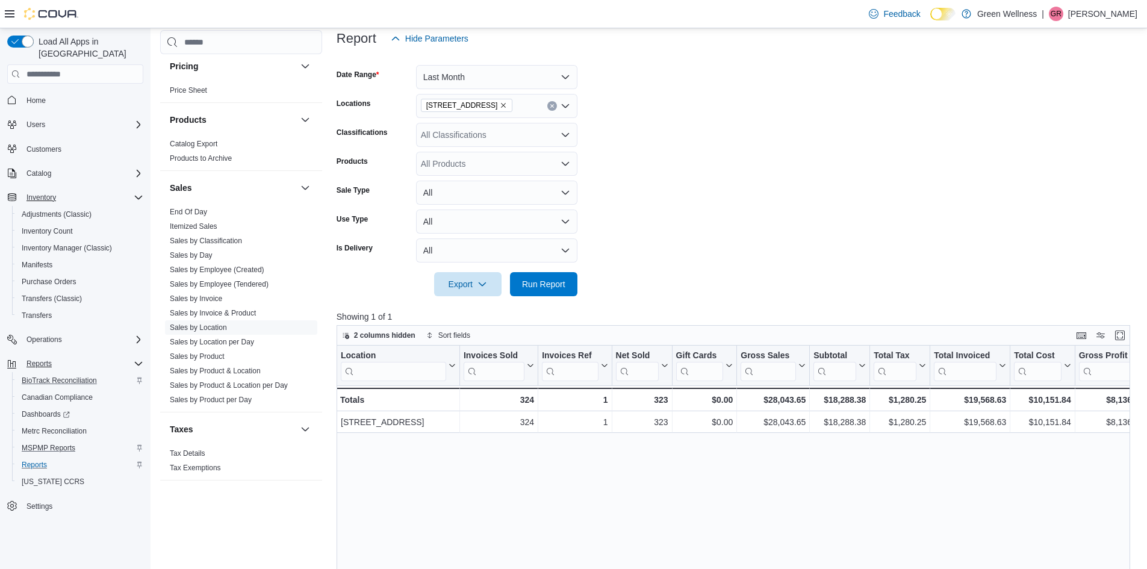
scroll to position [181, 0]
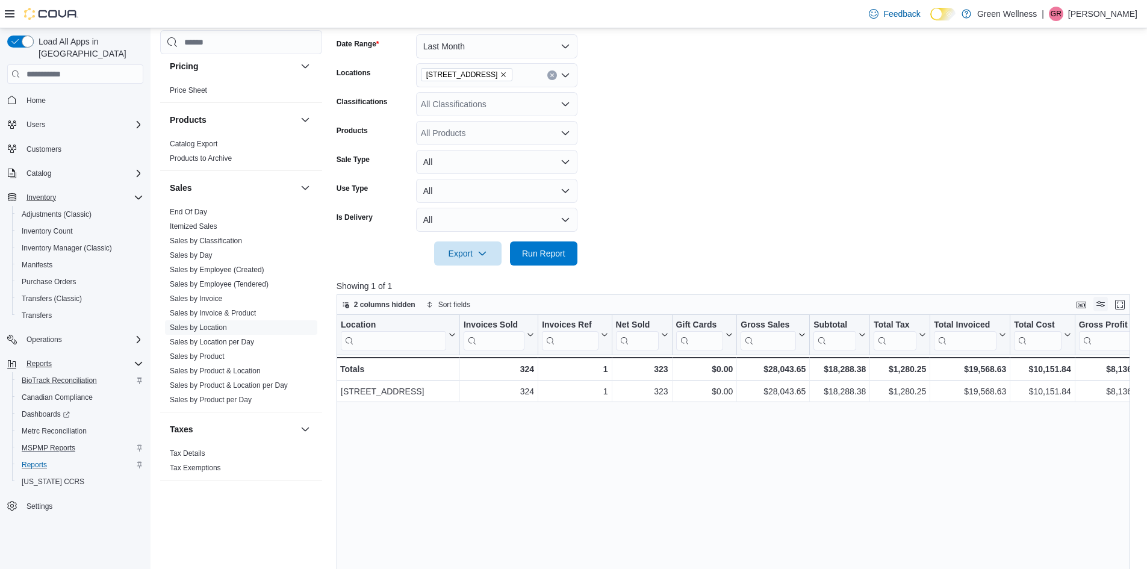
click at [1108, 304] on button "Display options" at bounding box center [1101, 304] width 14 height 14
click at [563, 136] on icon "Open list of options" at bounding box center [566, 133] width 10 height 10
click at [600, 155] on form "Date Range Last Month Locations [STREET_ADDRESS] Classifications All Classifica…" at bounding box center [738, 143] width 802 height 246
click at [563, 103] on icon "Open list of options" at bounding box center [565, 104] width 7 height 4
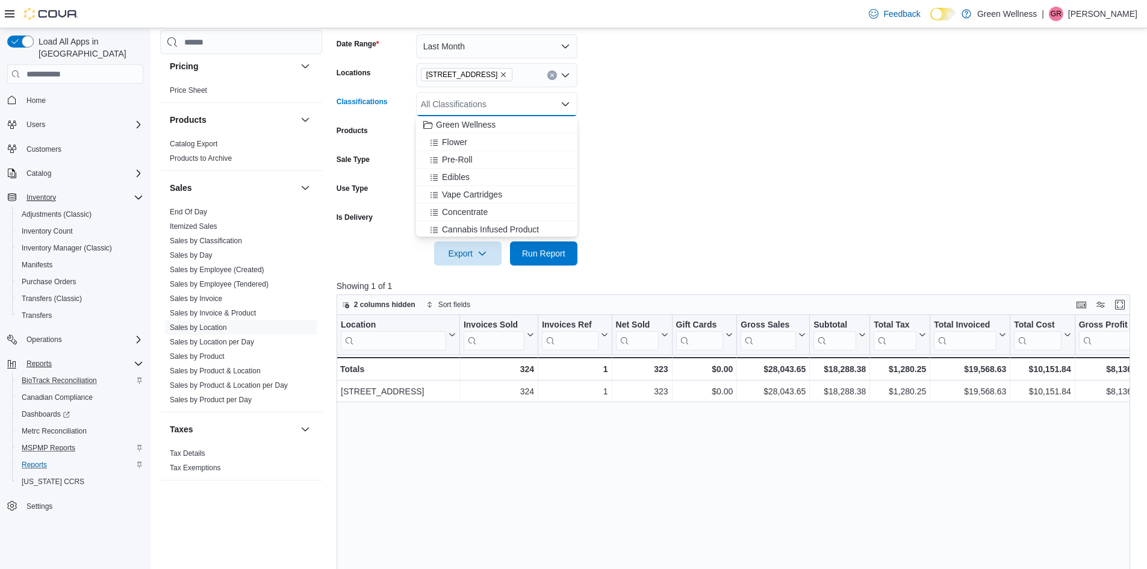
click at [563, 103] on icon "Close list of options" at bounding box center [565, 104] width 7 height 4
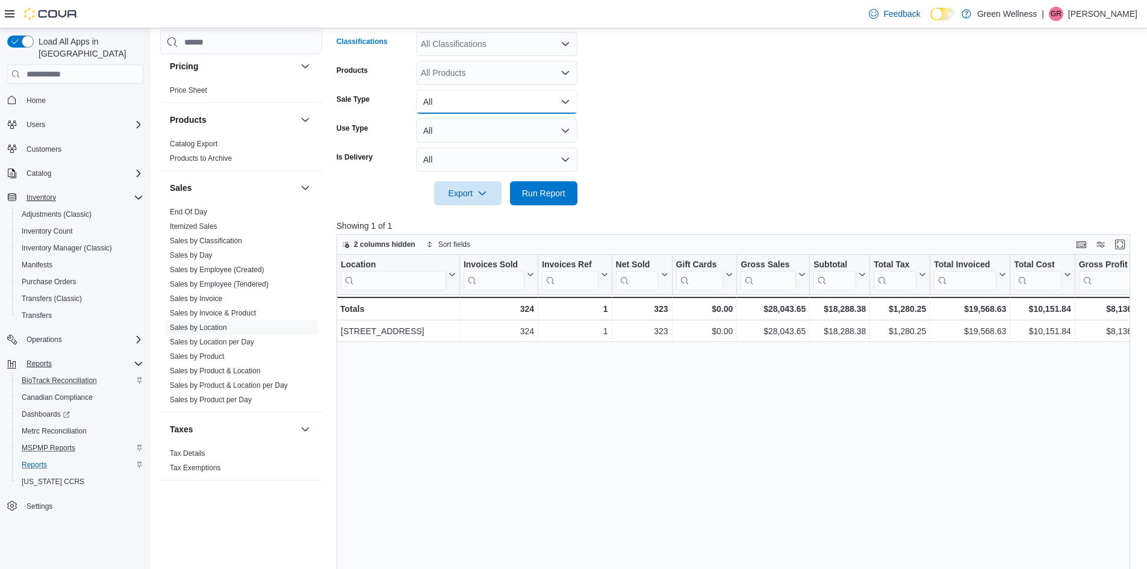
click at [568, 107] on button "All" at bounding box center [496, 102] width 161 height 24
click at [588, 117] on form "Date Range Last Month Locations [STREET_ADDRESS] Classifications All Classifica…" at bounding box center [738, 83] width 802 height 246
click at [574, 125] on button "All" at bounding box center [496, 131] width 161 height 24
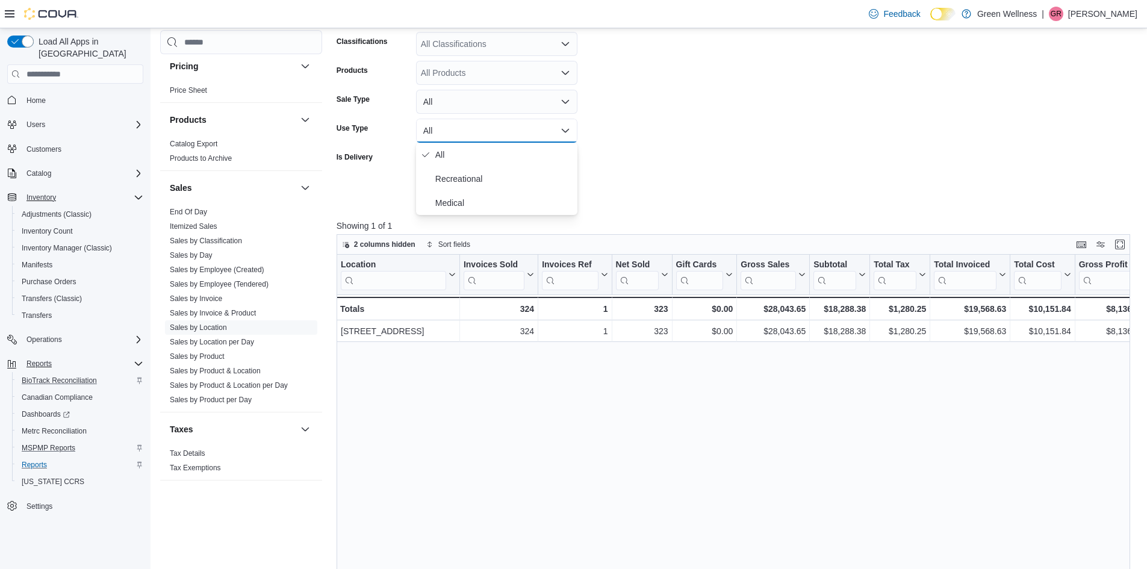
click at [604, 139] on form "Date Range Last Month Locations [STREET_ADDRESS] Classifications All Classifica…" at bounding box center [738, 83] width 802 height 246
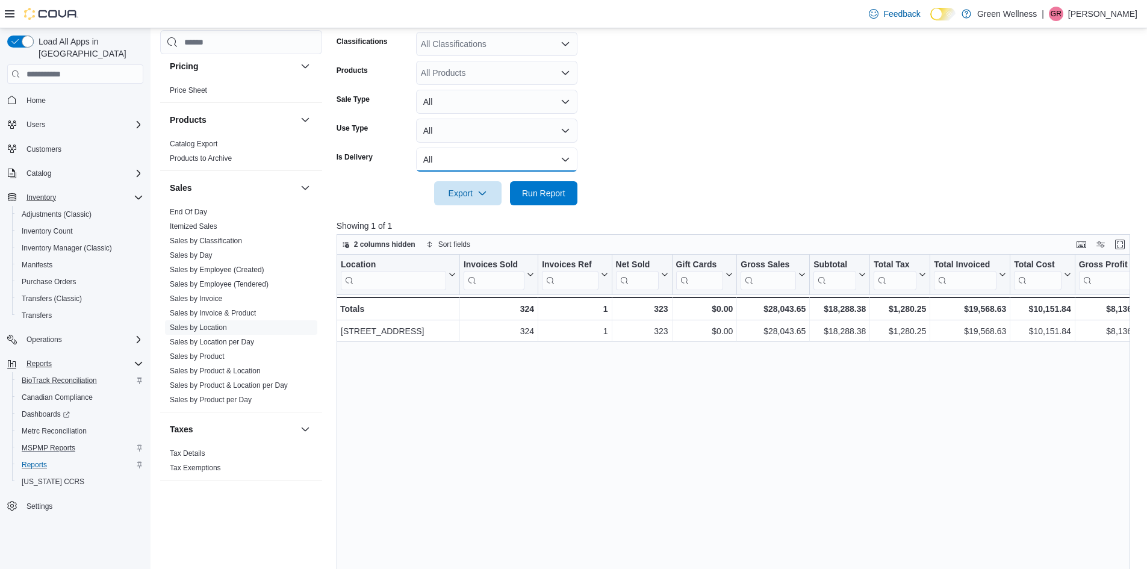
click at [563, 161] on button "All" at bounding box center [496, 160] width 161 height 24
click at [621, 163] on form "Date Range Last Month Locations [STREET_ADDRESS] Classifications All Classifica…" at bounding box center [738, 83] width 802 height 246
click at [438, 243] on span "Sort fields" at bounding box center [454, 245] width 32 height 10
click at [436, 288] on span "Pick fields to sort by" at bounding box center [458, 291] width 64 height 10
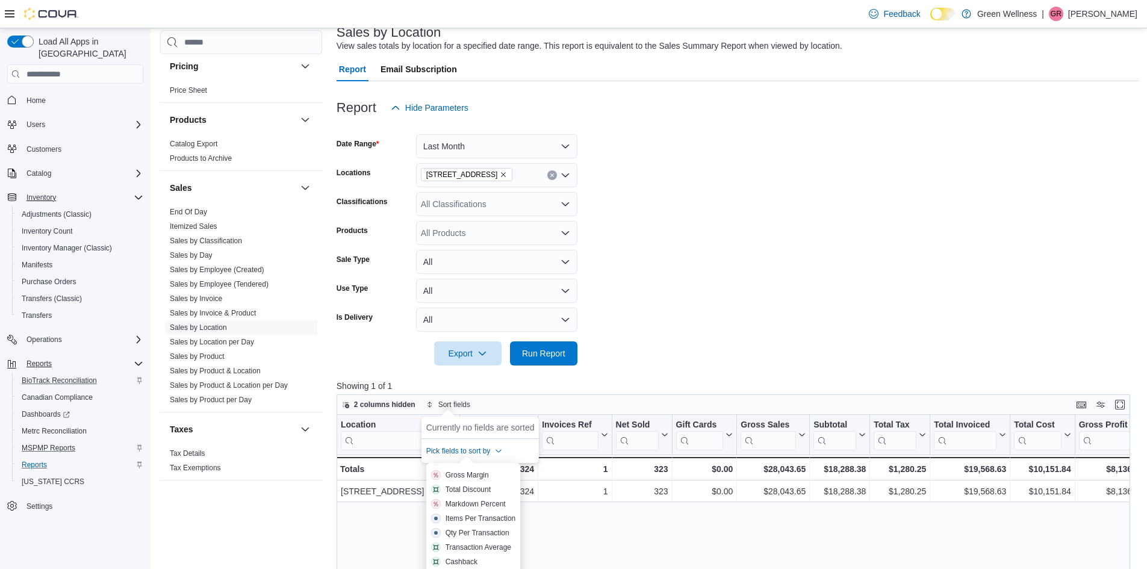
scroll to position [60, 0]
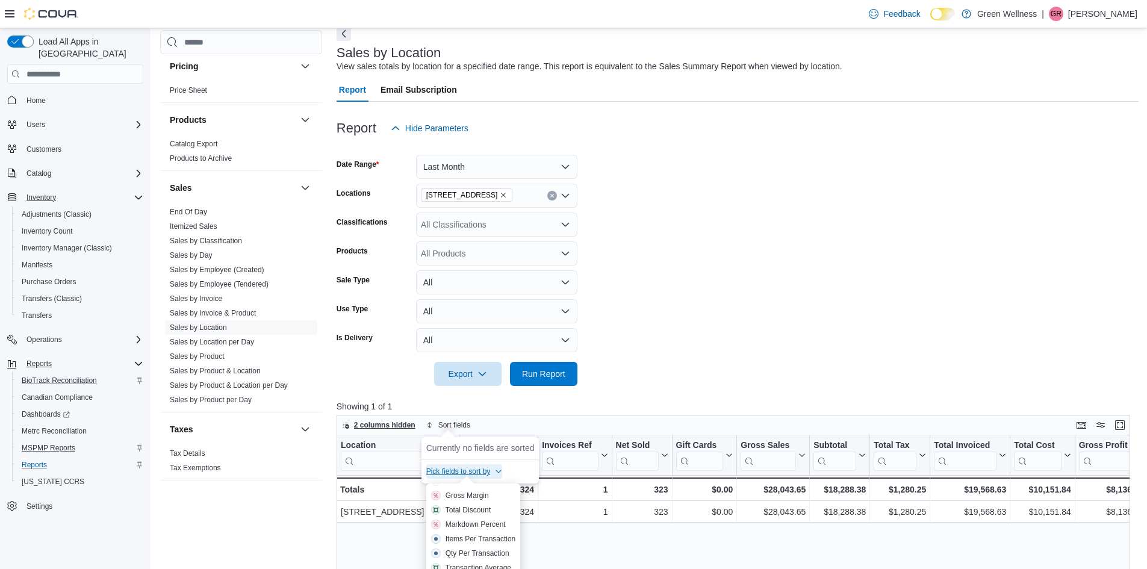
click at [378, 425] on span "2 columns hidden" at bounding box center [384, 425] width 61 height 10
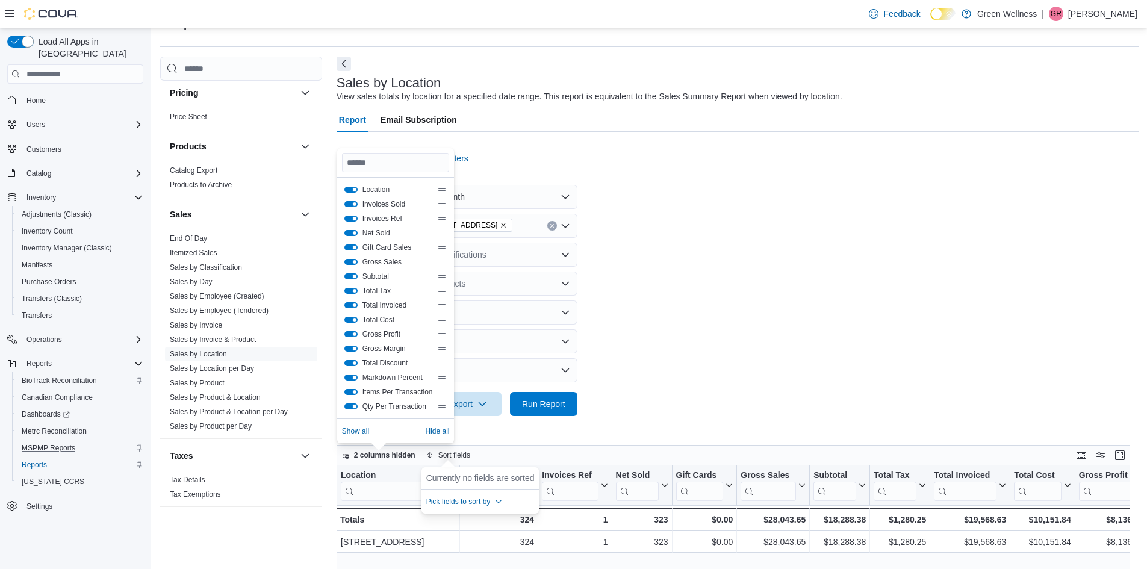
scroll to position [0, 0]
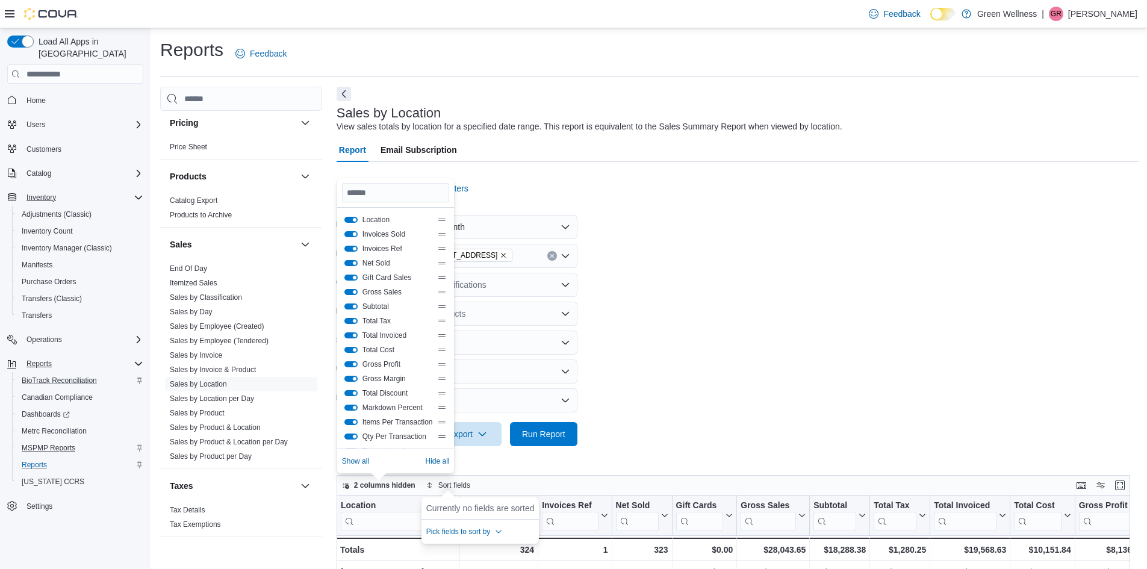
click at [355, 233] on button "Invoices Sold" at bounding box center [351, 234] width 13 height 6
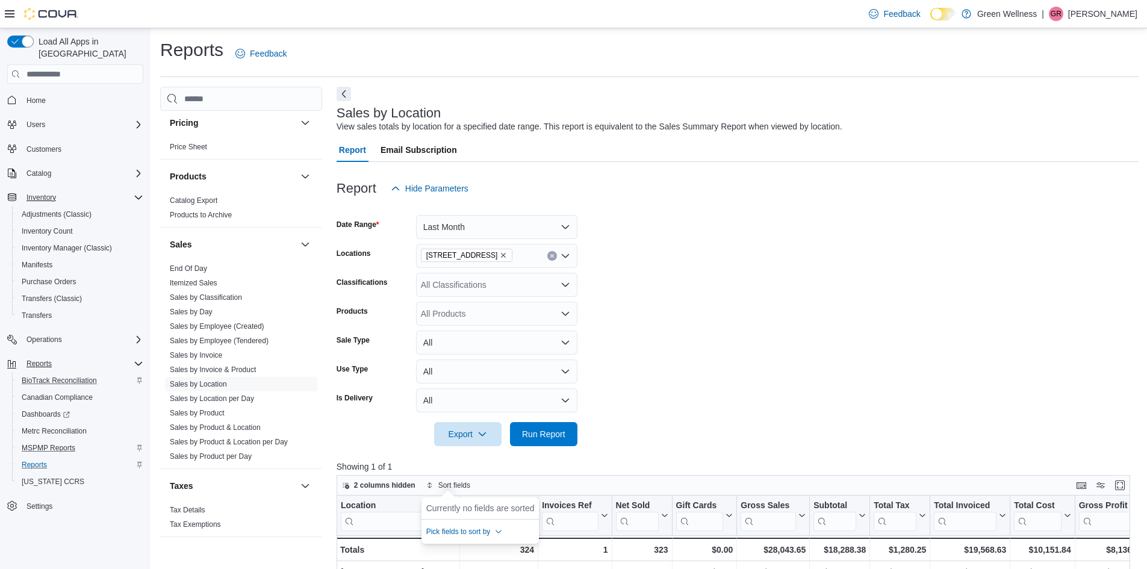
click at [482, 471] on p "Showing 1 of 1" at bounding box center [738, 467] width 802 height 12
click at [510, 479] on div "2 columns hidden Sort fields" at bounding box center [734, 485] width 794 height 20
click at [384, 484] on span "2 columns hidden" at bounding box center [384, 486] width 61 height 10
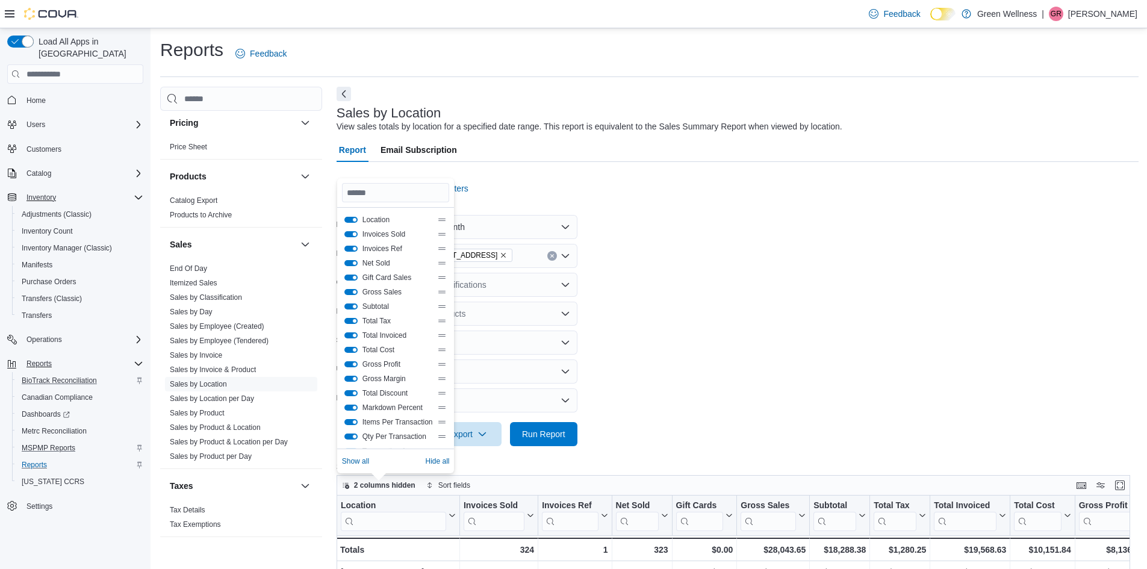
click at [354, 235] on button "Invoices Sold" at bounding box center [351, 234] width 13 height 6
click at [352, 249] on button "Invoices Ref" at bounding box center [351, 249] width 13 height 6
click at [354, 261] on button "Net Sold" at bounding box center [351, 263] width 13 height 6
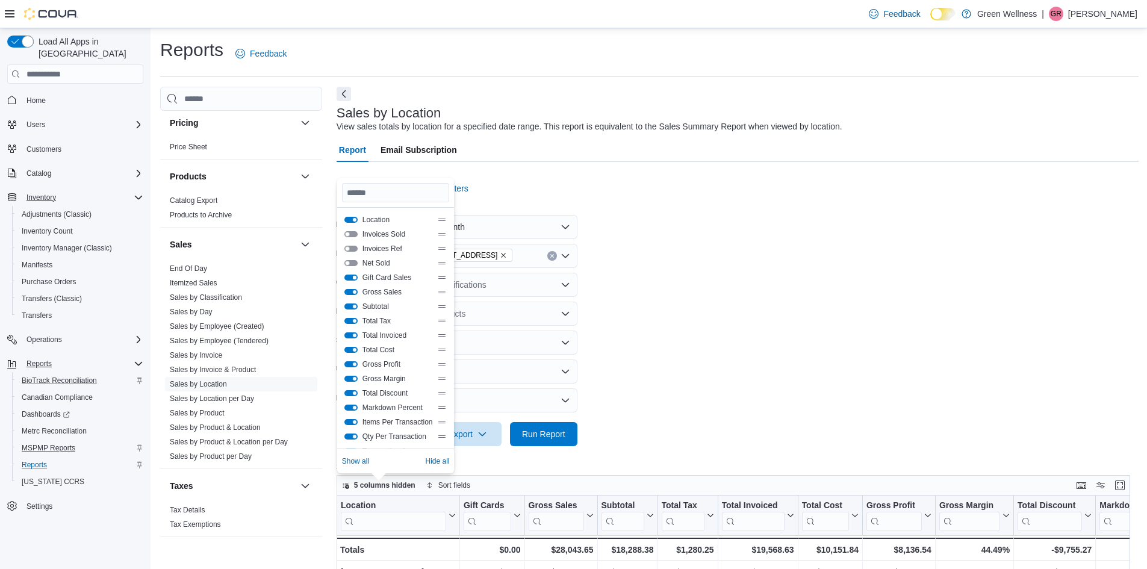
click at [351, 277] on button "Gift Card Sales" at bounding box center [351, 278] width 13 height 6
click at [351, 406] on button "Markdown Percent" at bounding box center [351, 408] width 13 height 6
click at [352, 422] on button "Items Per Transaction" at bounding box center [351, 422] width 13 height 6
click at [349, 435] on button "Qty Per Transaction" at bounding box center [351, 437] width 13 height 6
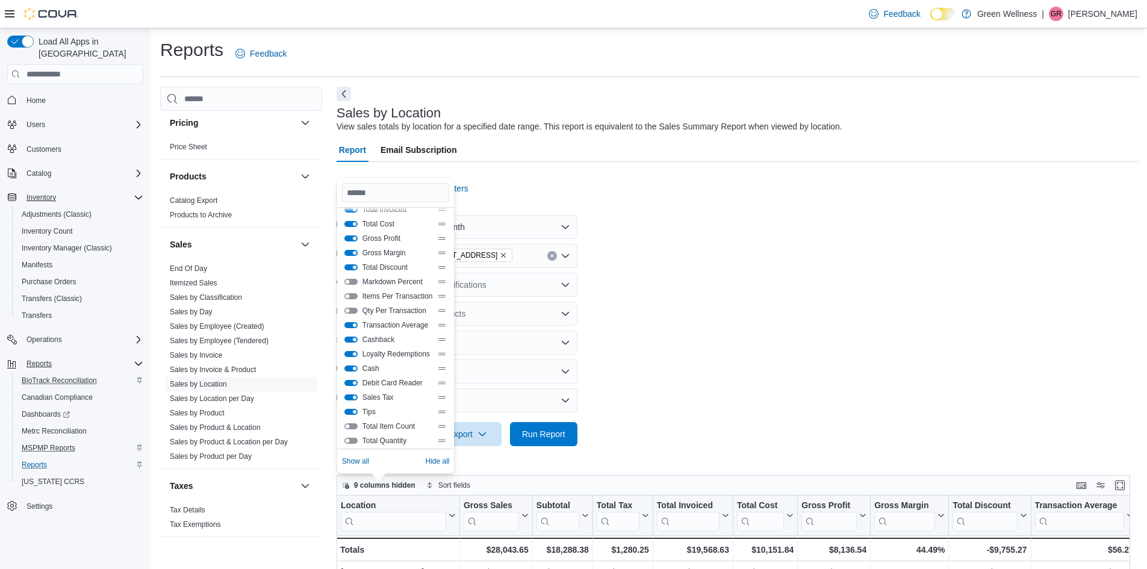
scroll to position [130, 0]
click at [354, 318] on button "Transaction Average" at bounding box center [351, 321] width 13 height 6
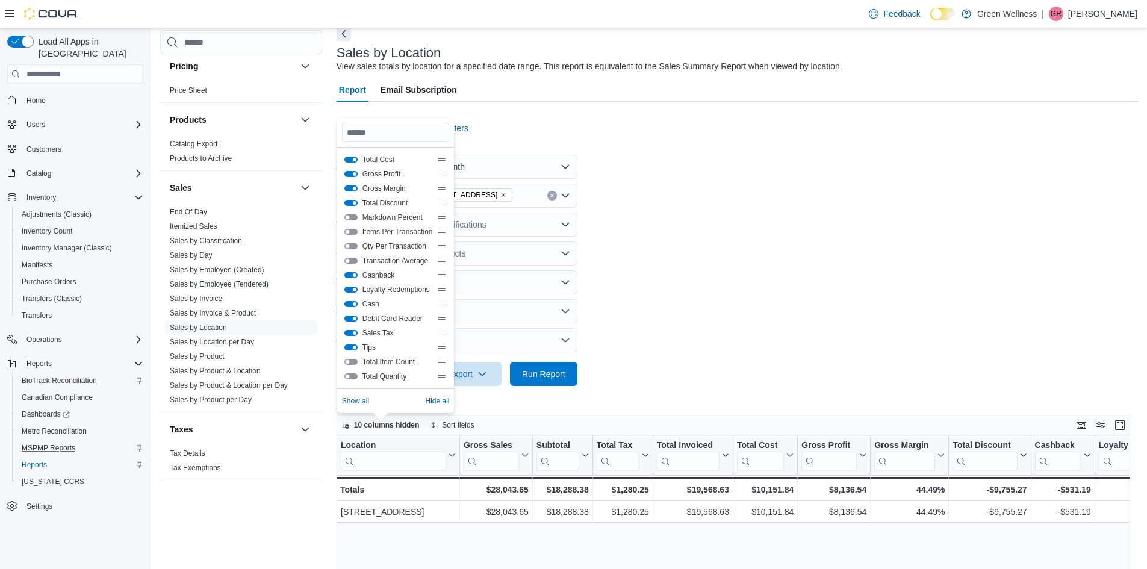
click at [737, 308] on form "Date Range Last Month Locations [STREET_ADDRESS] Classifications All Classifica…" at bounding box center [738, 263] width 802 height 246
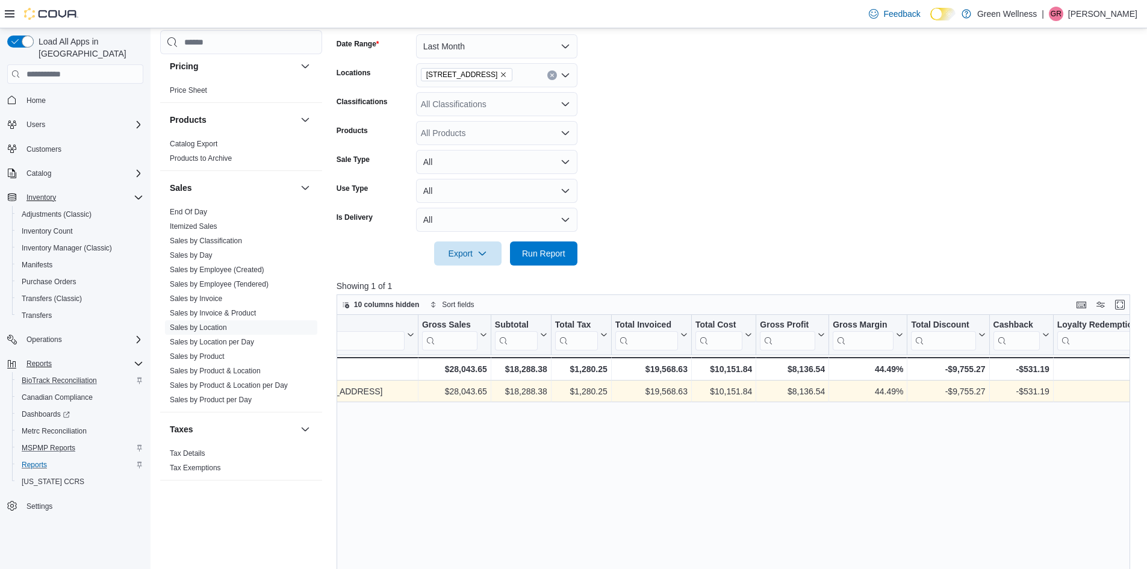
scroll to position [0, 0]
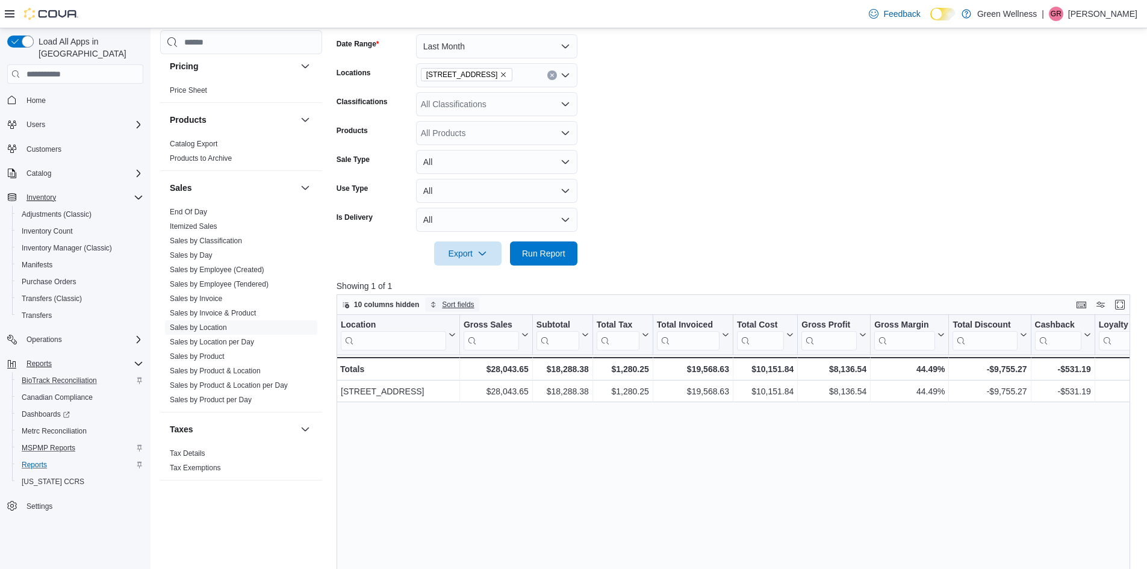
click at [461, 305] on span "Sort fields" at bounding box center [458, 305] width 32 height 10
click at [411, 298] on span "10 columns hidden" at bounding box center [381, 305] width 78 height 14
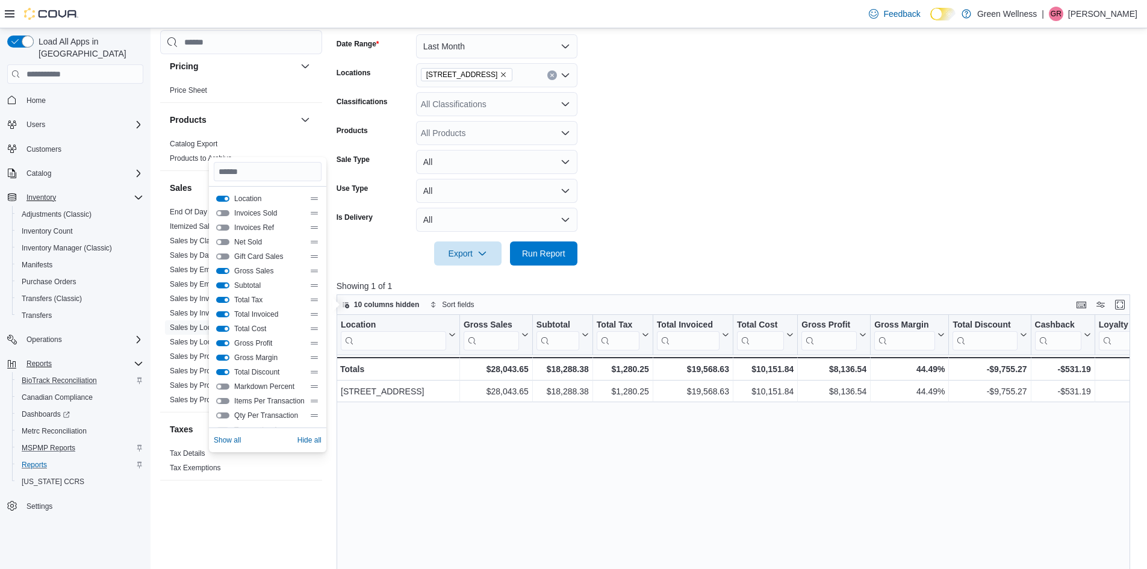
click at [224, 242] on button "Net Sold" at bounding box center [222, 242] width 13 height 6
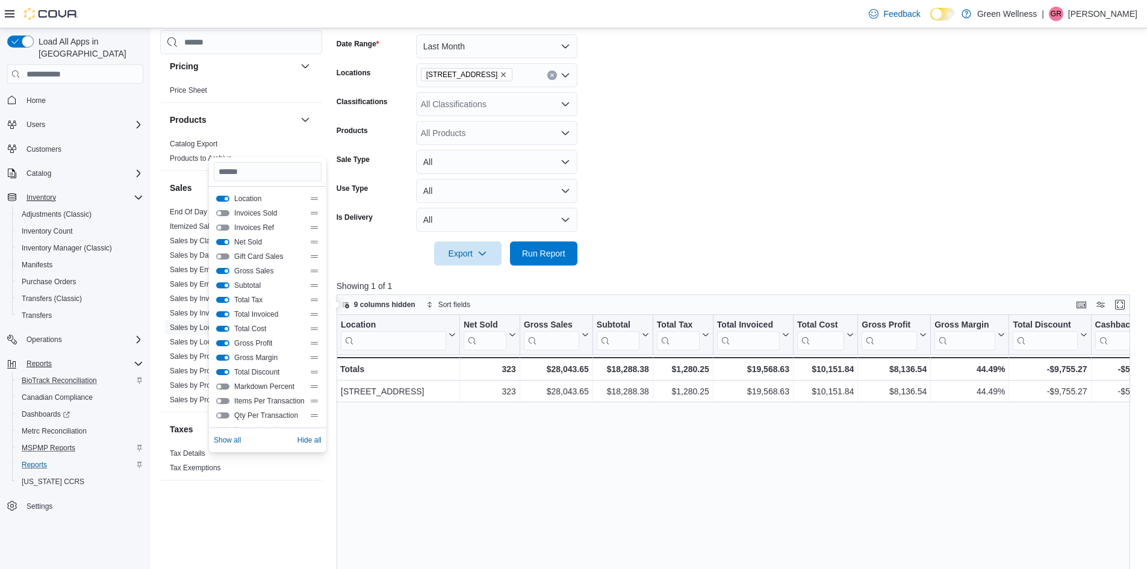
click at [224, 242] on button "Net Sold" at bounding box center [222, 242] width 13 height 6
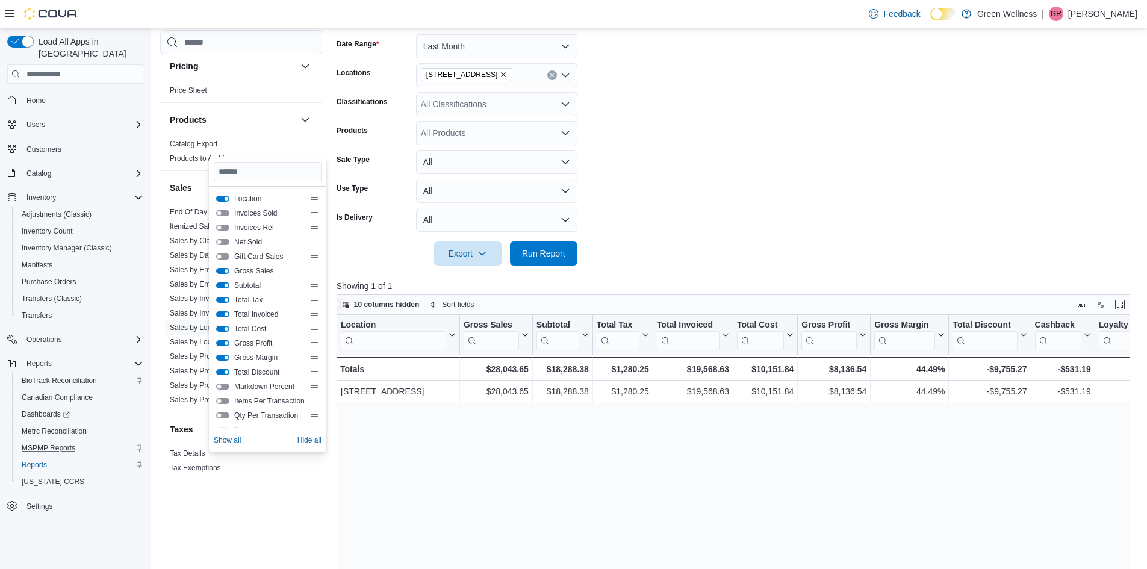
click at [226, 255] on button "Gift Card Sales" at bounding box center [222, 257] width 13 height 6
click at [225, 386] on button "Tips" at bounding box center [222, 387] width 13 height 6
click at [224, 326] on button "Loyalty Redemptions" at bounding box center [222, 329] width 13 height 6
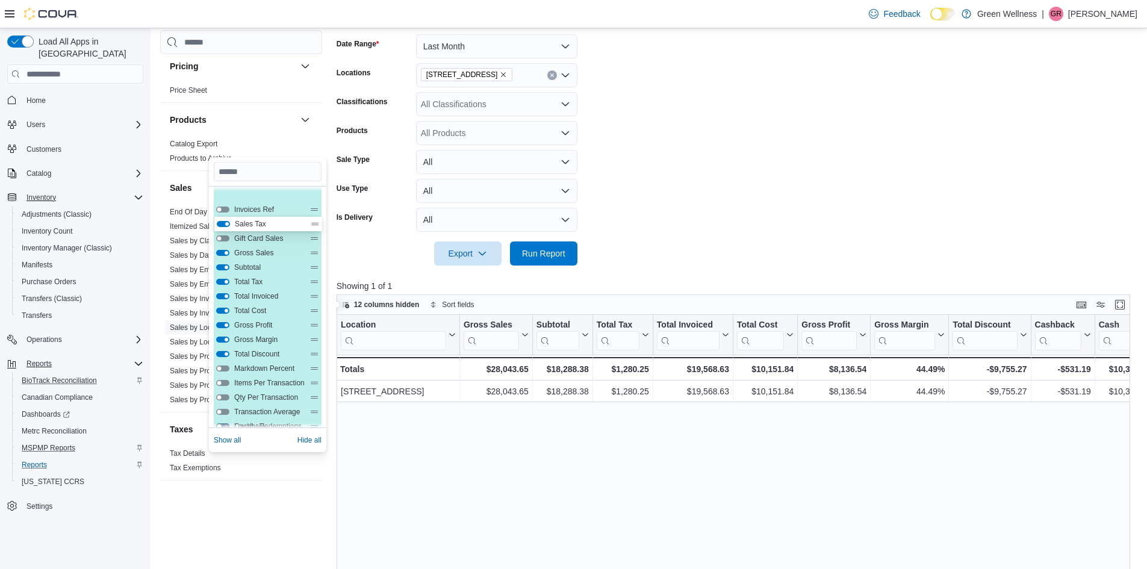
scroll to position [0, 0]
drag, startPoint x: 313, startPoint y: 373, endPoint x: 317, endPoint y: 207, distance: 165.7
click at [317, 207] on div "Location Invoices Sold Invoices Ref Net Sold Gift Card Sales Gross Sales Subtot…" at bounding box center [268, 372] width 108 height 361
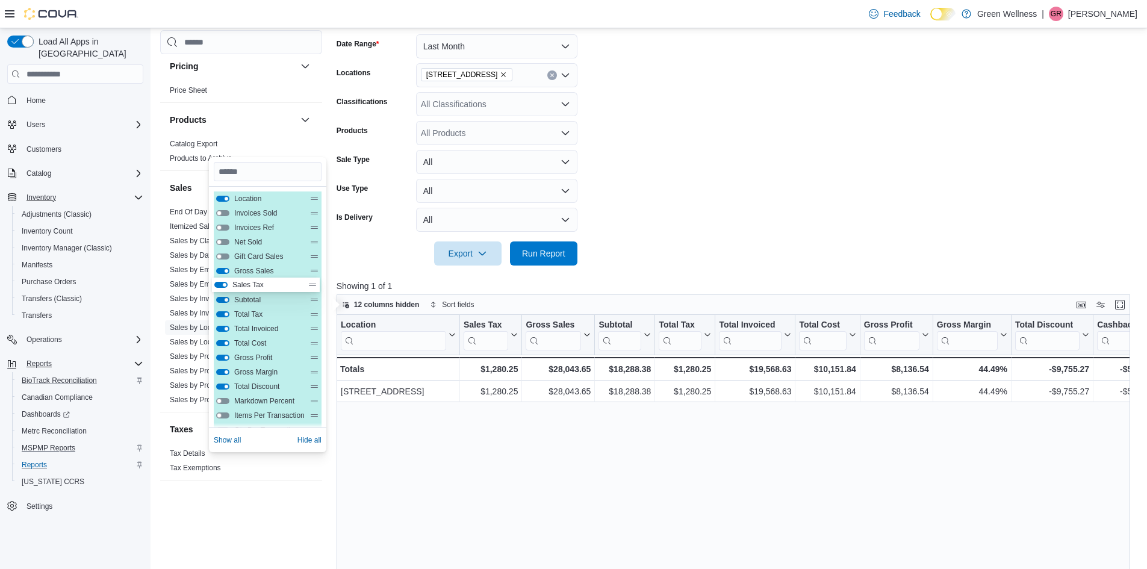
drag, startPoint x: 314, startPoint y: 216, endPoint x: 313, endPoint y: 292, distance: 75.3
click at [313, 292] on div "Location Sales Tax Invoices Sold Invoices Ref Net Sold Gift Card Sales Gross Sa…" at bounding box center [268, 372] width 108 height 361
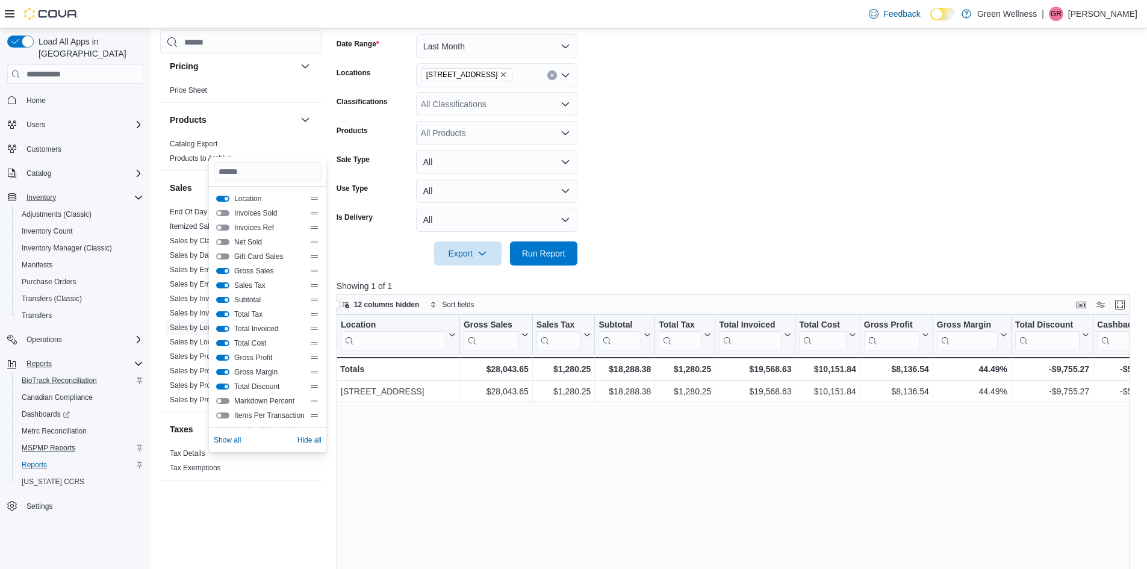
click at [222, 314] on button "Total Tax" at bounding box center [222, 314] width 13 height 6
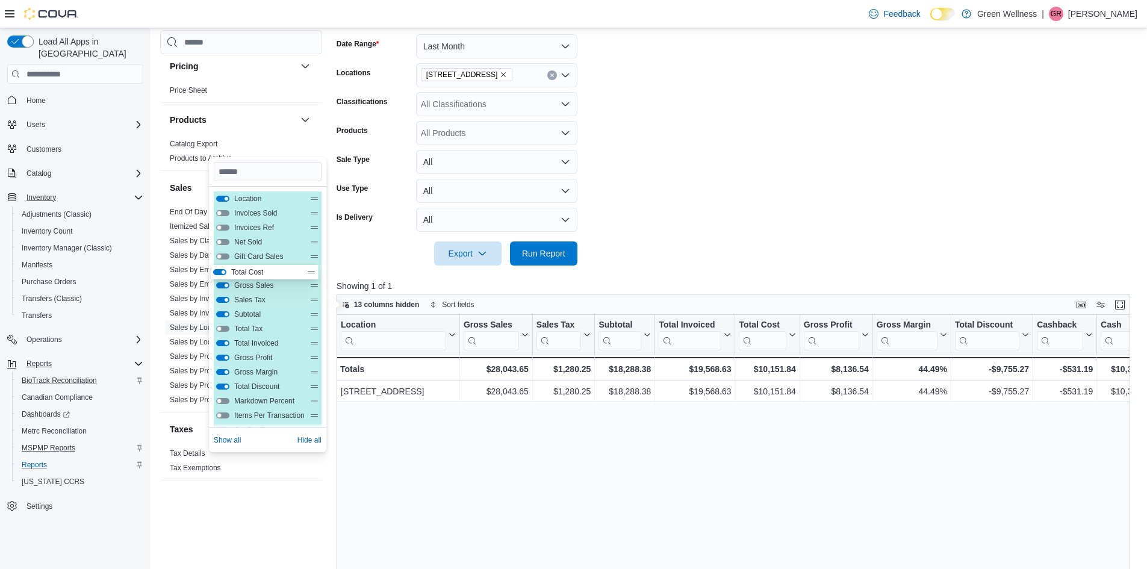
drag, startPoint x: 316, startPoint y: 343, endPoint x: 312, endPoint y: 269, distance: 74.8
click at [312, 269] on div "Location Invoices Sold Invoices Ref Net Sold Gift Card Sales Gross Sales Sales …" at bounding box center [268, 372] width 108 height 361
drag, startPoint x: 316, startPoint y: 302, endPoint x: 316, endPoint y: 266, distance: 36.7
click at [316, 266] on div "Location Invoices Sold Invoices Ref Net Sold Gift Card Sales Total Cost Gross S…" at bounding box center [268, 372] width 108 height 361
drag, startPoint x: 313, startPoint y: 299, endPoint x: 314, endPoint y: 263, distance: 36.2
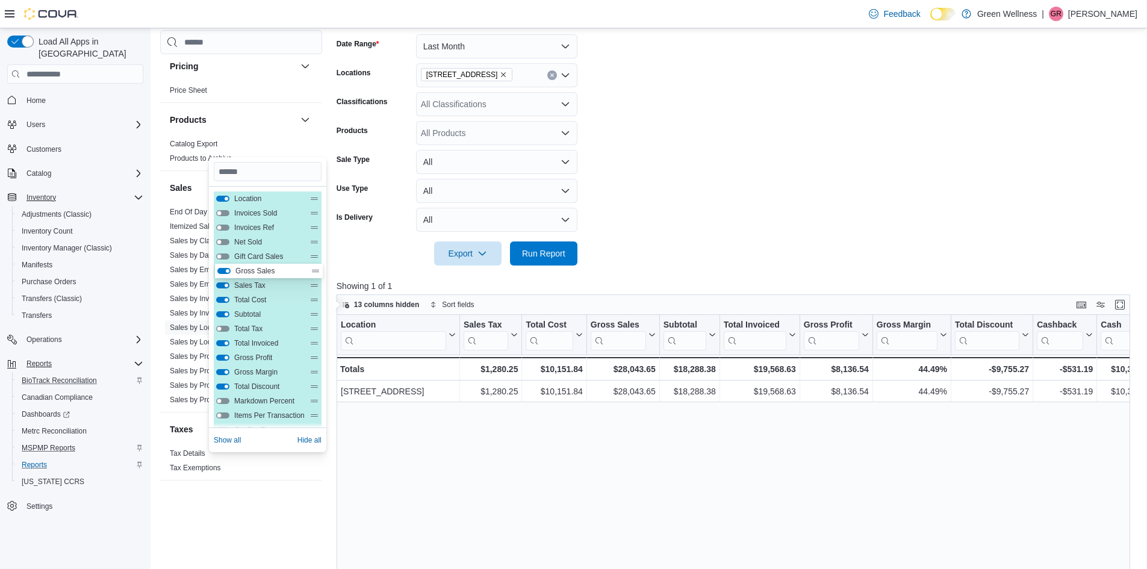
click at [314, 263] on div "Location Invoices Sold Invoices Ref Net Sold Gift Card Sales Sales Tax Total Co…" at bounding box center [268, 372] width 108 height 361
drag, startPoint x: 313, startPoint y: 272, endPoint x: 316, endPoint y: 210, distance: 62.7
click at [316, 210] on div "Location Invoices Sold Invoices Ref Net Sold Gift Card Sales Gross Sales Sales …" at bounding box center [268, 372] width 108 height 361
drag, startPoint x: 315, startPoint y: 399, endPoint x: 321, endPoint y: 220, distance: 178.4
click at [321, 220] on div "Location Gross Sales Invoices Sold Invoices Ref Net Sold Gift Card Sales Sales …" at bounding box center [268, 372] width 108 height 361
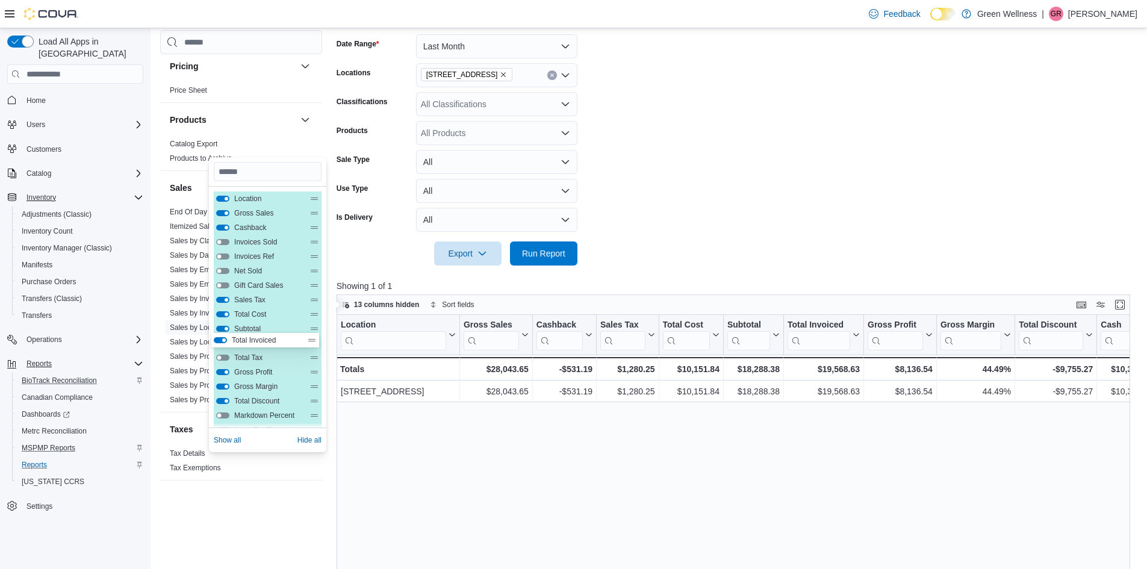
drag, startPoint x: 319, startPoint y: 360, endPoint x: 316, endPoint y: 337, distance: 22.4
click at [316, 337] on div "Location Gross Sales Cashback Invoices Sold Invoices Ref Net Sold Gift Card Sal…" at bounding box center [268, 372] width 108 height 361
drag, startPoint x: 313, startPoint y: 299, endPoint x: 321, endPoint y: 237, distance: 62.5
click at [321, 237] on div "Location Gross Sales Cashback Invoices Sold Invoices Ref Net Sold Gift Card Sal…" at bounding box center [268, 372] width 108 height 361
drag, startPoint x: 314, startPoint y: 317, endPoint x: 319, endPoint y: 257, distance: 59.8
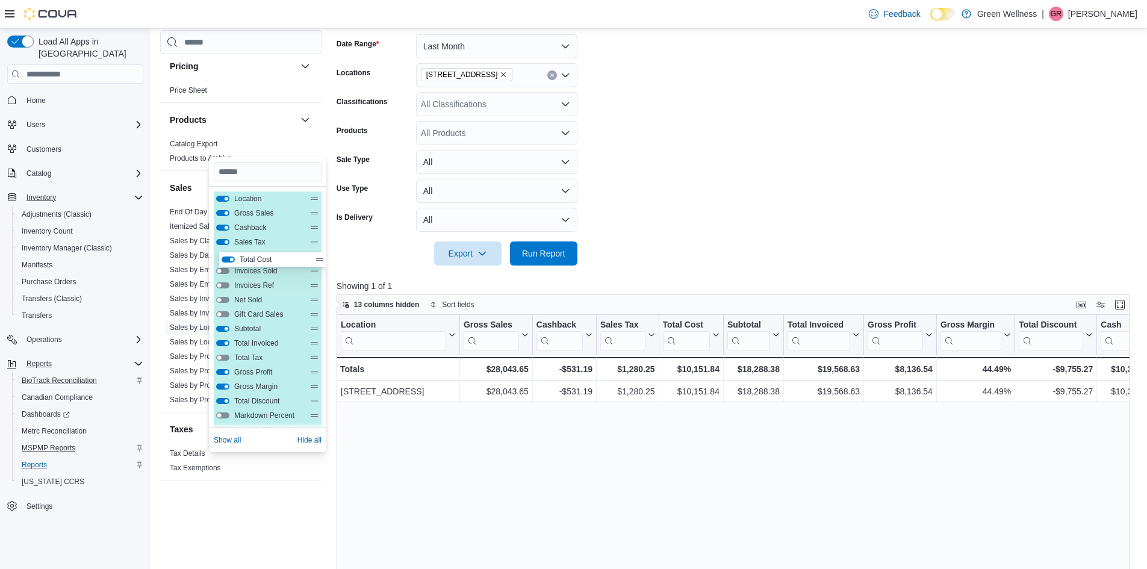
click at [319, 257] on div "Location Gross Sales Cashback Sales Tax Invoices Sold Invoices Ref Net Sold Gif…" at bounding box center [268, 372] width 108 height 361
drag, startPoint x: 312, startPoint y: 402, endPoint x: 317, endPoint y: 261, distance: 140.4
click at [317, 261] on div "Location Gross Sales Cashback Sales Tax Total Cost Invoices Sold Invoices Ref N…" at bounding box center [268, 367] width 108 height 361
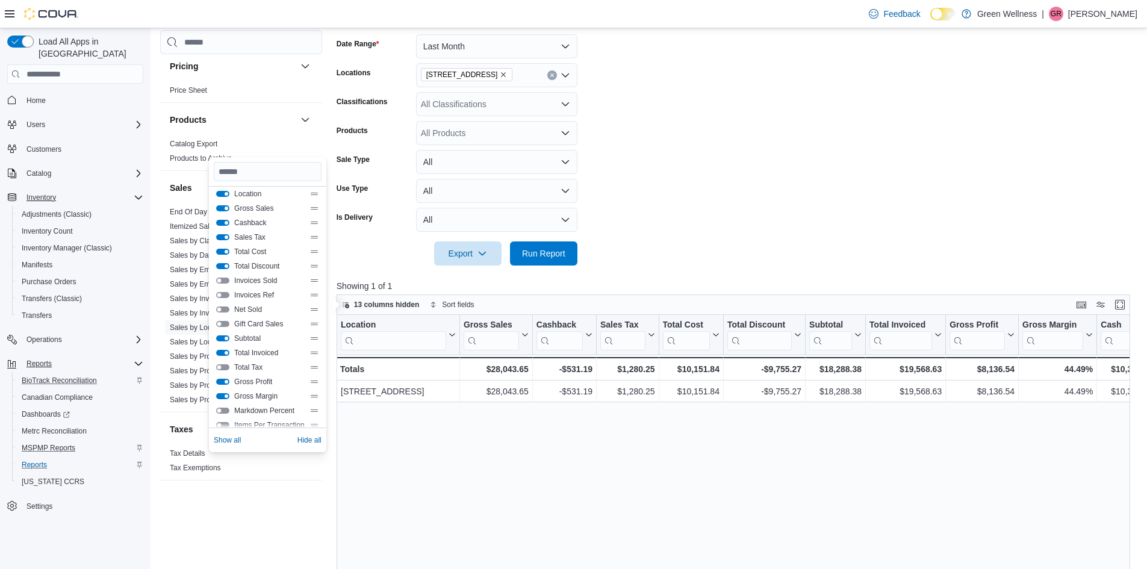
click at [315, 345] on div "Subtotal" at bounding box center [268, 338] width 108 height 14
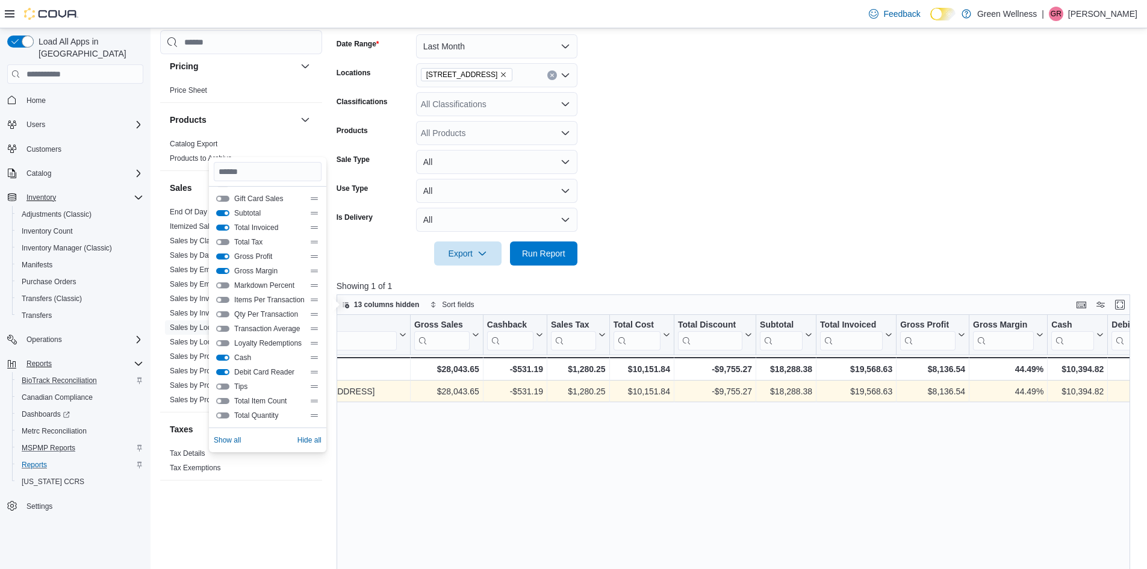
scroll to position [0, 117]
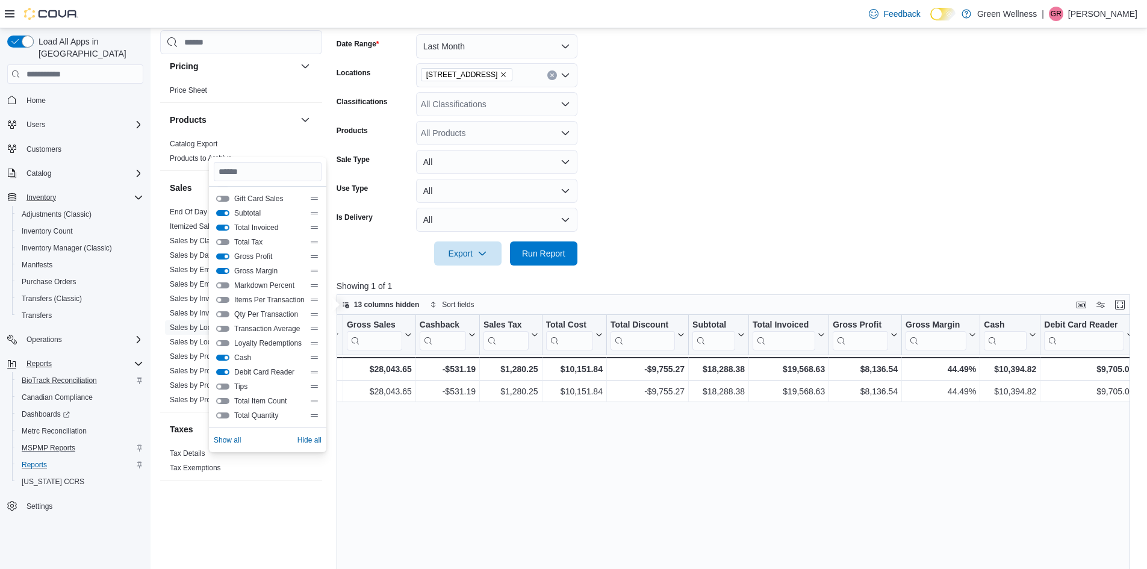
click at [386, 433] on div "Location Click to view column header actions Gross Sales Click to view column h…" at bounding box center [738, 532] width 802 height 435
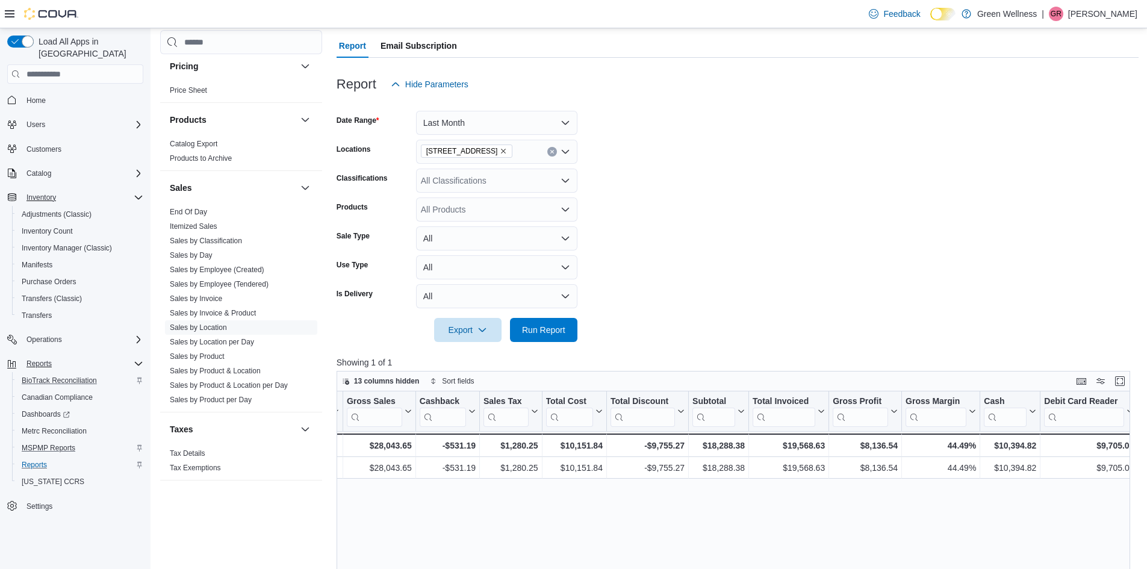
scroll to position [0, 0]
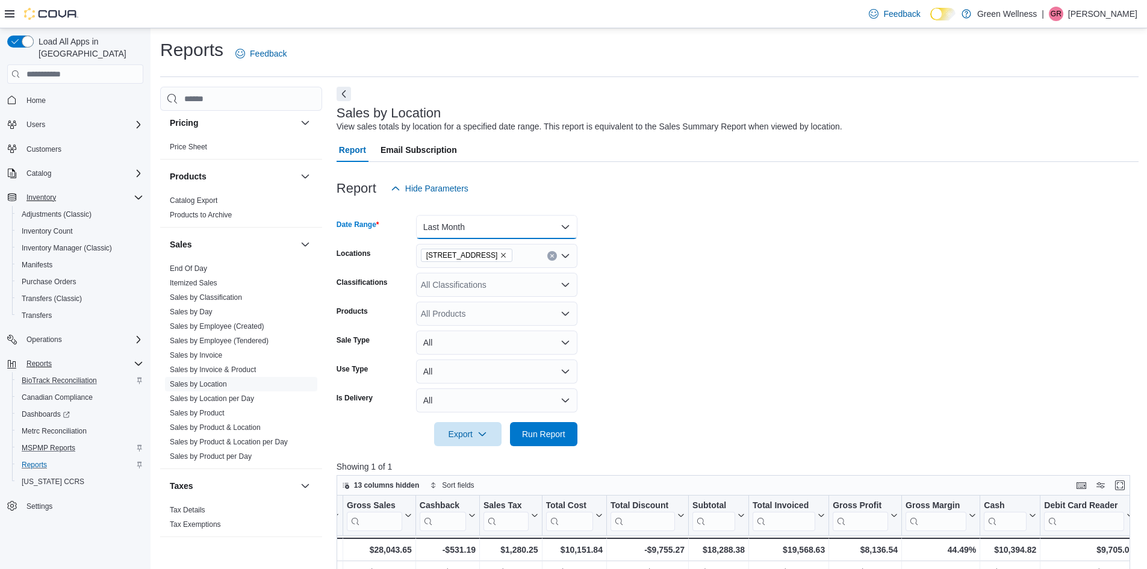
click at [514, 239] on button "Last Month" at bounding box center [496, 227] width 161 height 24
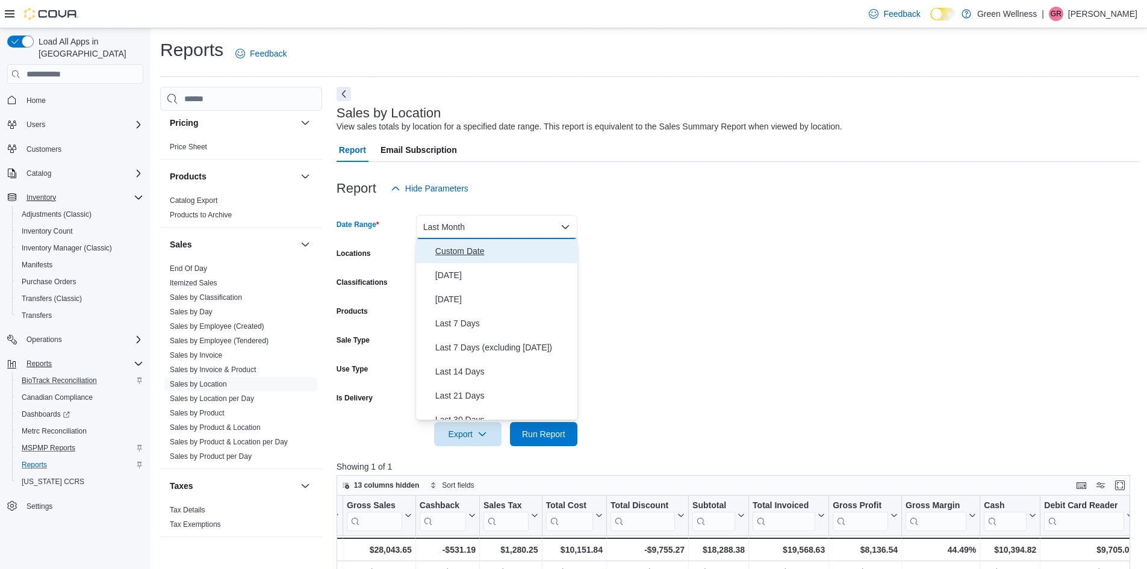
click at [462, 250] on span "Custom Date" at bounding box center [503, 251] width 137 height 14
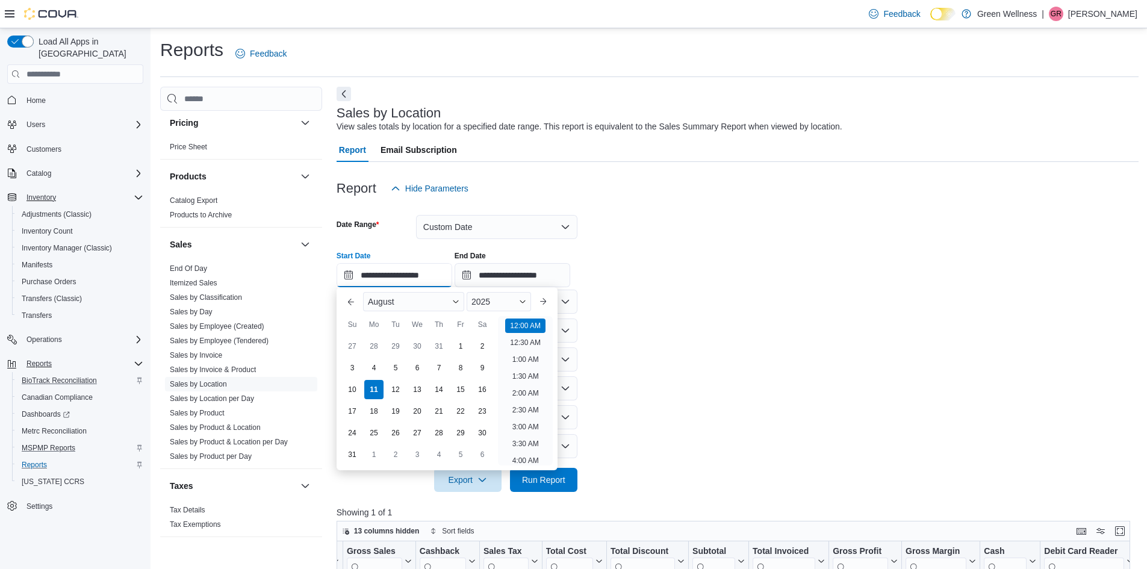
click at [371, 279] on input "**********" at bounding box center [395, 275] width 116 height 24
click at [349, 299] on button "Previous Month" at bounding box center [351, 301] width 19 height 19
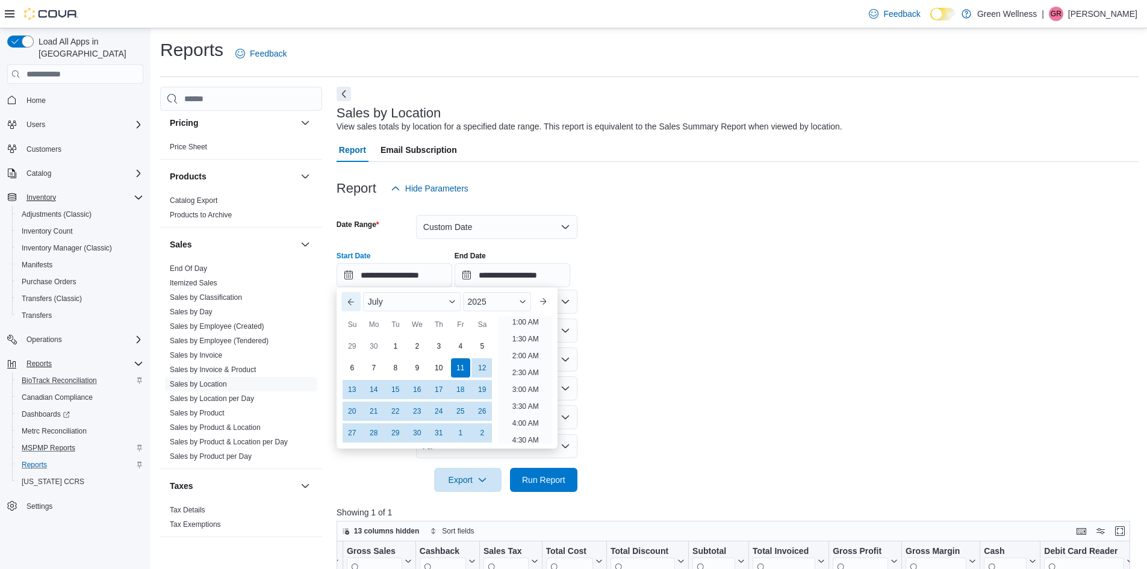
scroll to position [2, 0]
click at [401, 340] on div "1" at bounding box center [395, 346] width 21 height 21
type input "**********"
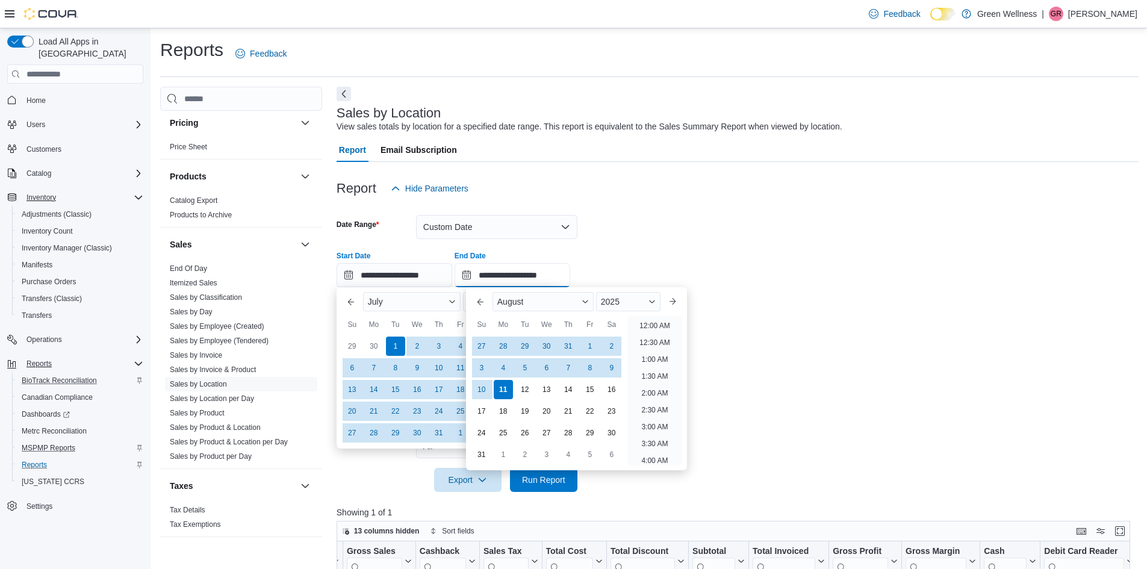
click at [570, 276] on input "**********" at bounding box center [513, 275] width 116 height 24
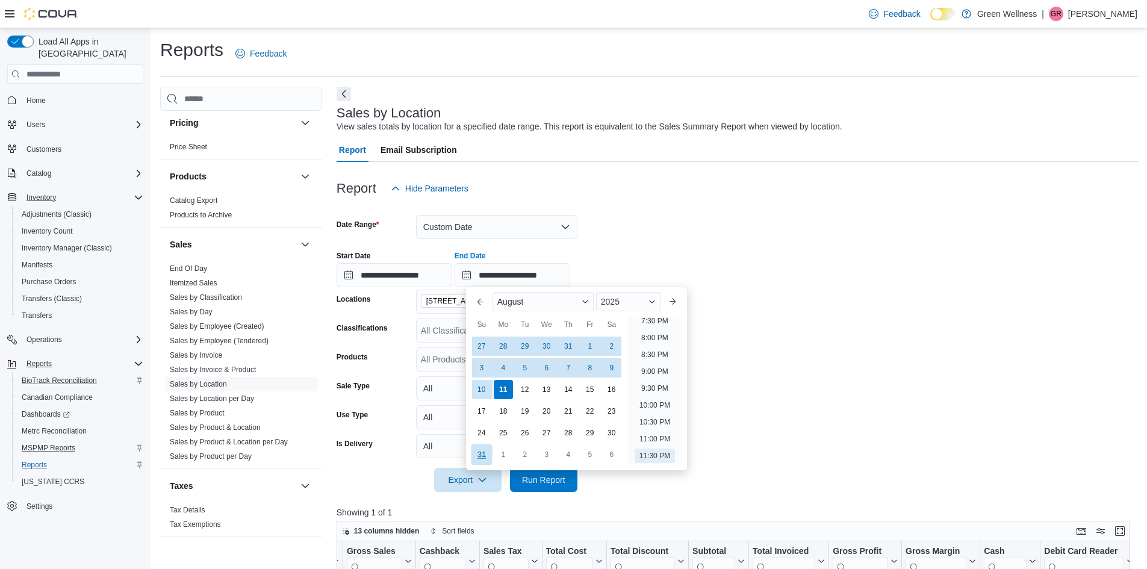
click at [484, 455] on div "31" at bounding box center [481, 454] width 21 height 21
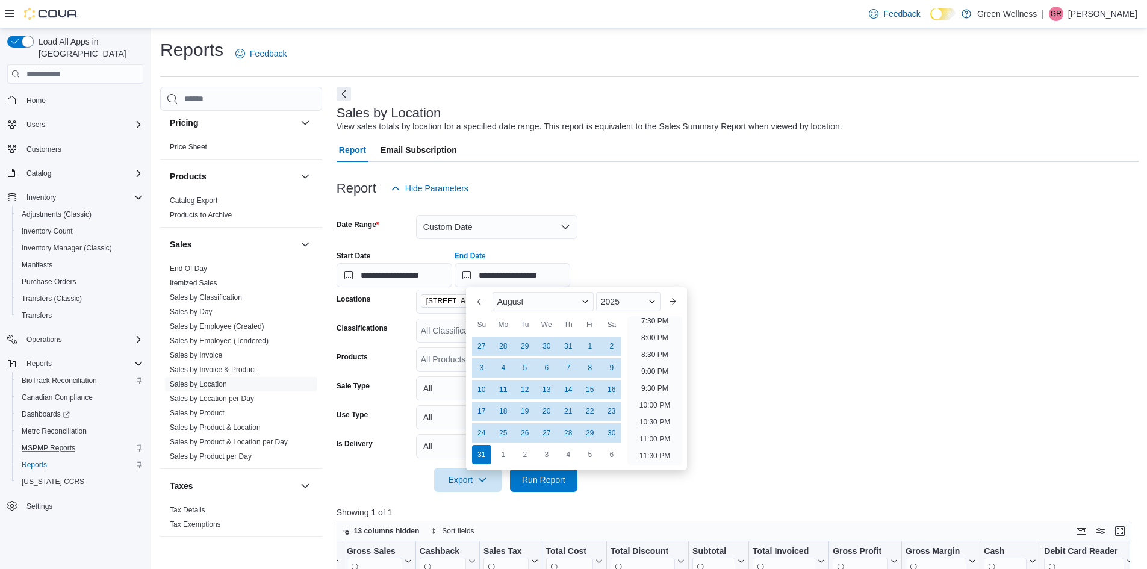
click at [717, 310] on form "**********" at bounding box center [738, 347] width 802 height 292
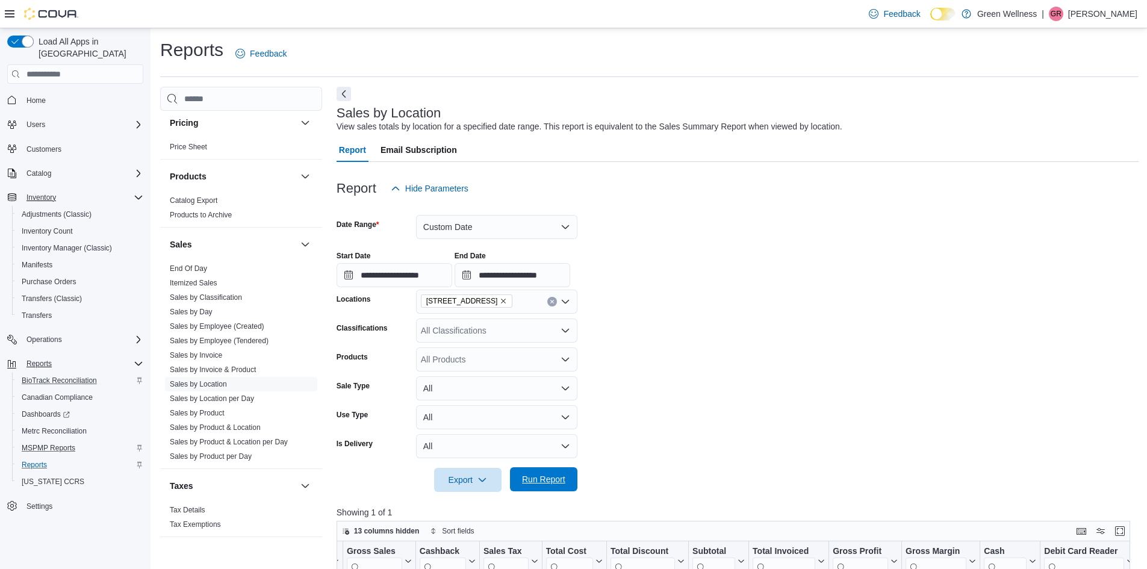
click at [557, 473] on span "Run Report" at bounding box center [543, 479] width 53 height 24
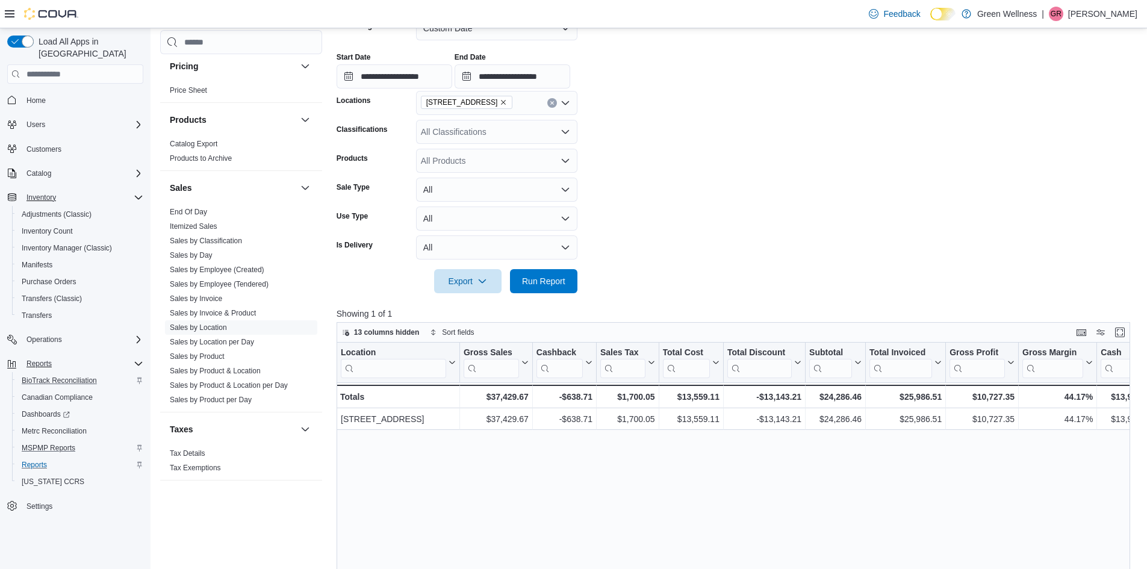
scroll to position [120, 0]
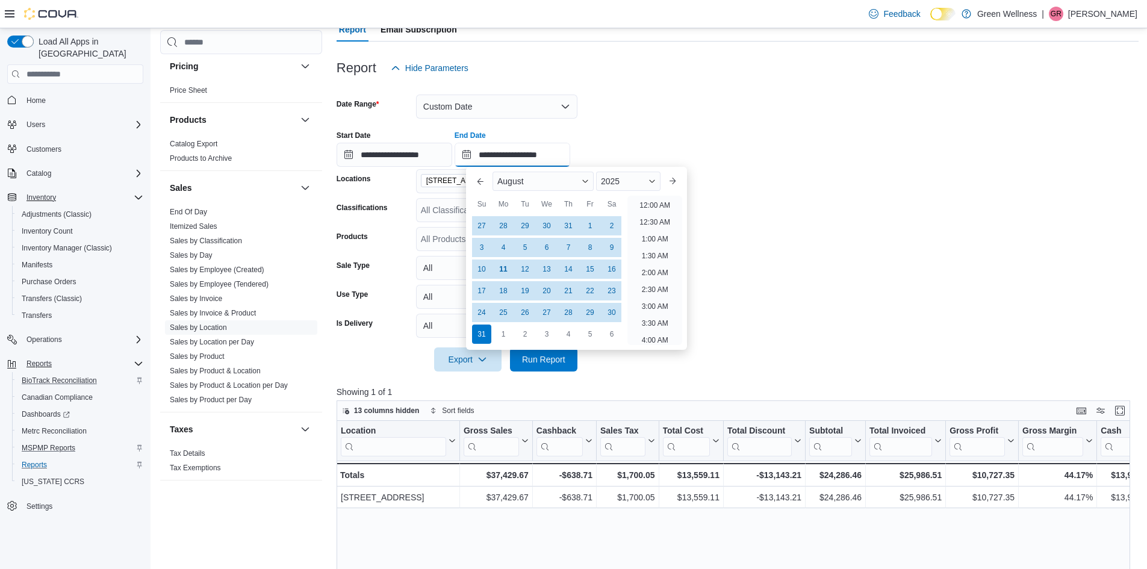
click at [570, 154] on input "**********" at bounding box center [513, 155] width 116 height 24
click at [478, 181] on button "Previous Month" at bounding box center [480, 181] width 19 height 19
type input "**********"
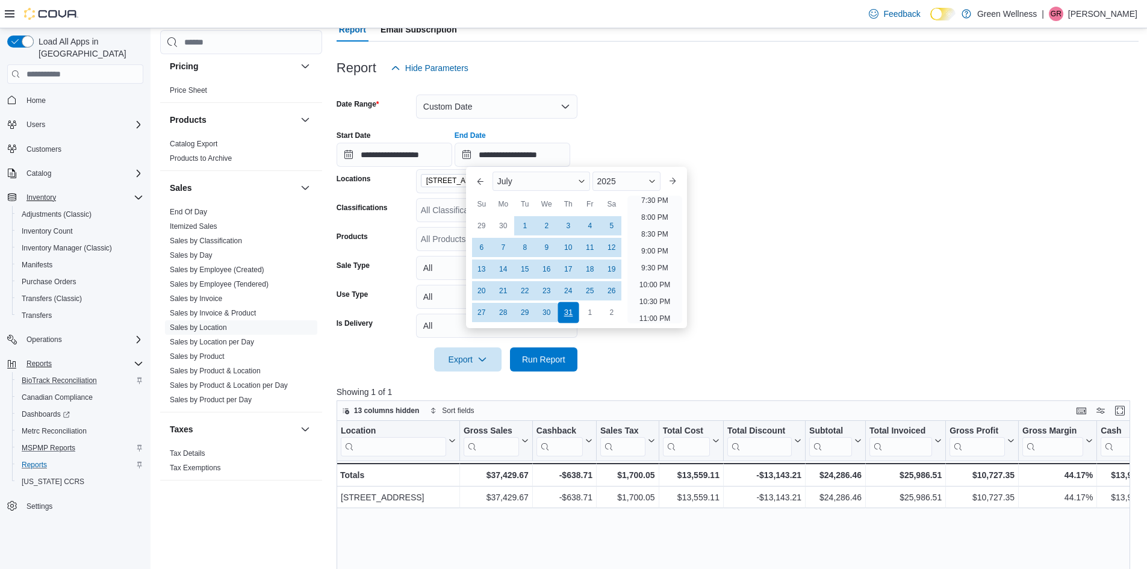
click at [564, 314] on div "31" at bounding box center [568, 312] width 21 height 21
click at [695, 365] on form "**********" at bounding box center [738, 226] width 802 height 292
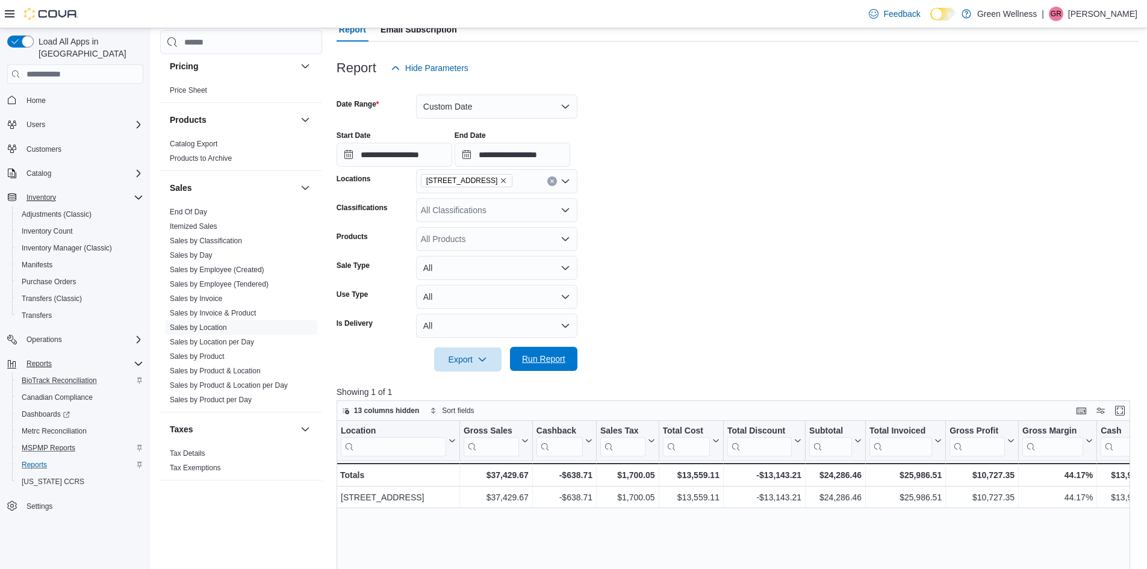
click at [555, 362] on span "Run Report" at bounding box center [543, 359] width 43 height 12
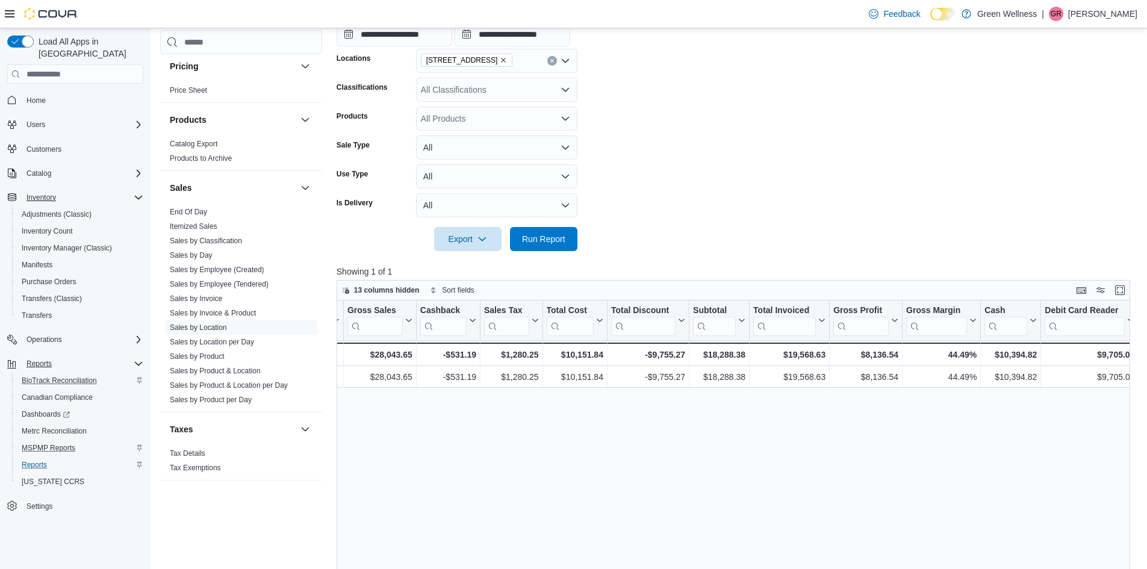
scroll to position [0, 117]
click at [401, 288] on span "13 columns hidden" at bounding box center [387, 290] width 66 height 10
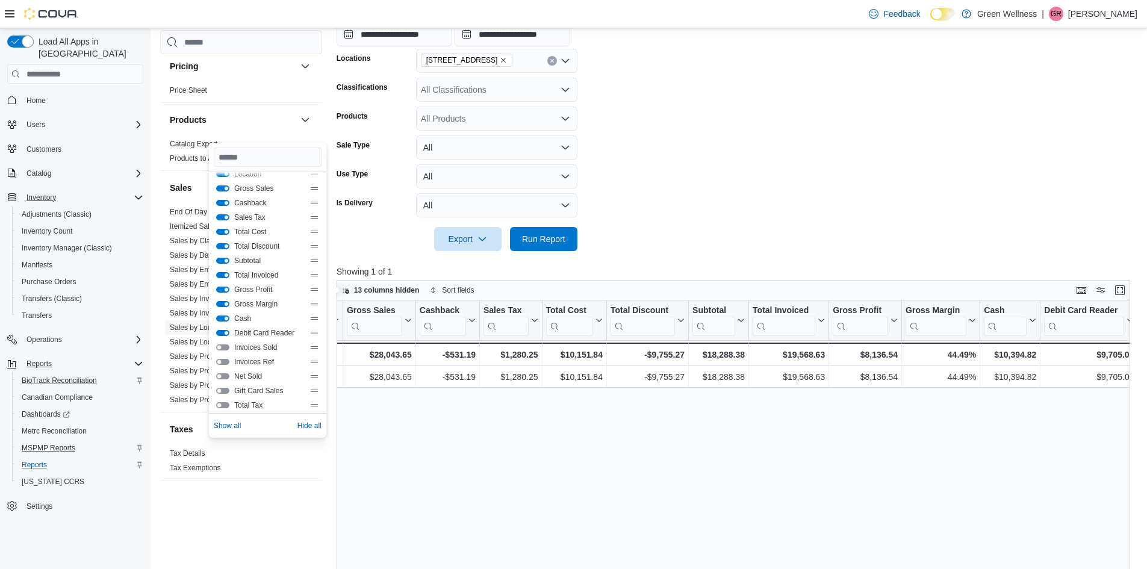
scroll to position [0, 0]
click at [223, 330] on button "Cash" at bounding box center [222, 329] width 13 height 6
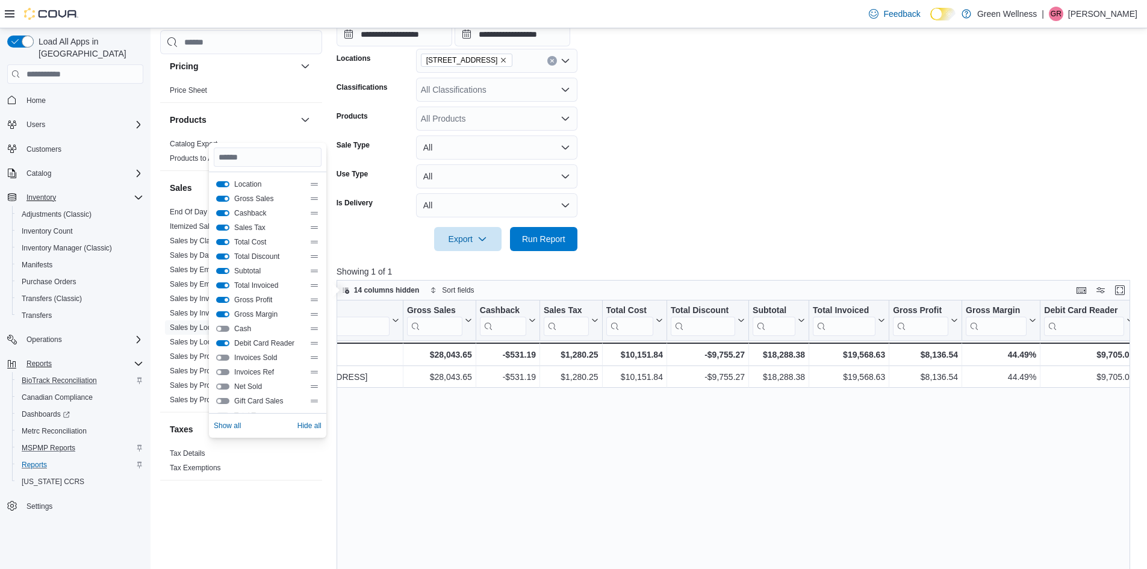
scroll to position [0, 57]
click at [221, 341] on button "Debit Card Reader" at bounding box center [222, 343] width 13 height 6
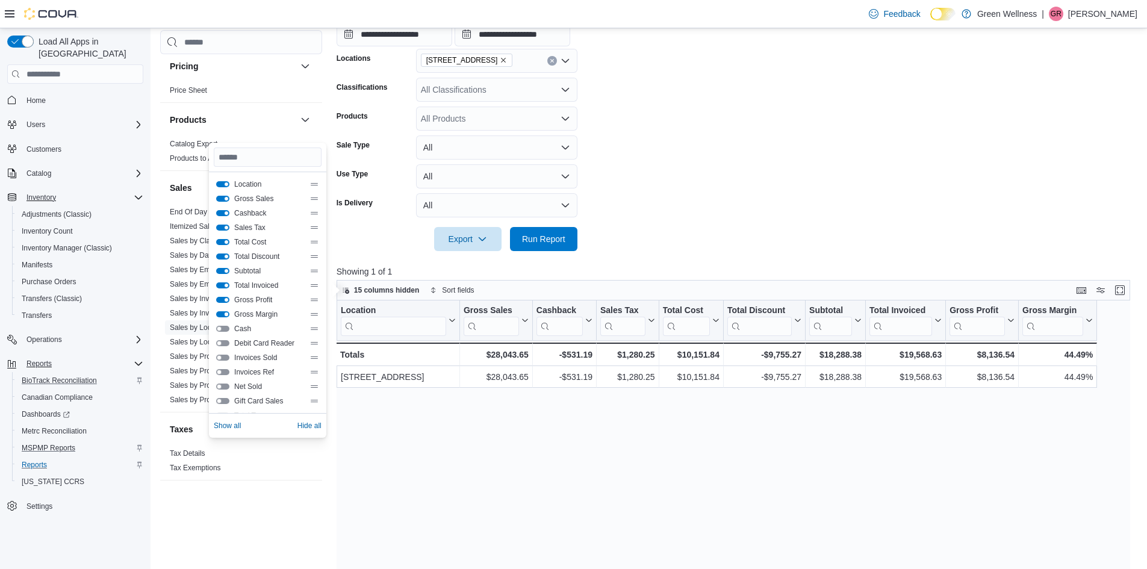
click at [225, 316] on button "Gross Margin" at bounding box center [222, 314] width 13 height 6
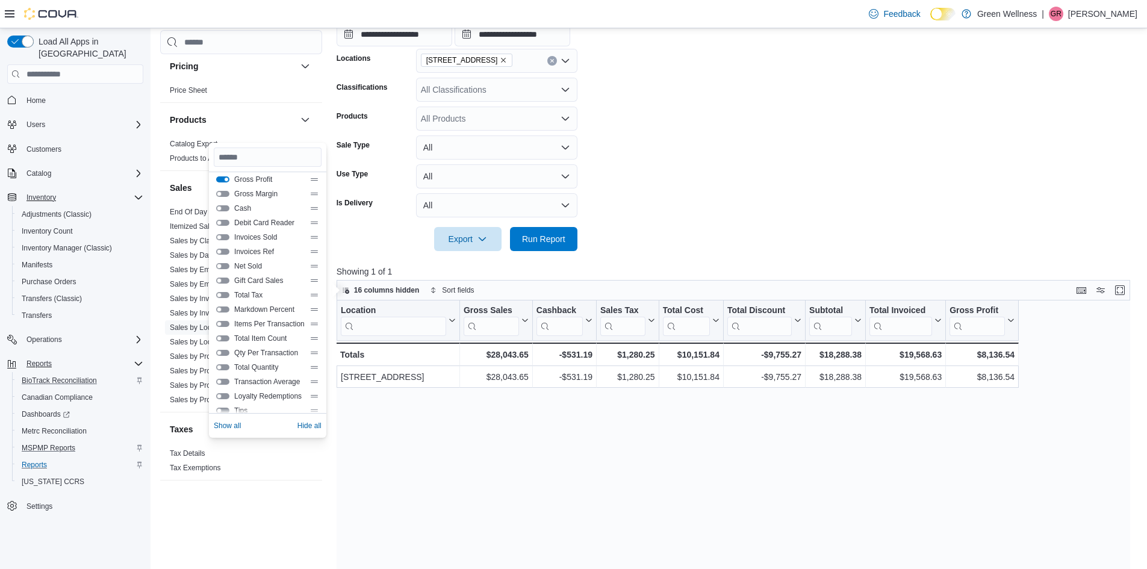
click at [225, 267] on button "Net Sold" at bounding box center [222, 266] width 13 height 6
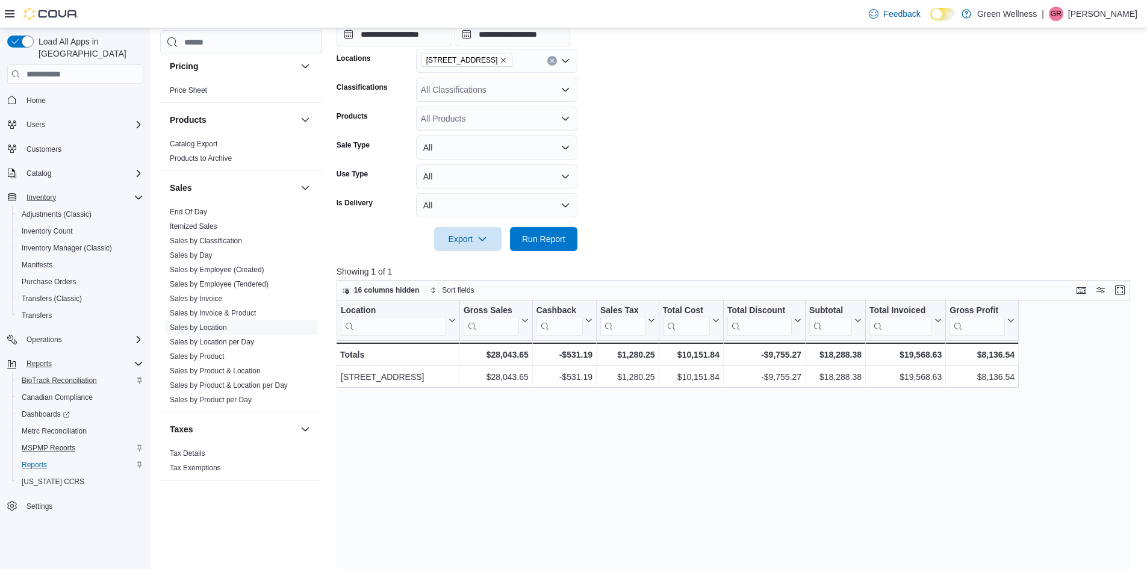
click at [407, 421] on div "Location Click to view column header actions Gross Sales Click to view column h…" at bounding box center [738, 518] width 802 height 435
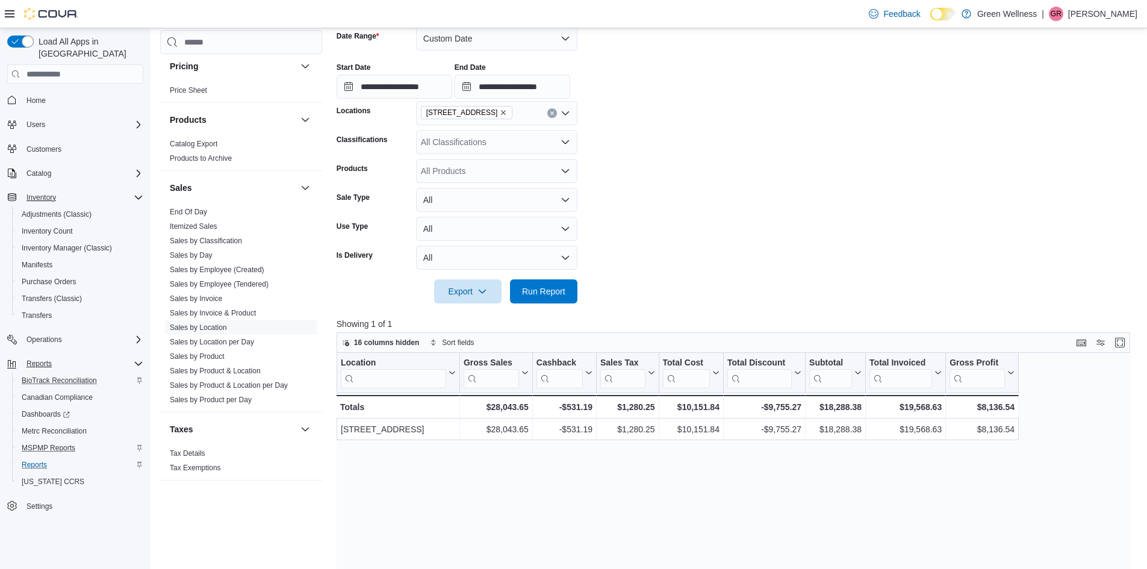
scroll to position [241, 0]
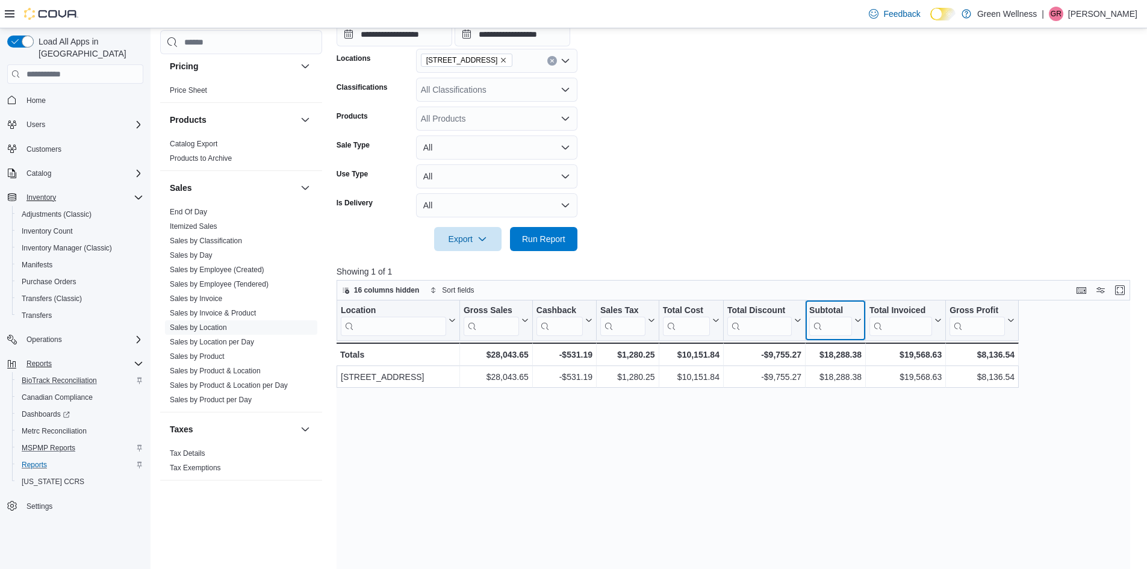
drag, startPoint x: 841, startPoint y: 308, endPoint x: 691, endPoint y: 310, distance: 150.0
click at [691, 310] on div "Location Click to view column header actions Gross Sales Click to view column h…" at bounding box center [678, 334] width 682 height 66
click at [834, 400] on div "Location Click to view column header actions Gross Sales Click to view column h…" at bounding box center [738, 518] width 802 height 435
click at [372, 289] on span "16 columns hidden" at bounding box center [387, 290] width 66 height 10
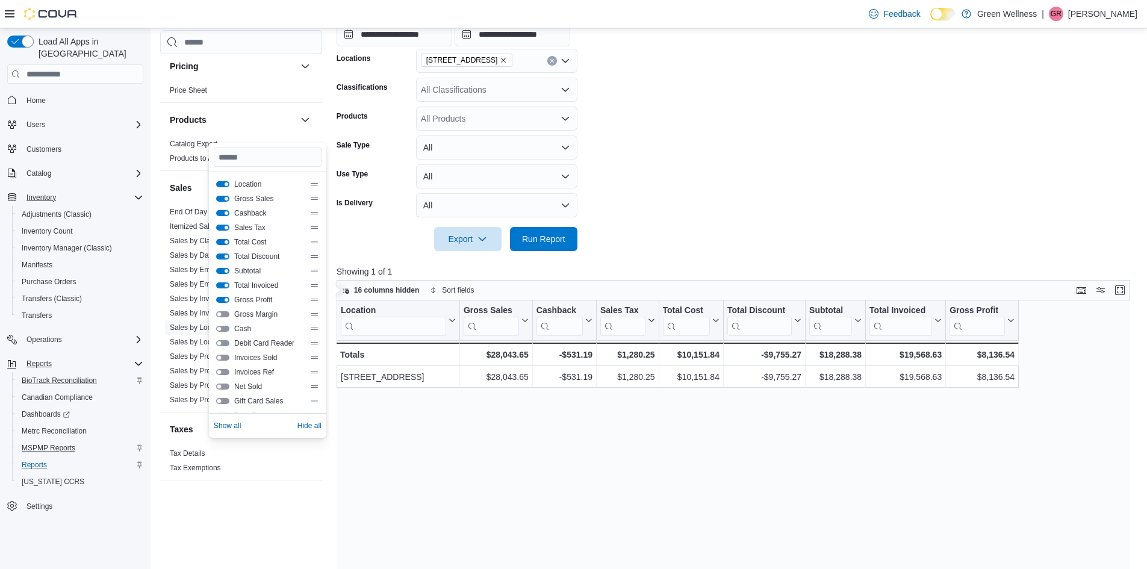
click at [314, 301] on icon "Drag handle" at bounding box center [314, 300] width 7 height 2
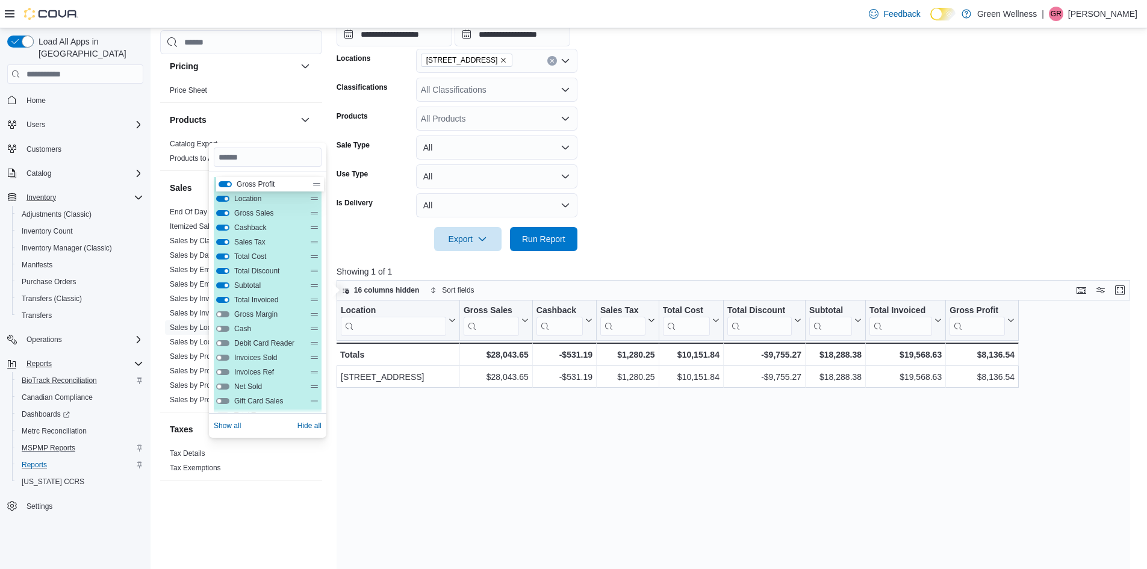
drag, startPoint x: 314, startPoint y: 302, endPoint x: 316, endPoint y: 183, distance: 118.7
click at [316, 183] on div "Location Gross Sales Cashback Sales Tax Total Cost Total Discount Subtotal Tota…" at bounding box center [268, 357] width 108 height 361
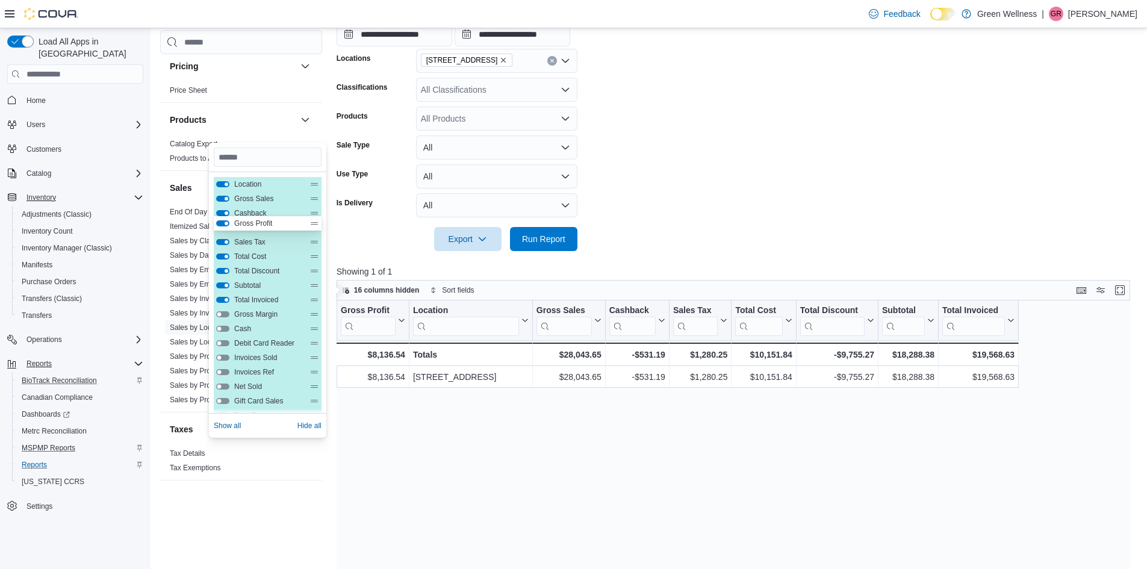
drag, startPoint x: 313, startPoint y: 185, endPoint x: 313, endPoint y: 233, distance: 48.2
click at [313, 233] on div "Gross Profit Location Gross Sales Cashback Sales Tax Total Cost Total Discount …" at bounding box center [268, 357] width 108 height 361
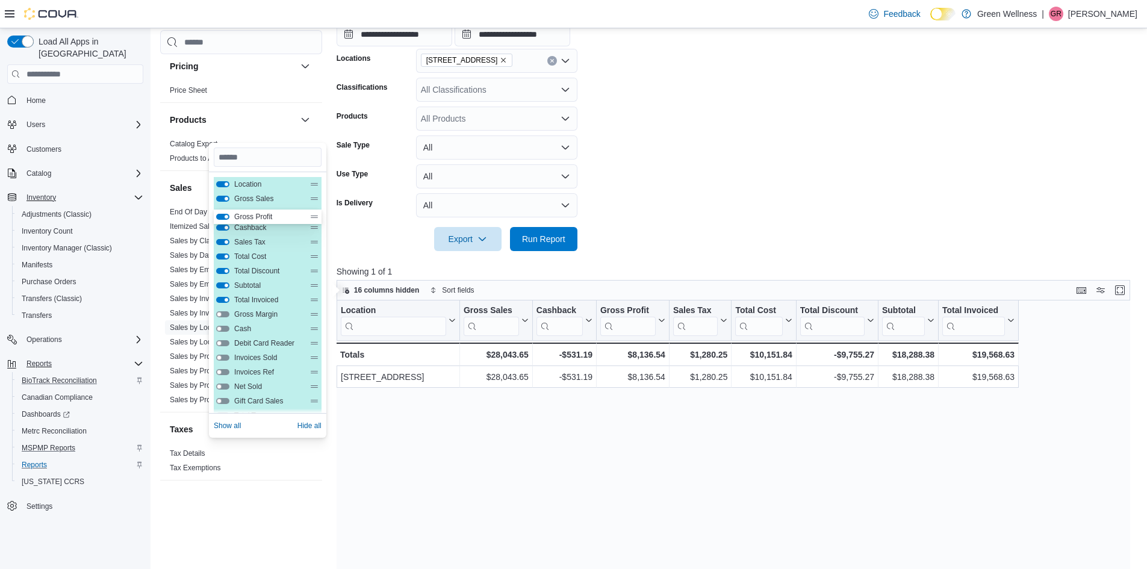
drag, startPoint x: 313, startPoint y: 228, endPoint x: 313, endPoint y: 206, distance: 21.7
click at [313, 206] on div "Location Gross Sales Cashback Gross Profit Sales Tax Total Cost Total Discount …" at bounding box center [268, 357] width 108 height 361
drag, startPoint x: 316, startPoint y: 258, endPoint x: 314, endPoint y: 216, distance: 41.6
click at [314, 216] on div "Location Gross Sales Gross Profit Cashback Sales Tax Total Cost Total Discount …" at bounding box center [268, 357] width 108 height 361
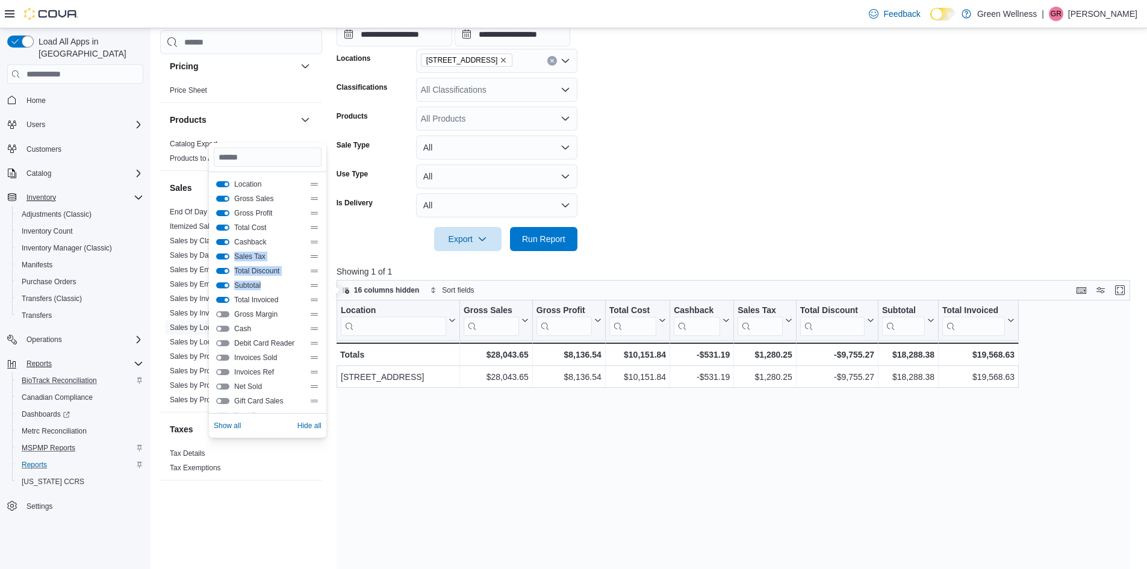
drag, startPoint x: 318, startPoint y: 292, endPoint x: 308, endPoint y: 248, distance: 45.0
click at [308, 248] on div "Location Gross Sales Gross Profit Total Cost Cashback Sales Tax Total Discount …" at bounding box center [268, 357] width 108 height 361
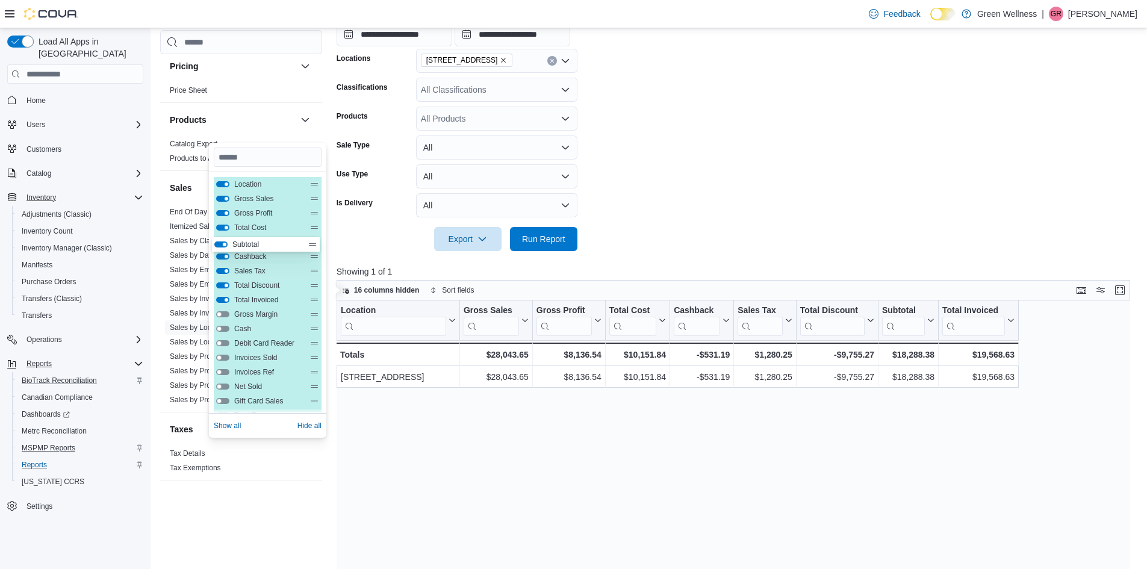
drag, startPoint x: 312, startPoint y: 285, endPoint x: 313, endPoint y: 221, distance: 63.9
click at [313, 221] on div "Location Gross Sales Gross Profit Total Cost Cashback Sales Tax Total Discount …" at bounding box center [268, 357] width 108 height 361
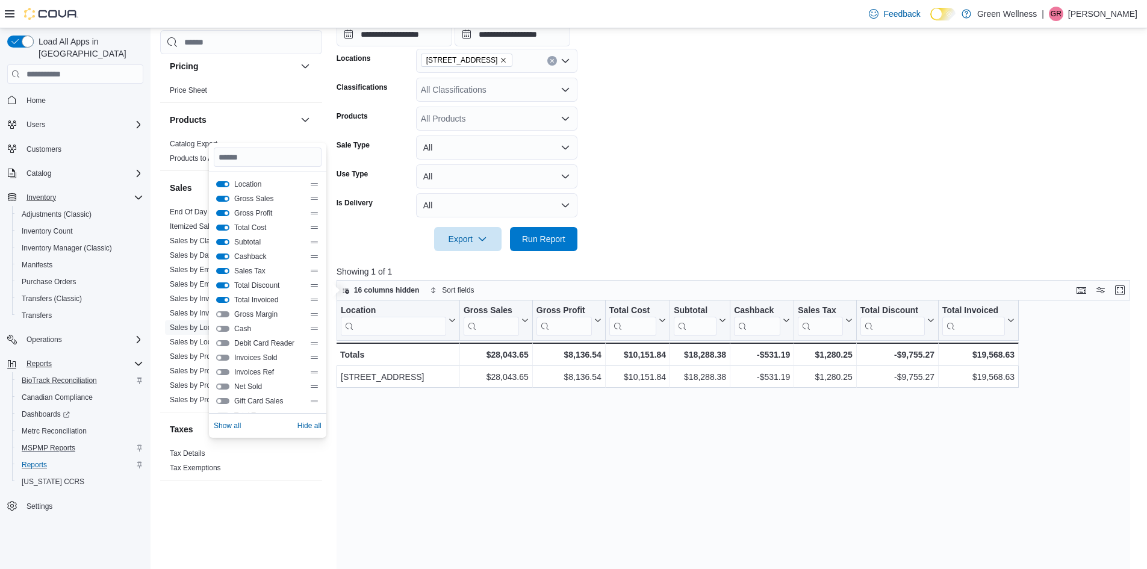
click at [486, 454] on div "Location Click to view column header actions Gross Sales Click to view column h…" at bounding box center [738, 518] width 802 height 435
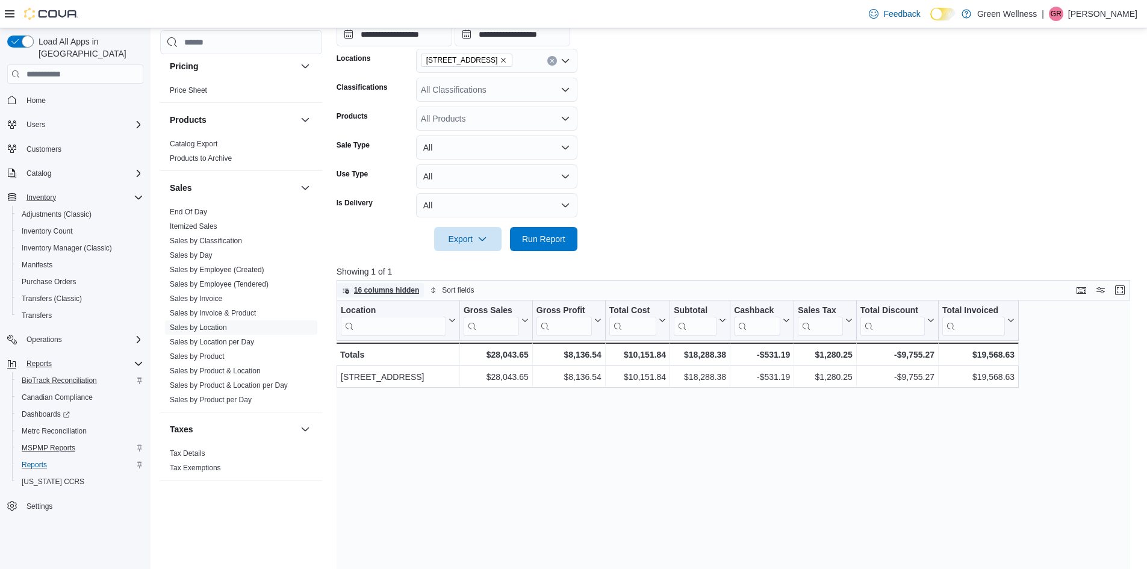
click at [376, 284] on span "16 columns hidden" at bounding box center [381, 290] width 78 height 14
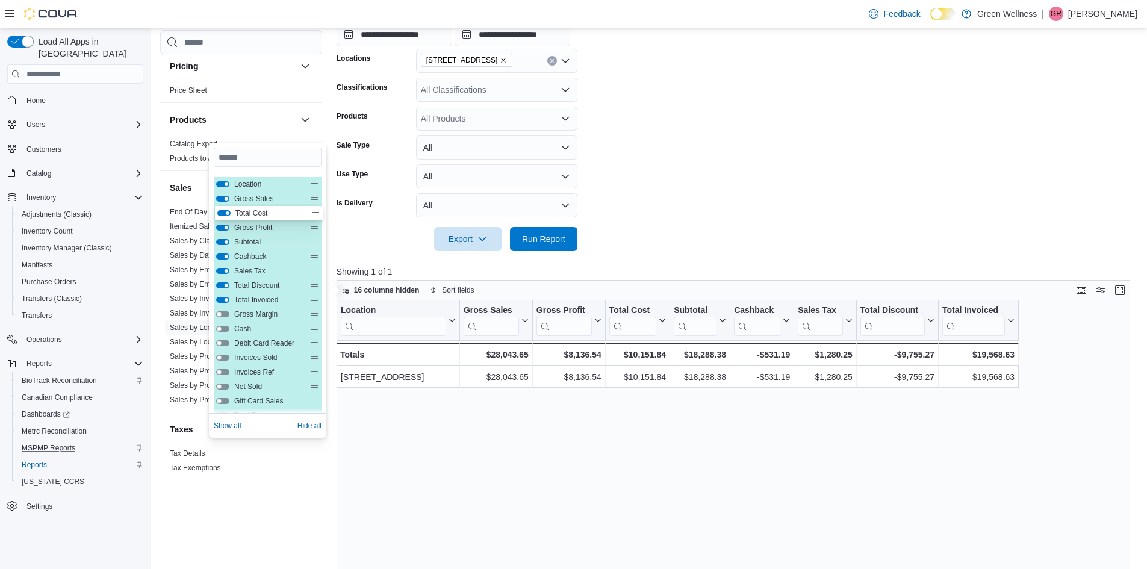
drag, startPoint x: 313, startPoint y: 230, endPoint x: 314, endPoint y: 212, distance: 18.1
click at [314, 212] on div "Location Gross Sales Gross Profit Total Cost Subtotal Cashback Sales Tax Total …" at bounding box center [268, 357] width 108 height 361
drag, startPoint x: 313, startPoint y: 258, endPoint x: 314, endPoint y: 226, distance: 31.9
click at [314, 226] on div "Location Gross Sales Total Cost Gross Profit Subtotal Cashback Sales Tax Total …" at bounding box center [268, 357] width 108 height 361
drag, startPoint x: 313, startPoint y: 269, endPoint x: 315, endPoint y: 234, distance: 35.6
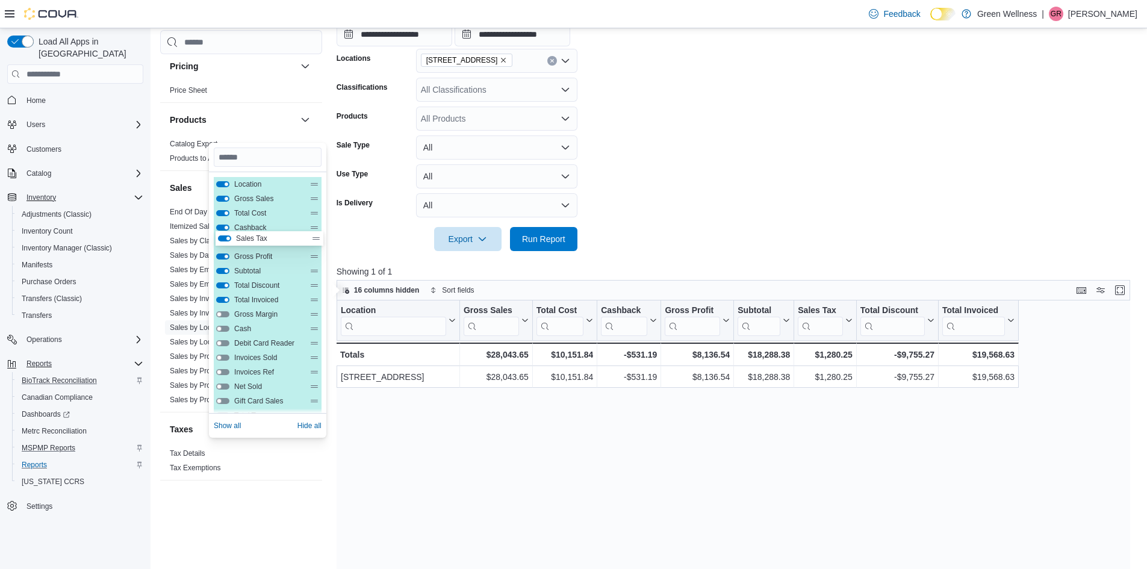
click at [315, 234] on div "Location Gross Sales Total Cost Cashback Gross Profit Subtotal Sales Tax Total …" at bounding box center [268, 357] width 108 height 361
drag, startPoint x: 314, startPoint y: 289, endPoint x: 317, endPoint y: 251, distance: 38.7
click at [317, 251] on div "Location Gross Sales Total Cost Cashback Sales Tax Gross Profit Subtotal Total …" at bounding box center [268, 357] width 108 height 361
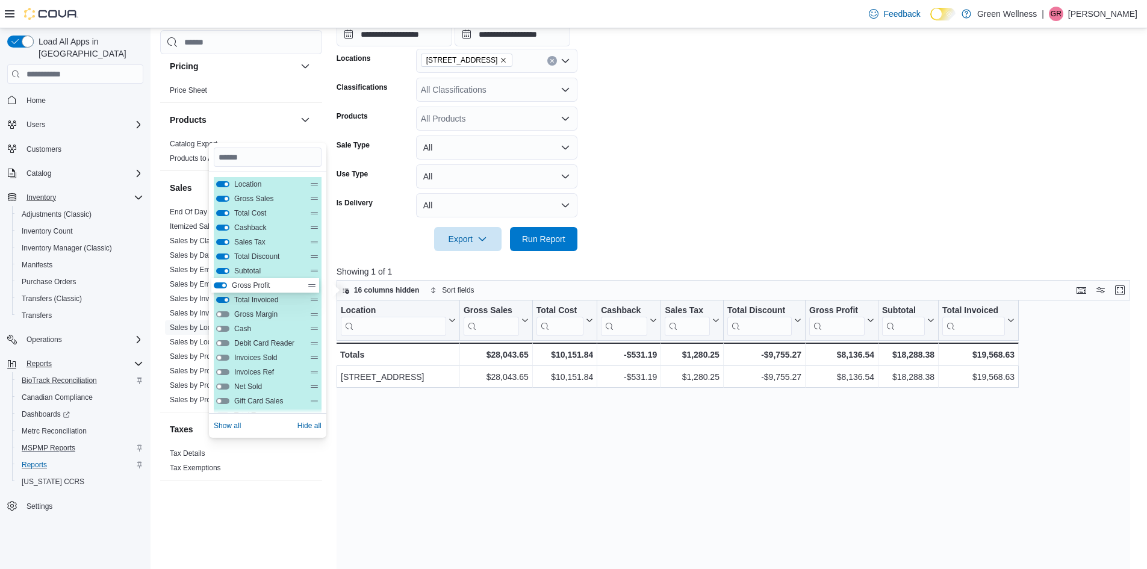
drag, startPoint x: 313, startPoint y: 275, endPoint x: 310, endPoint y: 294, distance: 19.0
click at [310, 294] on div "Location Gross Sales Total Cost Cashback Sales Tax Total Discount Gross Profit …" at bounding box center [268, 357] width 108 height 361
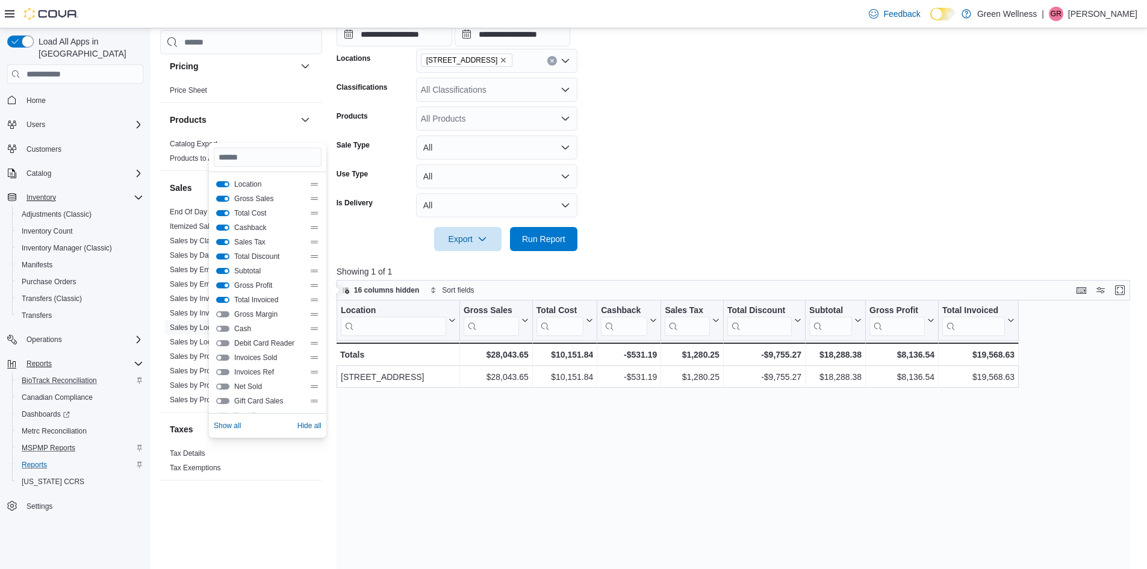
click at [222, 299] on button "Total Invoiced" at bounding box center [222, 300] width 13 height 6
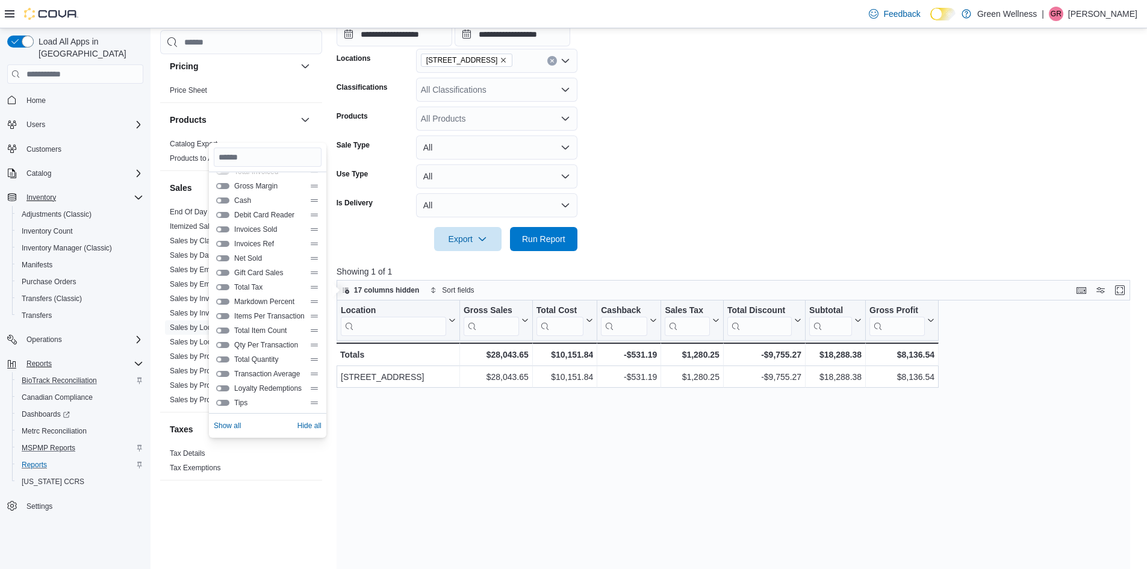
scroll to position [130, 0]
click at [223, 269] on button "Gift Card Sales" at bounding box center [222, 271] width 13 height 6
click at [220, 401] on button "Tips" at bounding box center [222, 401] width 13 height 6
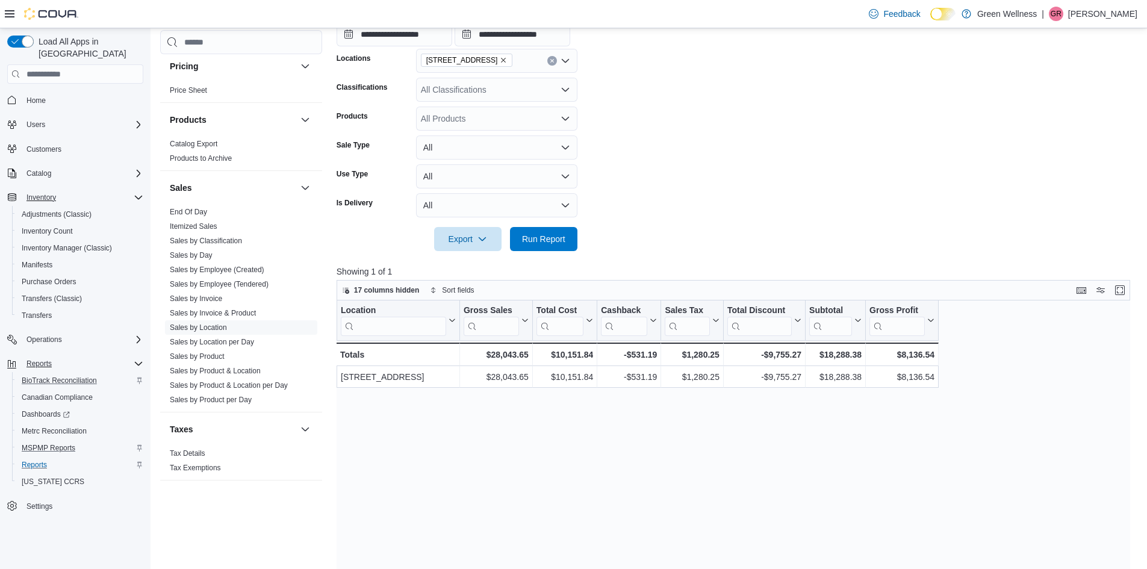
click at [528, 443] on div "Location Click to view column header actions Gross Sales Click to view column h…" at bounding box center [738, 518] width 802 height 435
click at [369, 286] on span "17 columns hidden" at bounding box center [387, 290] width 66 height 10
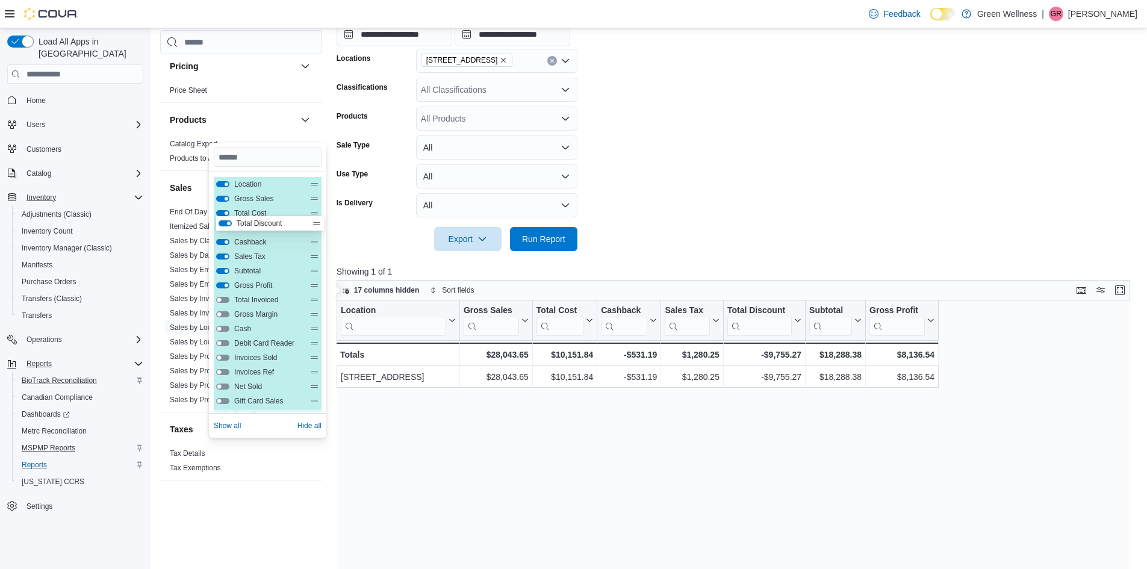
drag, startPoint x: 316, startPoint y: 257, endPoint x: 317, endPoint y: 220, distance: 36.2
click at [317, 220] on div "Location Gross Sales Total Cost Cashback Sales Tax Total Discount Subtotal Gros…" at bounding box center [268, 357] width 108 height 361
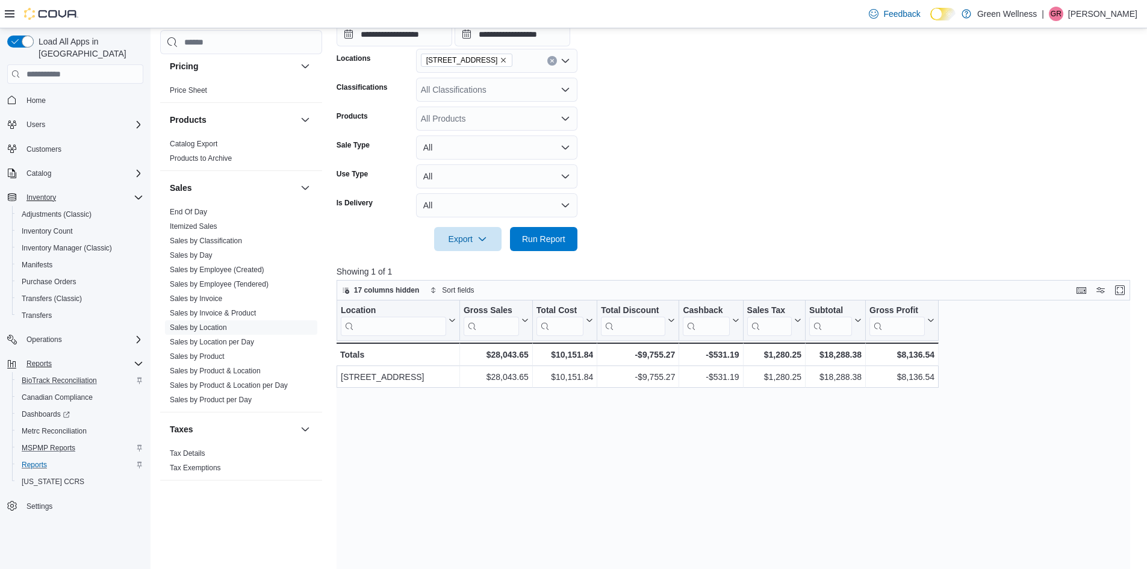
click at [428, 404] on div "Location Click to view column header actions Gross Sales Click to view column h…" at bounding box center [738, 518] width 802 height 435
click at [775, 401] on div "Location Click to view column header actions Gross Sales Click to view column h…" at bounding box center [738, 518] width 802 height 435
click at [408, 285] on span "17 columns hidden" at bounding box center [381, 290] width 78 height 14
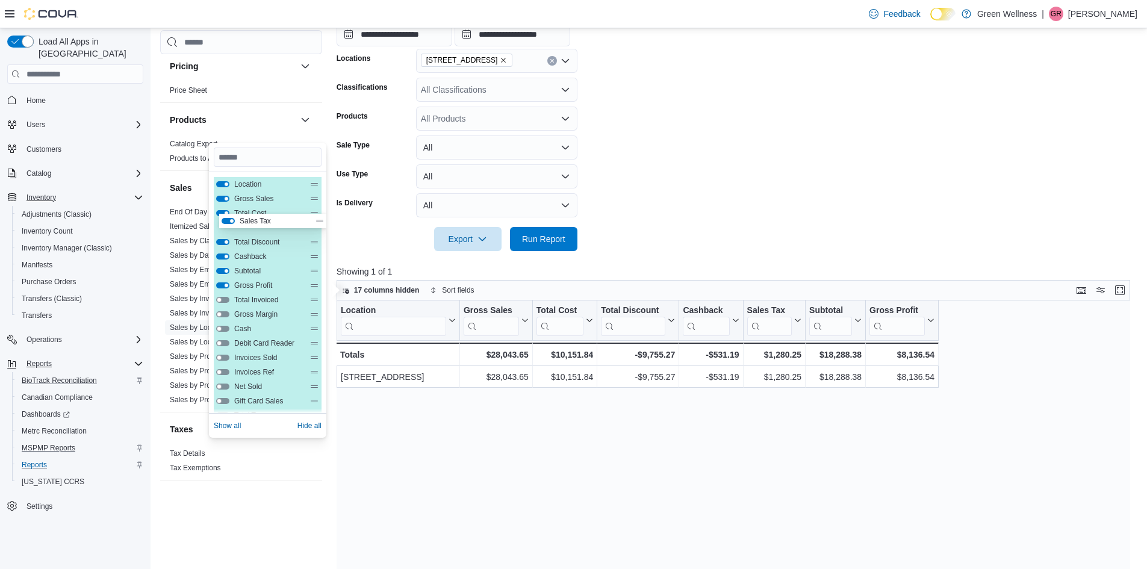
drag, startPoint x: 314, startPoint y: 259, endPoint x: 321, endPoint y: 220, distance: 39.8
click at [321, 220] on div "Location Gross Sales Total Cost Total Discount Cashback Sales Tax Subtotal Gros…" at bounding box center [268, 357] width 108 height 361
drag, startPoint x: 316, startPoint y: 274, endPoint x: 320, endPoint y: 237, distance: 37.6
click at [320, 237] on div "Location Gross Sales Total Cost Sales Tax Total Discount Cashback Subtotal Gros…" at bounding box center [268, 357] width 108 height 361
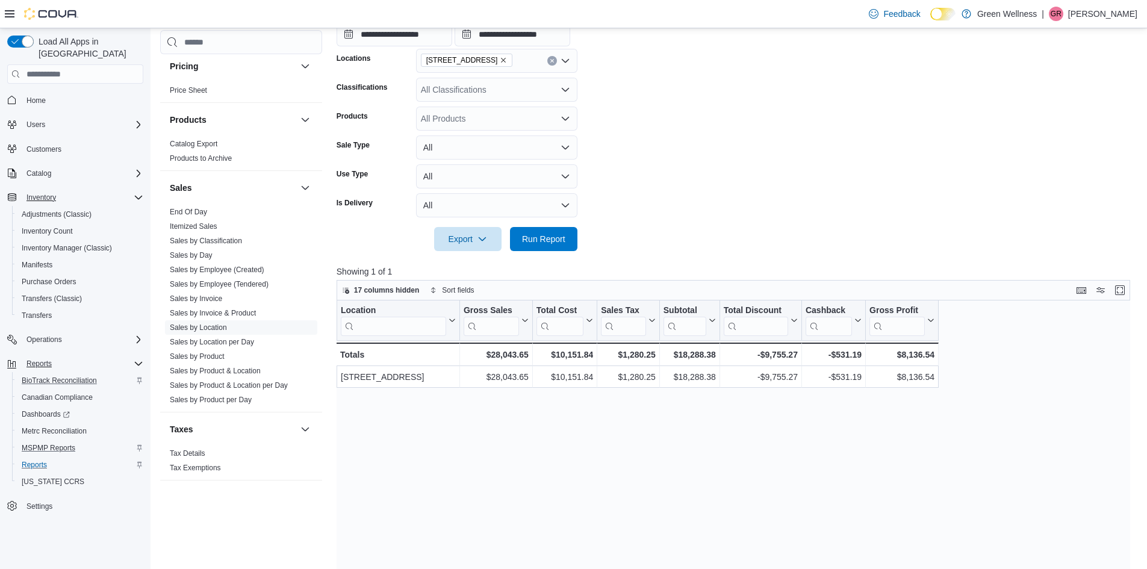
click at [433, 447] on div "Location Click to view column header actions Gross Sales Click to view column h…" at bounding box center [738, 518] width 802 height 435
click at [836, 70] on form "**********" at bounding box center [738, 106] width 802 height 292
click at [600, 211] on form "**********" at bounding box center [738, 106] width 802 height 292
